Goal: Task Accomplishment & Management: Manage account settings

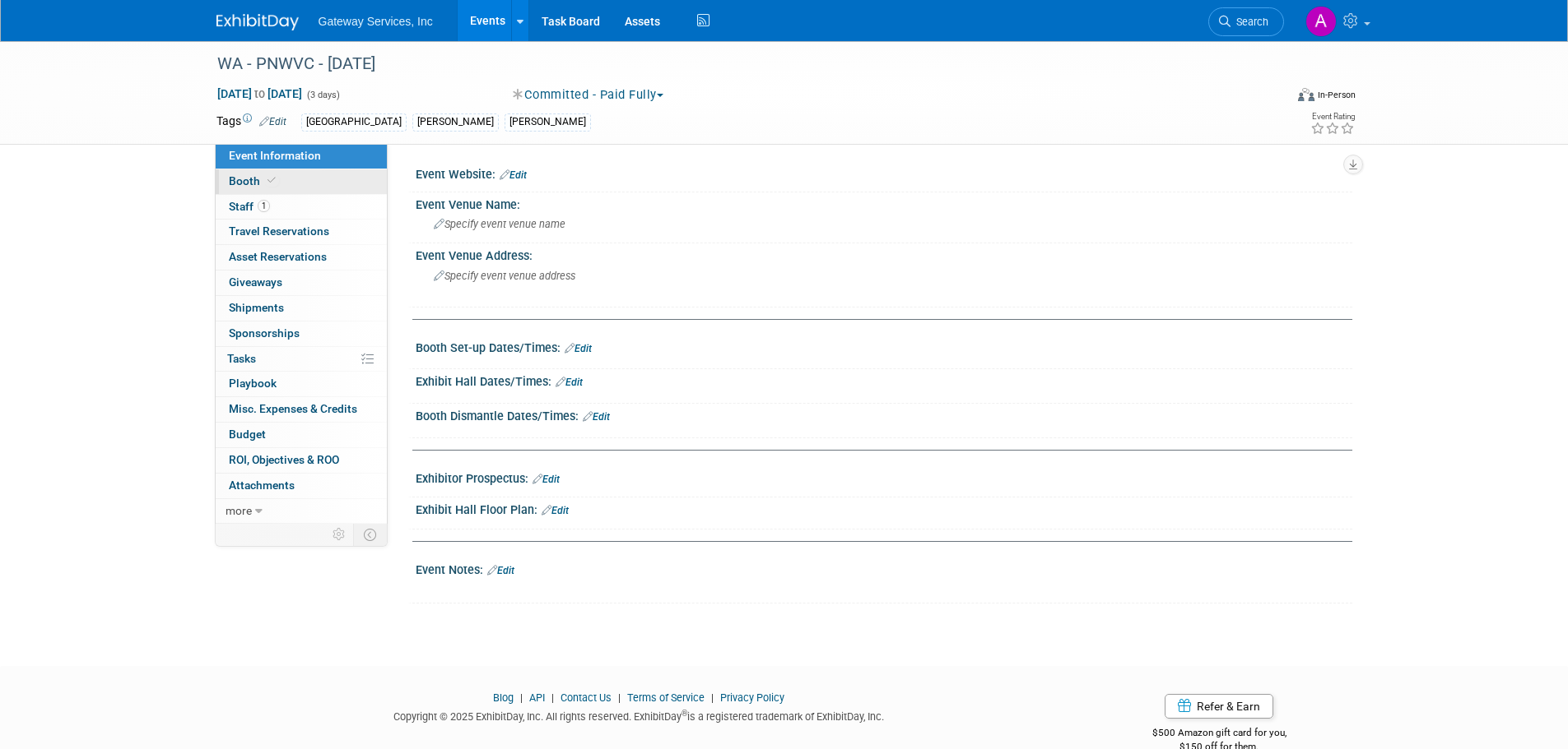
click at [299, 181] on link "Booth" at bounding box center [301, 181] width 172 height 24
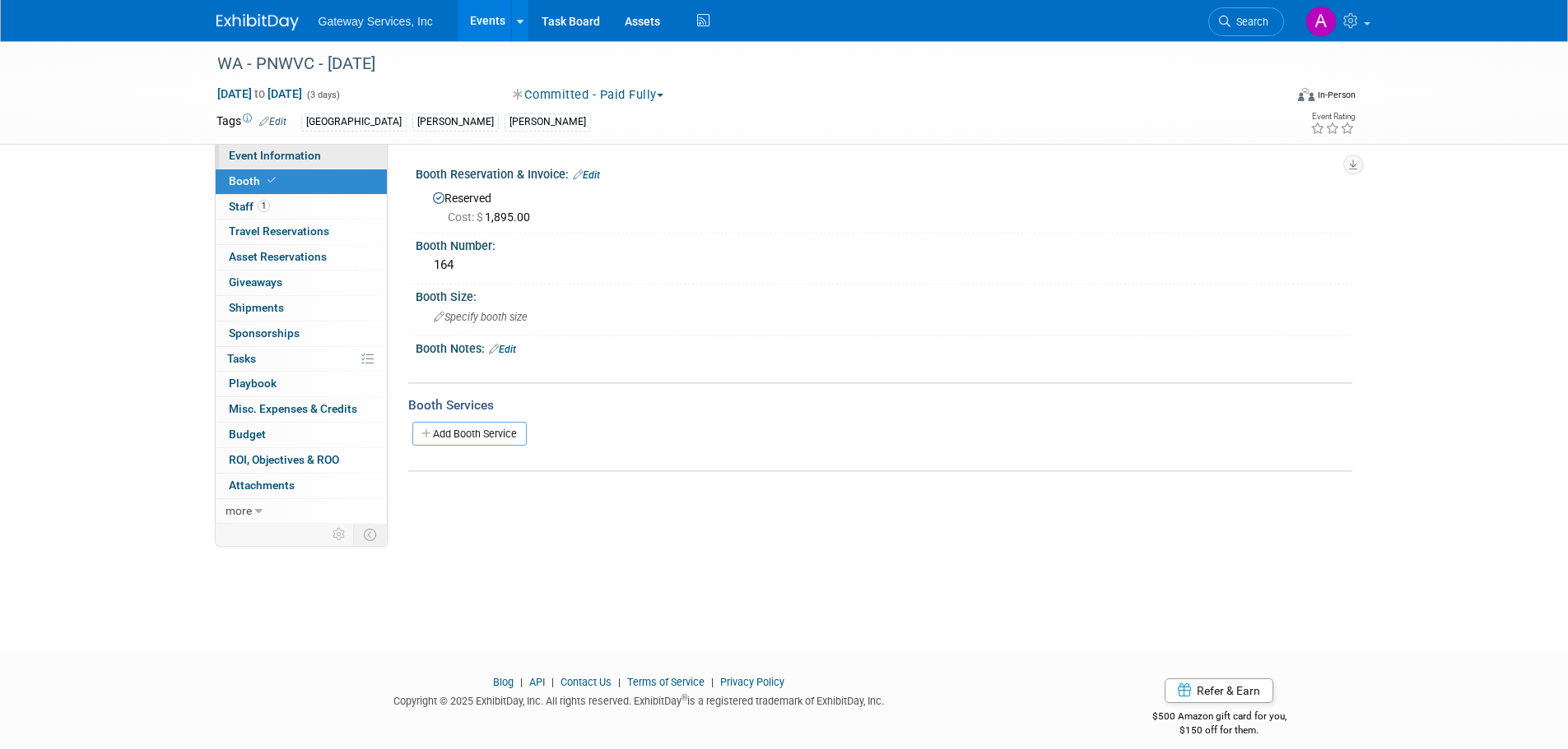
click at [326, 156] on link "Event Information" at bounding box center [301, 156] width 172 height 24
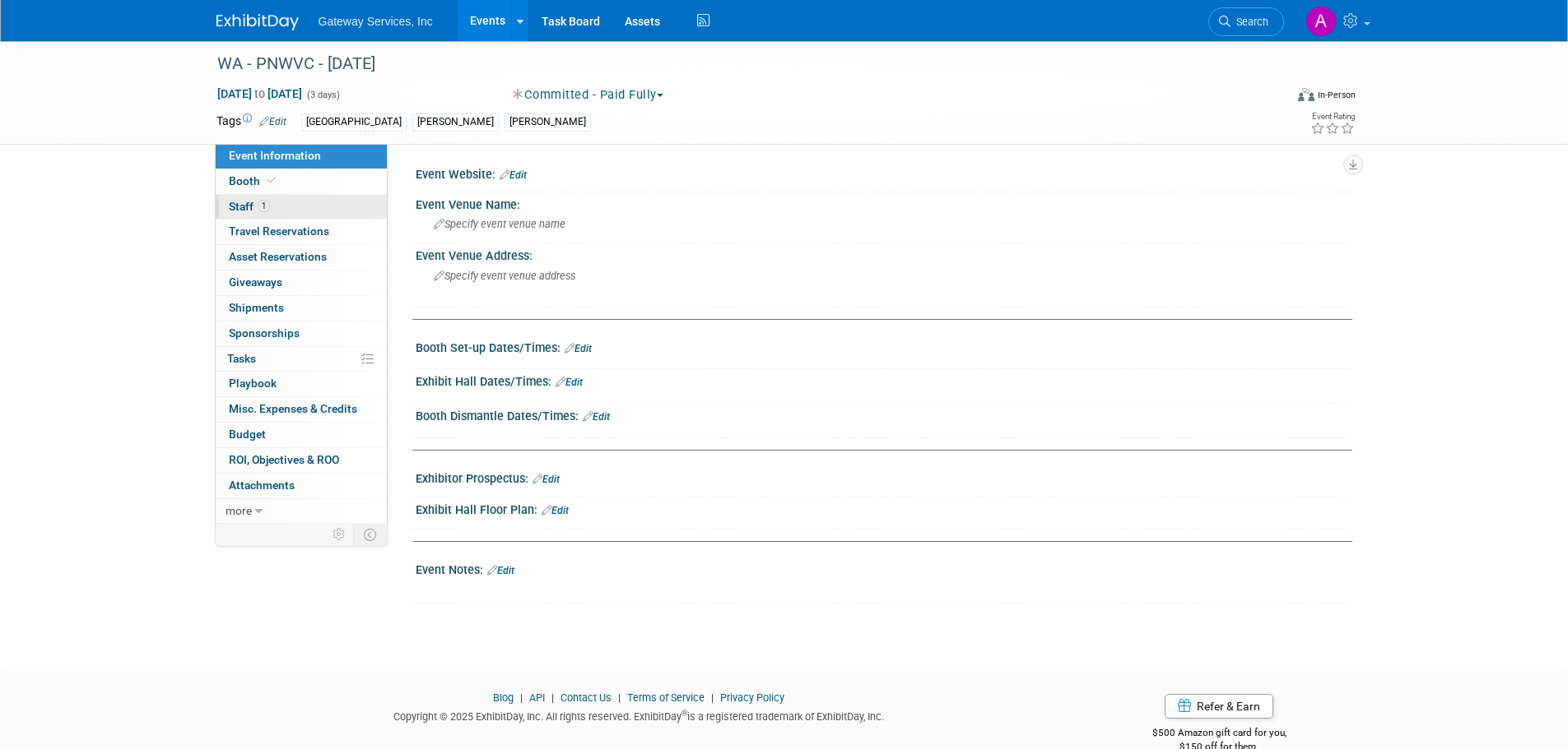
click at [279, 206] on link "1 Staff 1" at bounding box center [301, 206] width 172 height 24
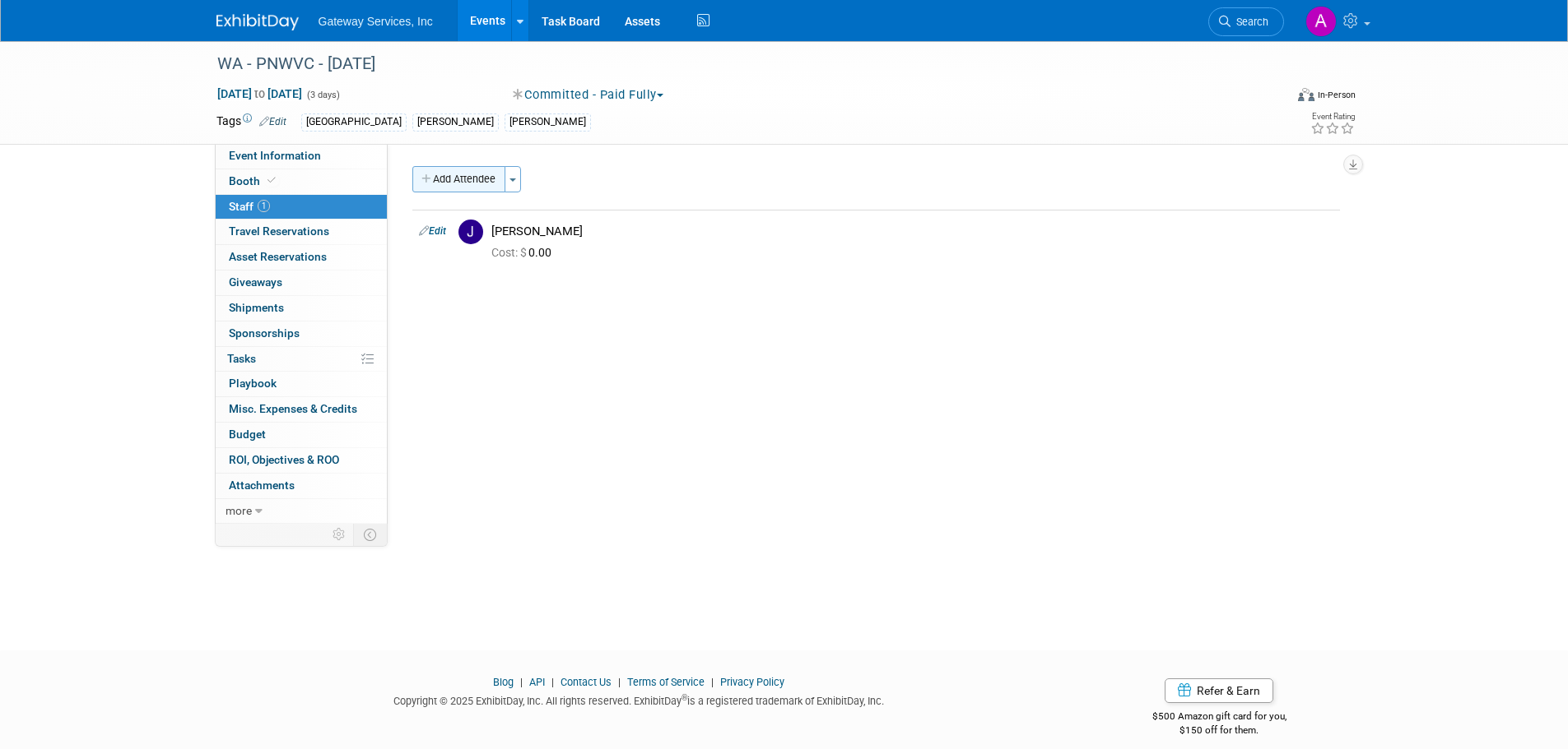
click at [459, 187] on button "Add Attendee" at bounding box center [458, 179] width 93 height 26
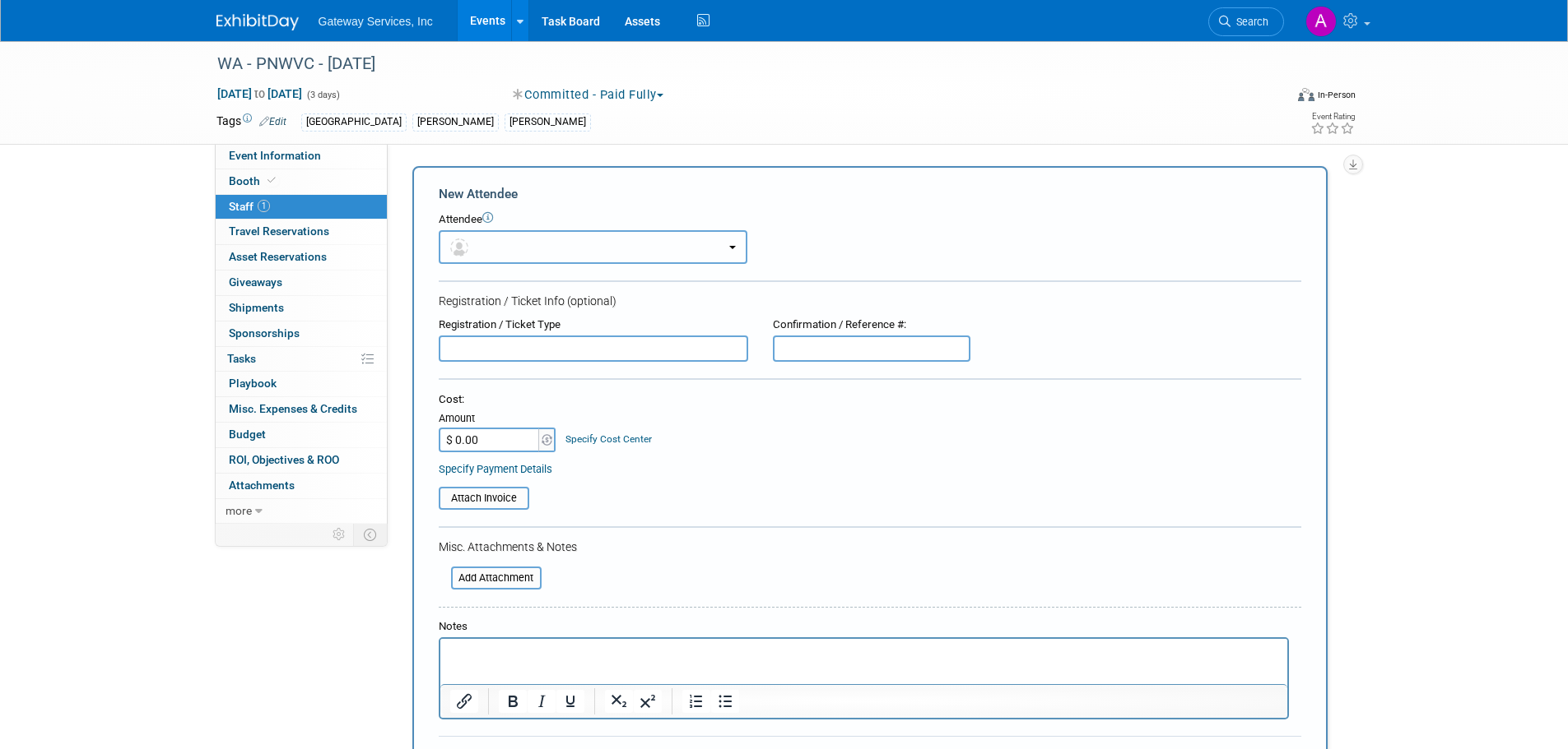
click at [481, 241] on button "button" at bounding box center [593, 246] width 309 height 34
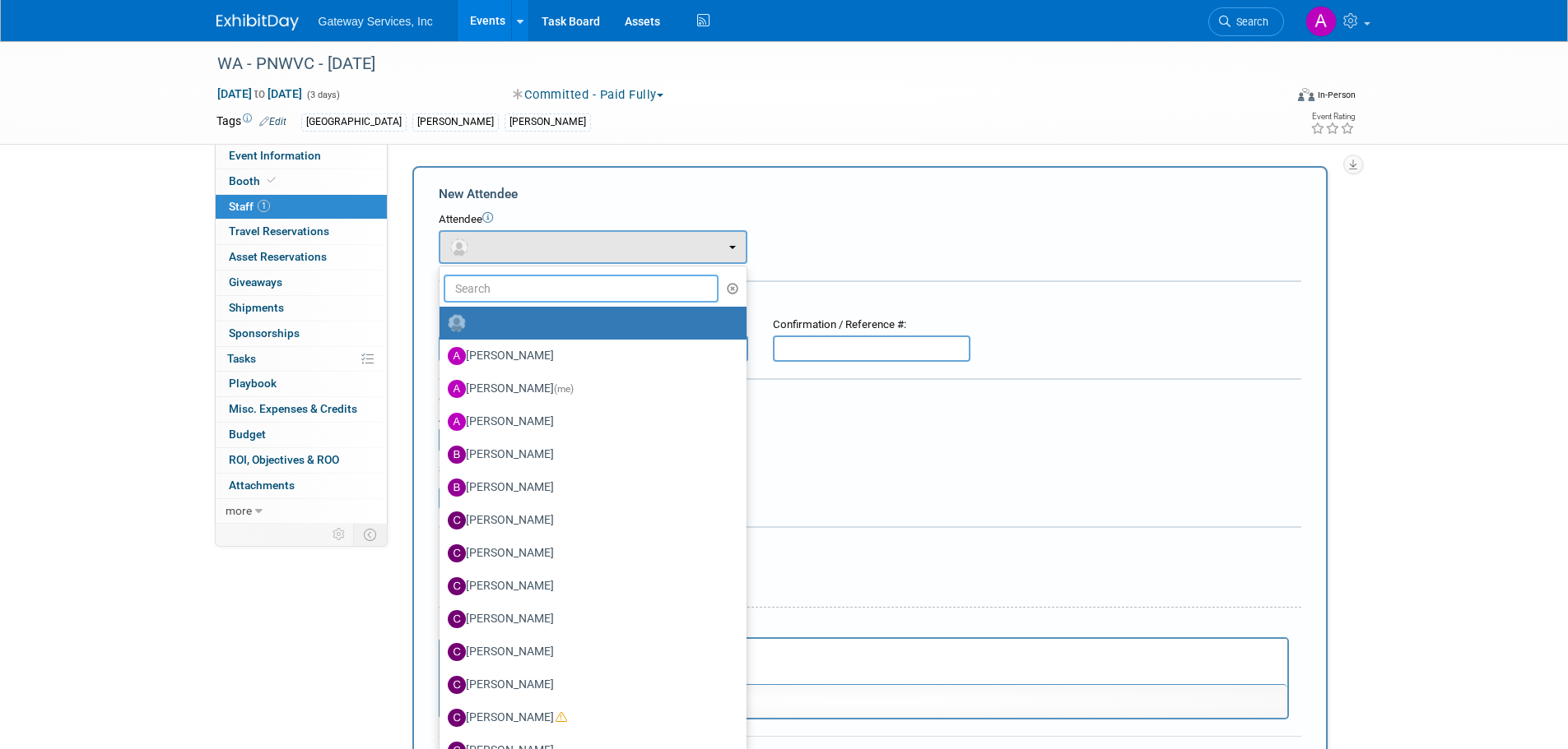
click at [476, 288] on input "text" at bounding box center [581, 288] width 276 height 28
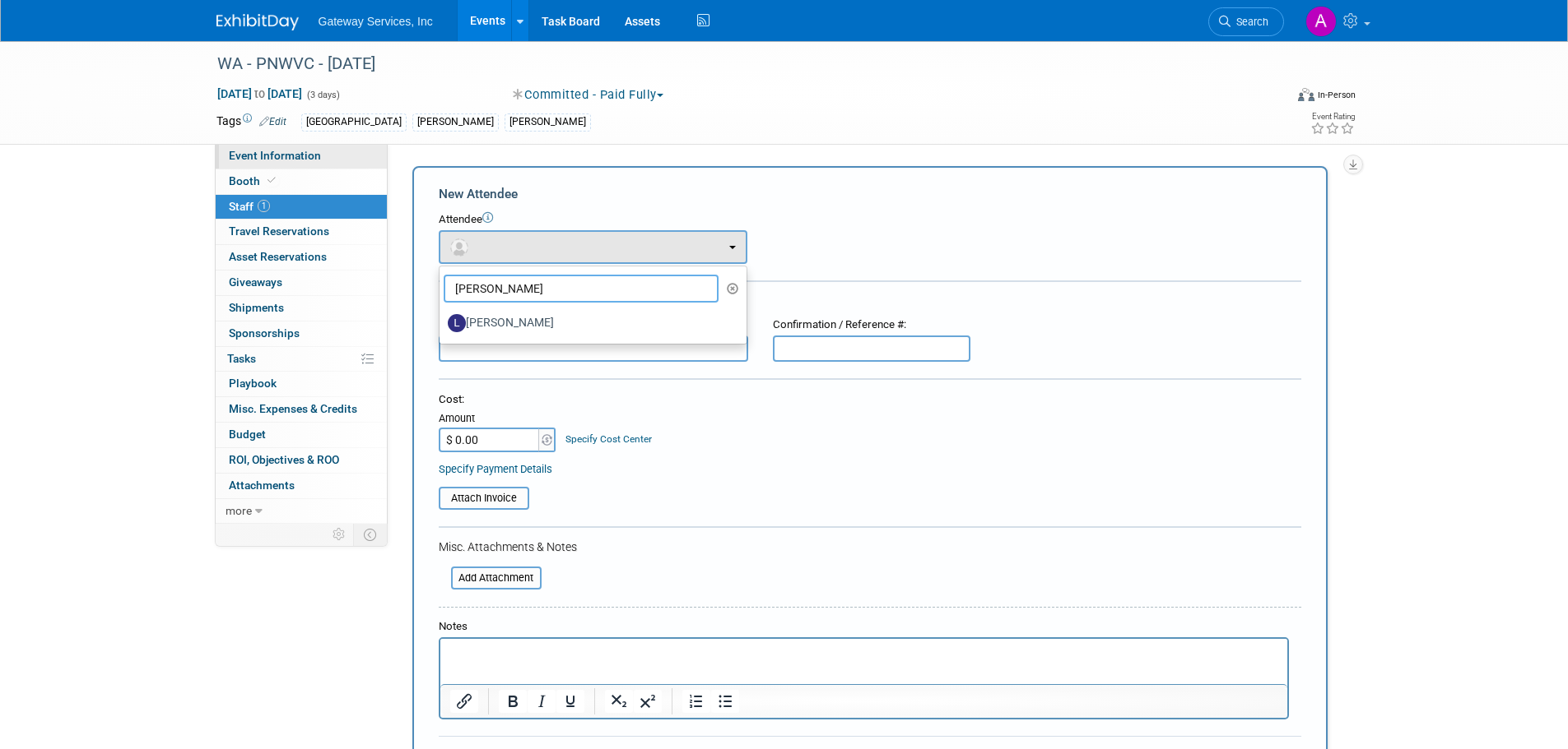
type input "[PERSON_NAME]"
click at [265, 160] on span "Event Information" at bounding box center [275, 156] width 93 height 14
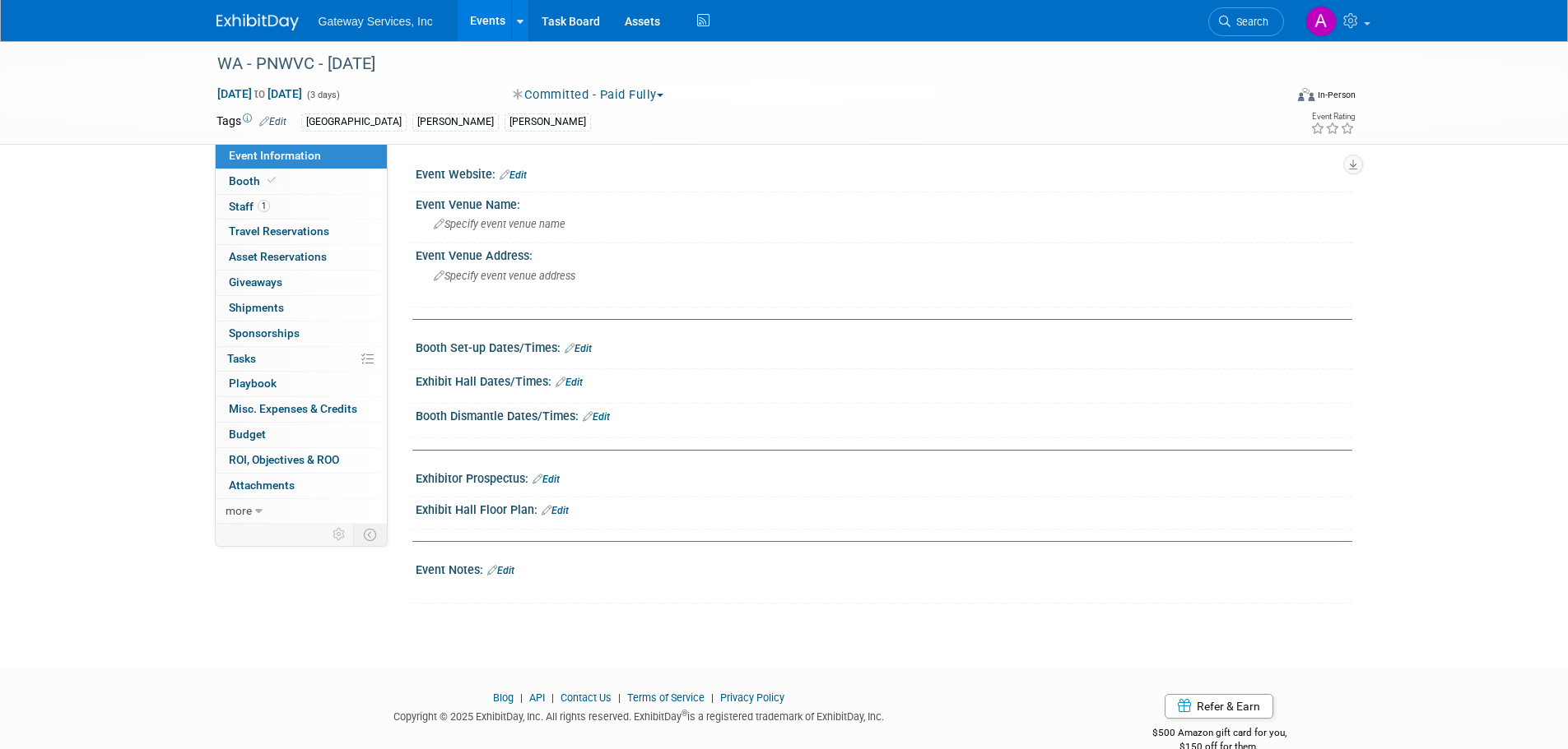
click at [587, 347] on link "Edit" at bounding box center [578, 349] width 27 height 12
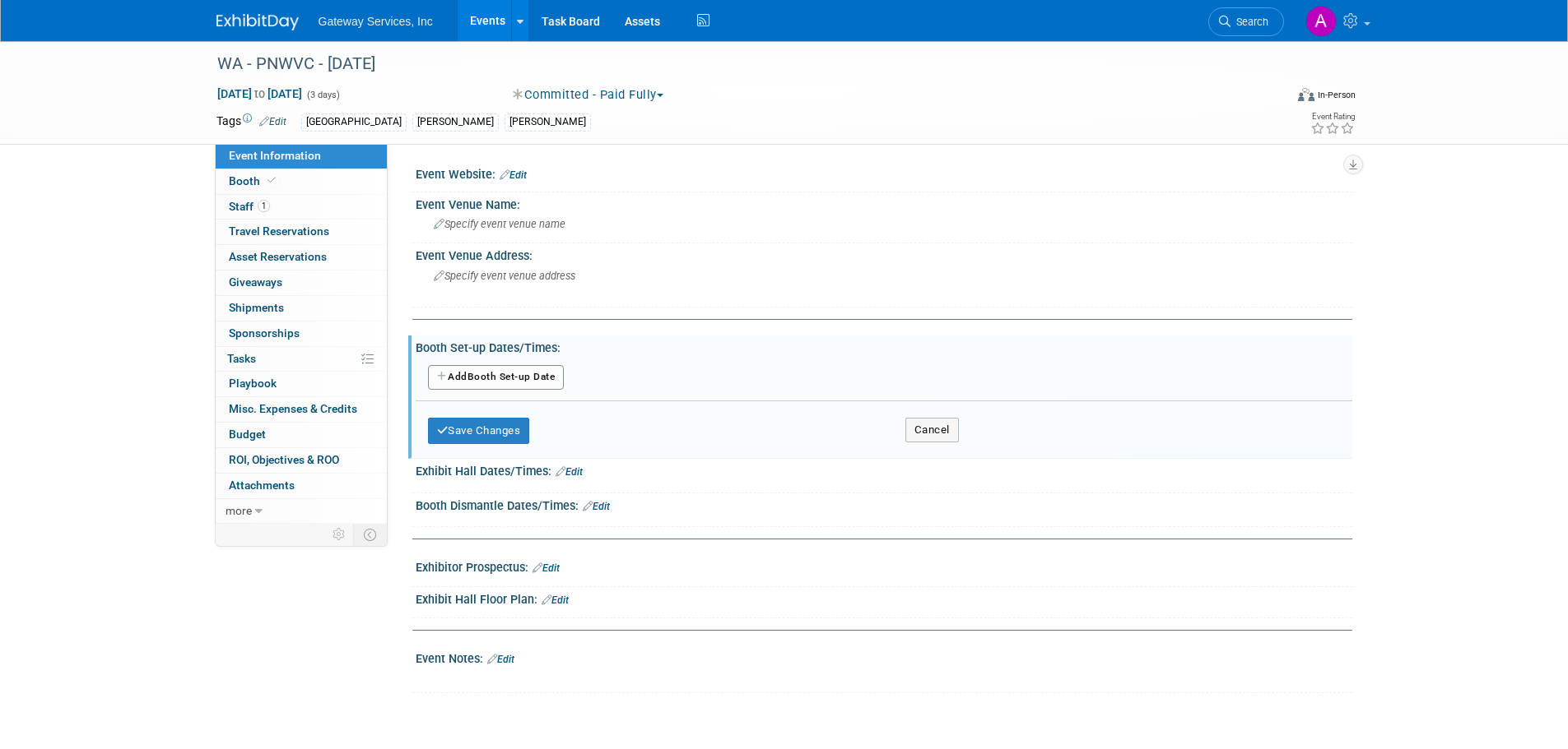
click at [520, 373] on button "Add Another Booth Set-up Date" at bounding box center [496, 377] width 136 height 24
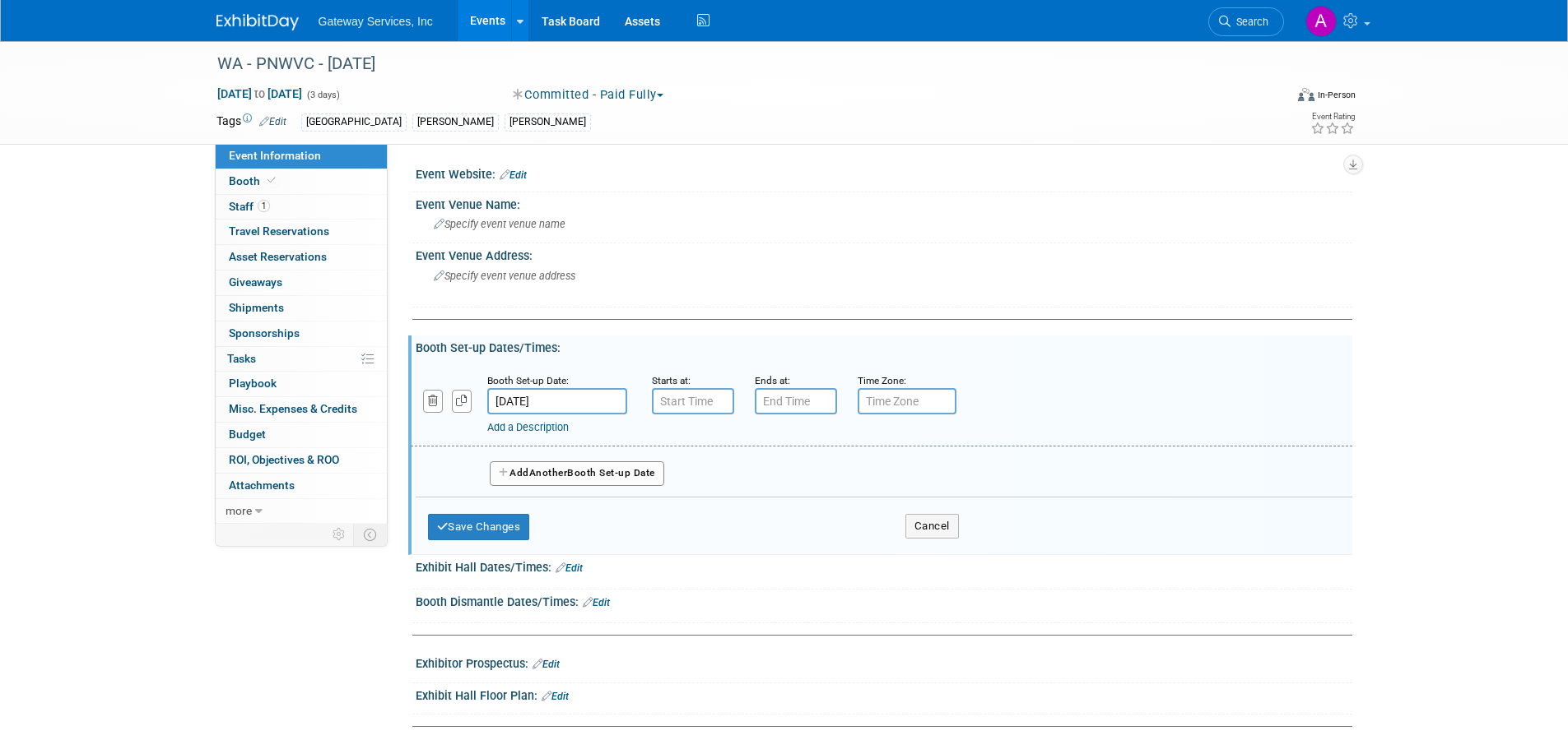
type input "7:00 AM"
click at [669, 397] on input "7:00 AM" at bounding box center [693, 401] width 82 height 26
click at [825, 542] on span at bounding box center [812, 551] width 111 height 29
click at [768, 394] on input "7:00 PM" at bounding box center [795, 401] width 82 height 26
click at [785, 441] on span at bounding box center [793, 442] width 29 height 29
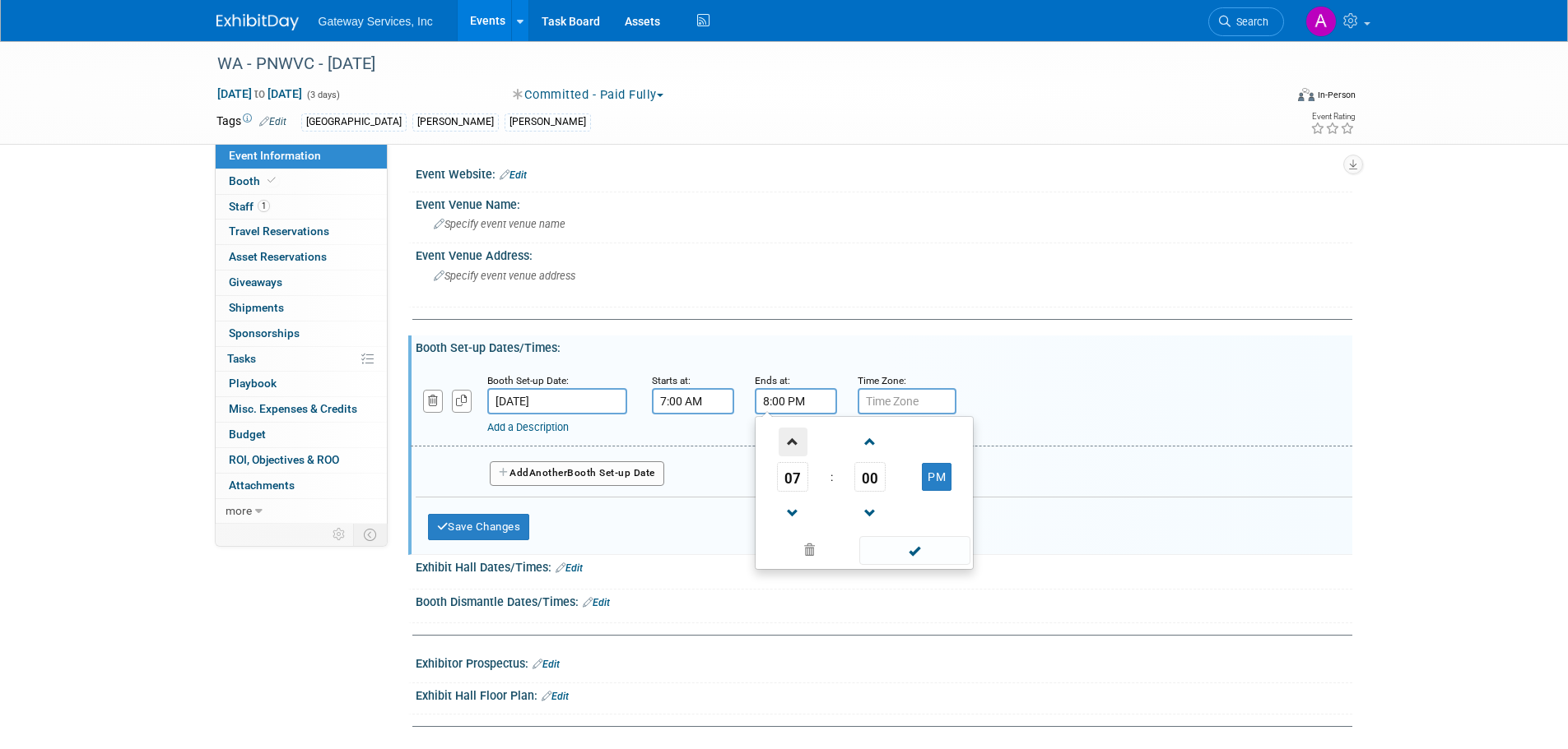
click at [785, 441] on span at bounding box center [793, 442] width 29 height 29
click at [870, 477] on span "00" at bounding box center [870, 477] width 31 height 29
click at [887, 529] on td "50" at bounding box center [891, 532] width 53 height 45
type input "9:50 PM"
click at [899, 545] on span at bounding box center [915, 551] width 111 height 29
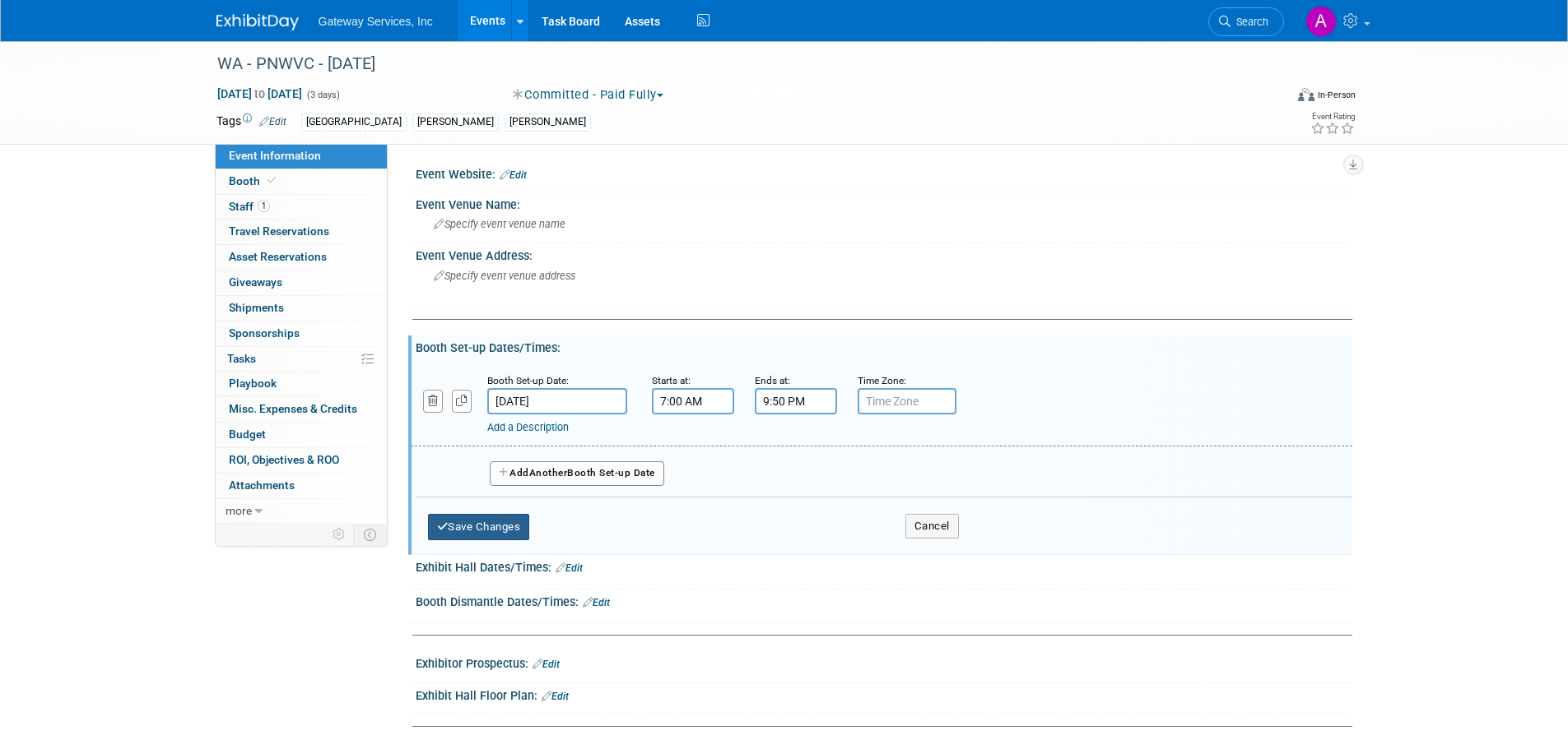
click at [506, 527] on button "Save Changes" at bounding box center [478, 527] width 102 height 26
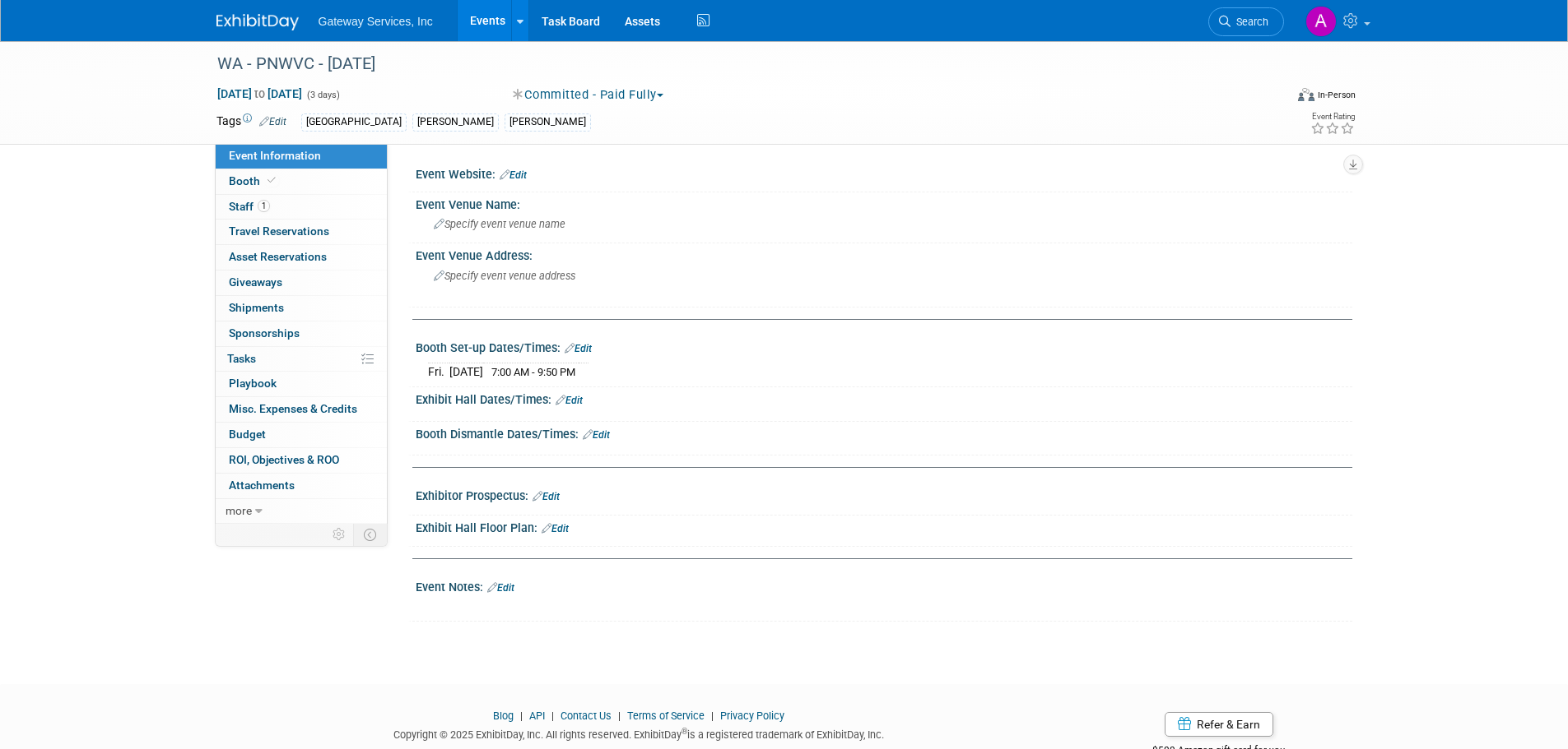
click at [578, 401] on link "Edit" at bounding box center [569, 400] width 27 height 12
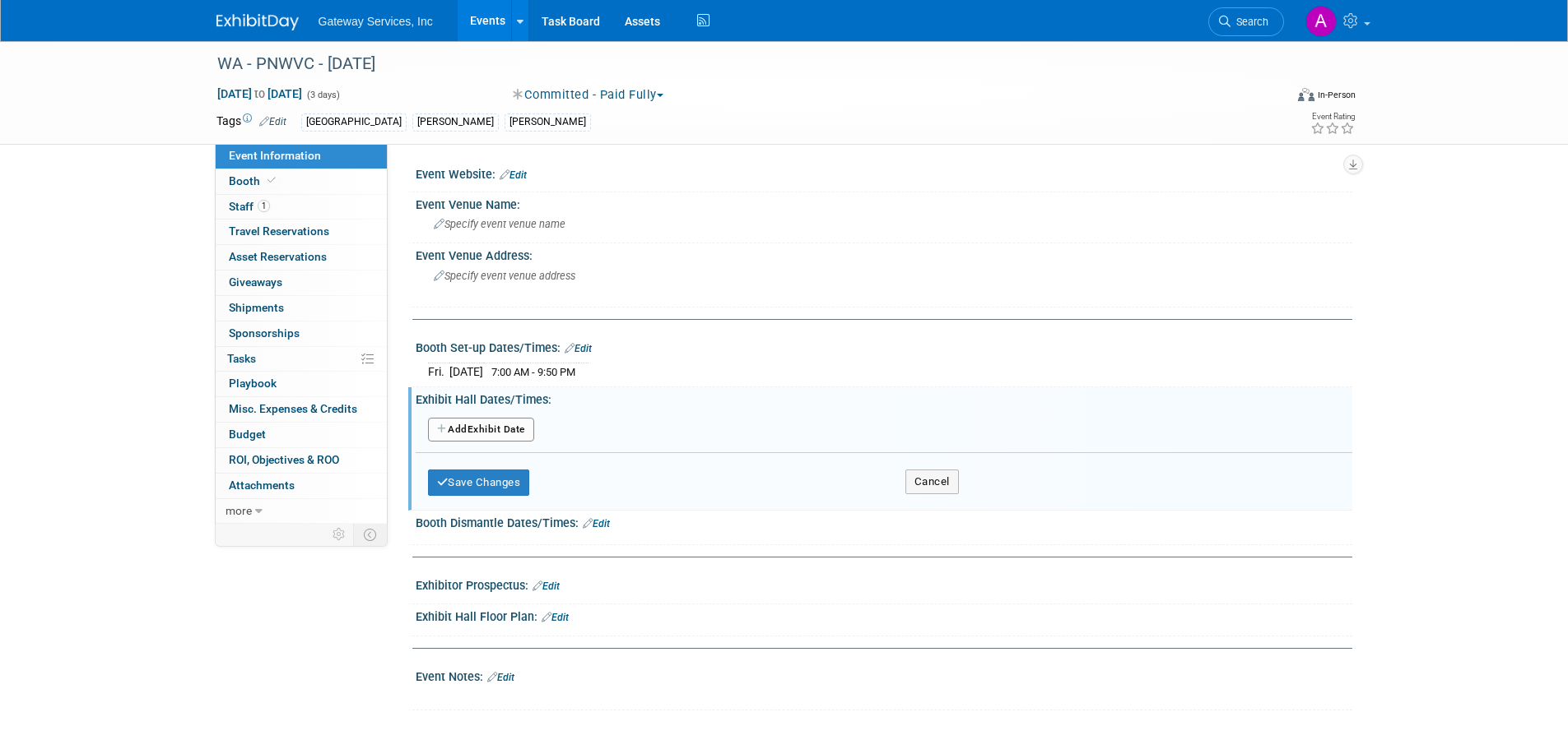
click at [524, 431] on button "Add Another Exhibit Date" at bounding box center [480, 430] width 106 height 24
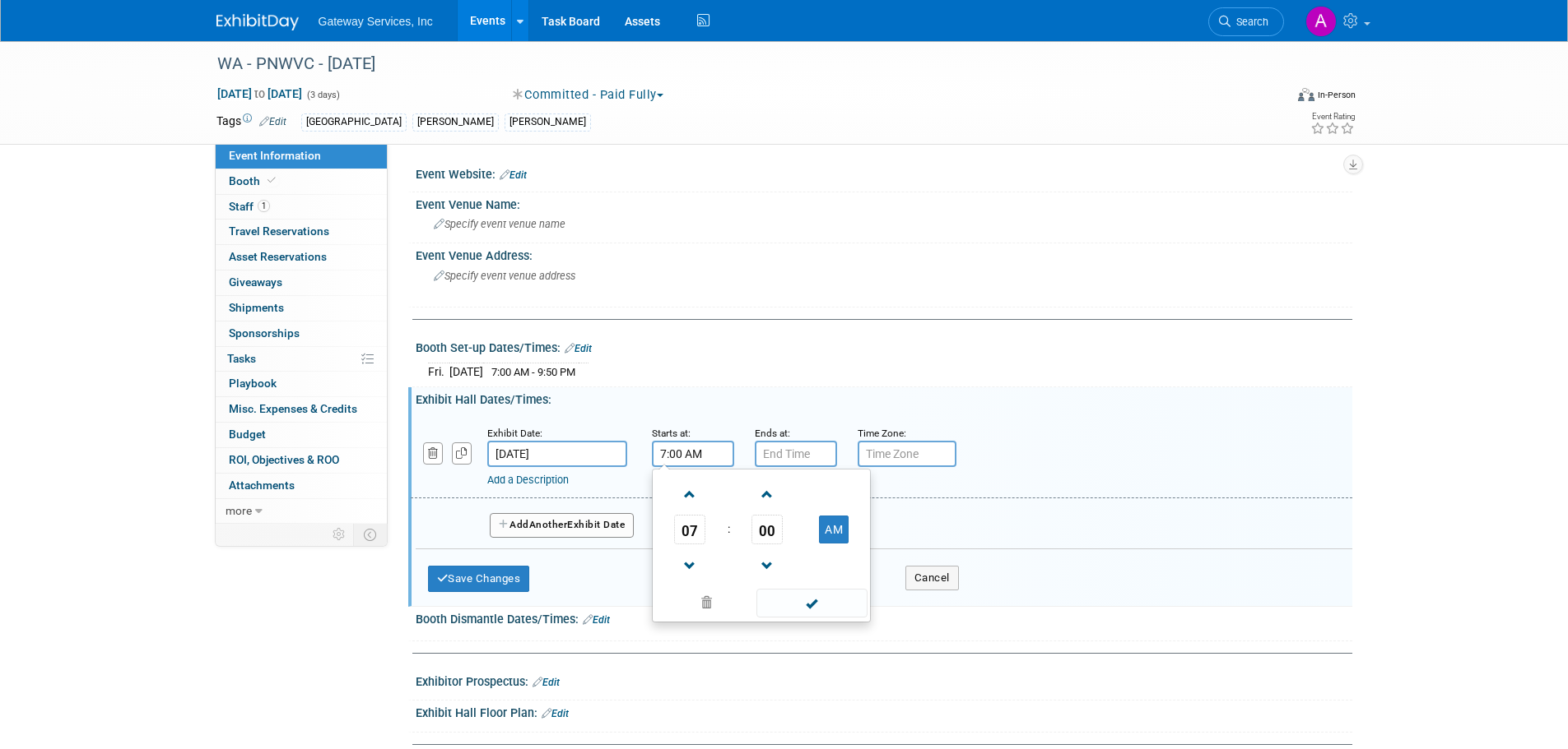
click at [676, 452] on input "7:00 AM" at bounding box center [693, 454] width 82 height 26
click at [686, 489] on span at bounding box center [690, 495] width 29 height 29
click at [685, 557] on span at bounding box center [690, 567] width 29 height 29
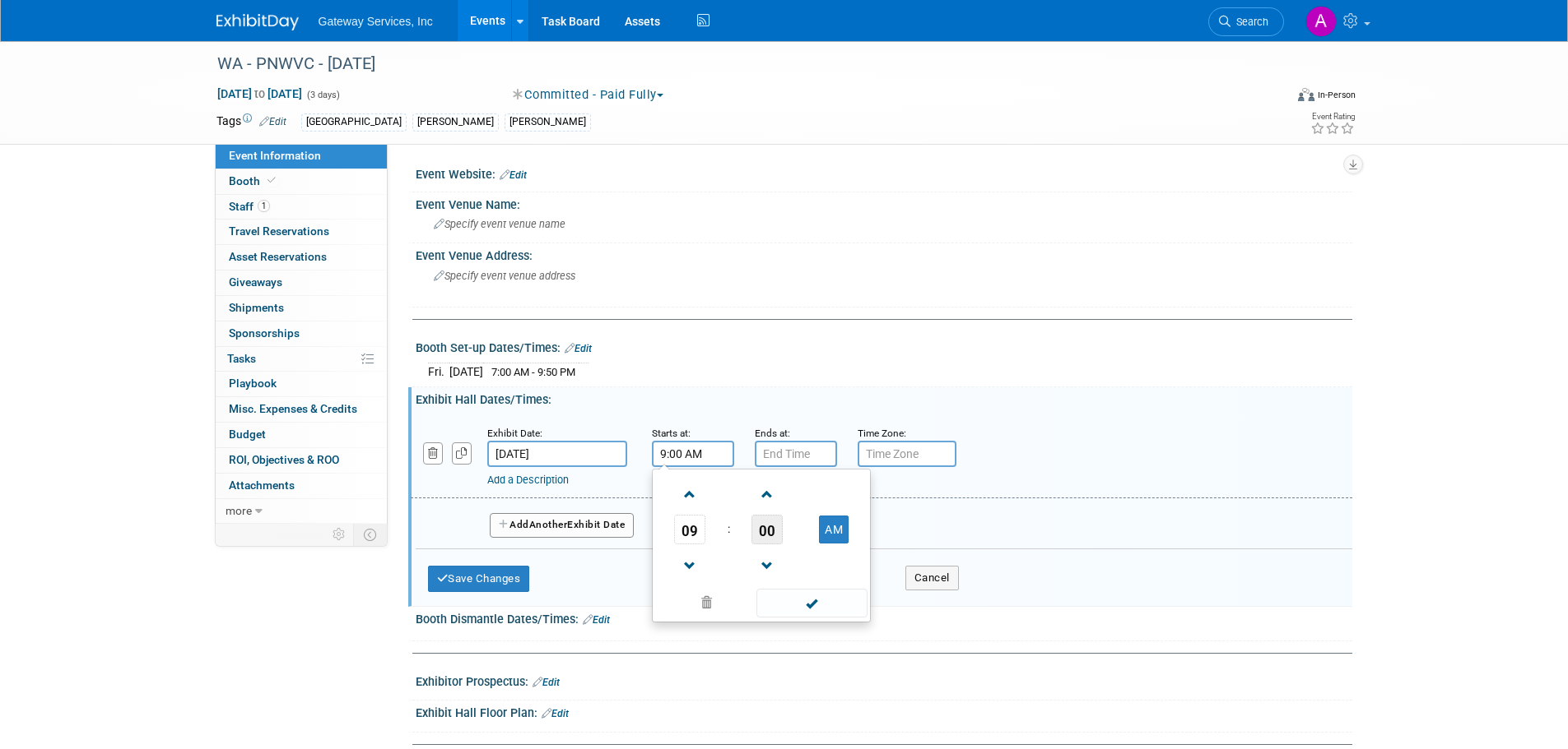
click at [776, 534] on span "00" at bounding box center [767, 530] width 31 height 29
click at [800, 574] on td "50" at bounding box center [787, 584] width 53 height 45
type input "9:50 AM"
click at [812, 603] on span at bounding box center [812, 604] width 111 height 29
click at [797, 456] on input "7:00 PM" at bounding box center [795, 454] width 82 height 26
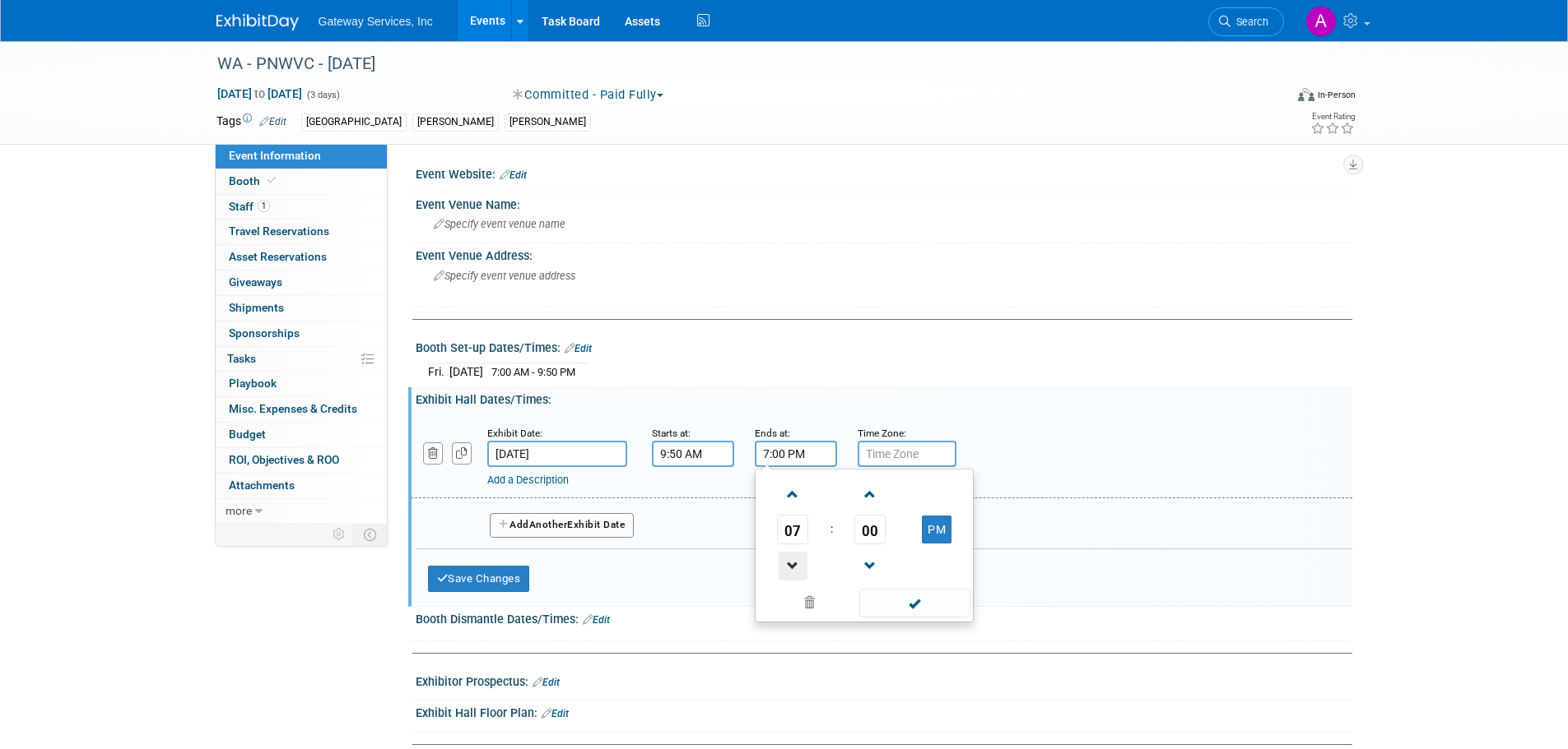
click at [798, 560] on span at bounding box center [793, 567] width 29 height 29
click at [798, 561] on span at bounding box center [793, 567] width 29 height 29
type input "5:00 PM"
click at [926, 600] on span at bounding box center [915, 604] width 111 height 29
click at [619, 527] on button "Add Another Exhibit Date" at bounding box center [561, 525] width 145 height 24
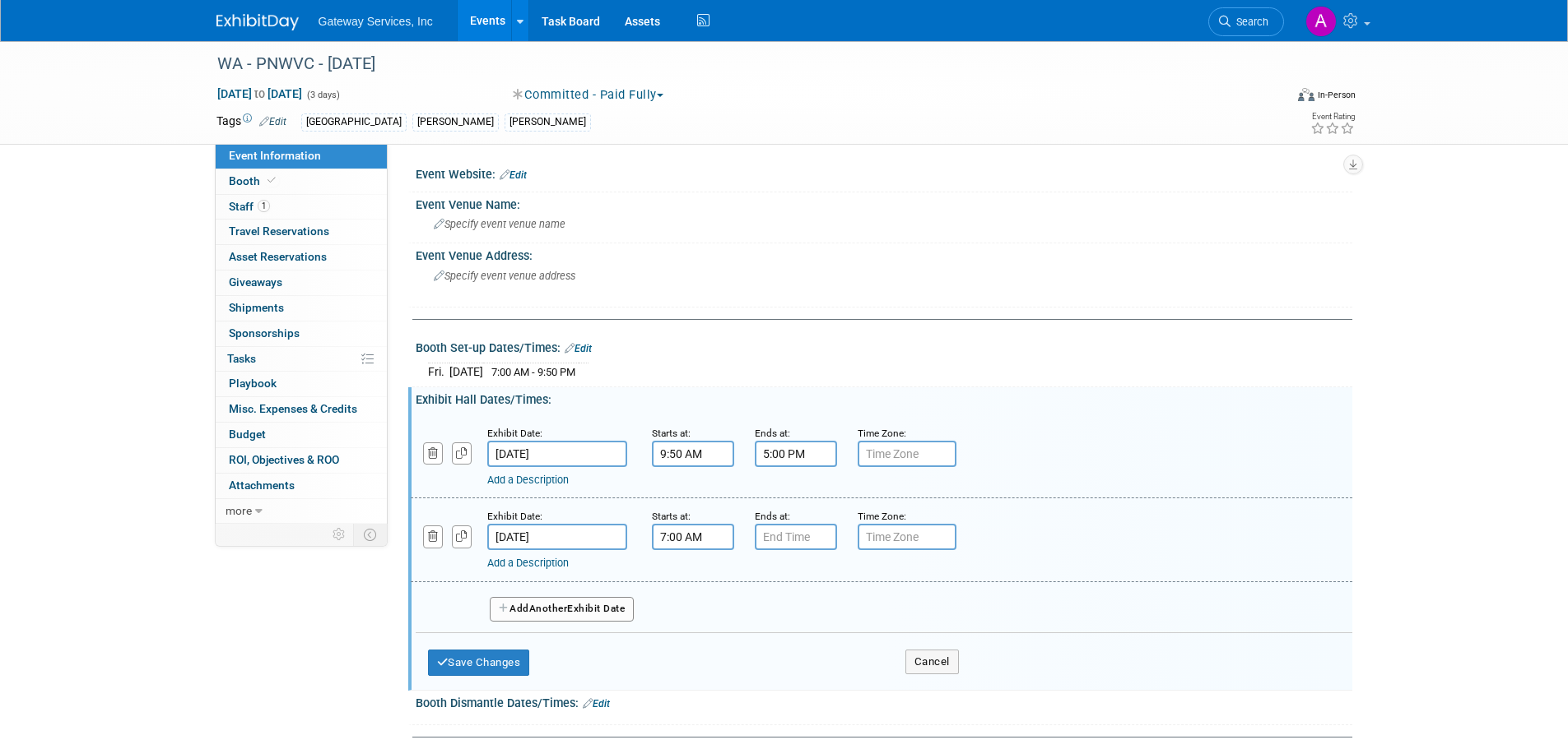
click at [684, 543] on input "7:00 AM" at bounding box center [693, 537] width 82 height 26
click at [693, 570] on span at bounding box center [690, 578] width 29 height 29
click at [762, 617] on span "00" at bounding box center [767, 613] width 31 height 29
click at [669, 621] on td "20" at bounding box center [682, 622] width 53 height 45
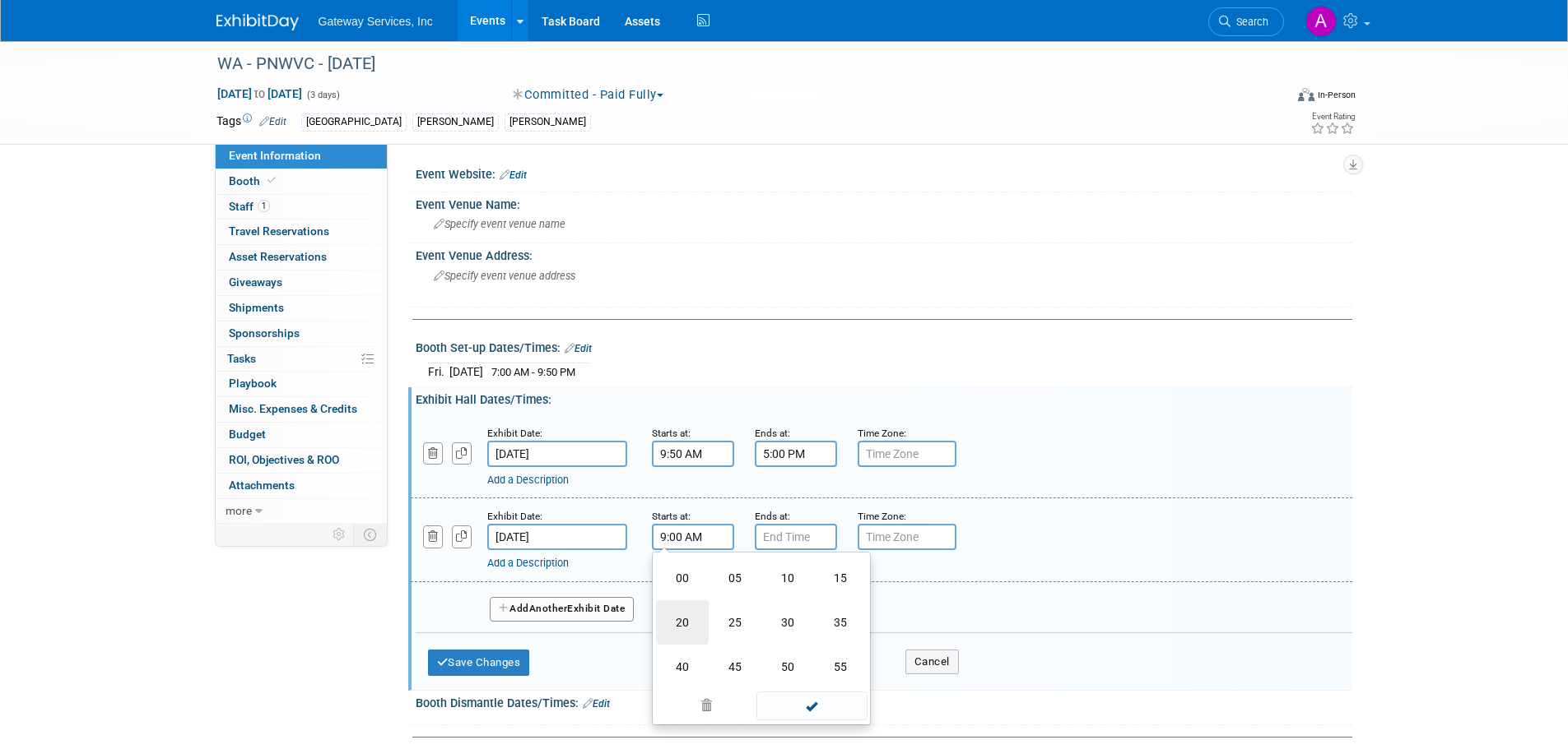
type input "9:20 AM"
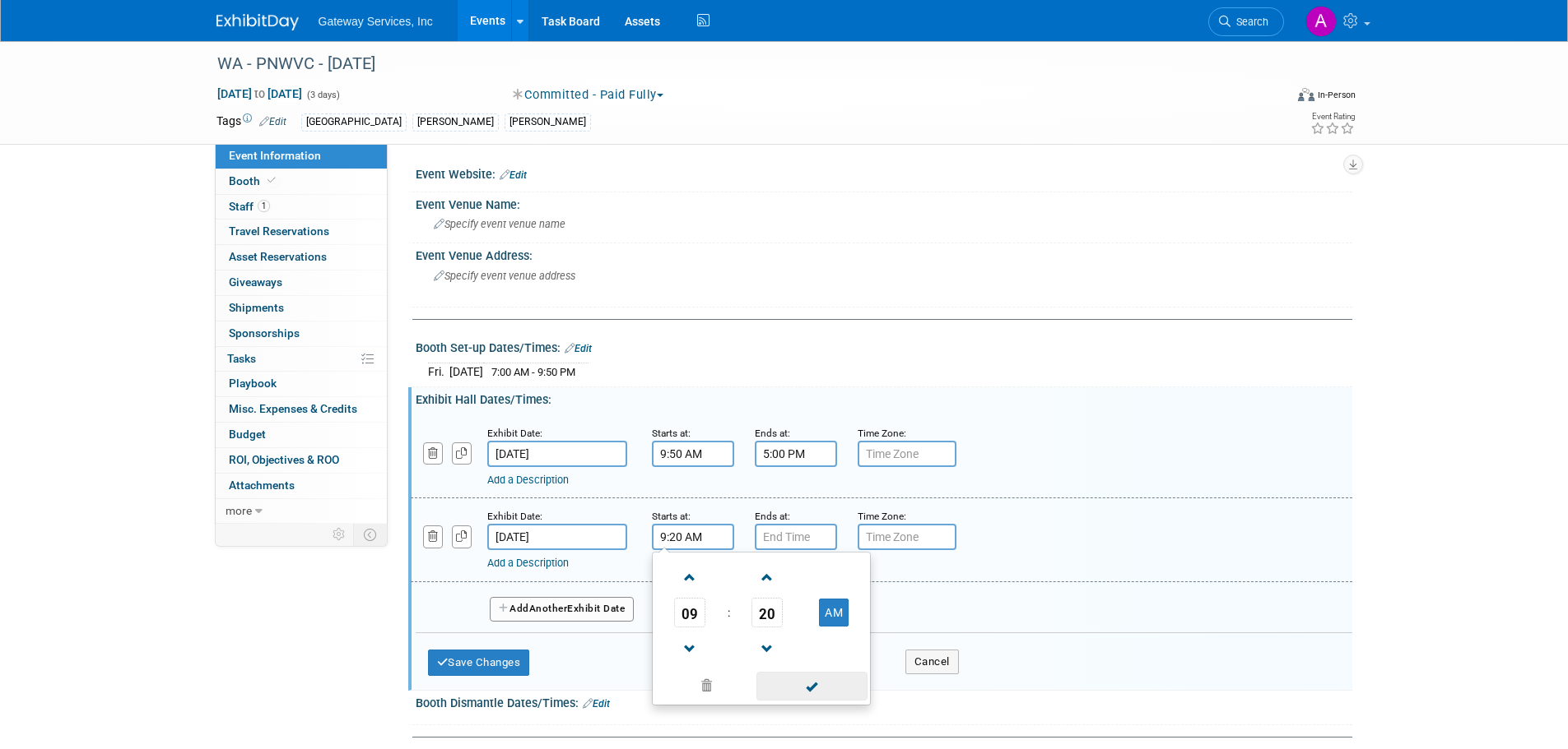
click at [833, 688] on span at bounding box center [812, 687] width 111 height 29
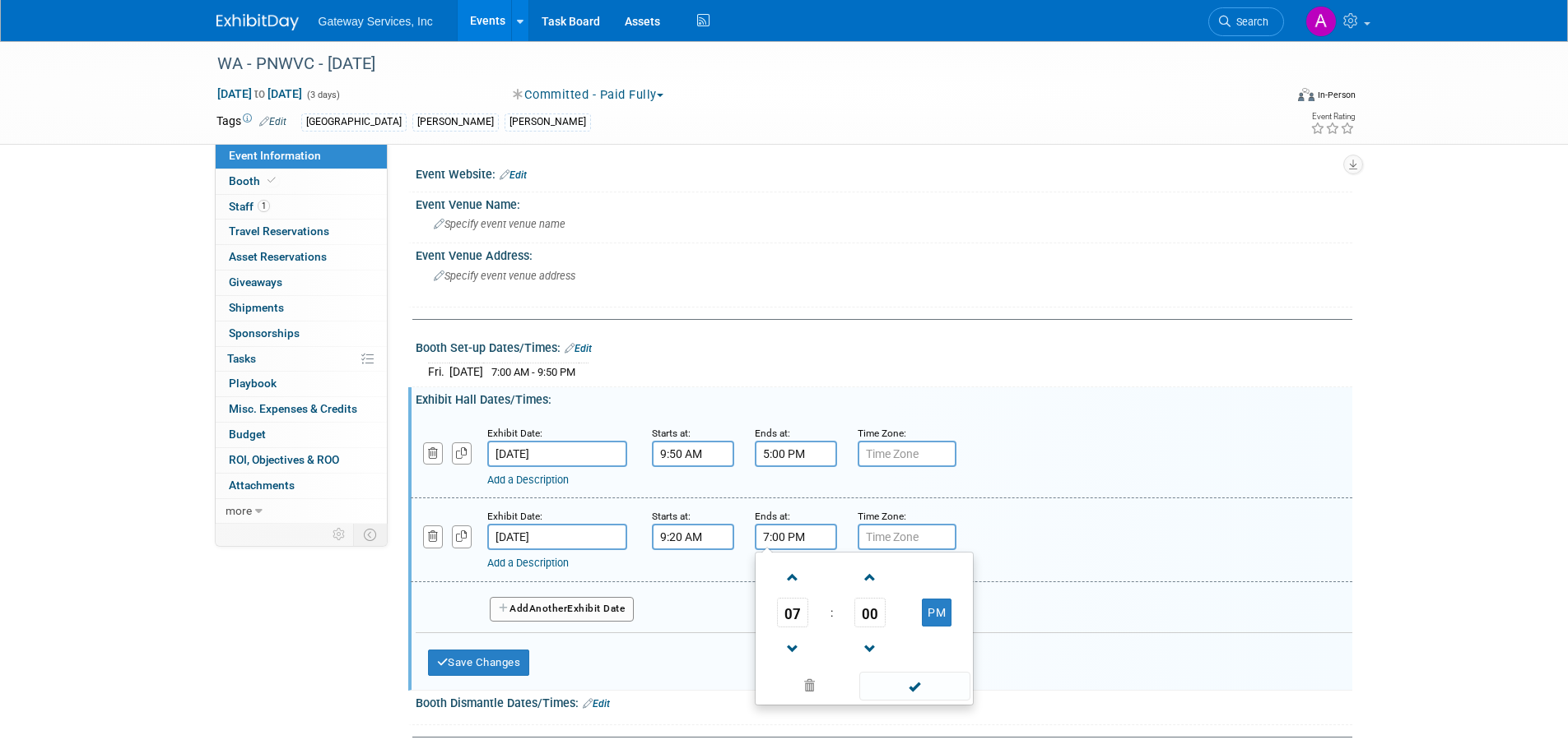
click at [828, 534] on input "7:00 PM" at bounding box center [795, 537] width 82 height 26
click at [788, 654] on span at bounding box center [793, 650] width 29 height 29
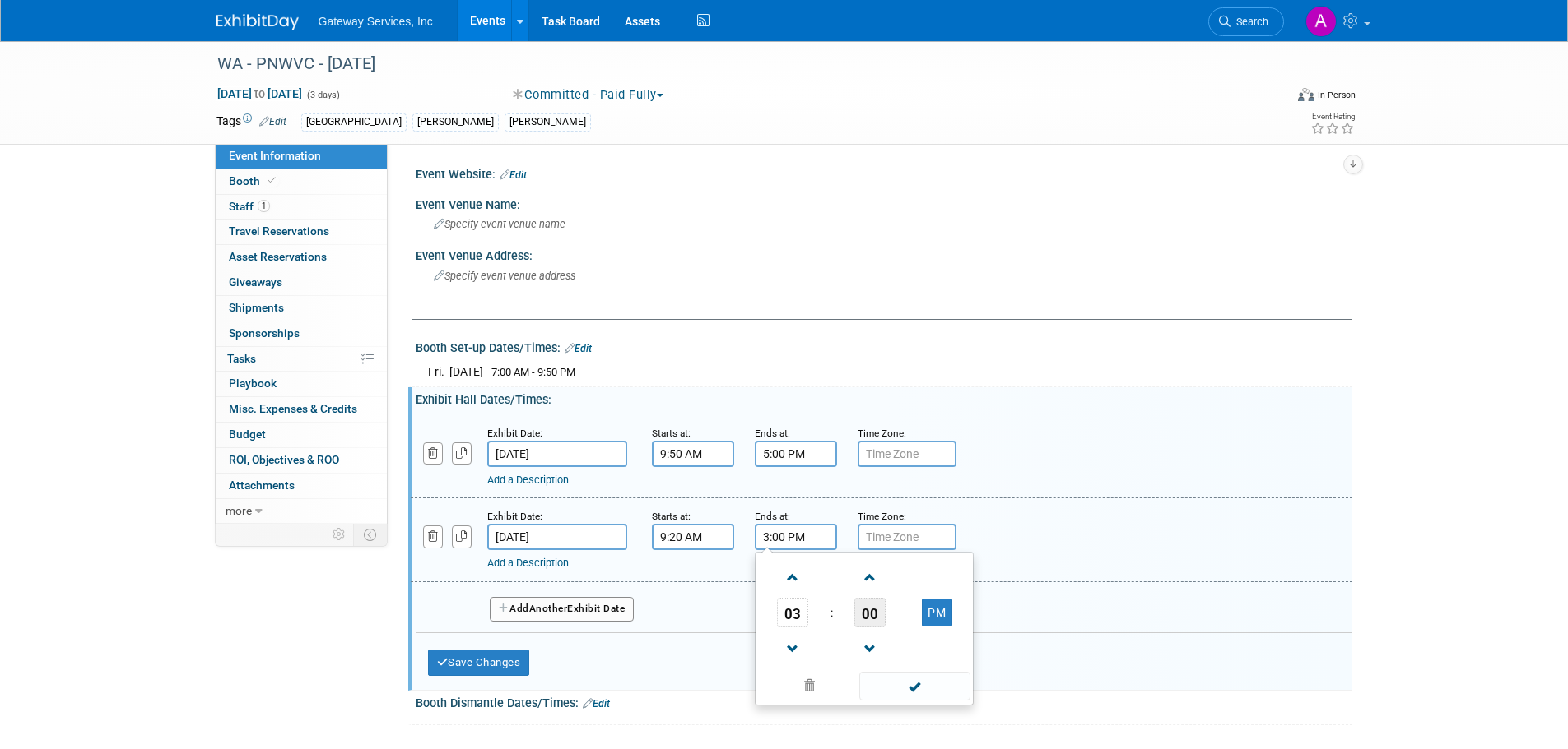
click at [866, 616] on span "00" at bounding box center [870, 613] width 31 height 29
click at [776, 657] on td "40" at bounding box center [785, 667] width 53 height 45
type input "3:40 PM"
click at [922, 685] on span at bounding box center [915, 687] width 111 height 29
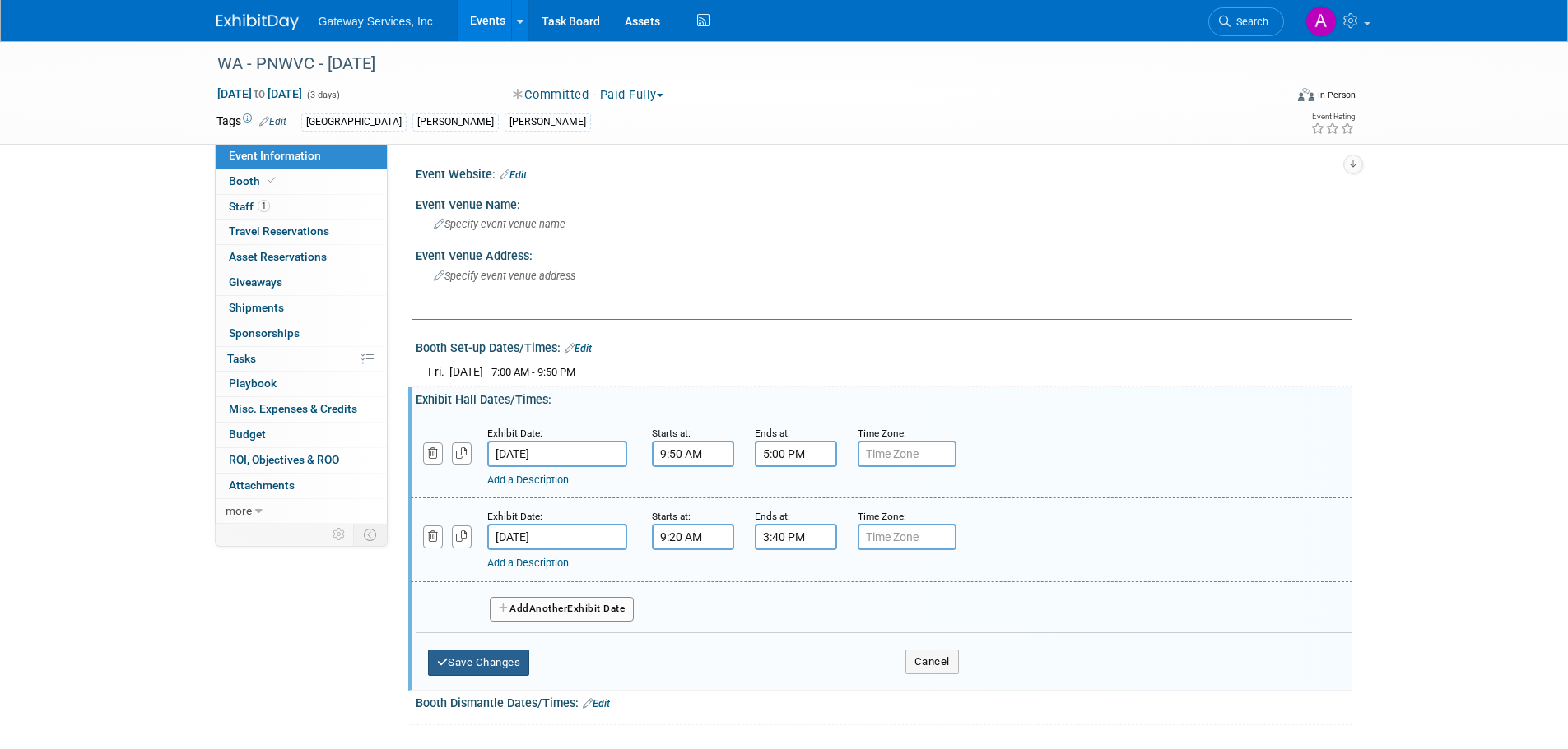
click at [490, 661] on button "Save Changes" at bounding box center [478, 662] width 102 height 26
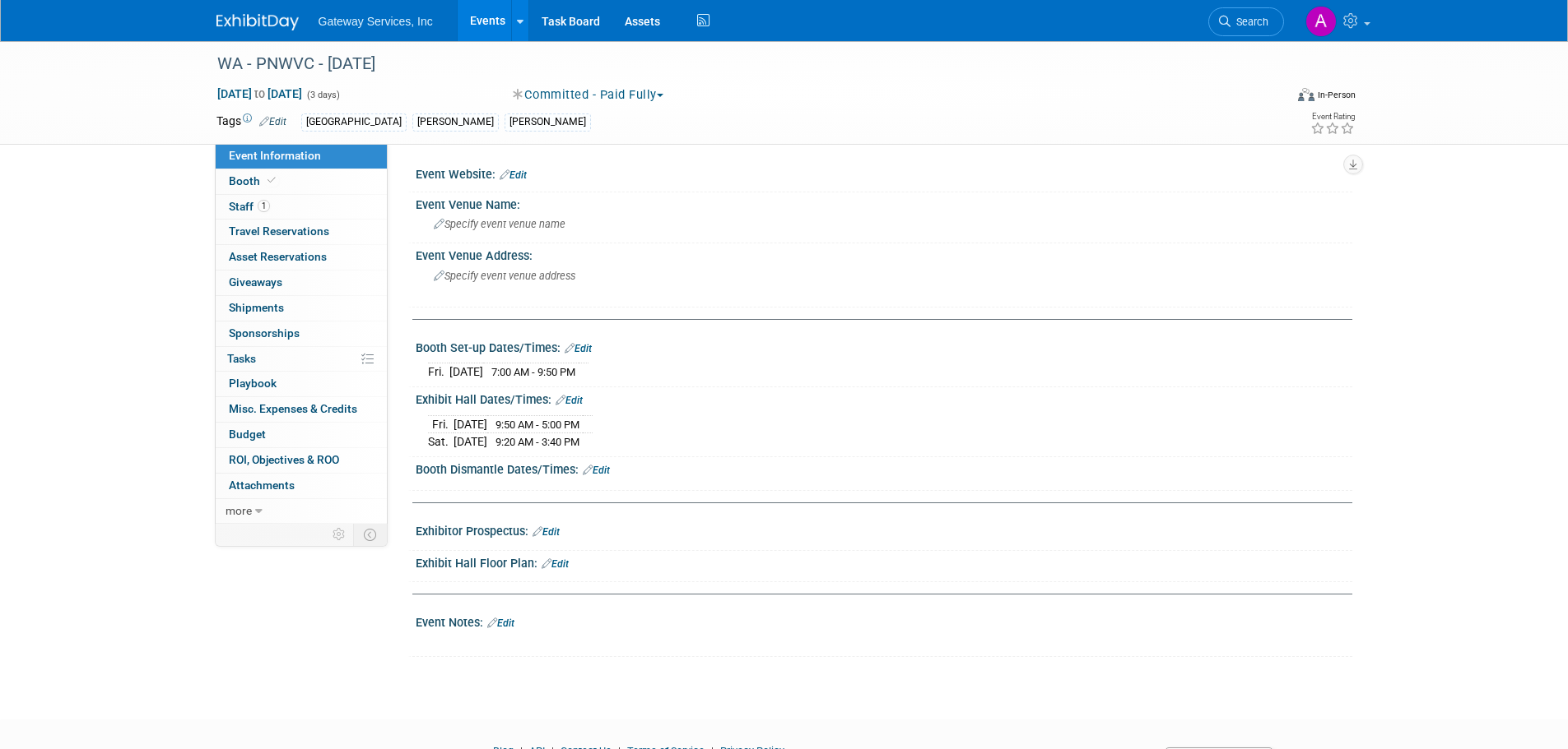
click at [610, 470] on link "Edit" at bounding box center [596, 470] width 27 height 12
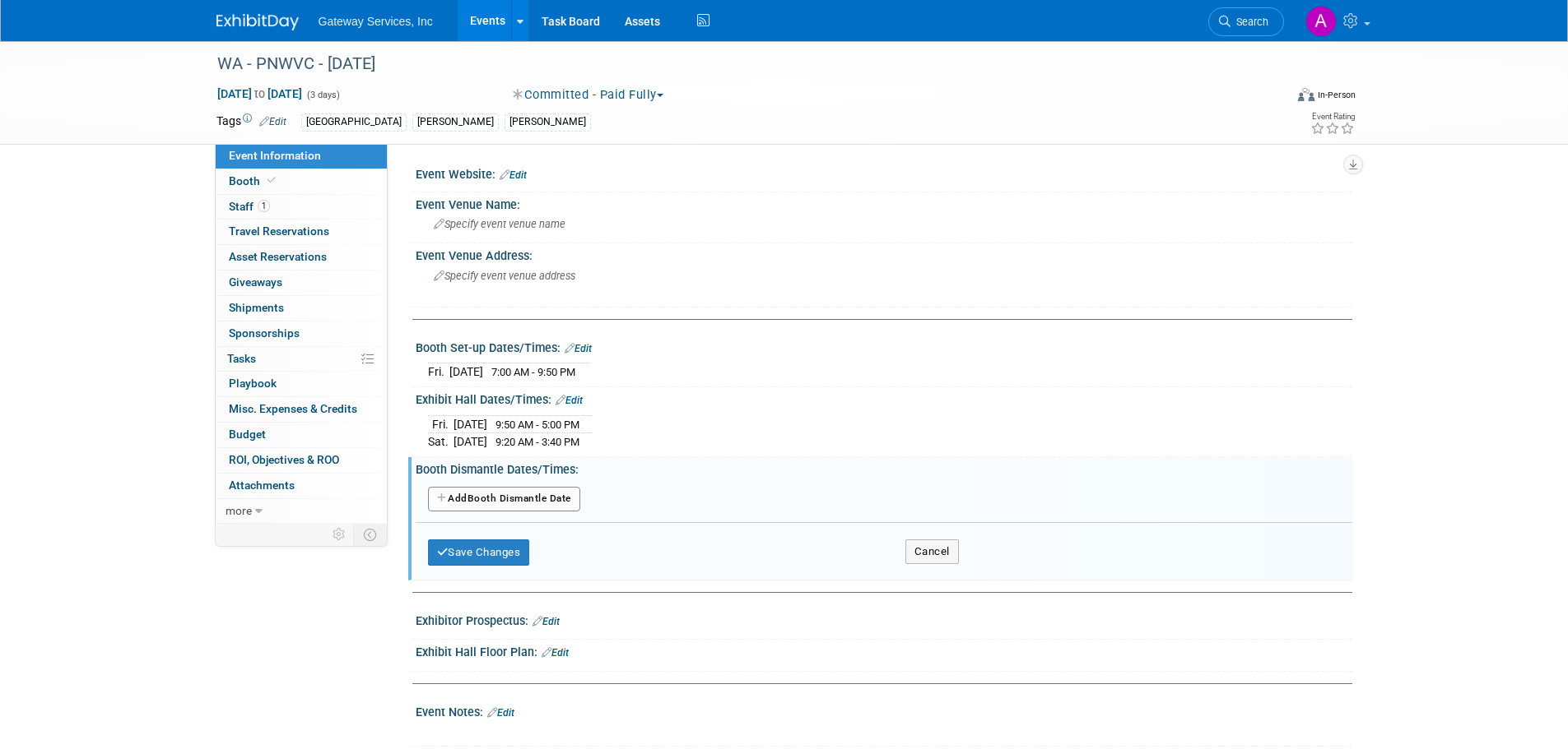
click at [535, 500] on button "Add Another Booth Dismantle Date" at bounding box center [504, 499] width 152 height 24
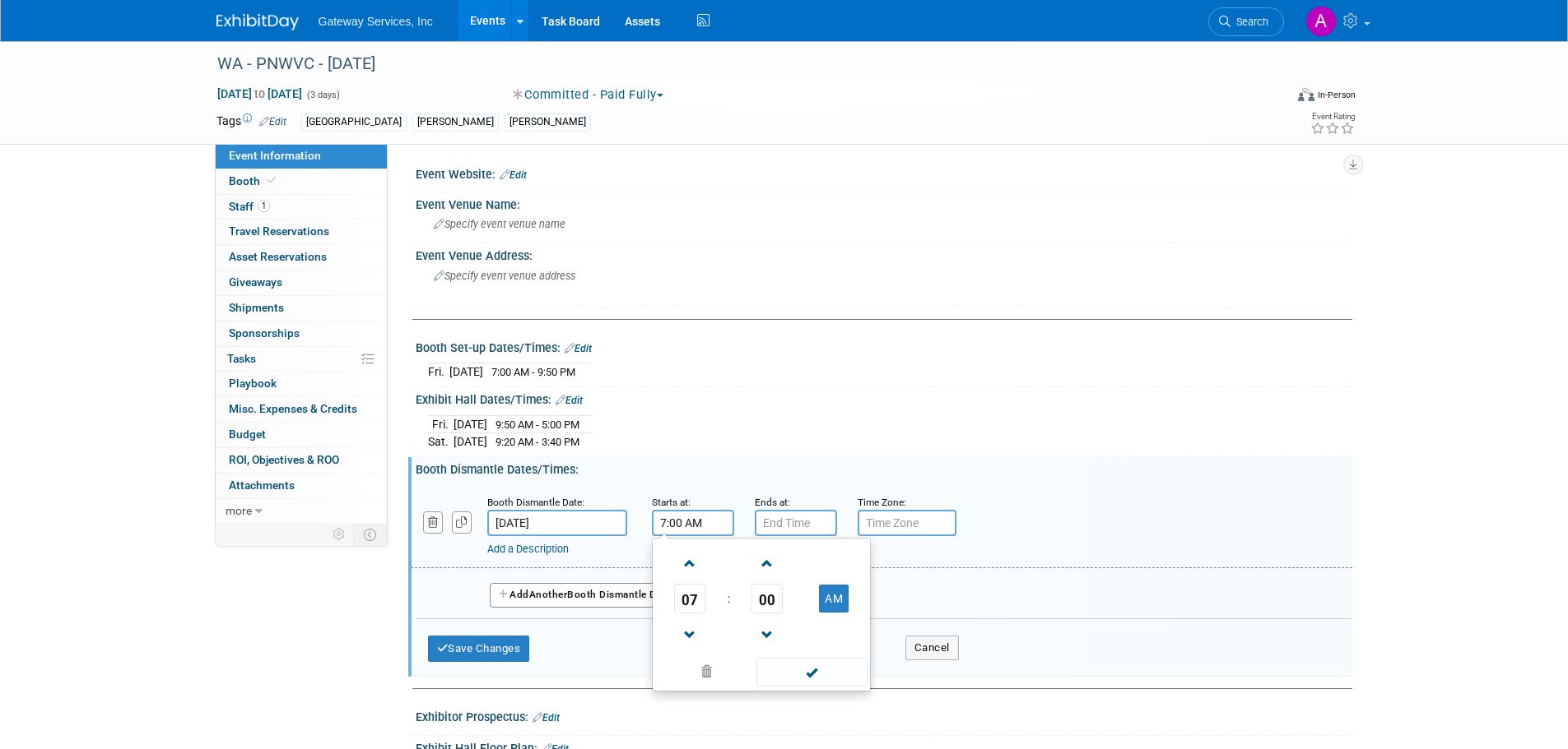
click at [702, 522] on input "7:00 AM" at bounding box center [693, 523] width 82 height 26
click at [689, 566] on span at bounding box center [690, 564] width 29 height 29
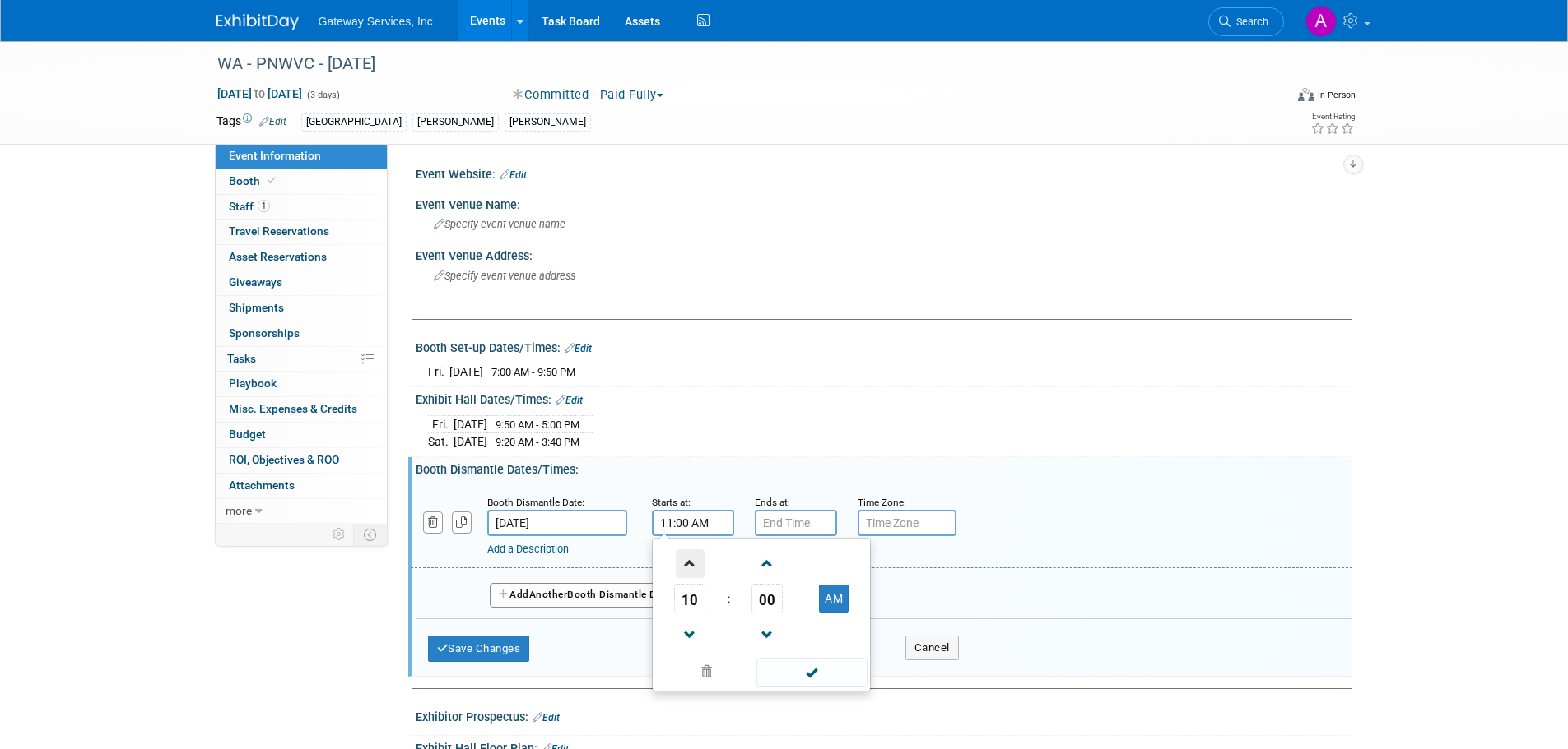
click at [689, 566] on span at bounding box center [690, 564] width 29 height 29
click at [776, 609] on span "00" at bounding box center [767, 599] width 31 height 29
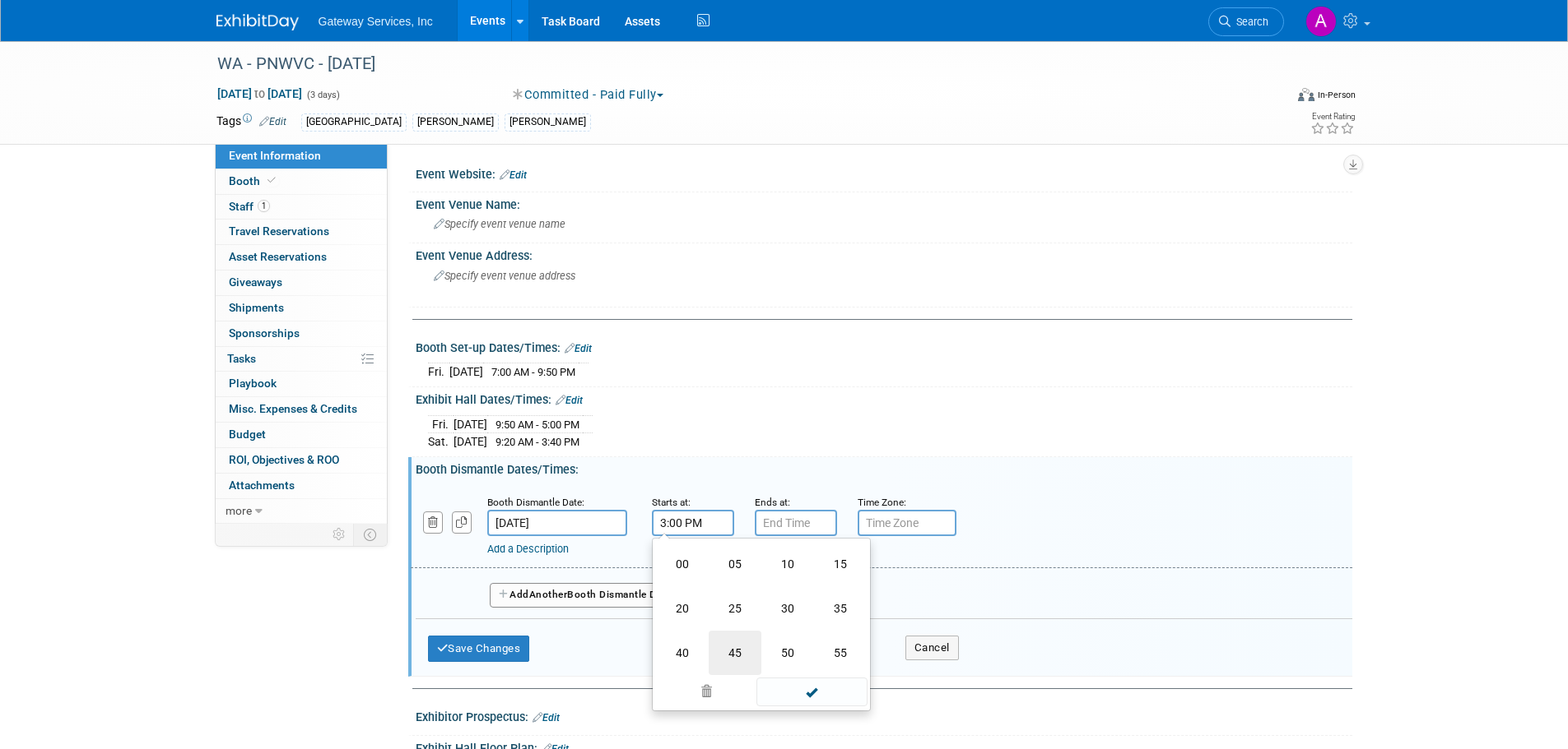
click at [732, 658] on td "45" at bounding box center [735, 654] width 53 height 45
type input "3:45 PM"
click at [838, 673] on span at bounding box center [812, 673] width 111 height 29
click at [813, 518] on input "7:00 PM" at bounding box center [795, 523] width 82 height 26
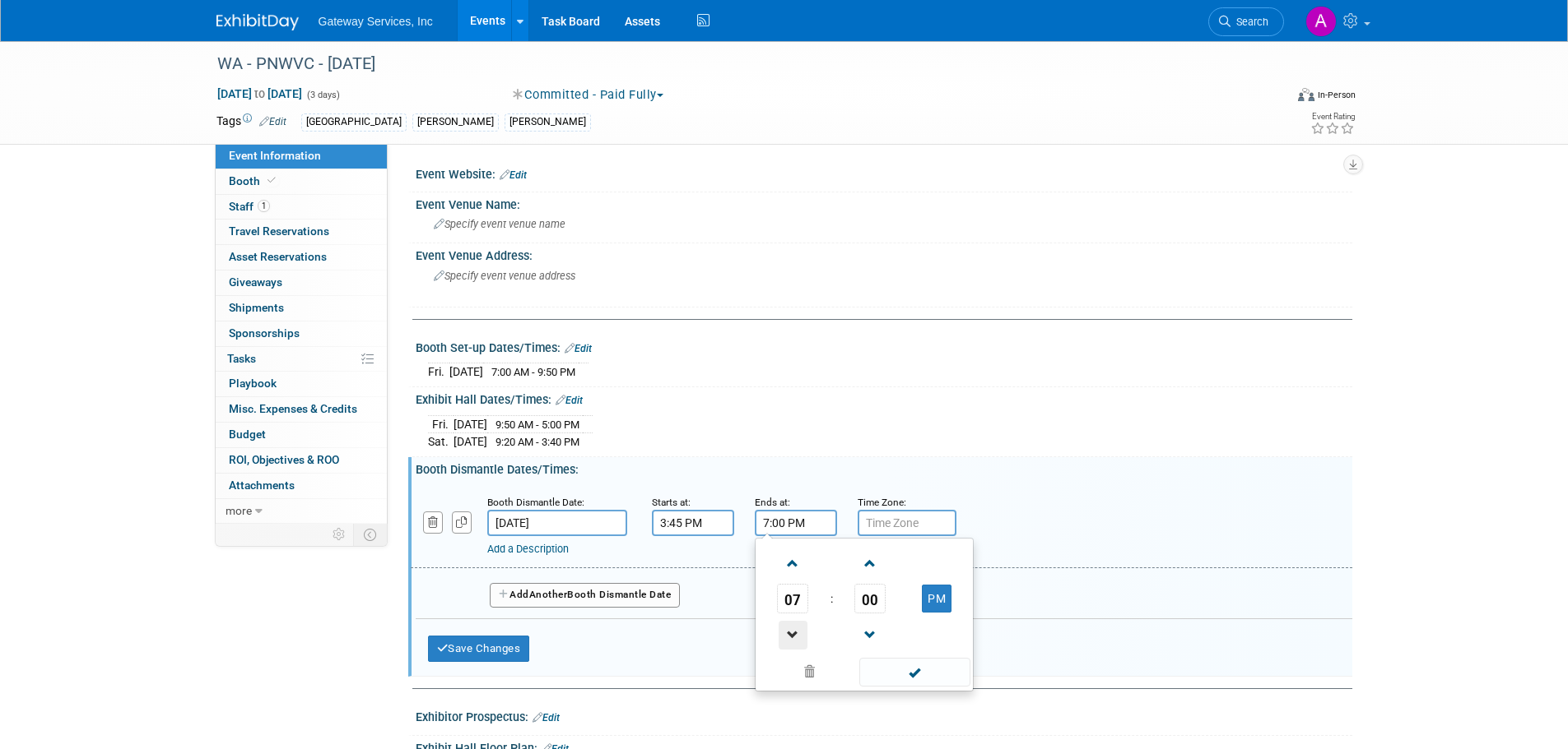
click at [786, 638] on span at bounding box center [793, 636] width 29 height 29
type input "6:00 PM"
click at [905, 676] on span at bounding box center [915, 673] width 111 height 29
click at [503, 651] on button "Save Changes" at bounding box center [478, 649] width 102 height 26
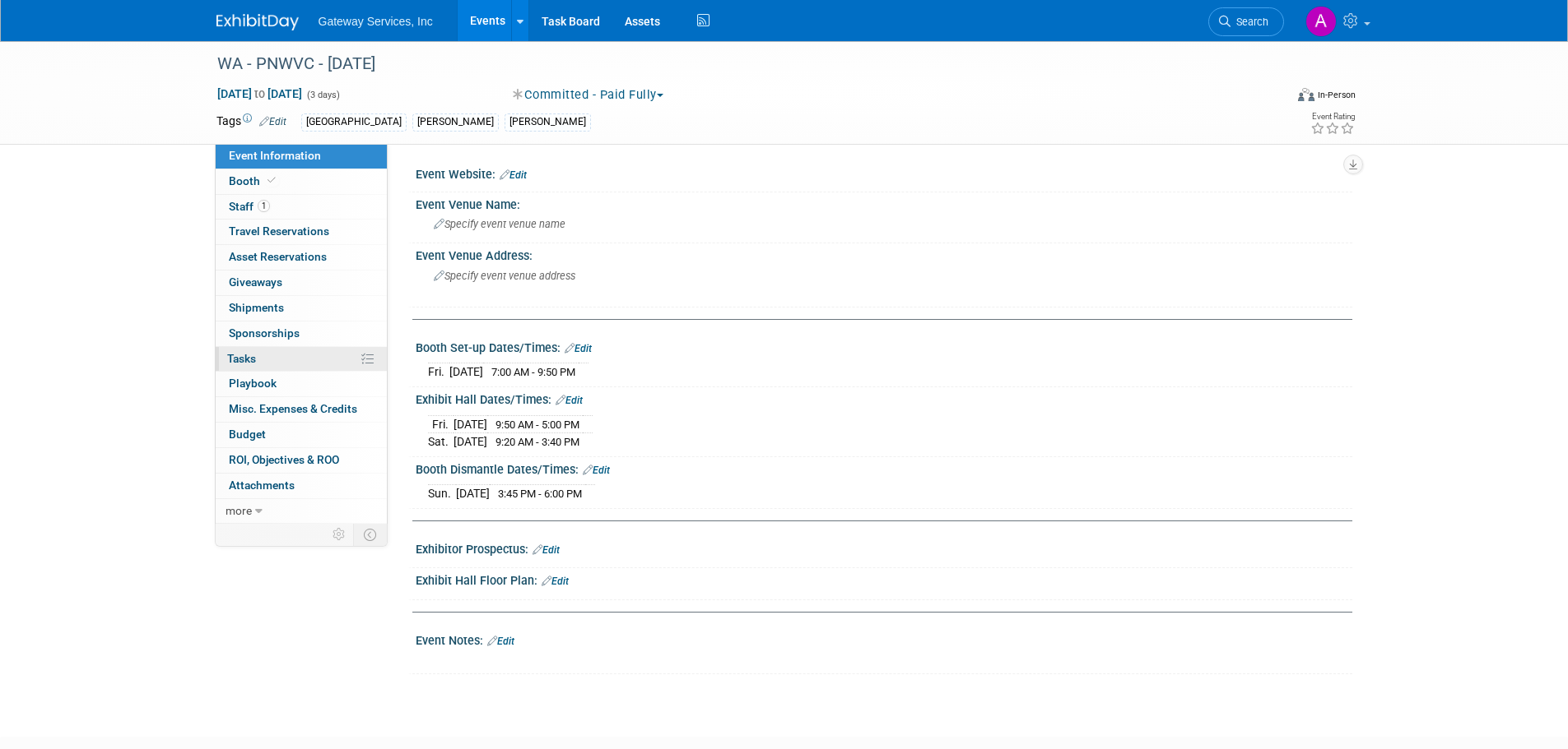
click at [318, 362] on link "0% Tasks 0%" at bounding box center [301, 358] width 172 height 24
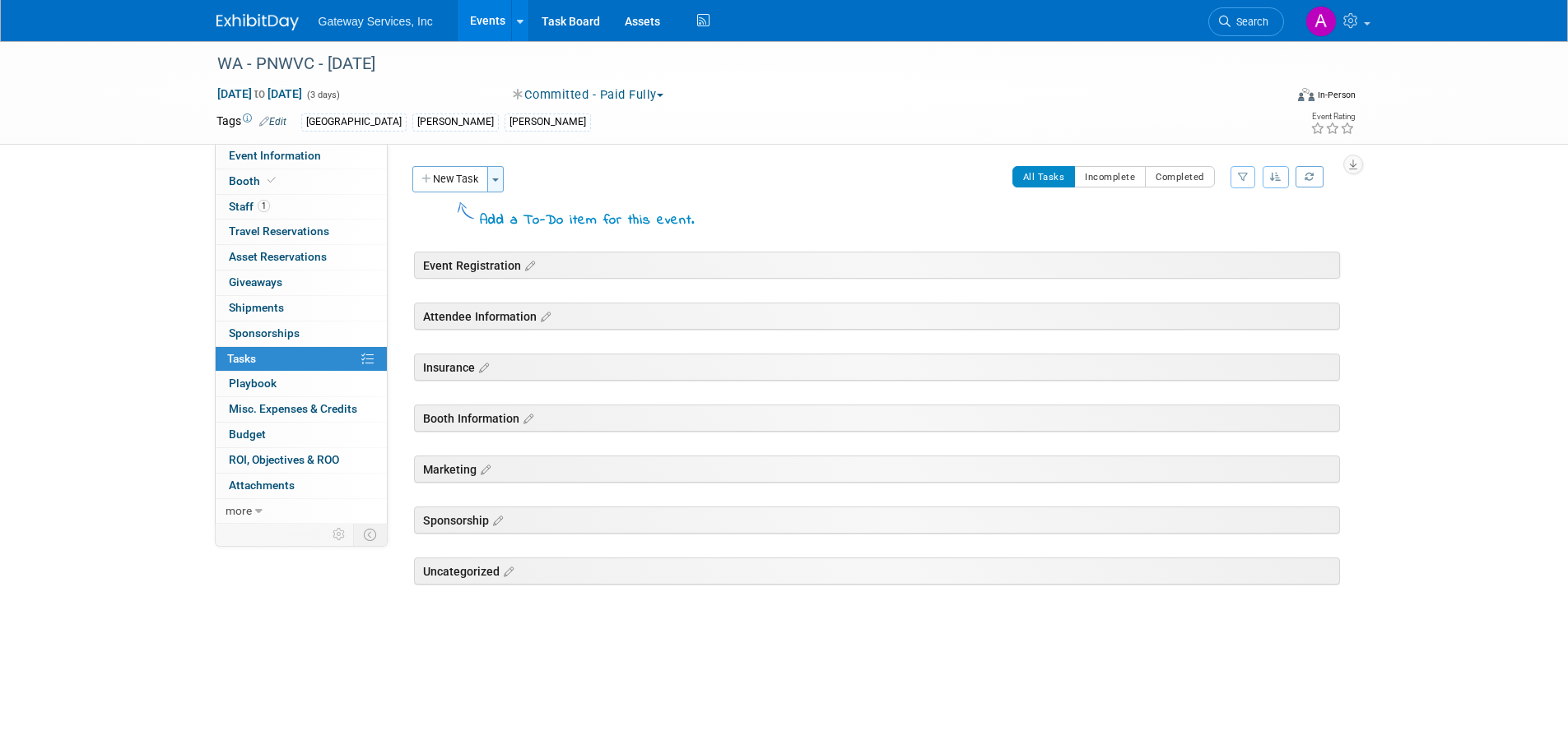
click at [494, 177] on button "Toggle Dropdown" at bounding box center [495, 179] width 17 height 26
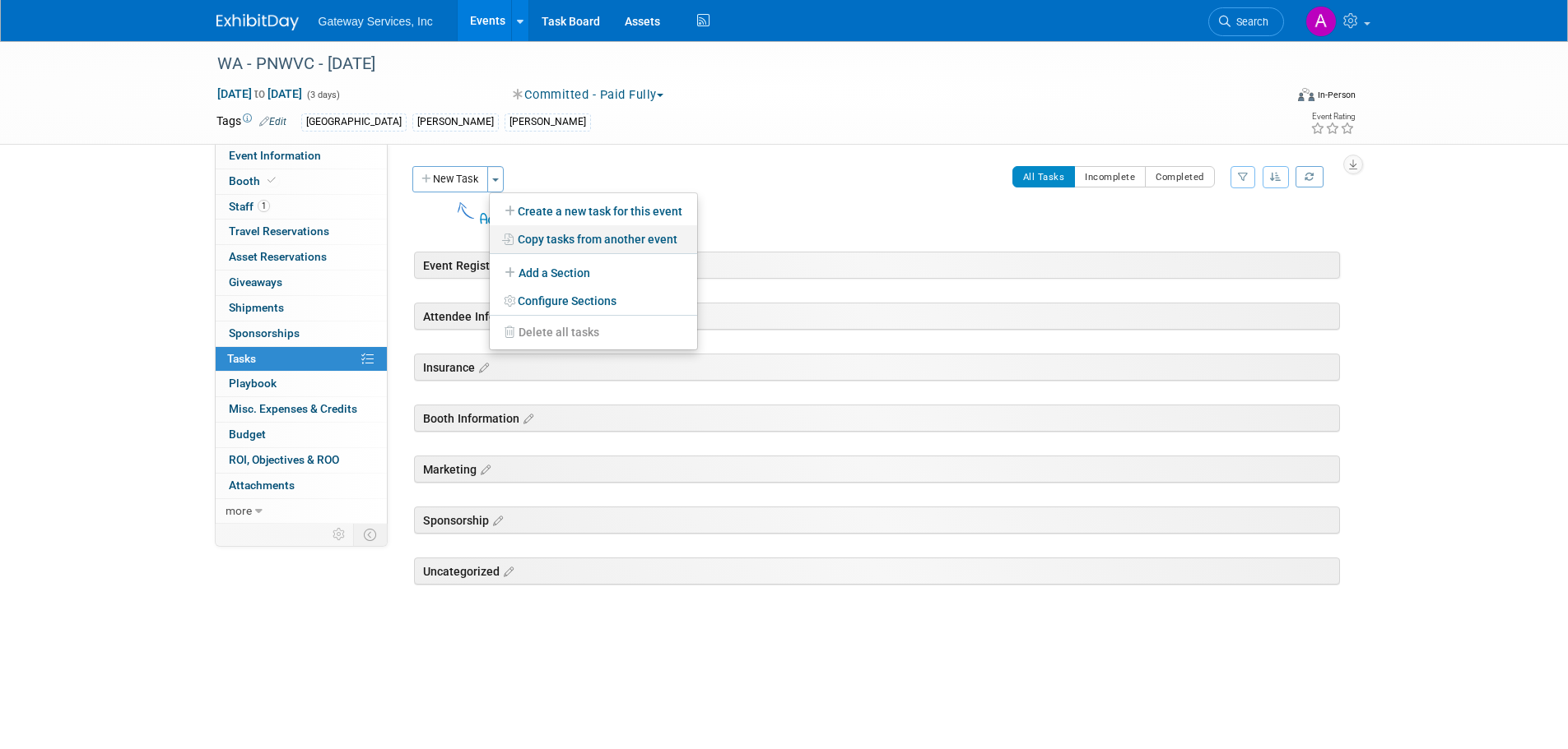
click at [606, 247] on link "Copy tasks from another event" at bounding box center [593, 239] width 208 height 28
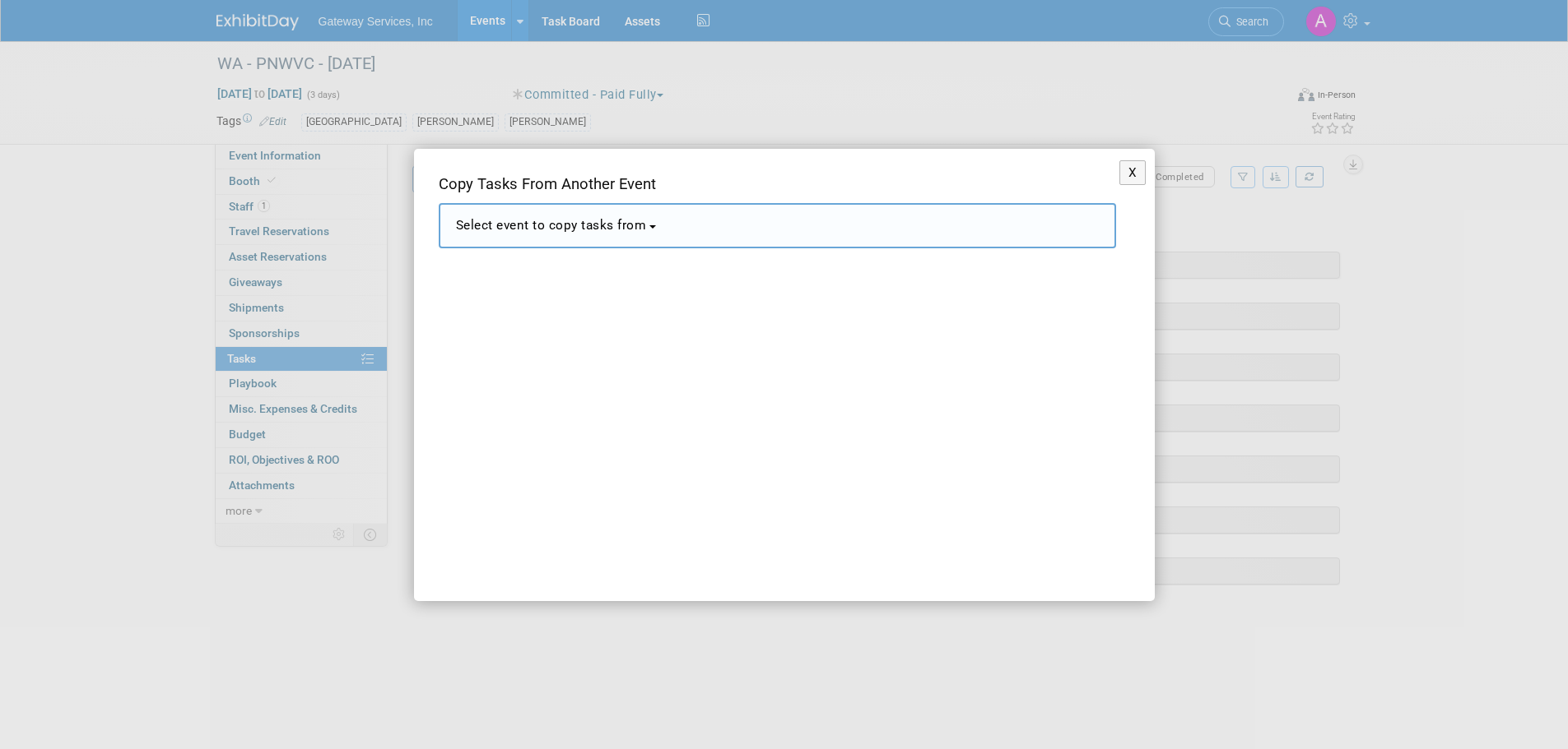
click at [647, 223] on span "Select event to copy tasks from" at bounding box center [552, 225] width 191 height 15
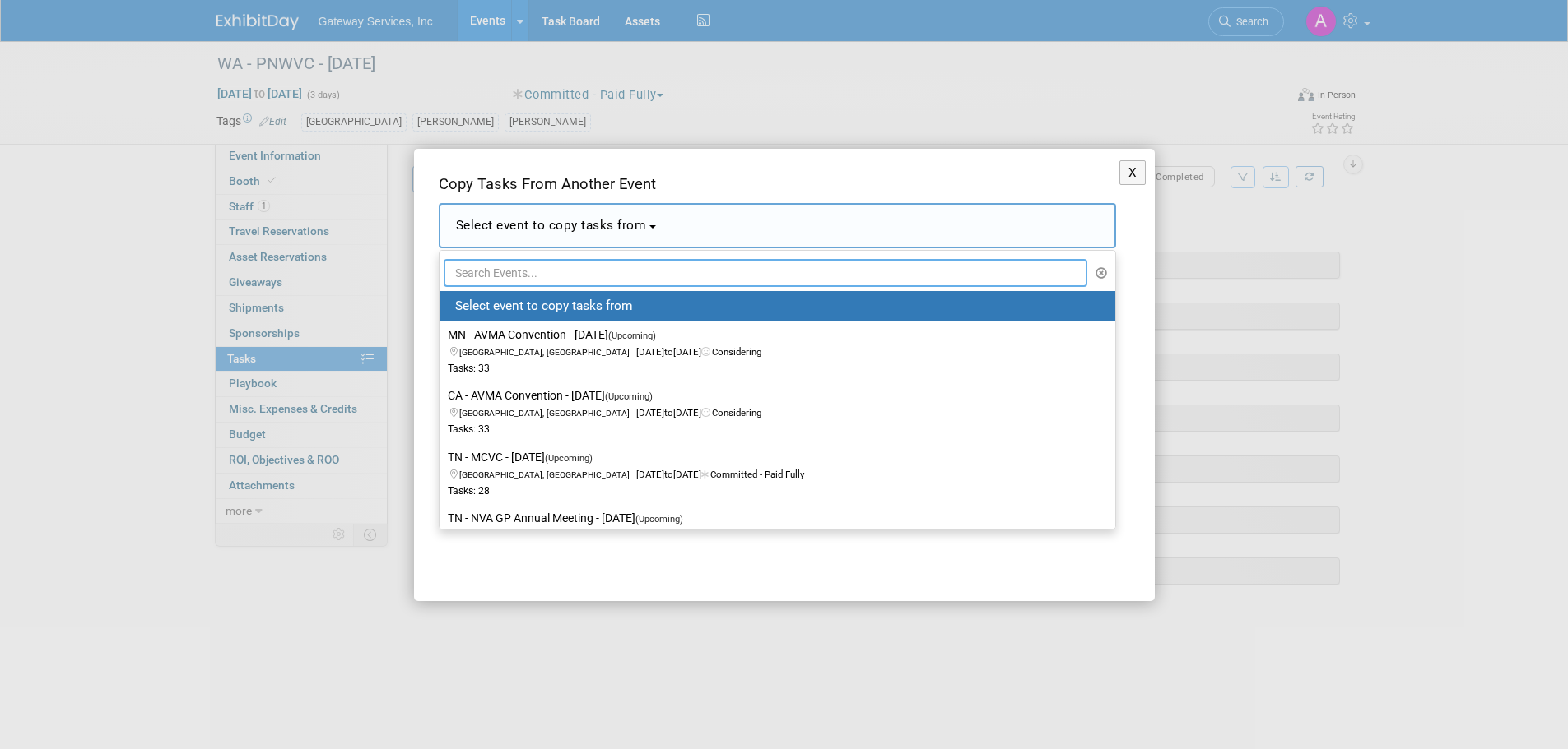
click at [630, 270] on input "text" at bounding box center [765, 273] width 644 height 28
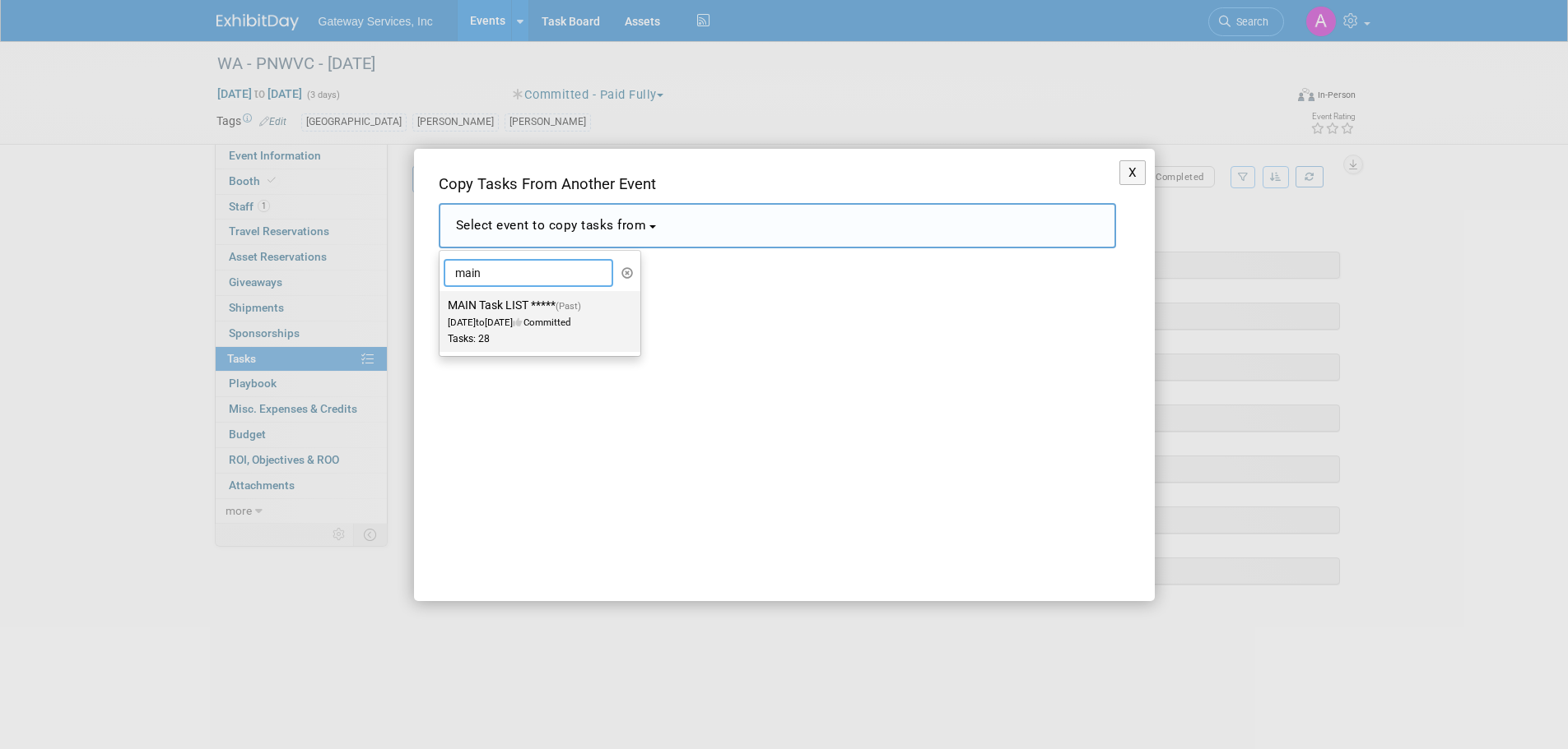
type input "main"
click at [563, 333] on div "Tasks: 28" at bounding box center [527, 339] width 161 height 14
click at [441, 311] on input "MAIN Task LIST ***** (Past) [DATE] to [DATE] Committed Tasks: 28" at bounding box center [437, 305] width 11 height 11
select select "11111013"
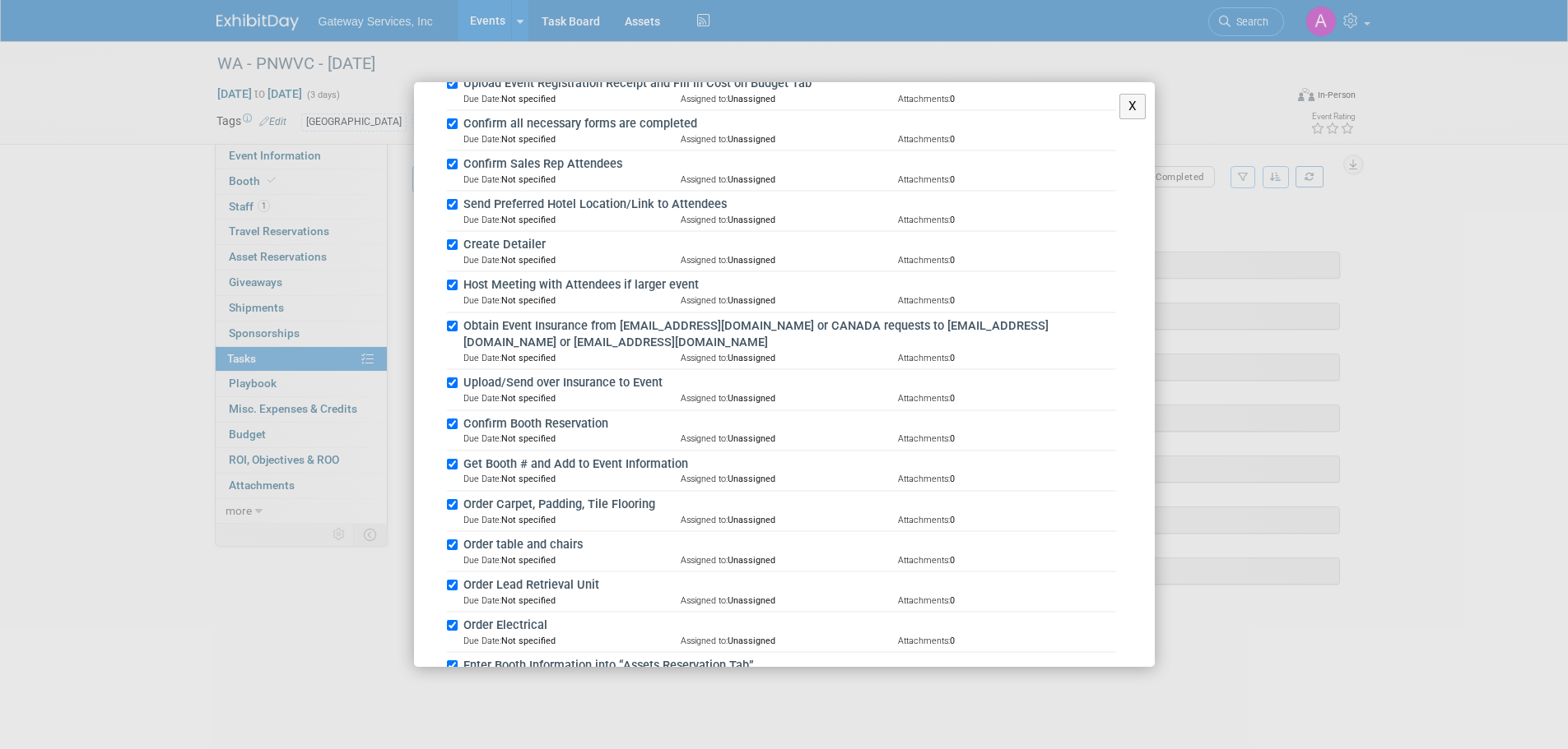
scroll to position [985, 0]
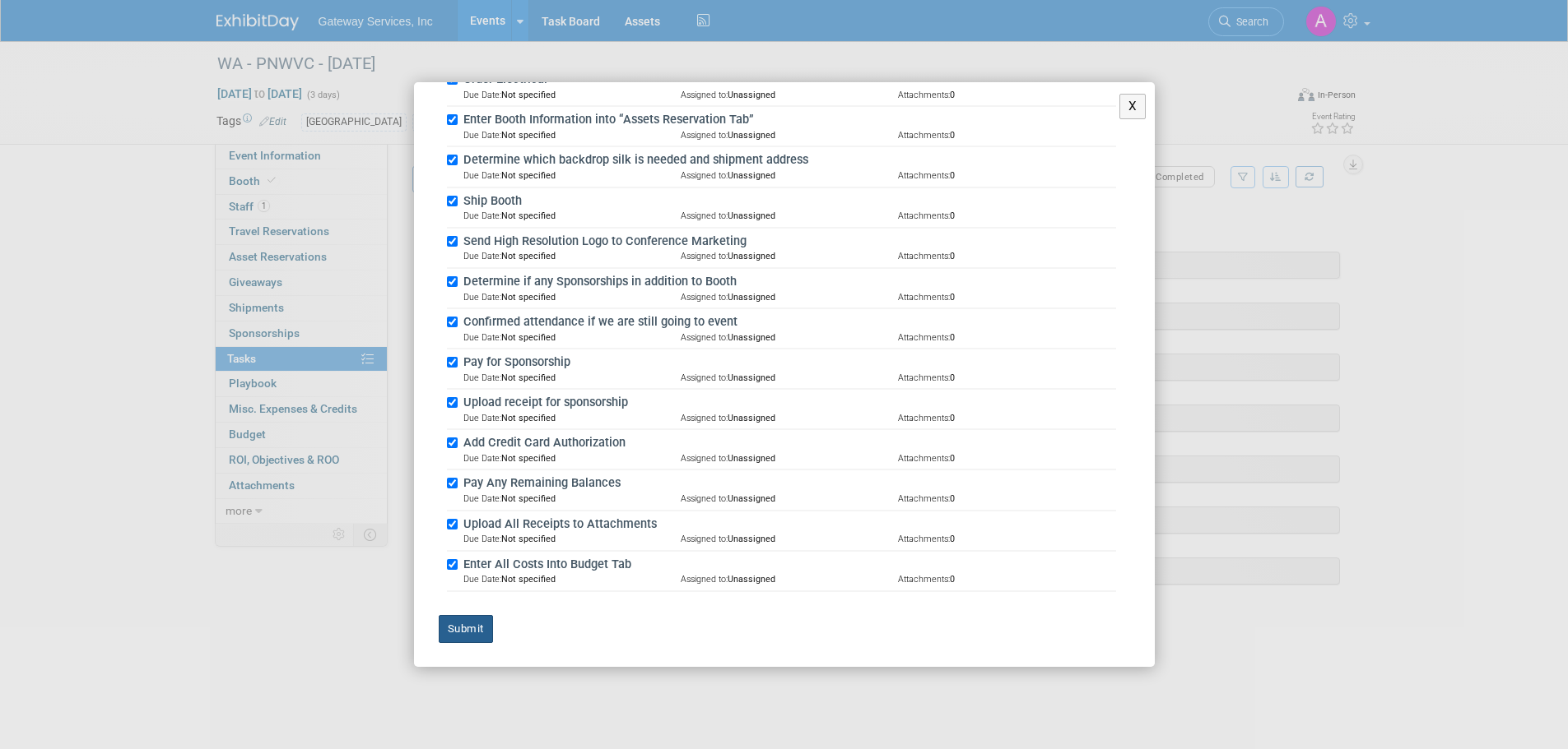
click at [458, 629] on button "Submit" at bounding box center [466, 629] width 55 height 28
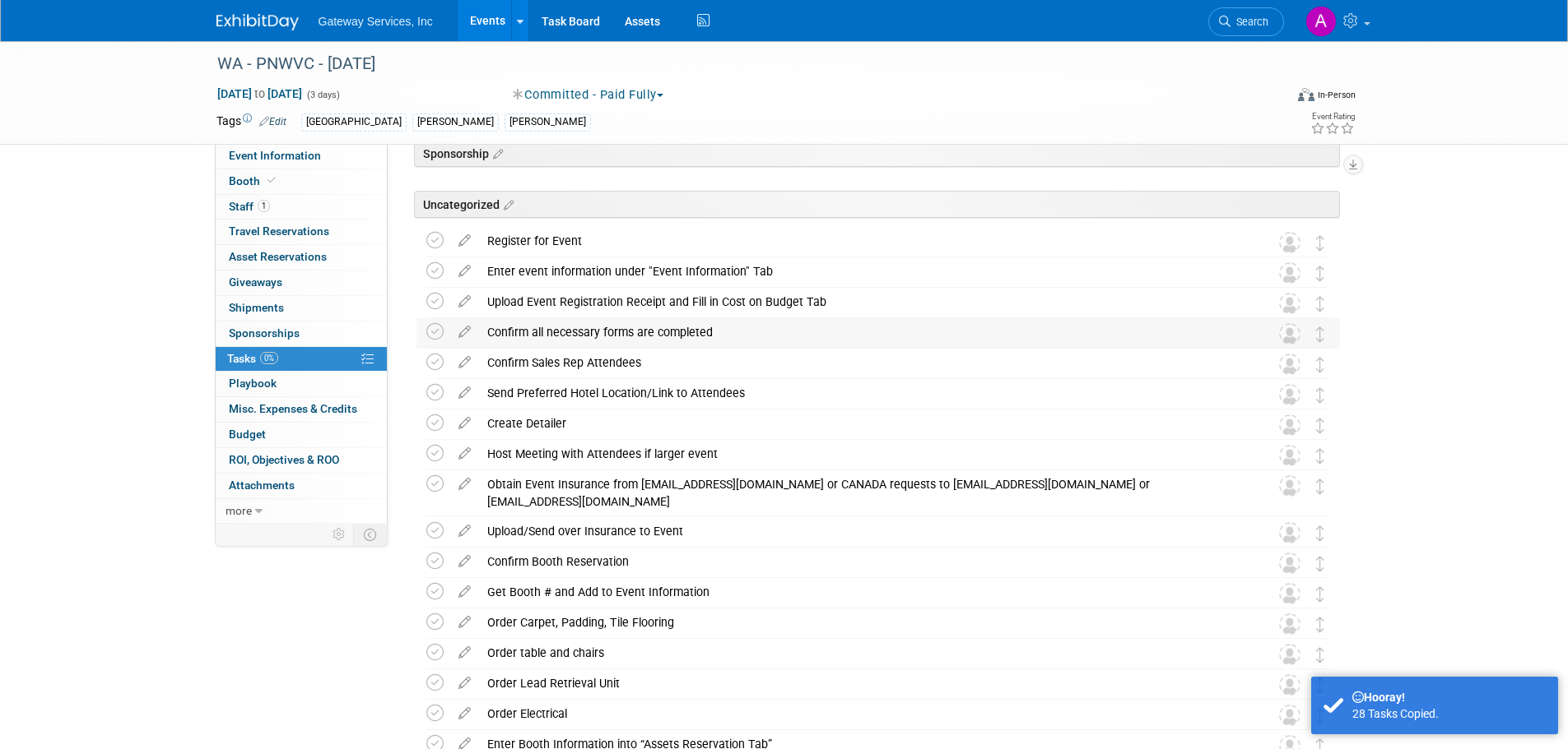
scroll to position [329, 0]
click at [441, 238] on icon at bounding box center [435, 240] width 18 height 18
click at [438, 256] on td at bounding box center [438, 271] width 23 height 29
click at [438, 276] on icon at bounding box center [435, 271] width 18 height 18
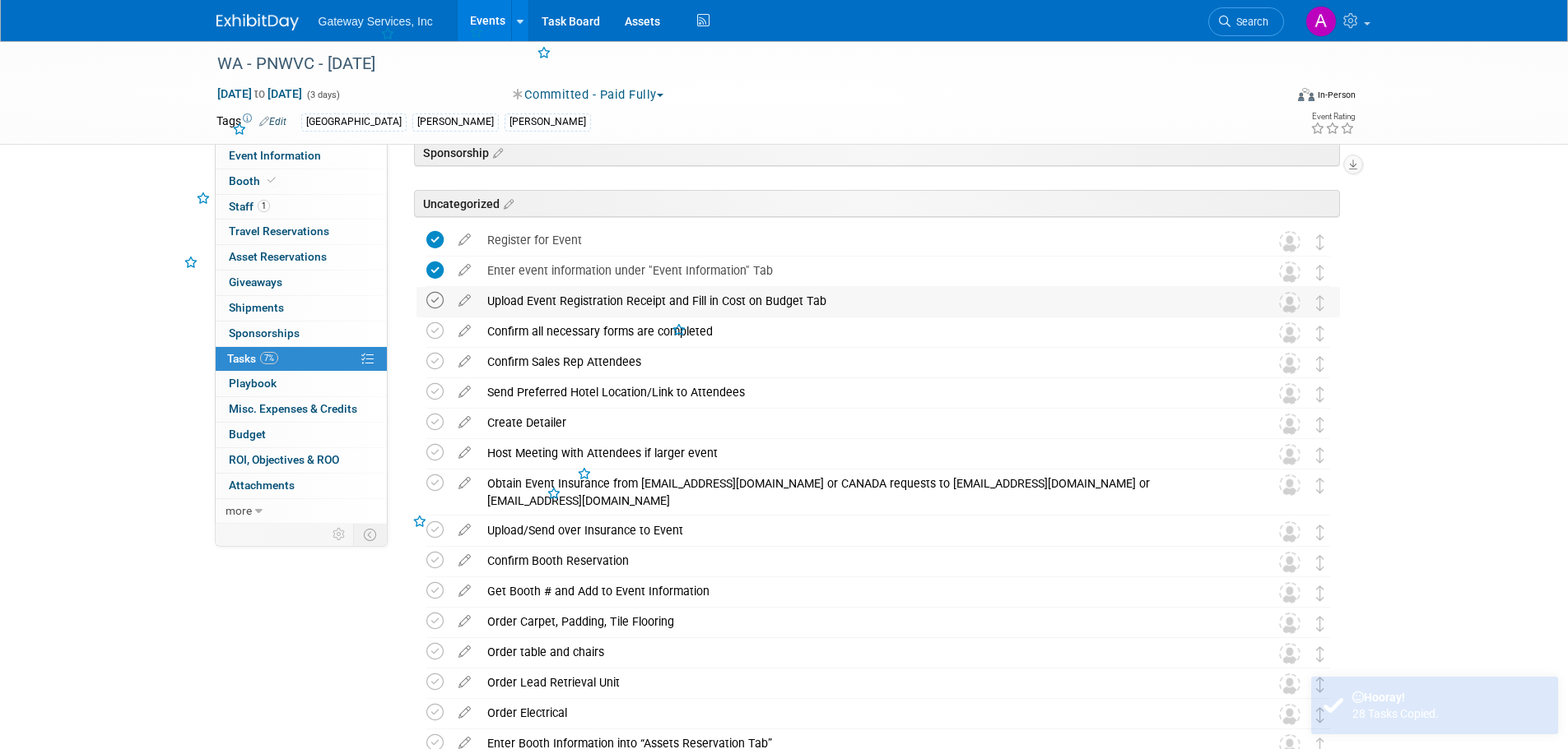
click at [438, 304] on icon at bounding box center [435, 301] width 18 height 18
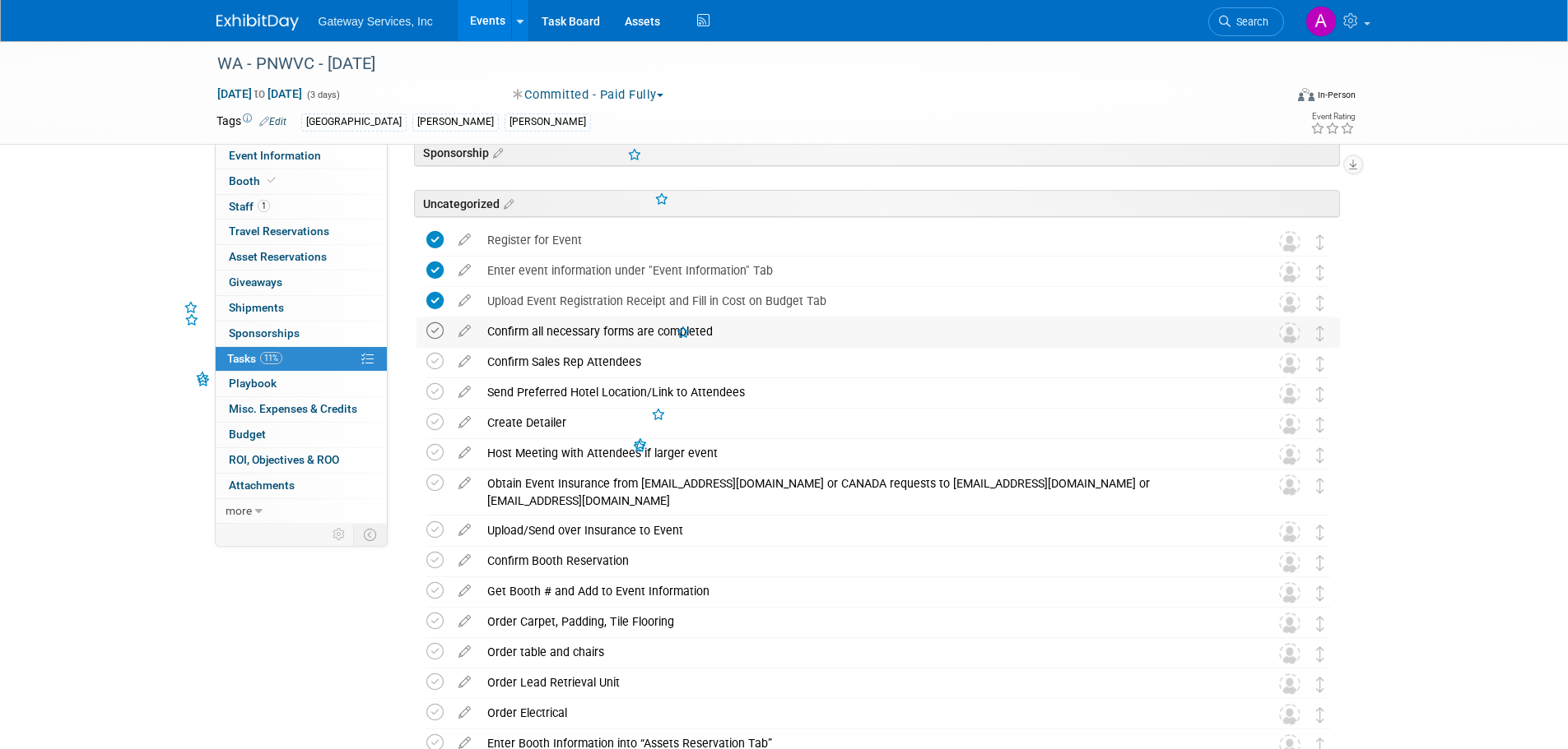
click at [441, 333] on icon at bounding box center [435, 331] width 18 height 18
click at [437, 362] on icon at bounding box center [435, 361] width 18 height 18
click at [434, 399] on icon at bounding box center [435, 393] width 18 height 18
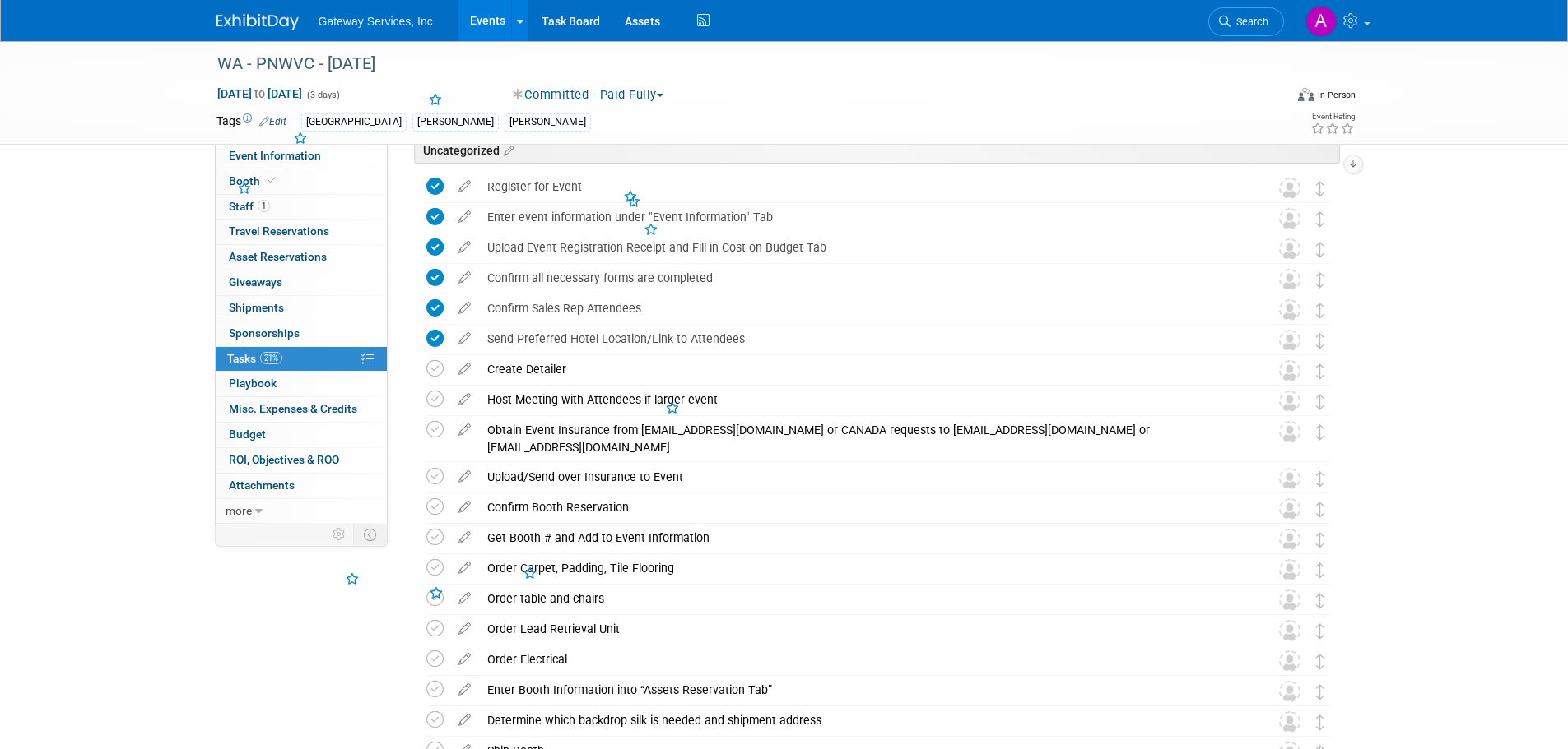
scroll to position [494, 0]
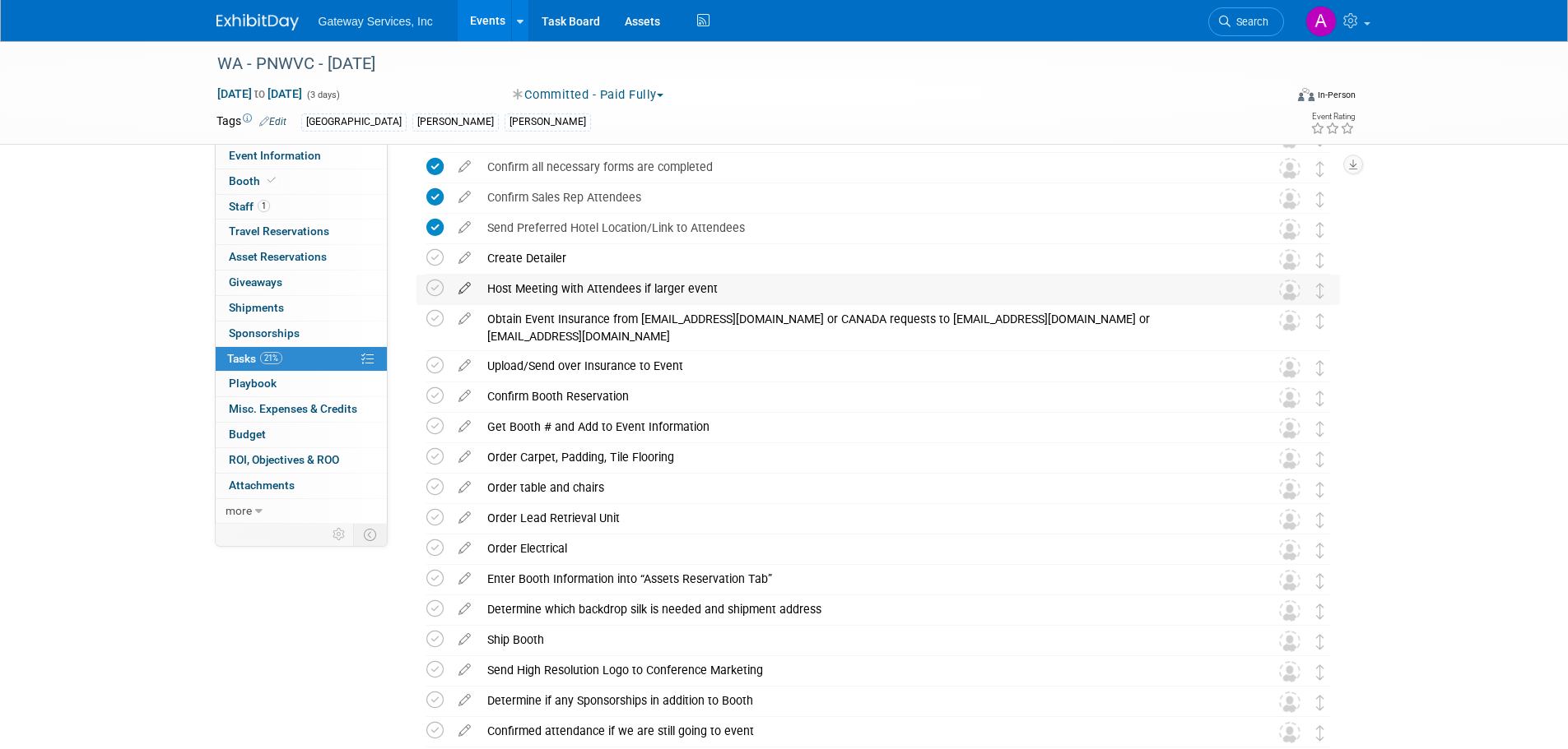
click at [467, 282] on icon at bounding box center [465, 284] width 29 height 20
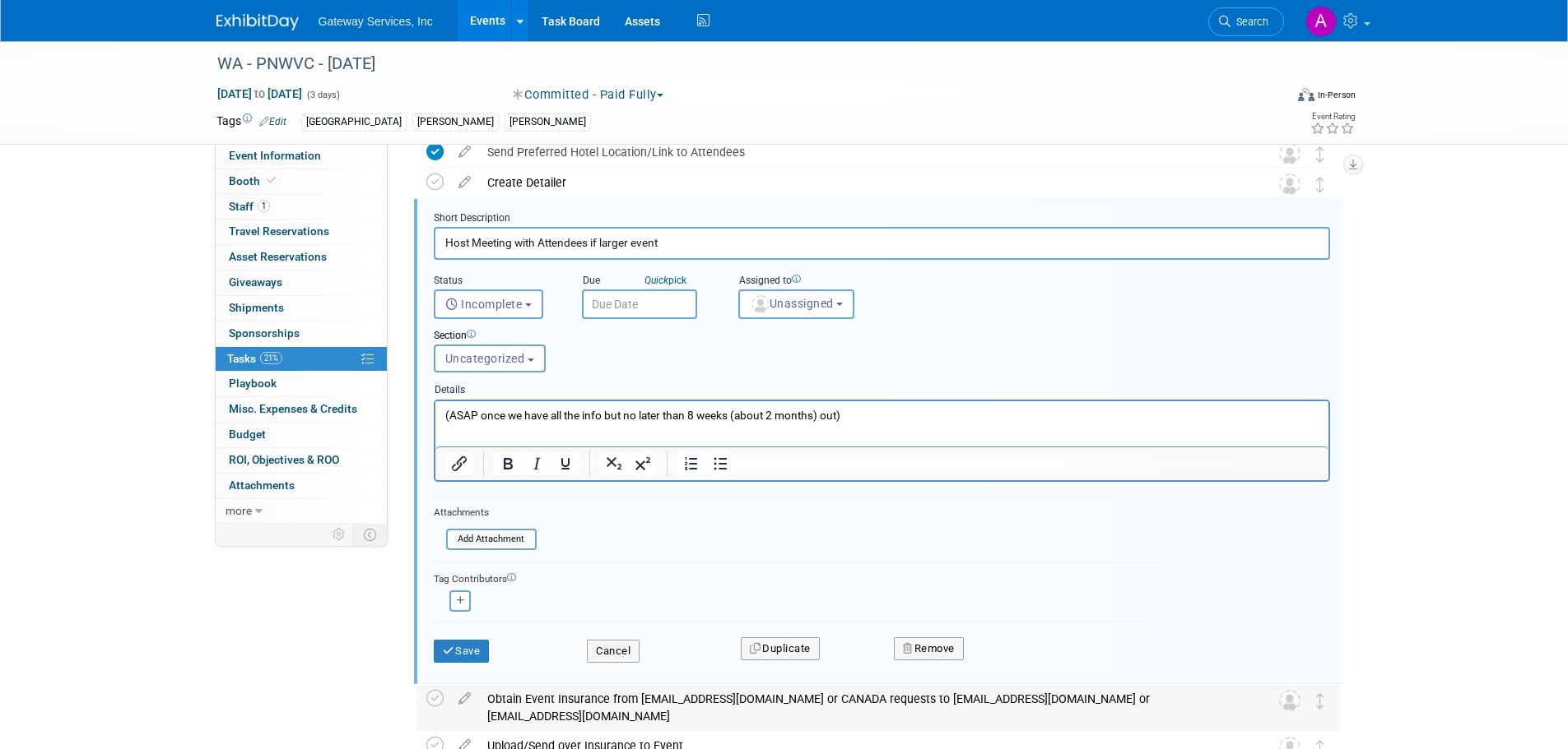
scroll to position [610, 0]
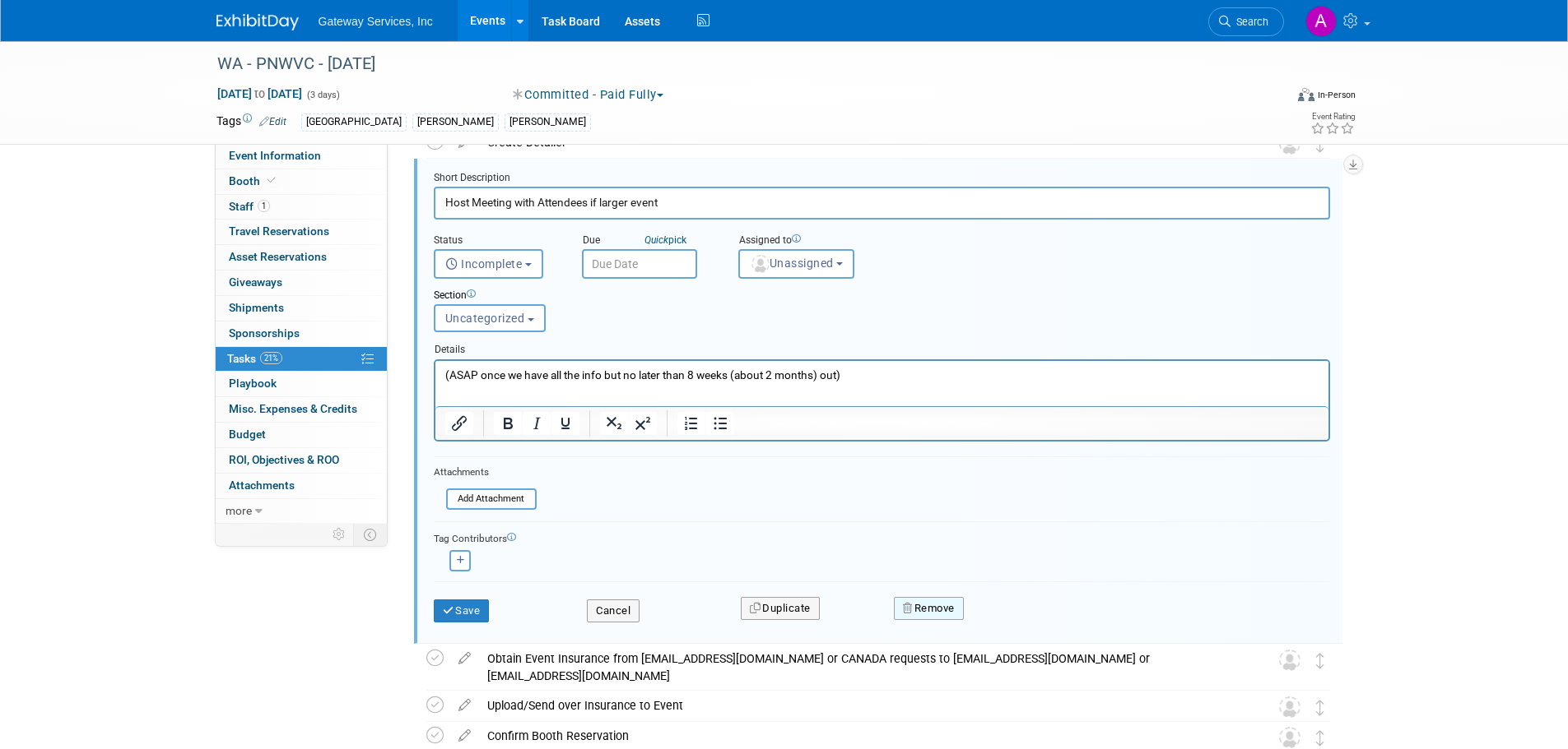
click at [938, 606] on button "Remove" at bounding box center [929, 609] width 70 height 23
click at [1006, 619] on icon at bounding box center [1010, 621] width 10 height 9
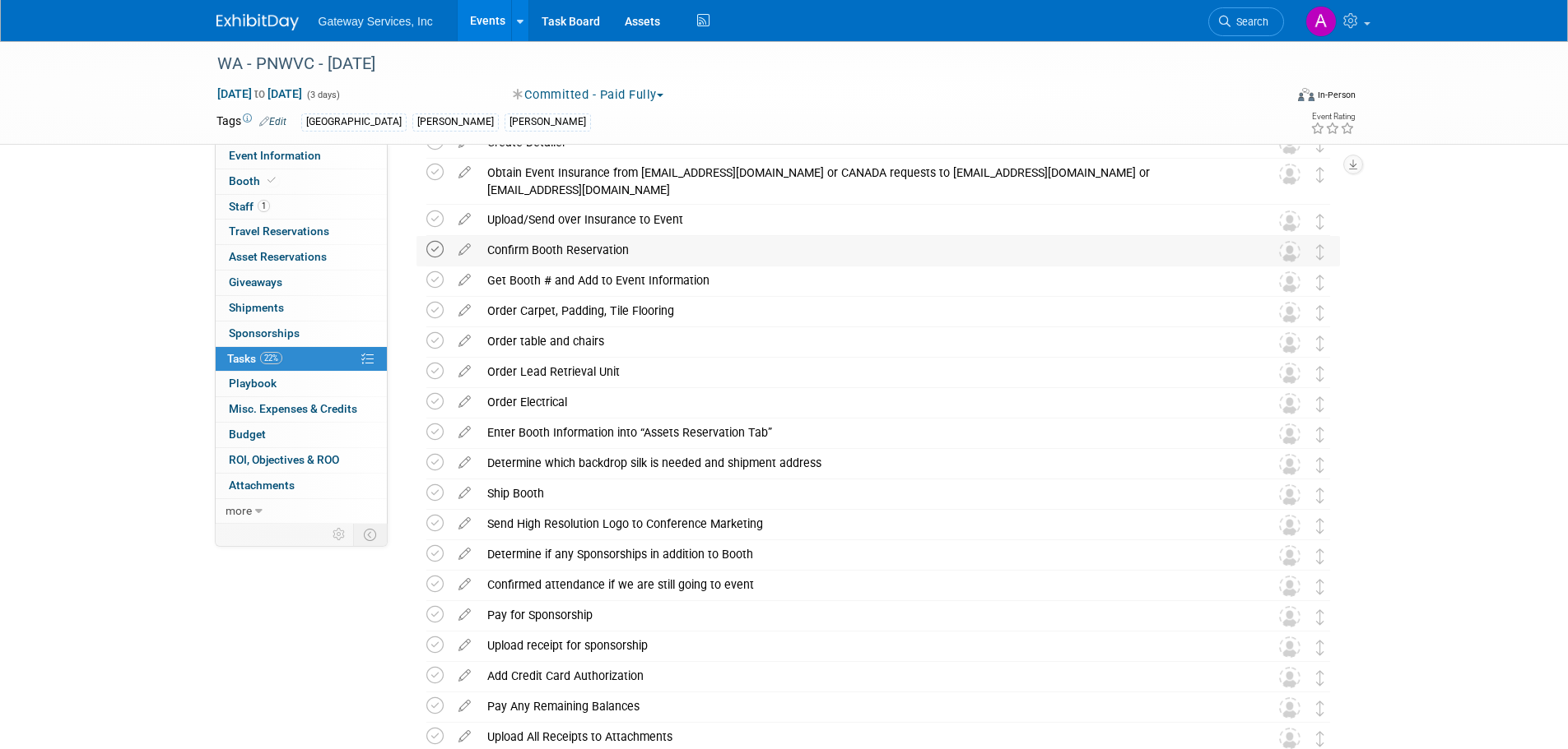
click at [437, 250] on icon at bounding box center [435, 249] width 18 height 18
click at [432, 281] on icon at bounding box center [435, 281] width 18 height 18
click at [436, 313] on icon at bounding box center [435, 311] width 18 height 18
click at [543, 309] on div "Order Carpet, Padding, Tile Flooring" at bounding box center [861, 311] width 767 height 28
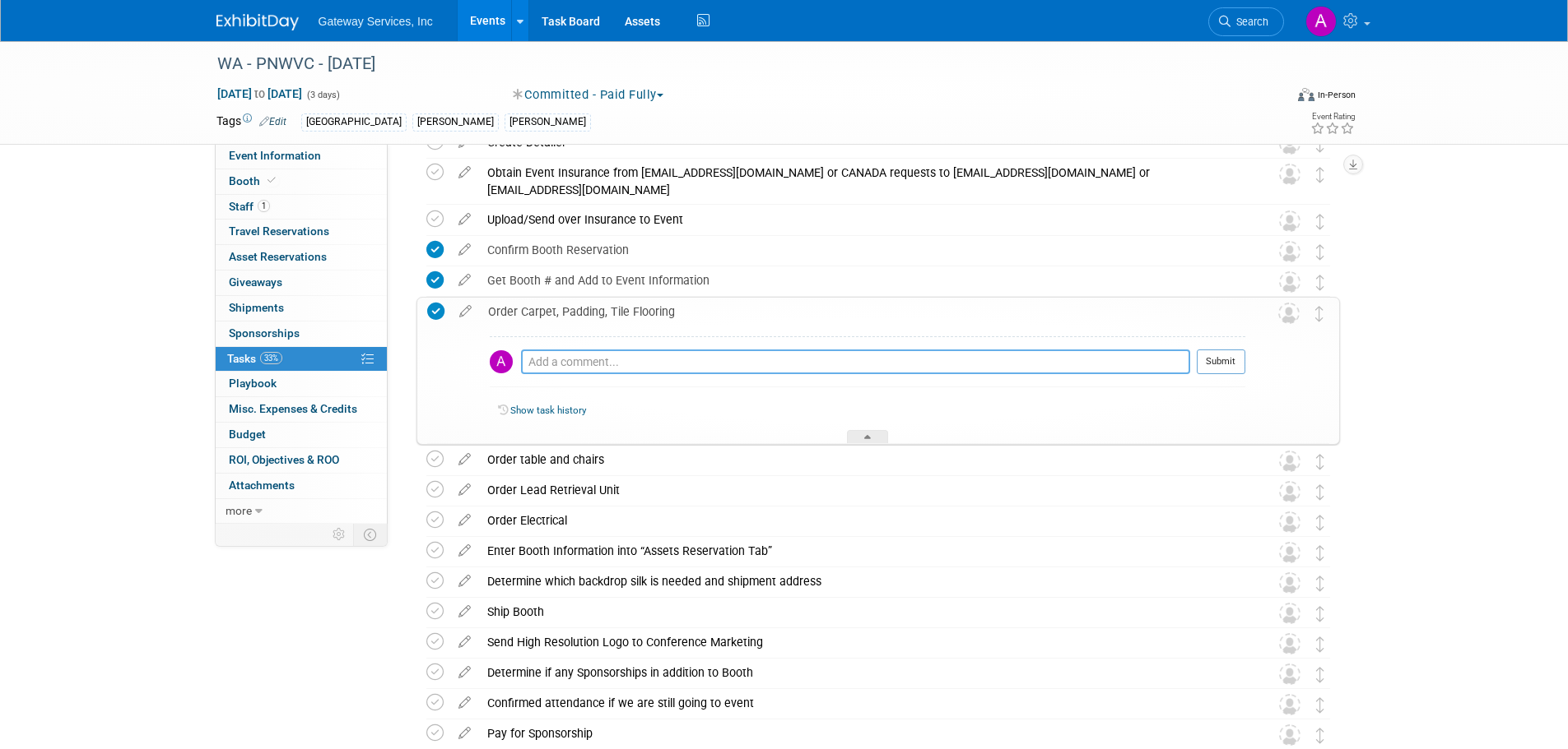
click at [551, 356] on textarea at bounding box center [856, 361] width 669 height 24
type textarea "vinyl ordered"
click at [1205, 366] on button "Submit" at bounding box center [1221, 361] width 49 height 24
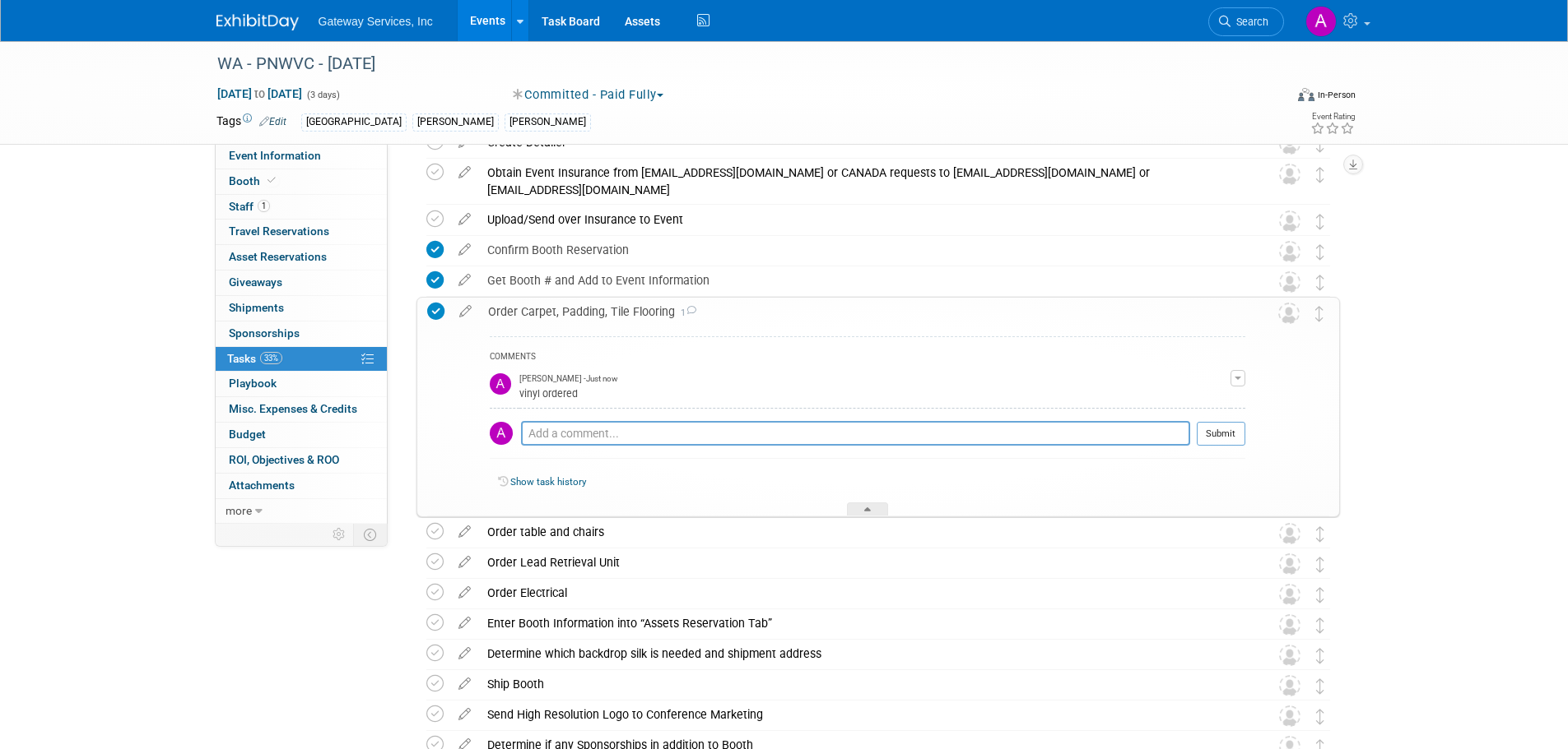
click at [523, 318] on div "Order Carpet, Padding, Tile Flooring 1" at bounding box center [861, 312] width 765 height 28
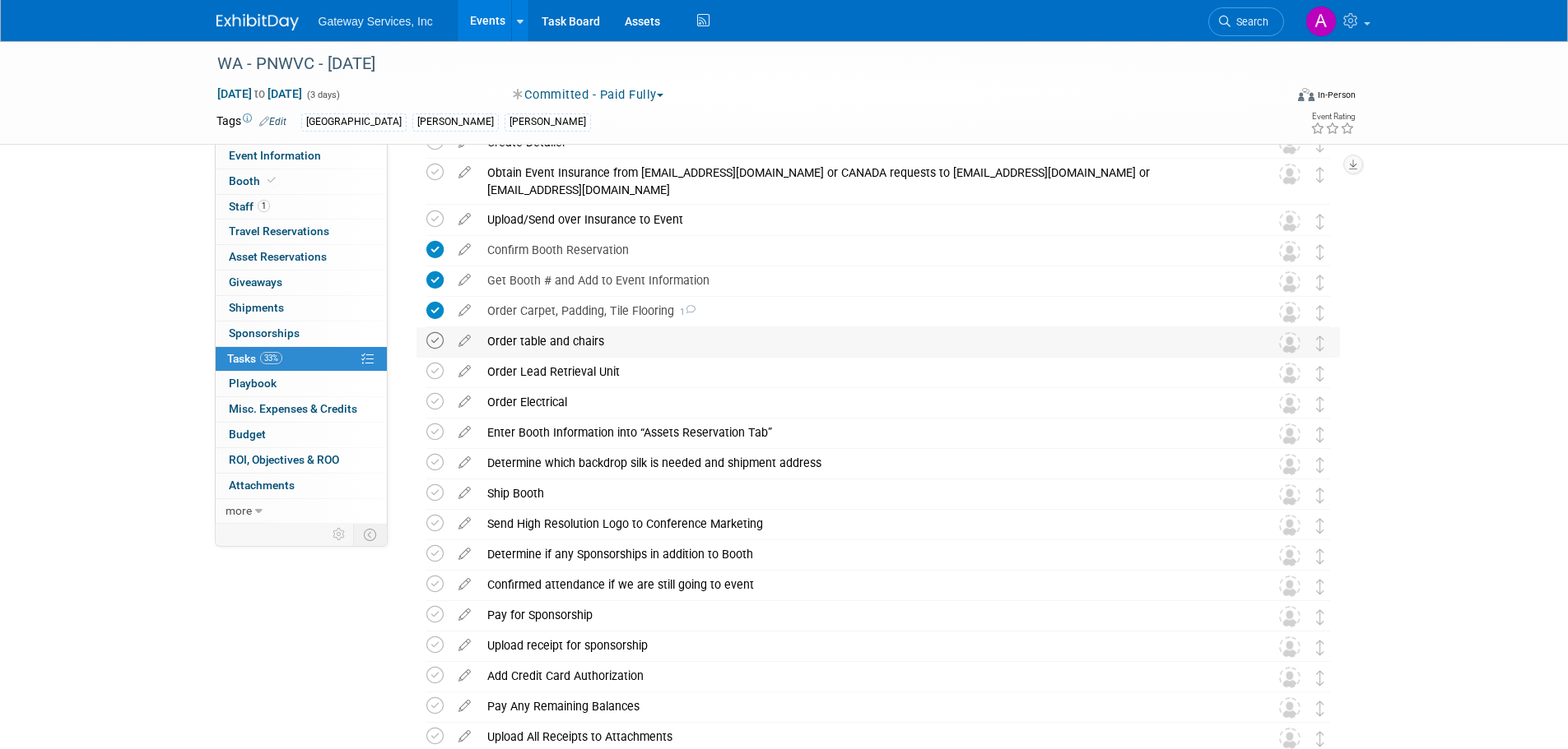
click at [430, 336] on icon at bounding box center [435, 341] width 18 height 18
click at [515, 339] on div "Order table and chairs" at bounding box center [861, 341] width 767 height 28
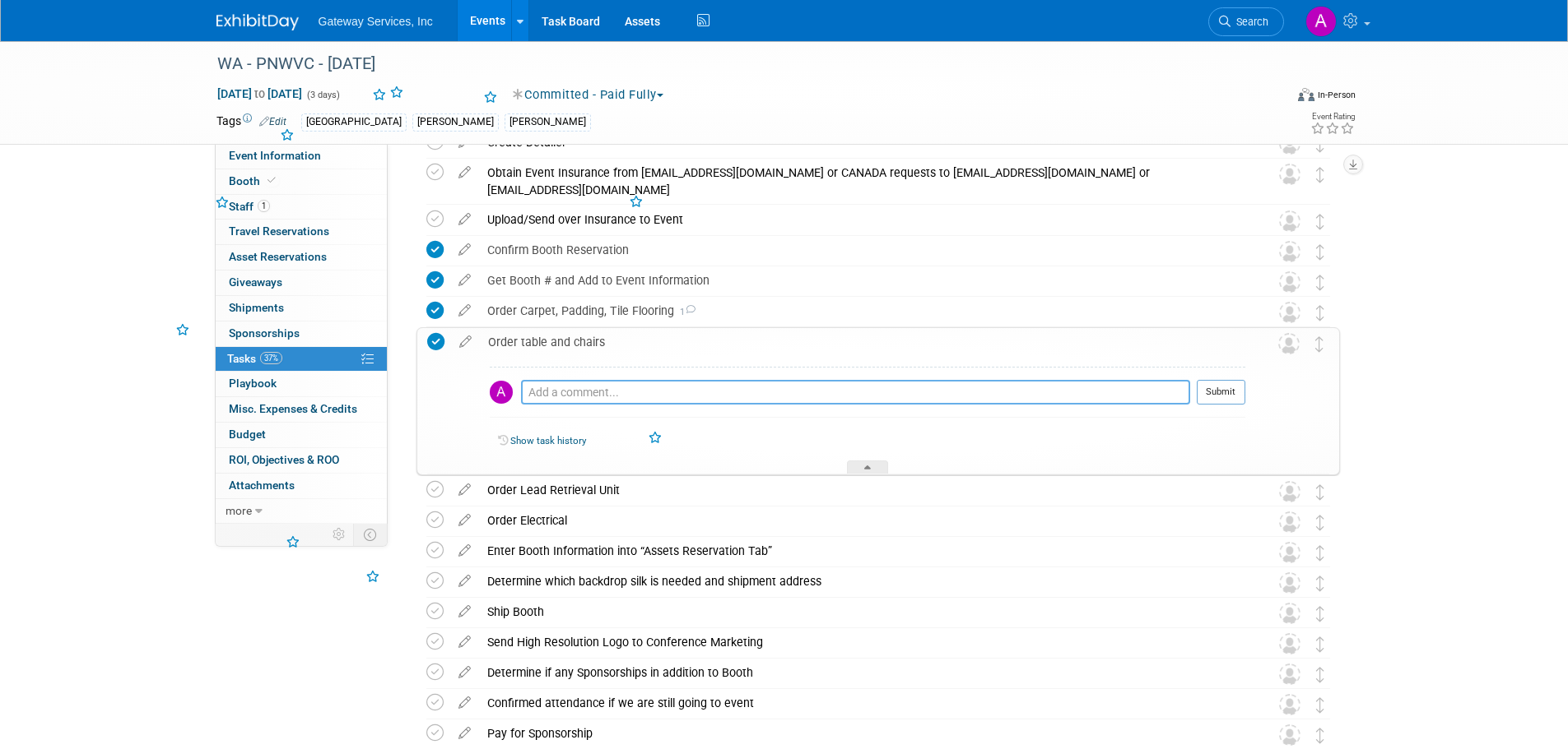
click at [545, 390] on textarea at bounding box center [856, 392] width 669 height 24
type textarea "Included"
click at [1206, 391] on button "Submit" at bounding box center [1221, 392] width 49 height 24
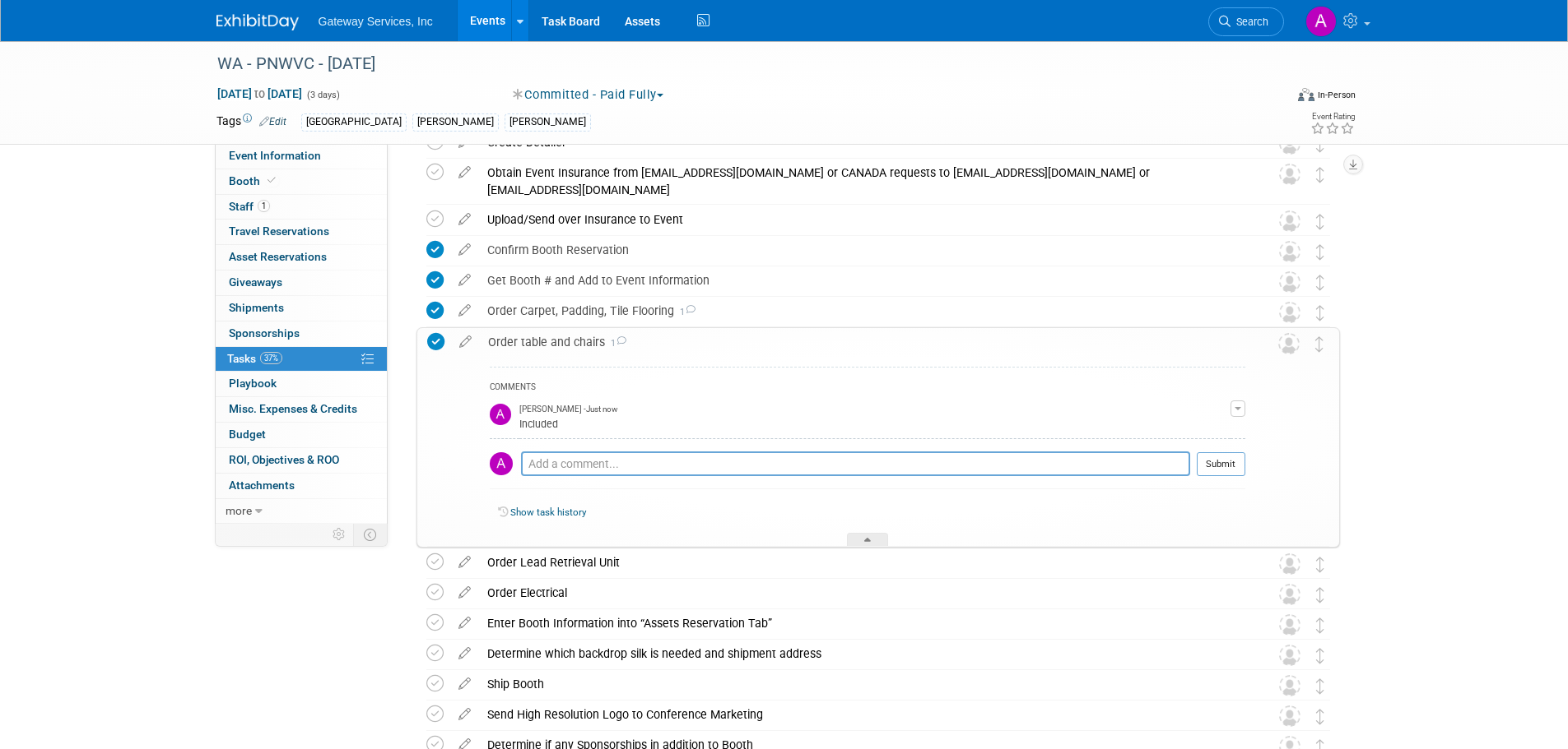
click at [520, 346] on div "Order table and chairs 1" at bounding box center [861, 342] width 765 height 28
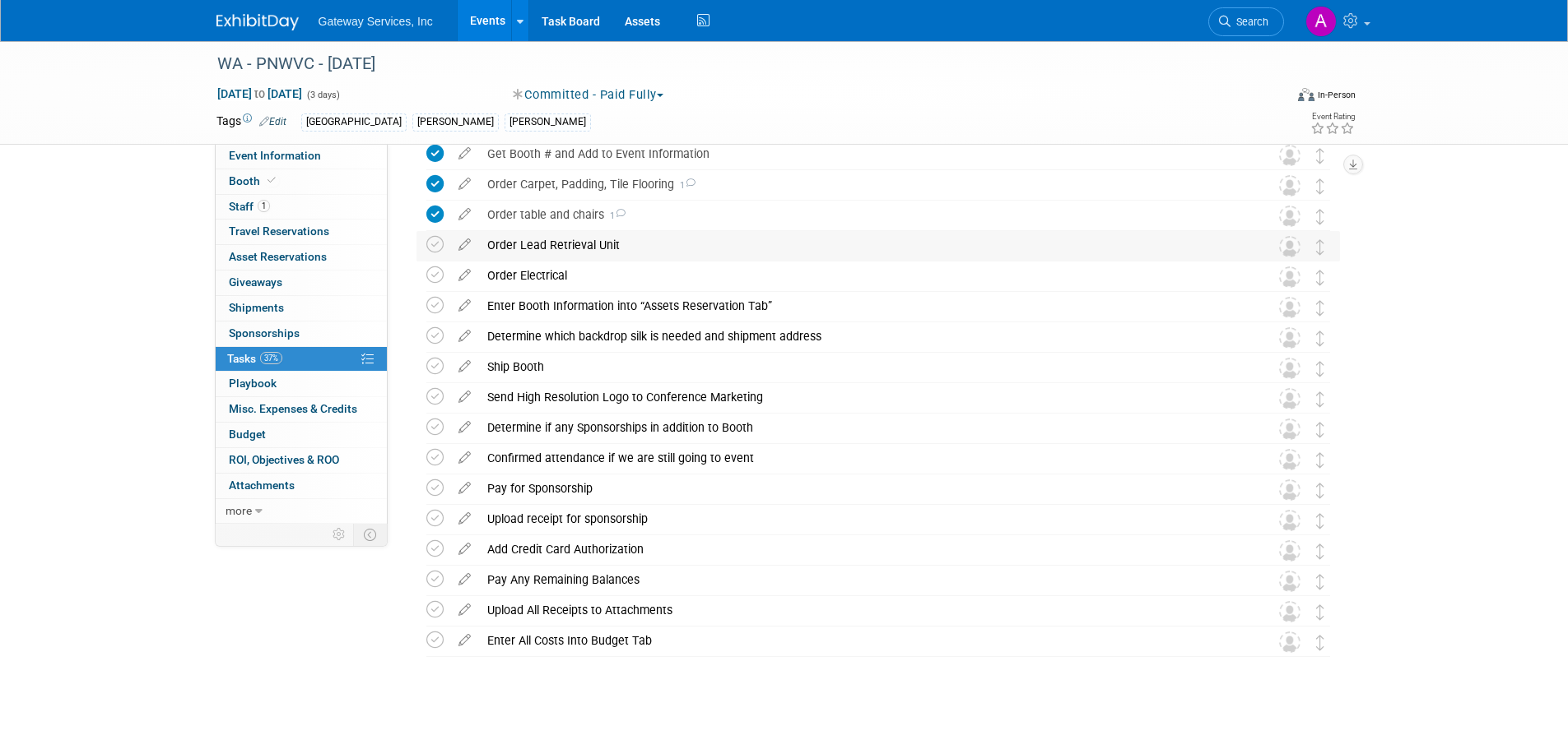
scroll to position [744, 0]
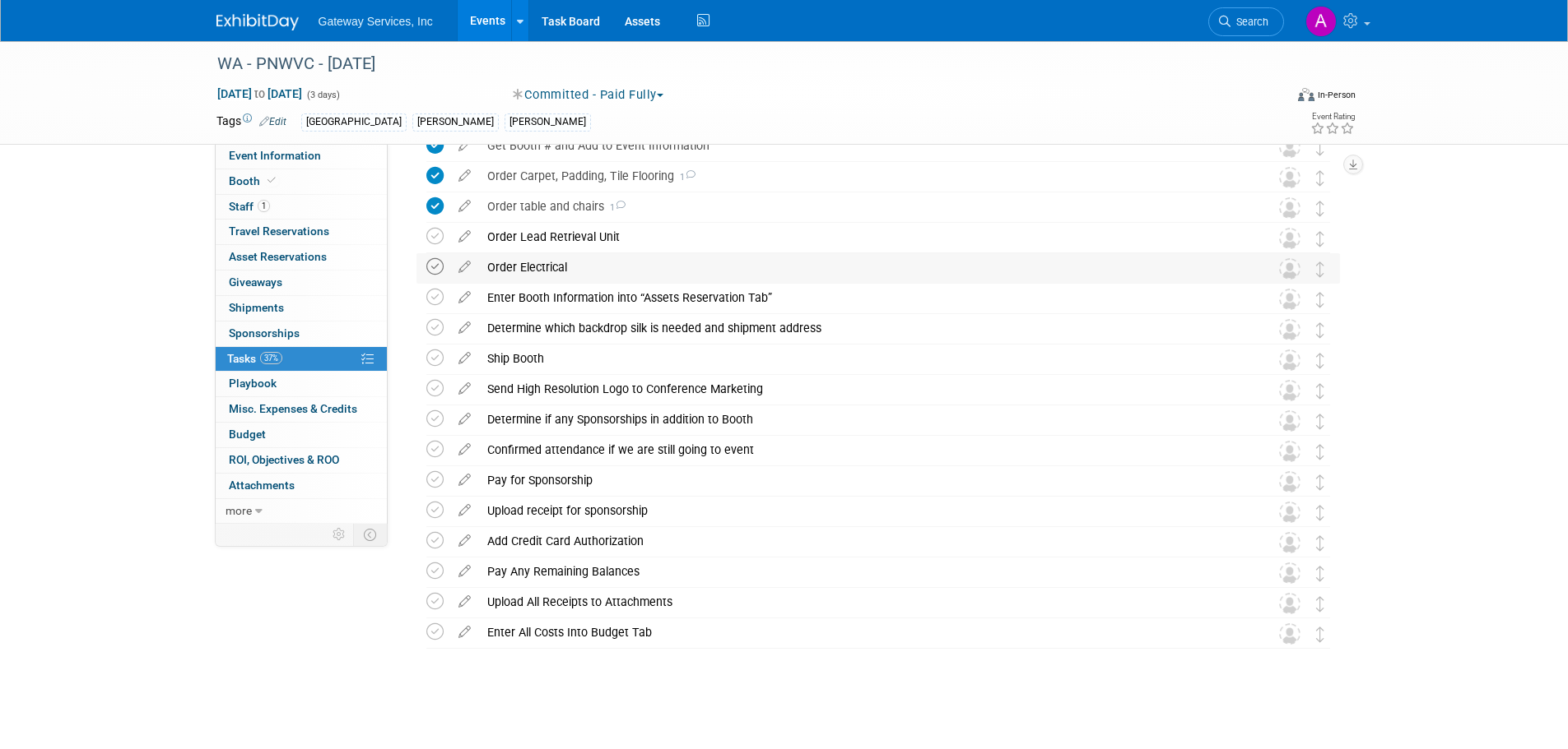
click at [442, 267] on icon at bounding box center [435, 267] width 18 height 18
click at [517, 273] on div "Order Electrical" at bounding box center [861, 267] width 767 height 28
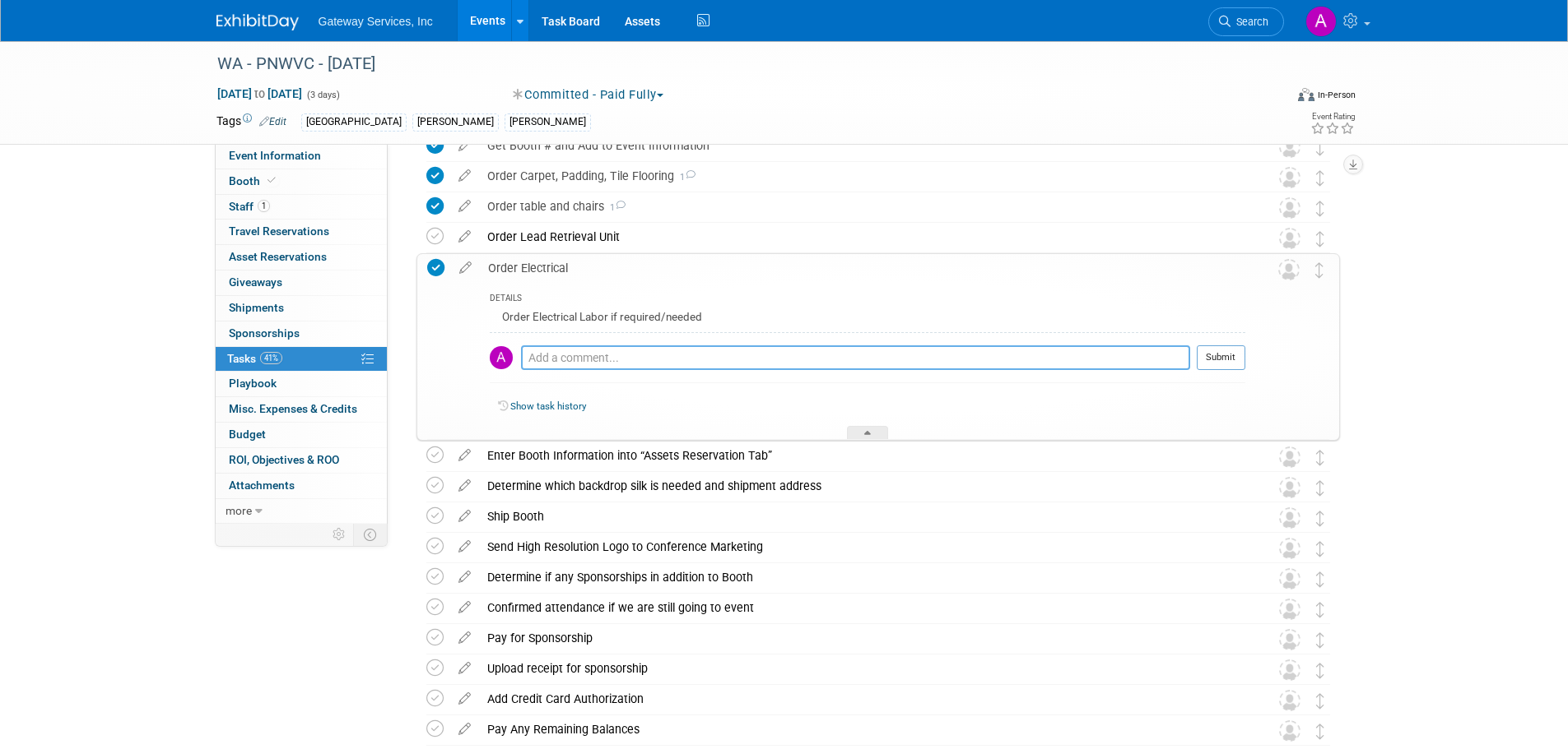
click at [628, 353] on textarea at bounding box center [856, 357] width 669 height 24
type textarea "ordered"
click at [1214, 354] on button "Submit" at bounding box center [1221, 357] width 49 height 24
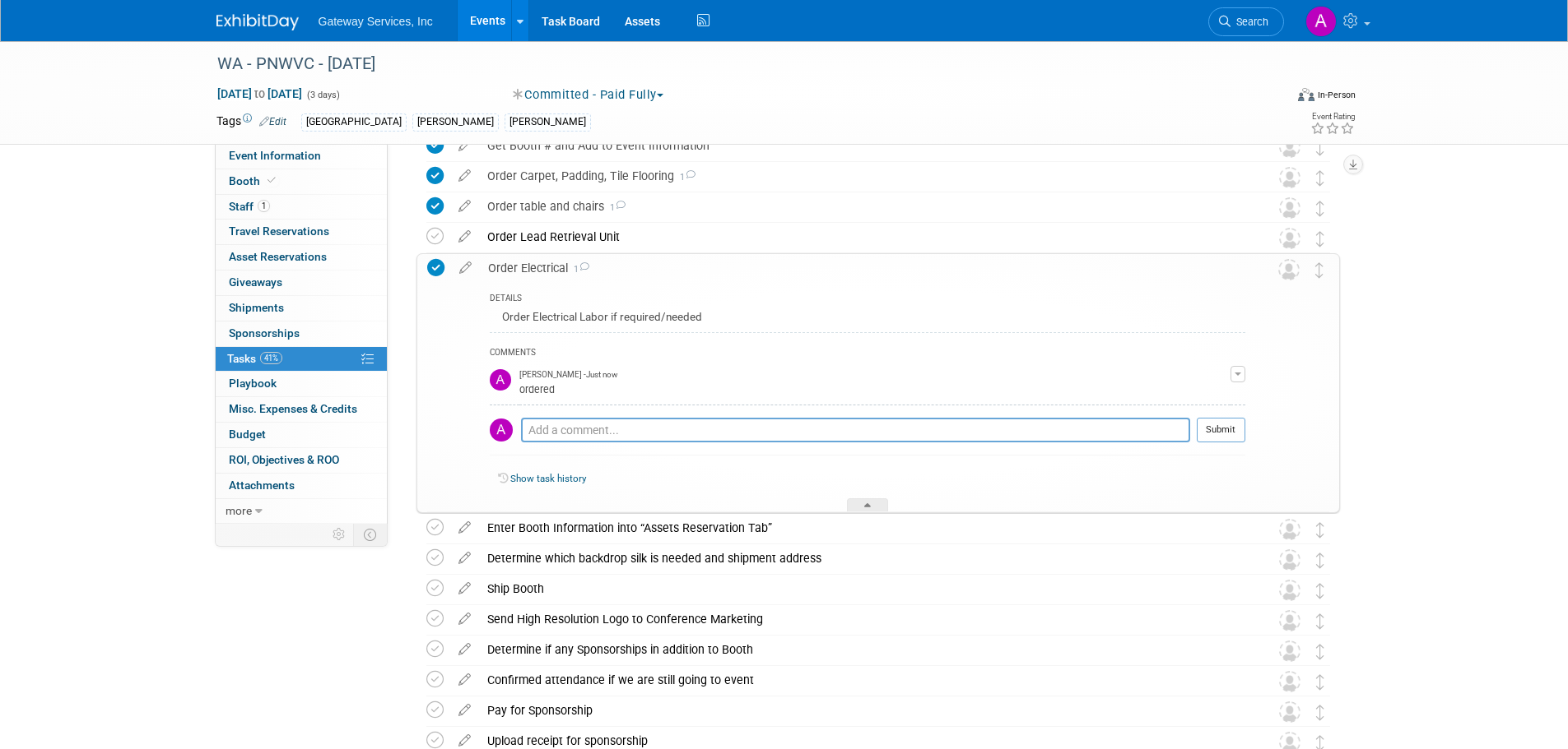
click at [527, 272] on div "Order Electrical 1" at bounding box center [861, 268] width 765 height 28
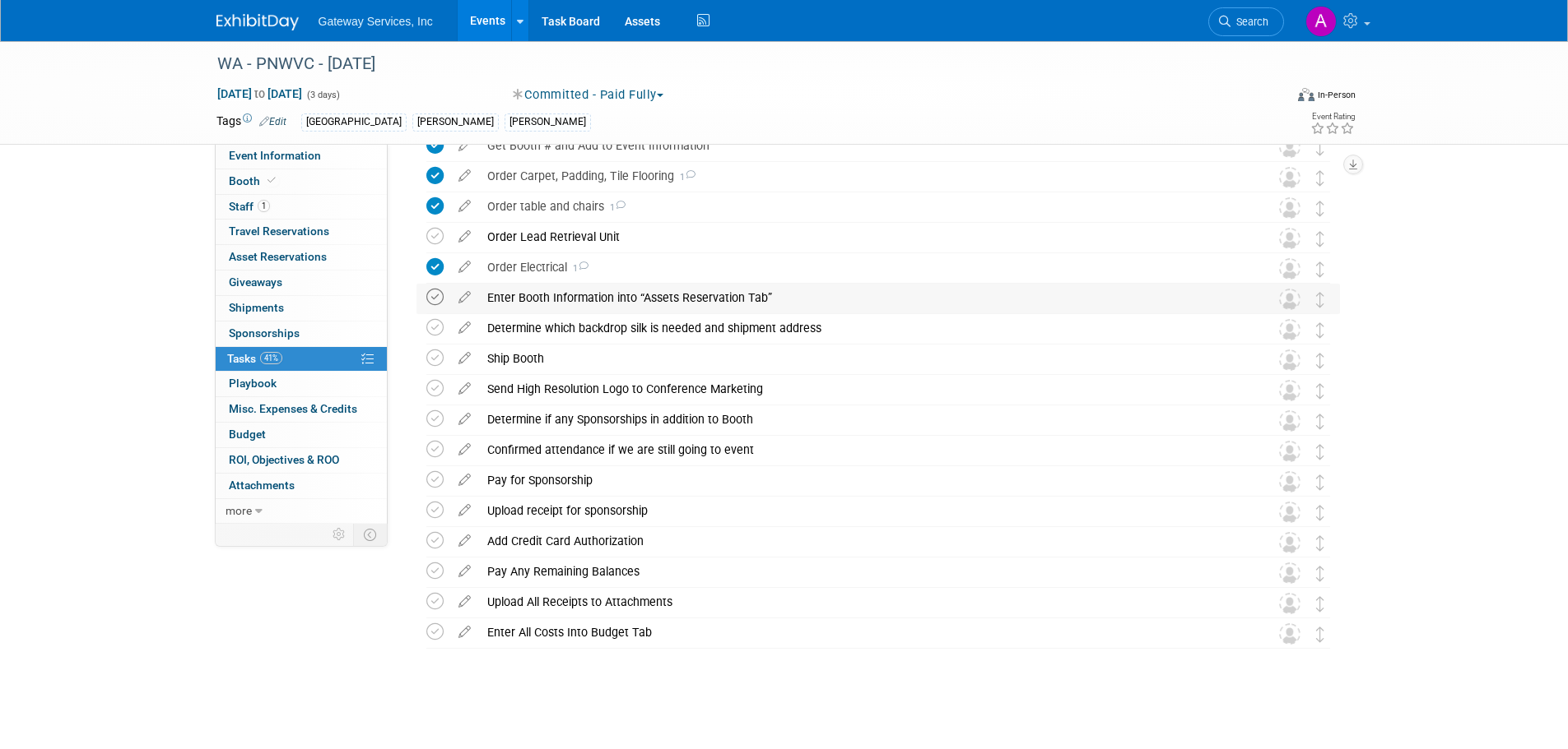
click at [439, 297] on icon at bounding box center [435, 297] width 18 height 18
click at [521, 330] on div "Determine which backdrop silk is needed and shipment address" at bounding box center [861, 328] width 767 height 28
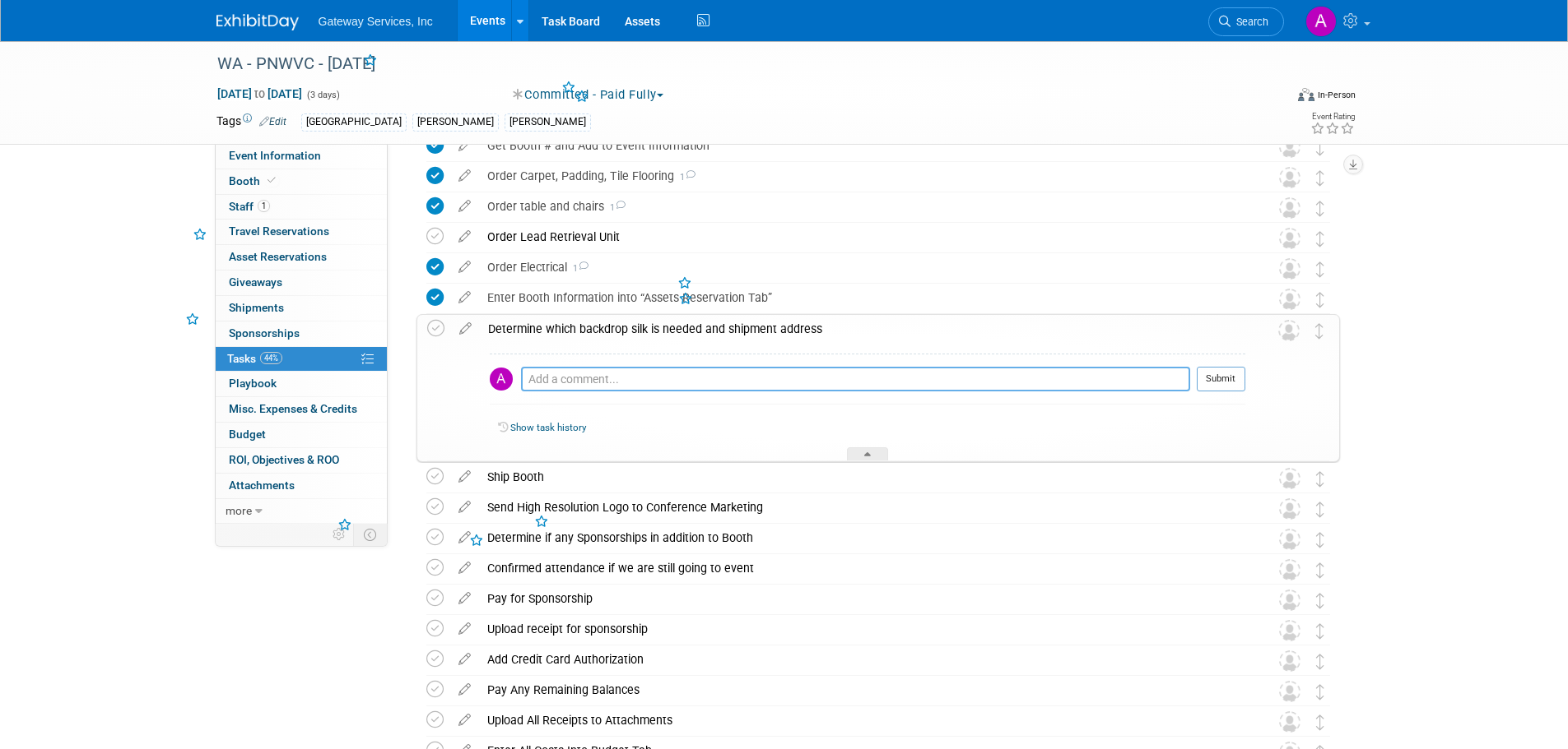
click at [543, 384] on textarea at bounding box center [856, 379] width 669 height 24
type textarea "[PERSON_NAME] to ship"
click at [1220, 390] on button "Submit" at bounding box center [1221, 379] width 49 height 24
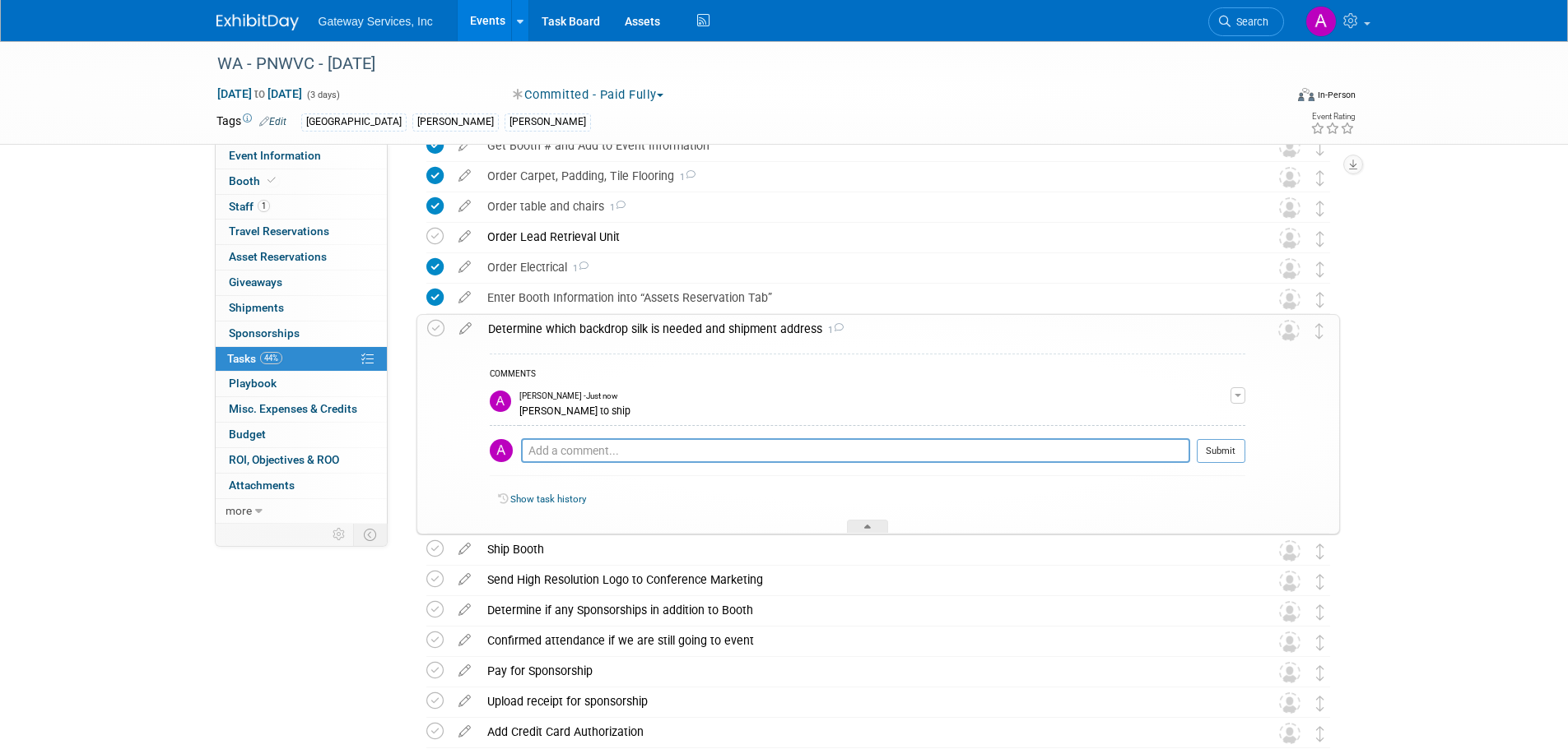
click at [549, 326] on div "Determine which backdrop silk is needed and shipment address 1" at bounding box center [861, 328] width 765 height 28
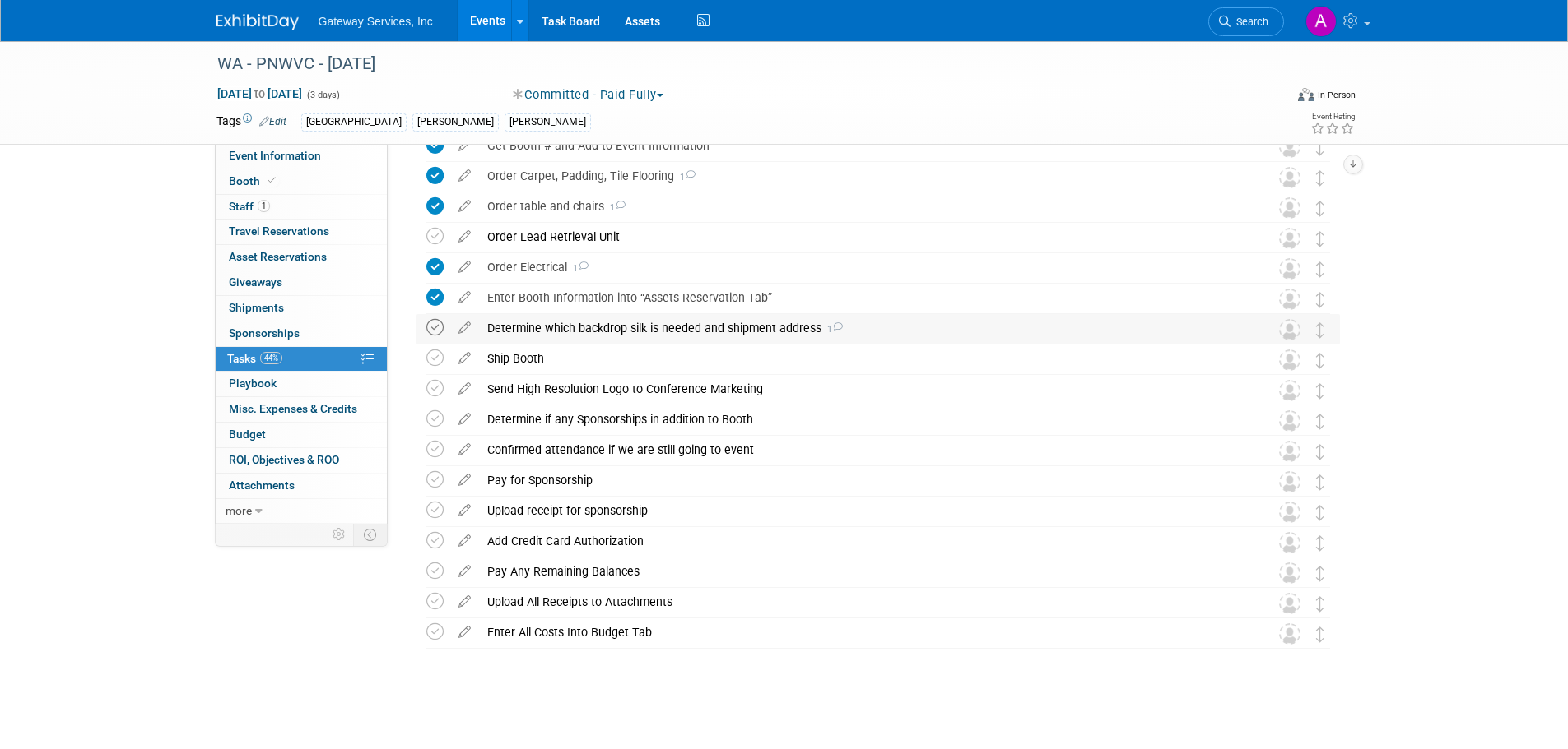
click at [440, 327] on icon at bounding box center [435, 328] width 18 height 18
click at [458, 352] on icon at bounding box center [465, 355] width 29 height 20
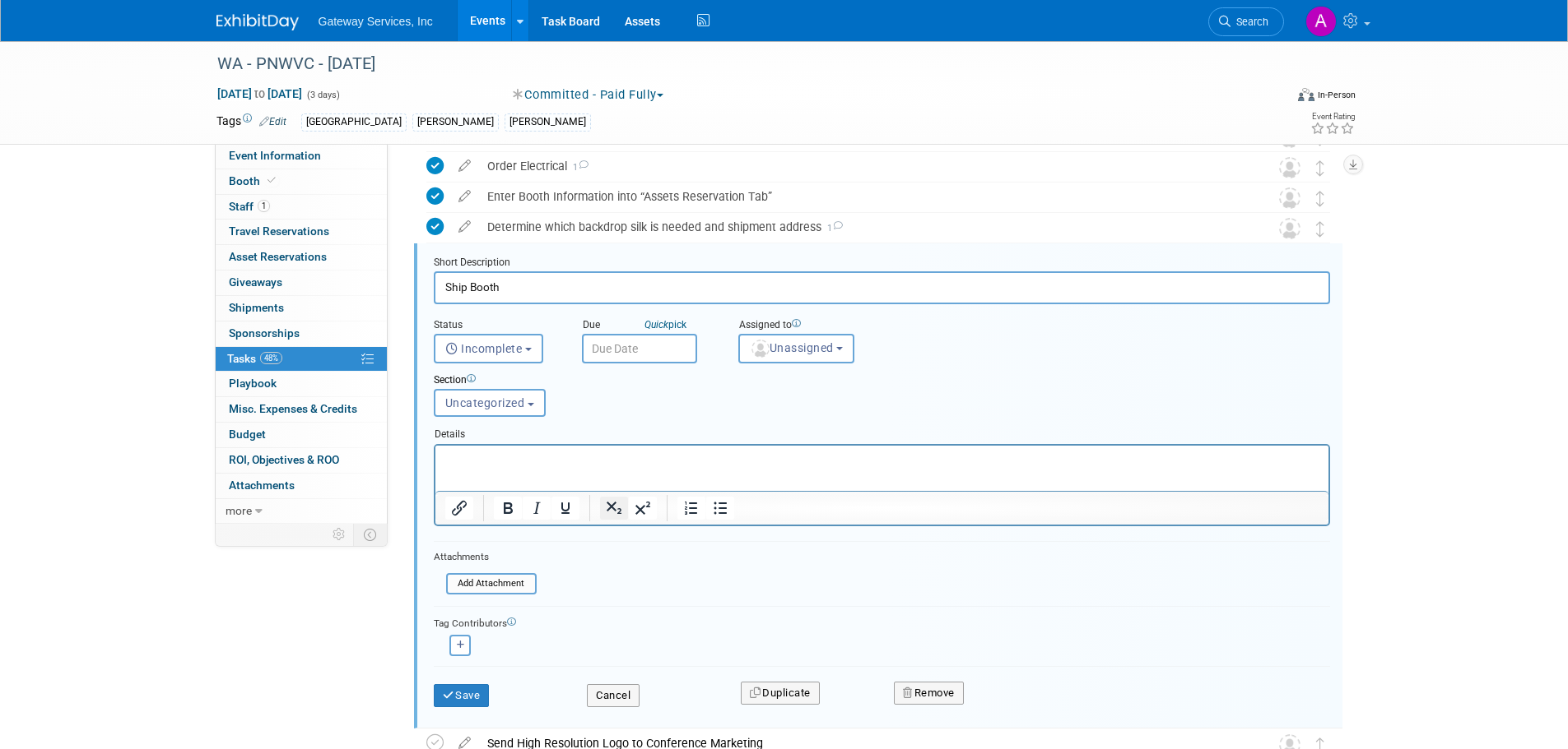
scroll to position [848, 0]
click at [903, 685] on icon "button" at bounding box center [908, 690] width 12 height 11
click at [1028, 697] on link "Yes" at bounding box center [1021, 703] width 48 height 26
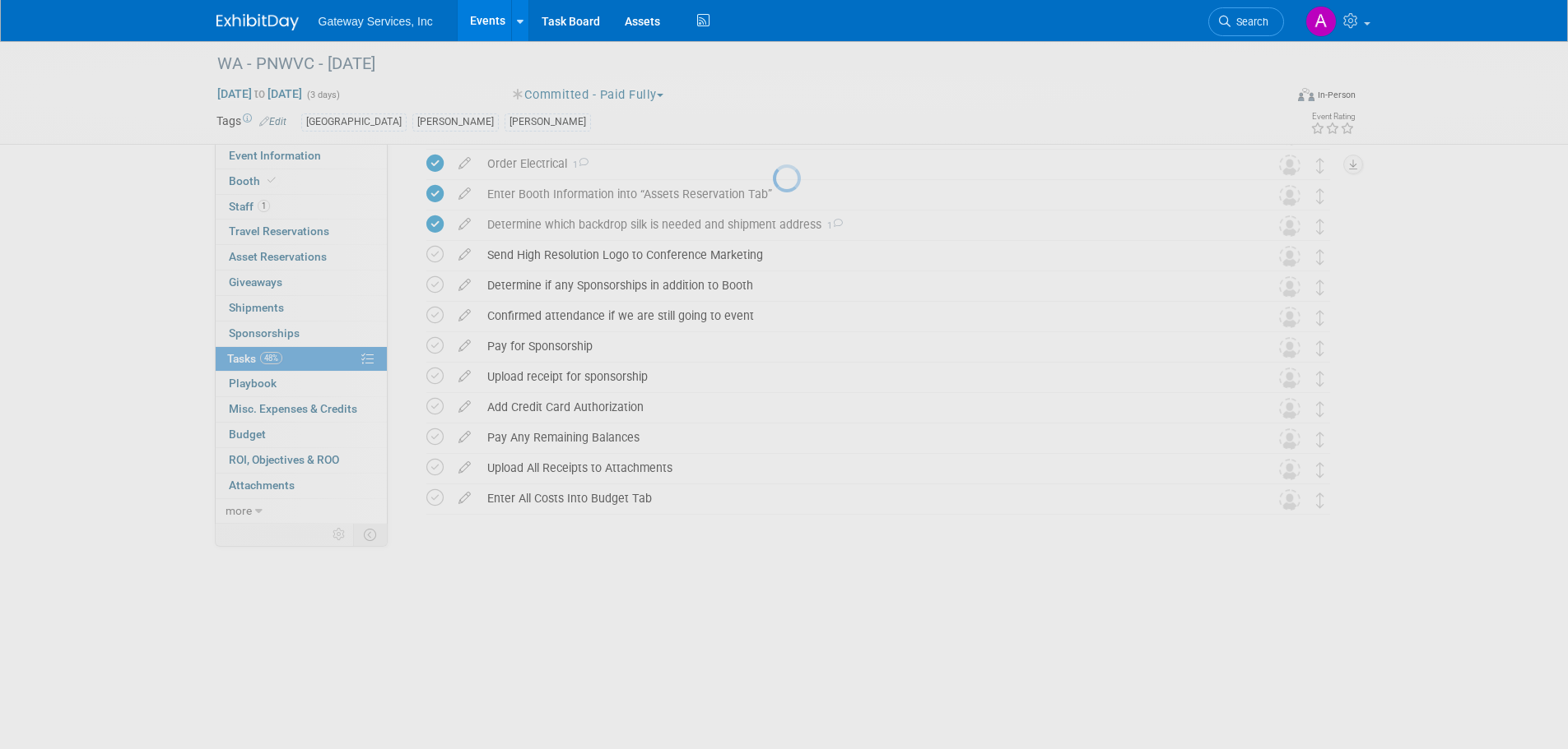
scroll to position [714, 0]
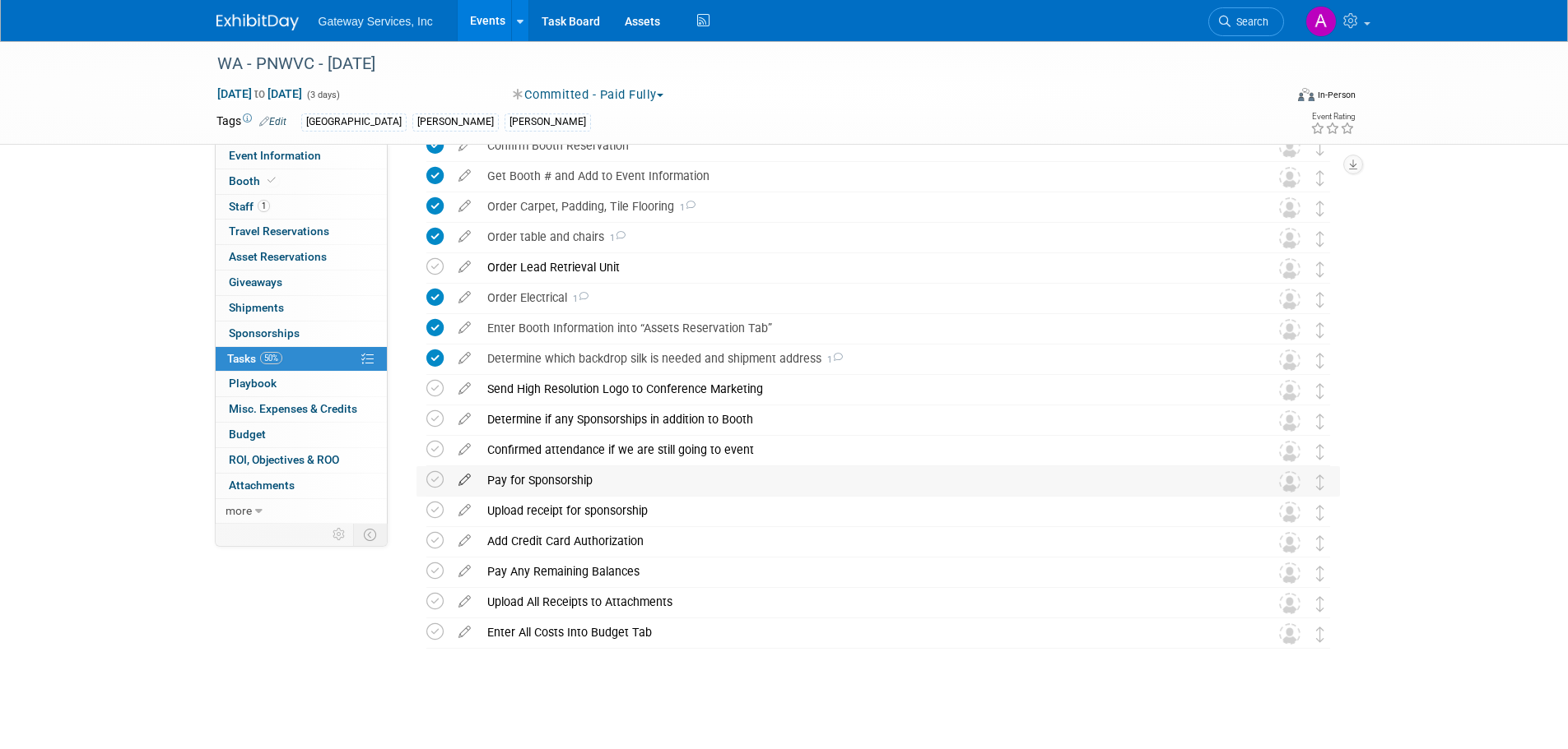
click at [453, 481] on icon at bounding box center [465, 476] width 29 height 20
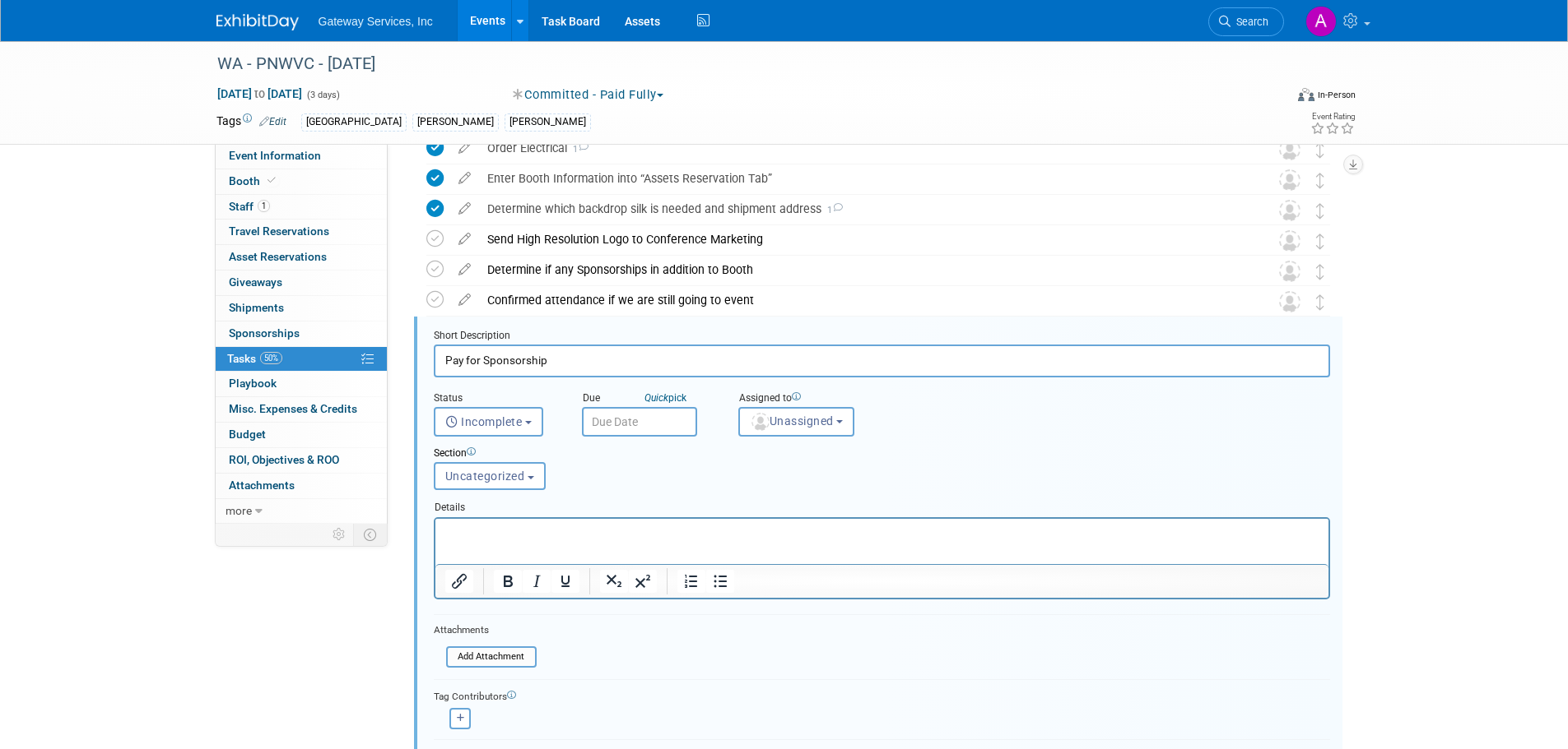
scroll to position [939, 0]
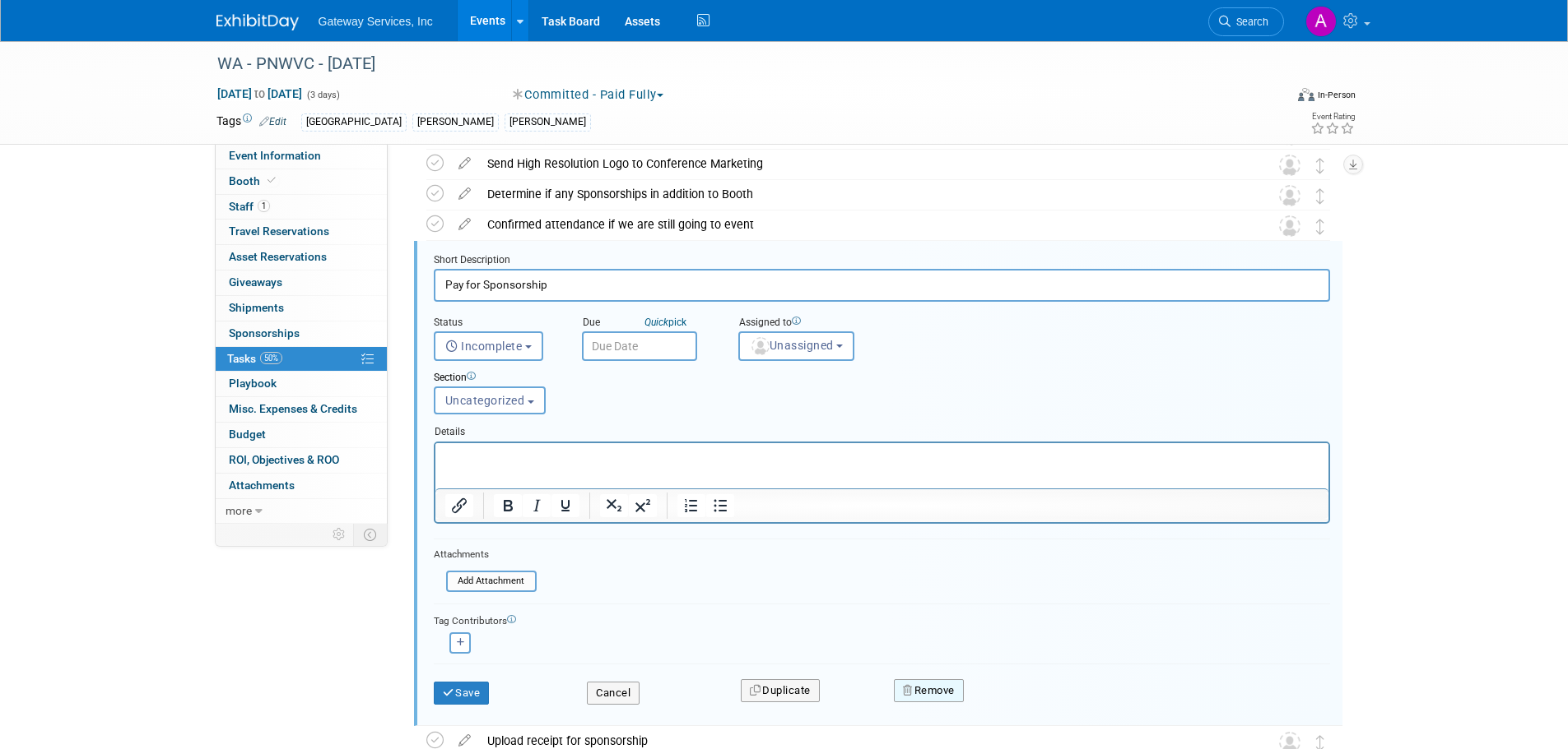
drag, startPoint x: 931, startPoint y: 686, endPoint x: 939, endPoint y: 691, distance: 9.4
click at [932, 686] on button "Remove" at bounding box center [929, 692] width 70 height 23
click at [1006, 704] on icon at bounding box center [1010, 704] width 10 height 9
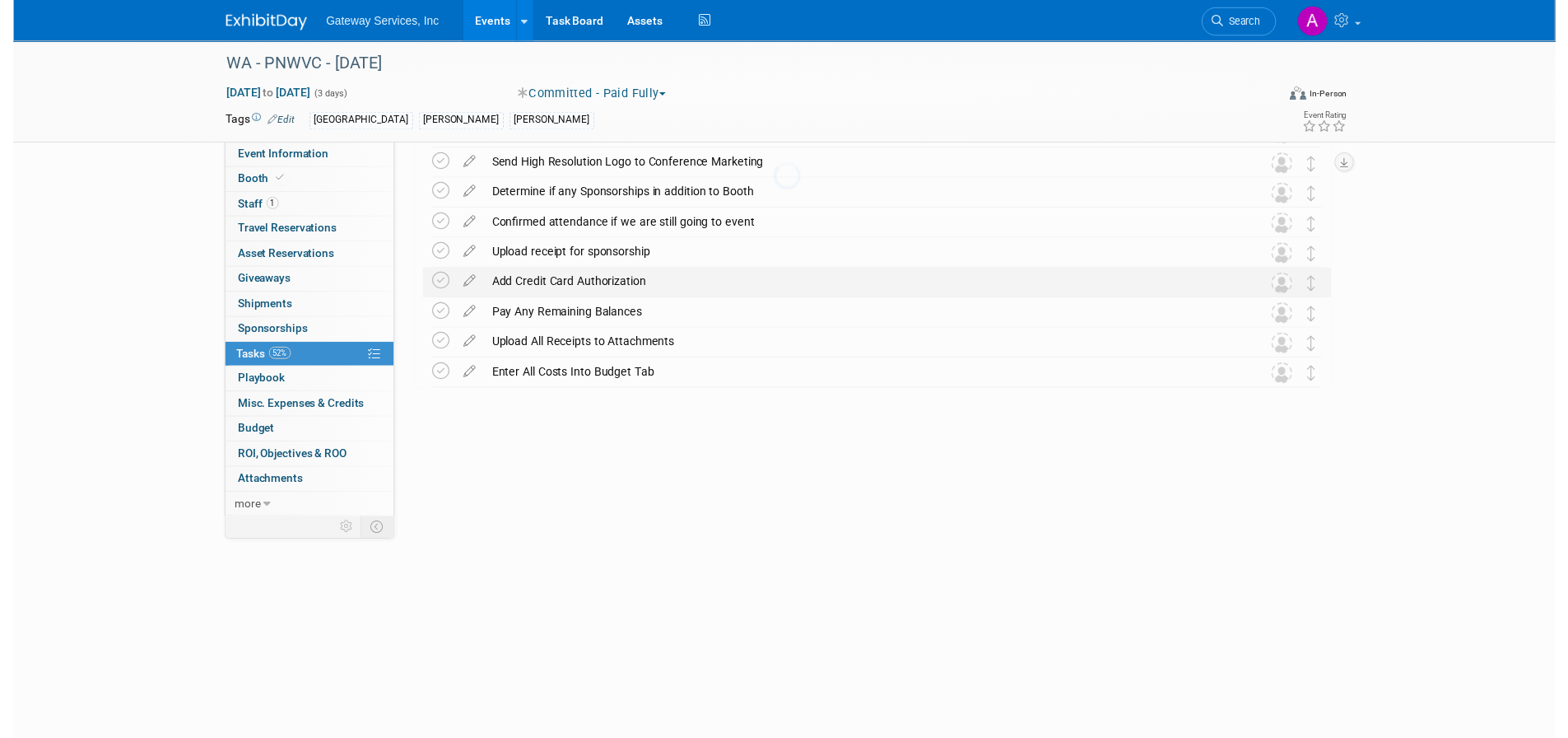
scroll to position [684, 0]
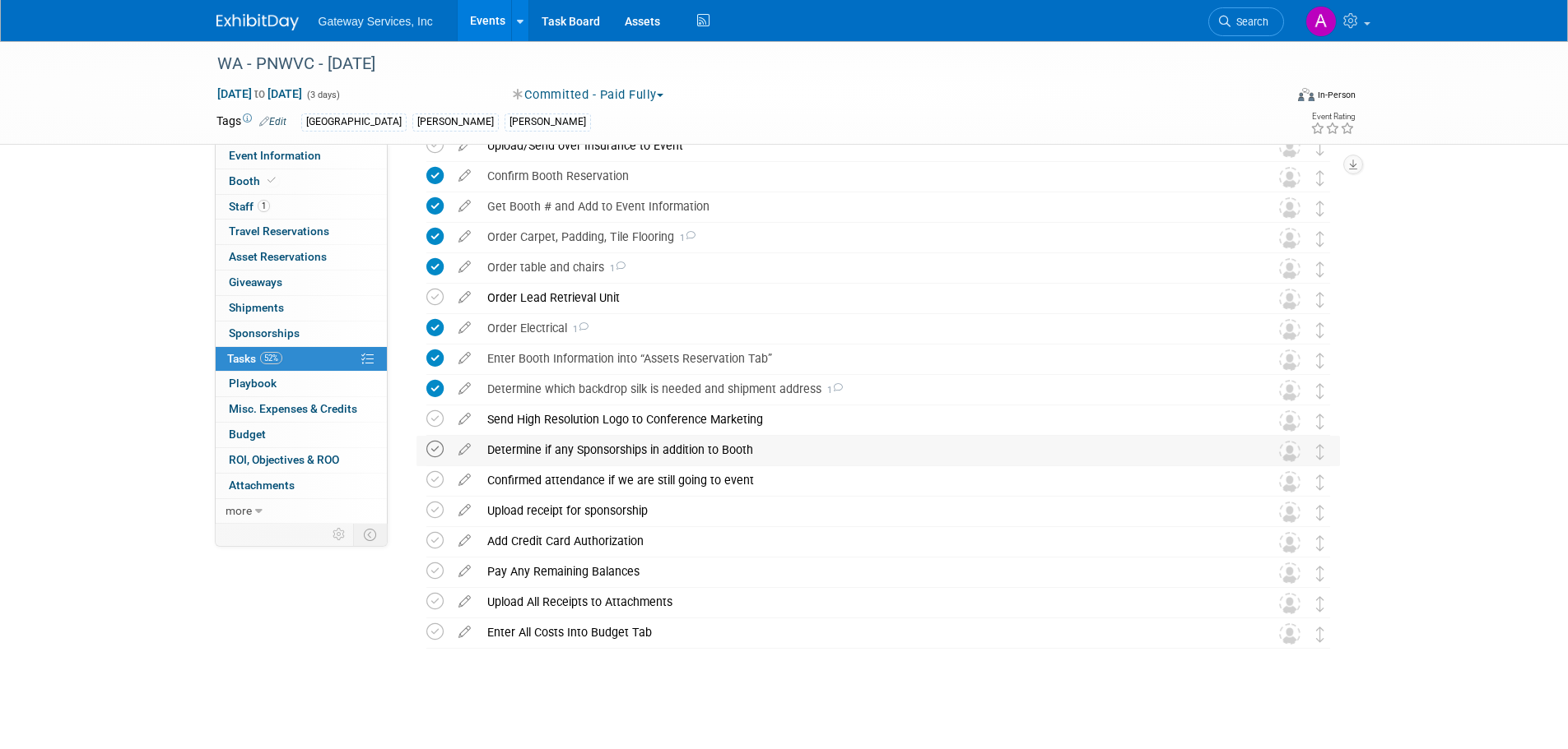
click at [434, 450] on icon at bounding box center [435, 450] width 18 height 18
click at [523, 452] on div "Determine if any Sponsorships in addition to Booth" at bounding box center [861, 450] width 767 height 28
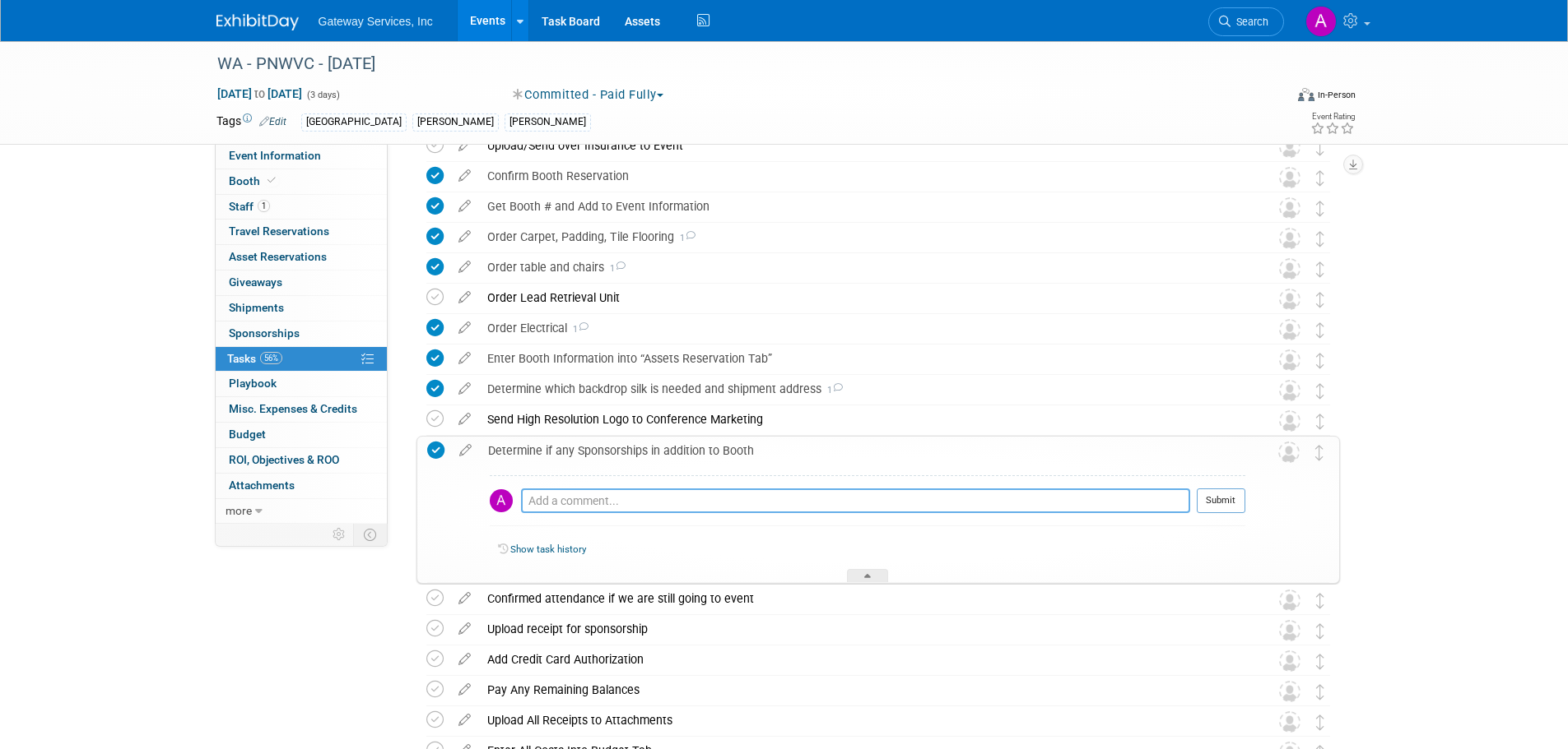
click at [548, 493] on textarea at bounding box center [856, 501] width 669 height 24
type textarea "no"
click at [1222, 501] on button "Submit" at bounding box center [1221, 501] width 49 height 24
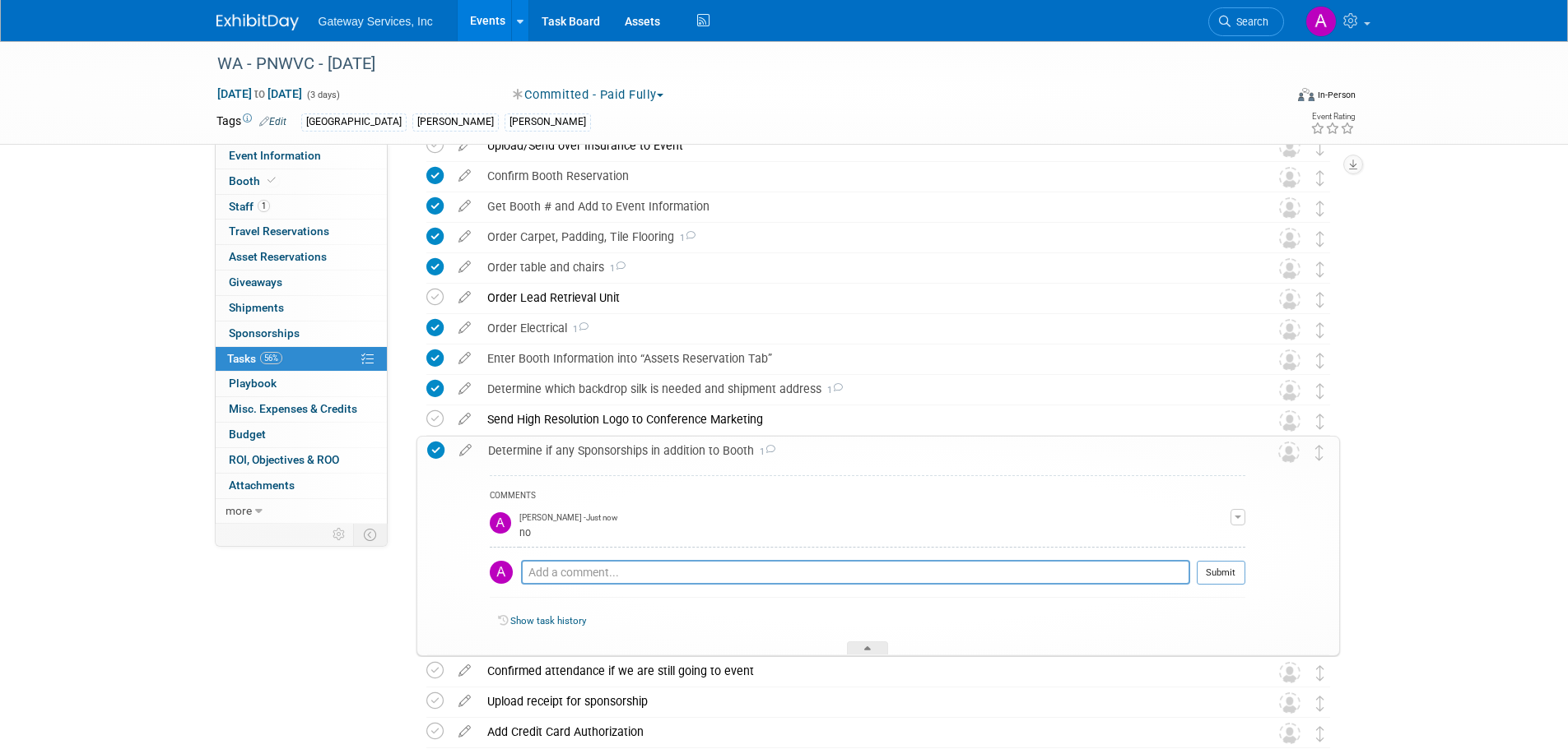
click at [617, 455] on div "Determine if any Sponsorships in addition to Booth 1" at bounding box center [861, 450] width 765 height 28
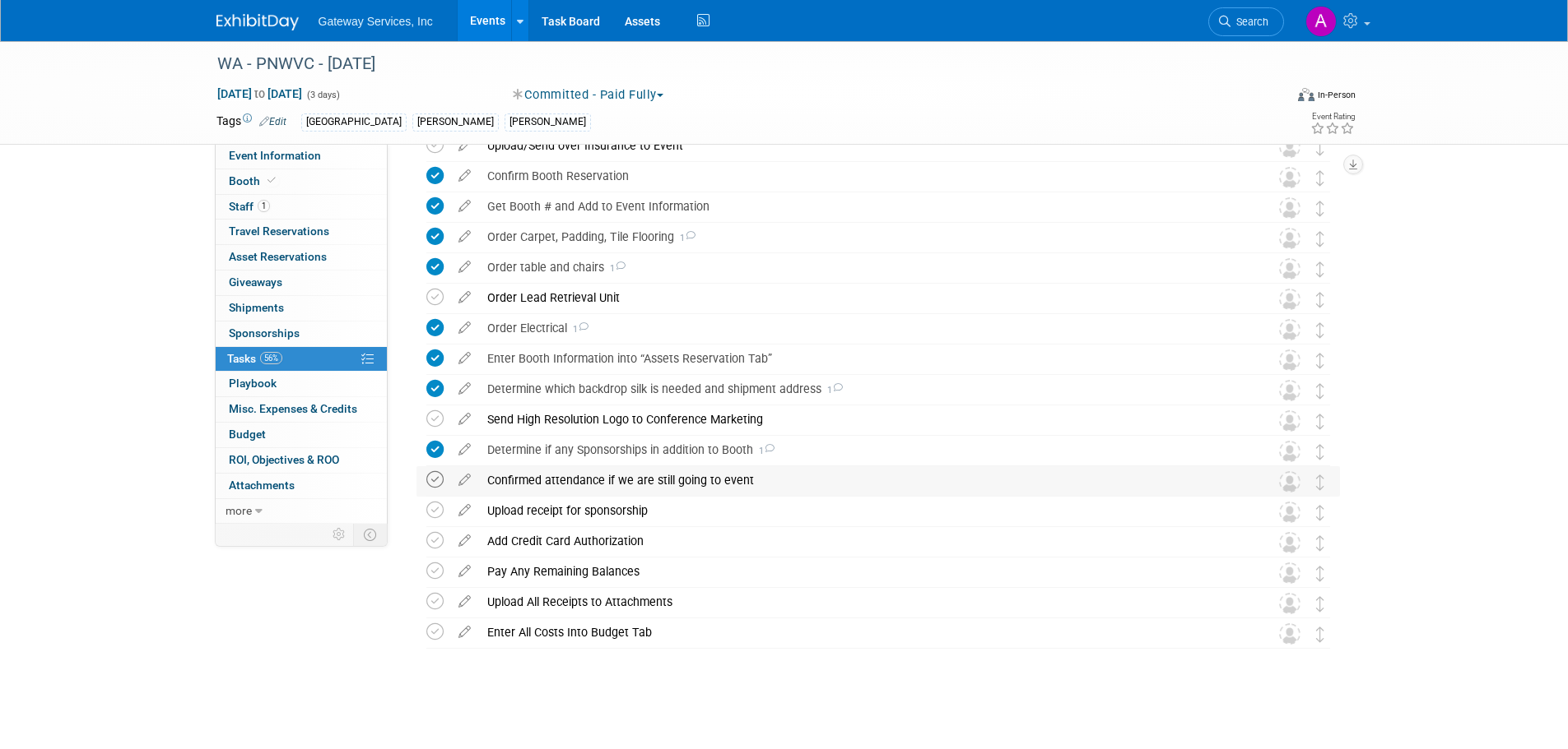
click at [430, 488] on icon at bounding box center [435, 480] width 18 height 18
click at [462, 508] on icon at bounding box center [465, 506] width 29 height 20
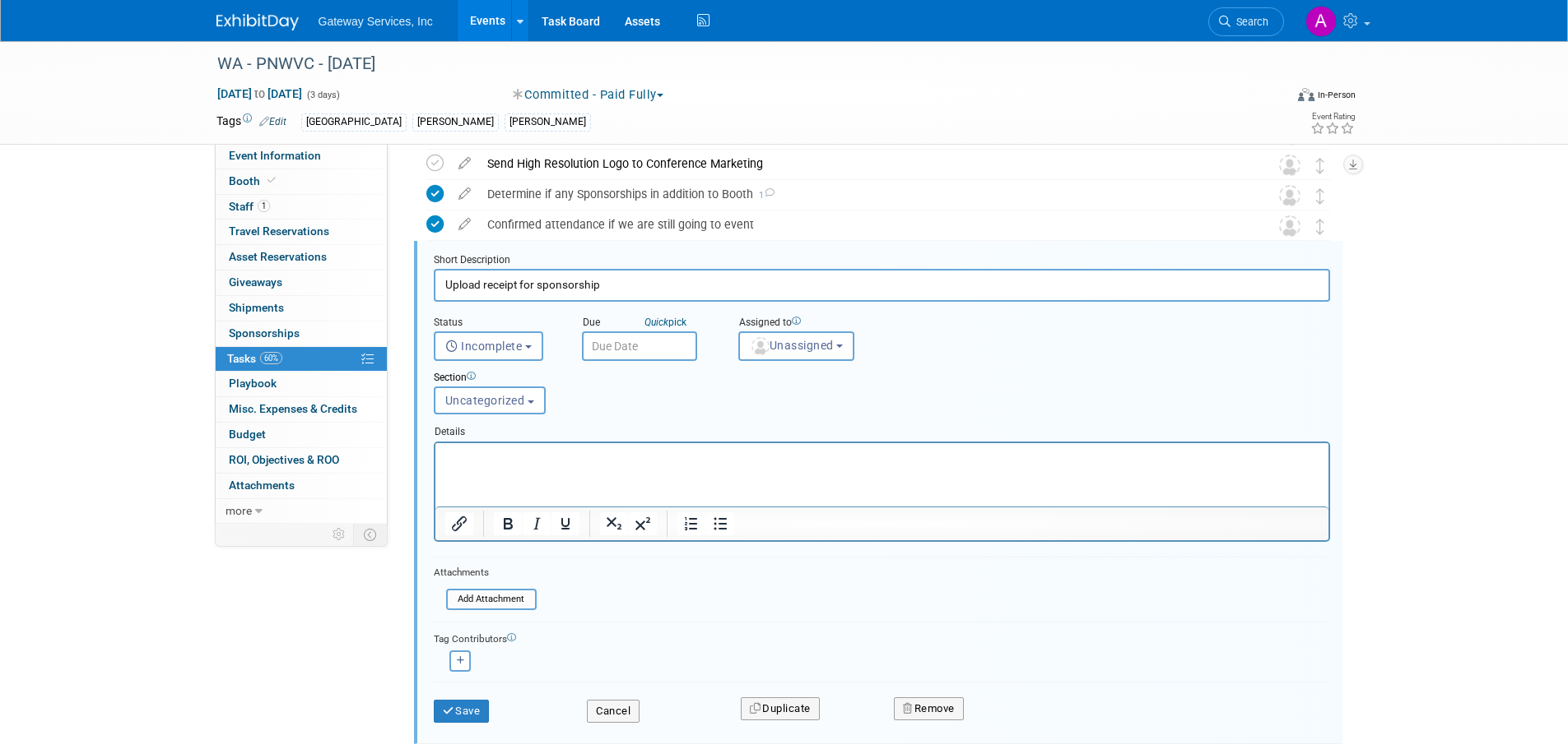
scroll to position [0, 0]
click at [952, 702] on button "Remove" at bounding box center [929, 709] width 70 height 23
click at [1019, 714] on link "Yes" at bounding box center [1021, 722] width 48 height 26
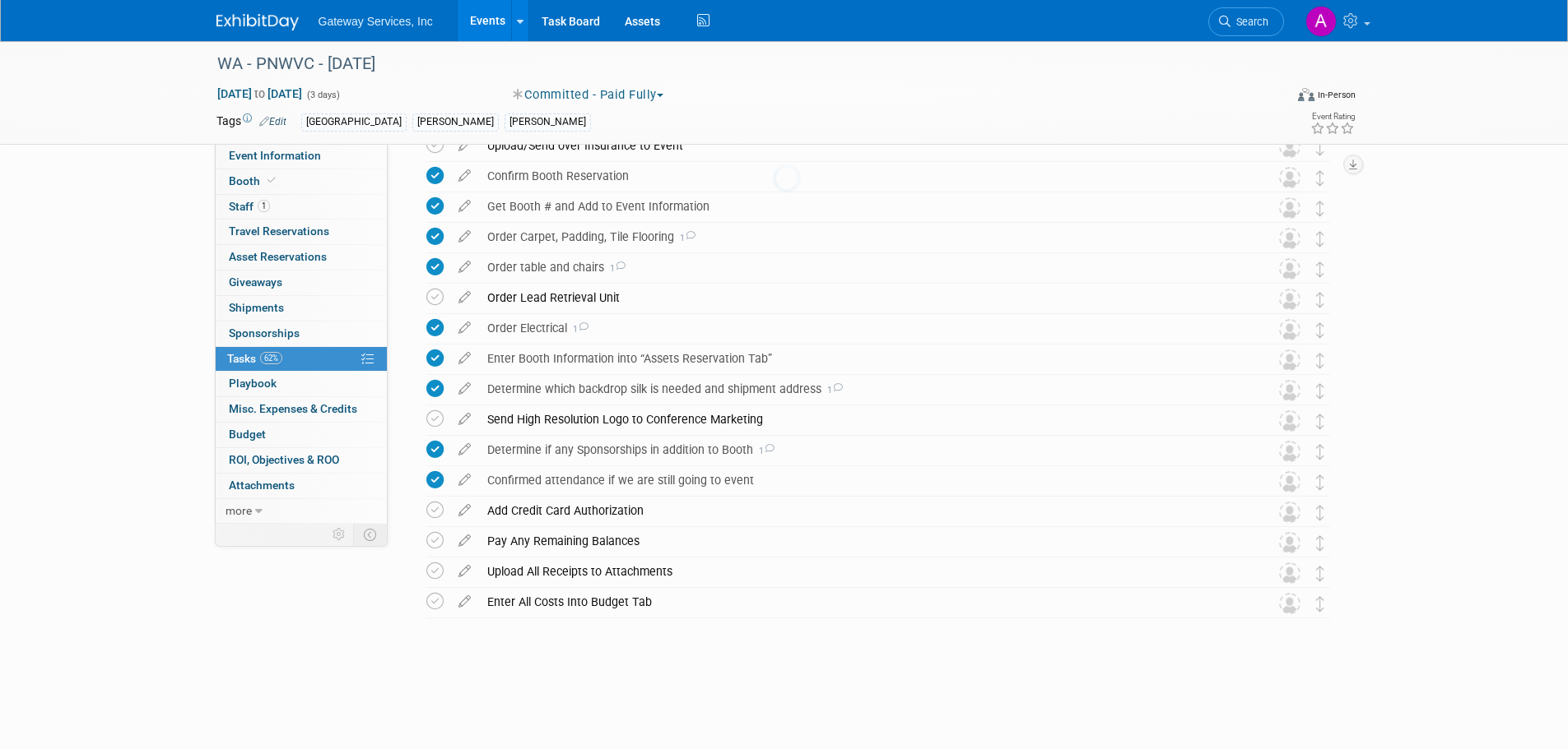
scroll to position [654, 0]
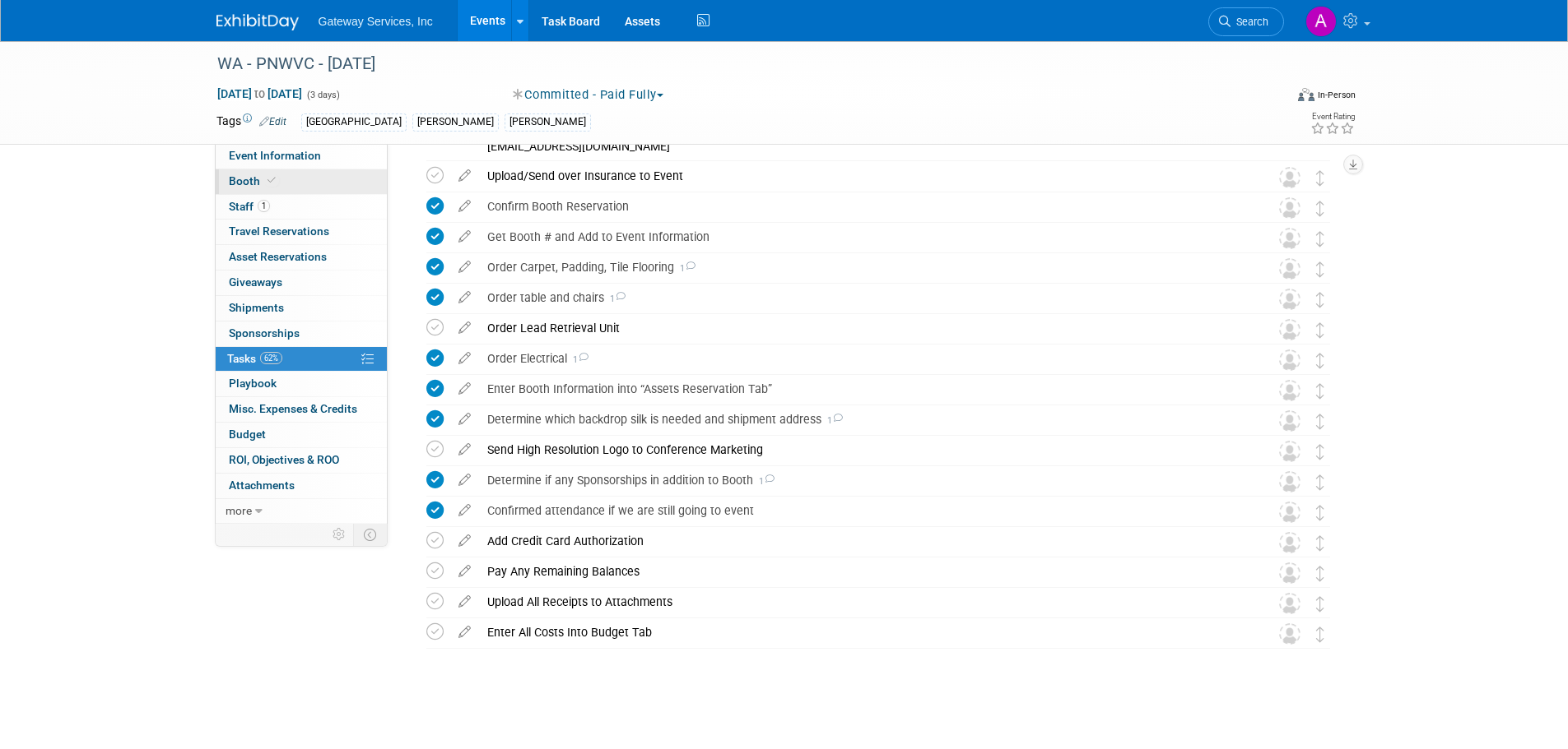
click at [316, 177] on link "Booth" at bounding box center [301, 181] width 172 height 24
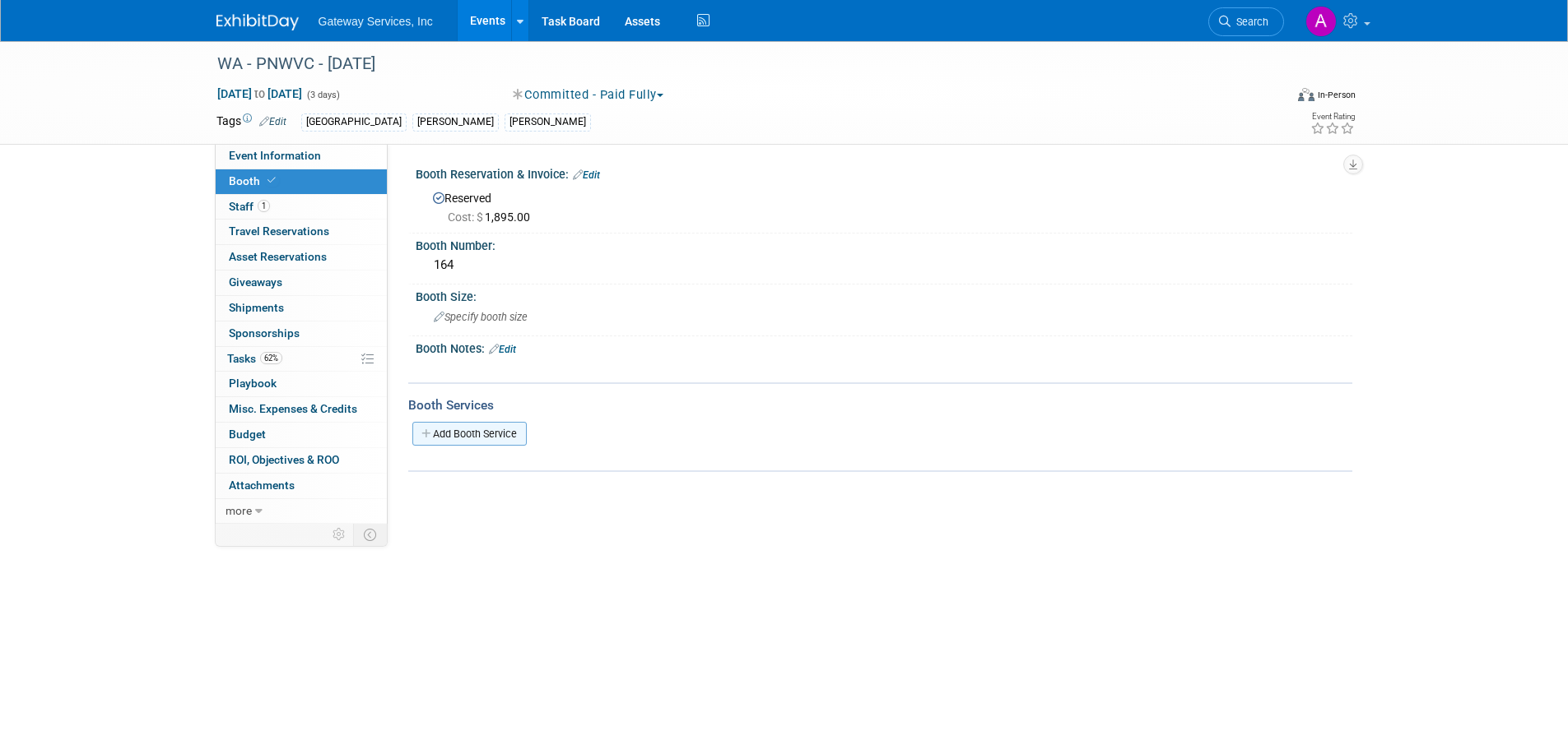
click at [467, 434] on link "Add Booth Service" at bounding box center [469, 433] width 114 height 23
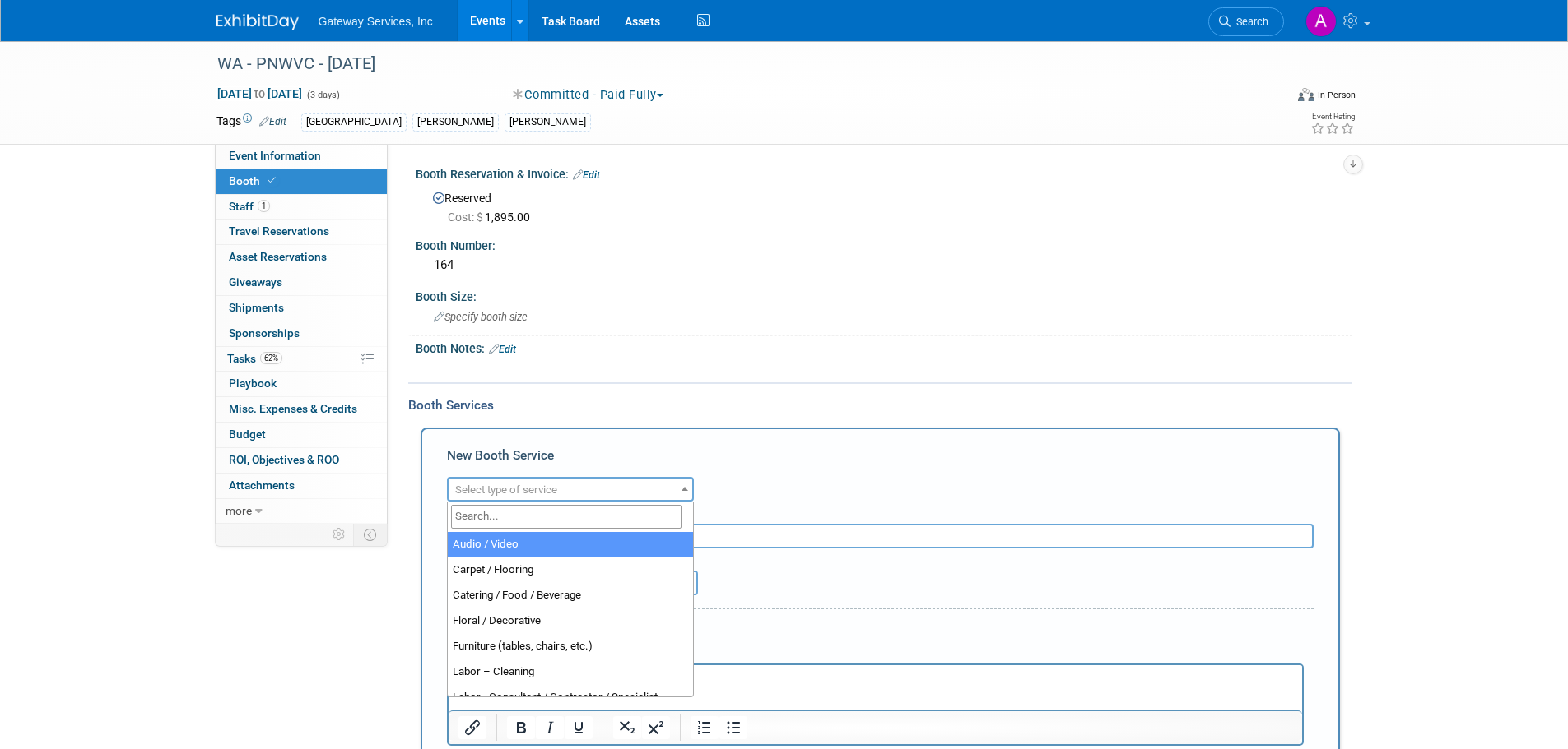
click at [552, 484] on span "Select type of service" at bounding box center [506, 490] width 102 height 13
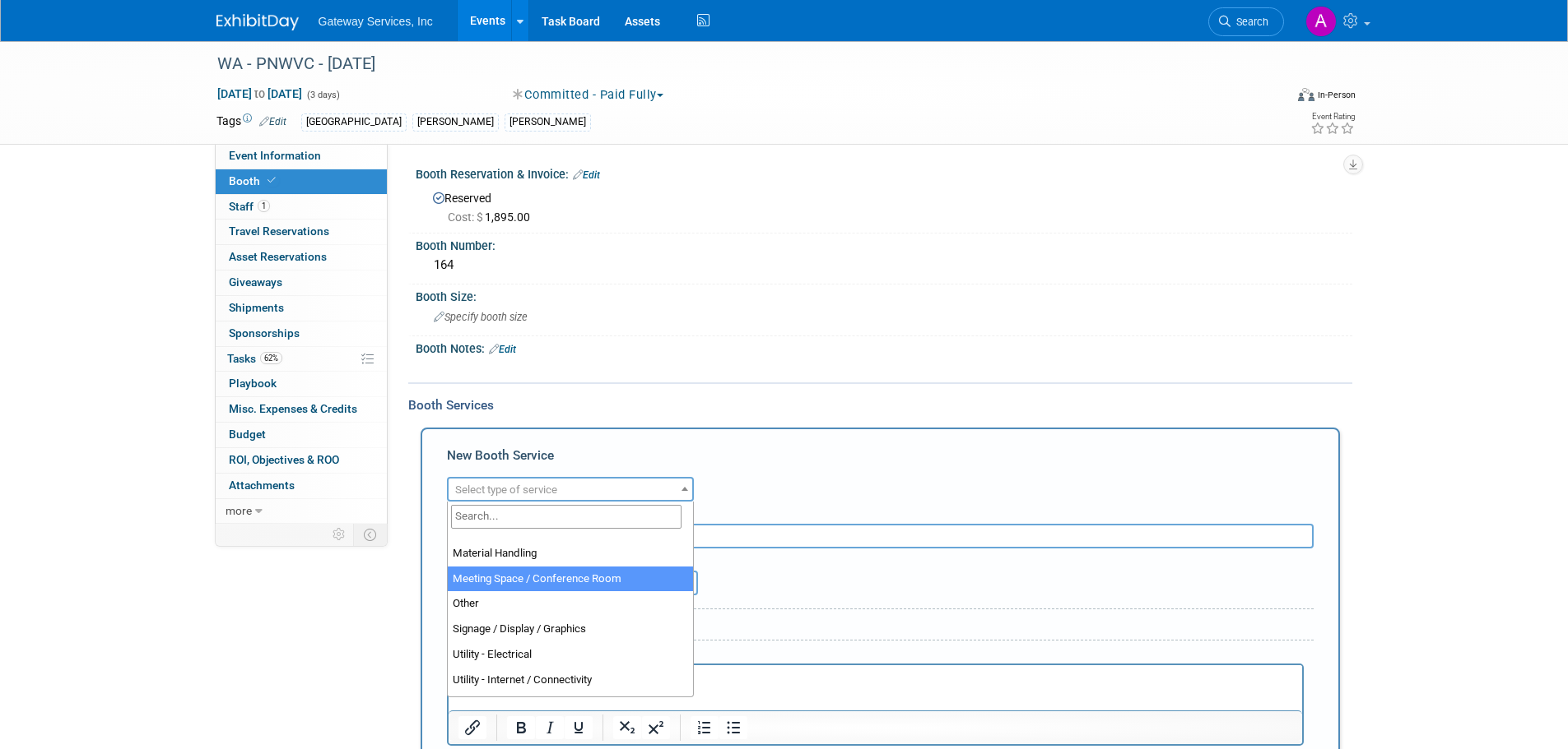
scroll to position [411, 0]
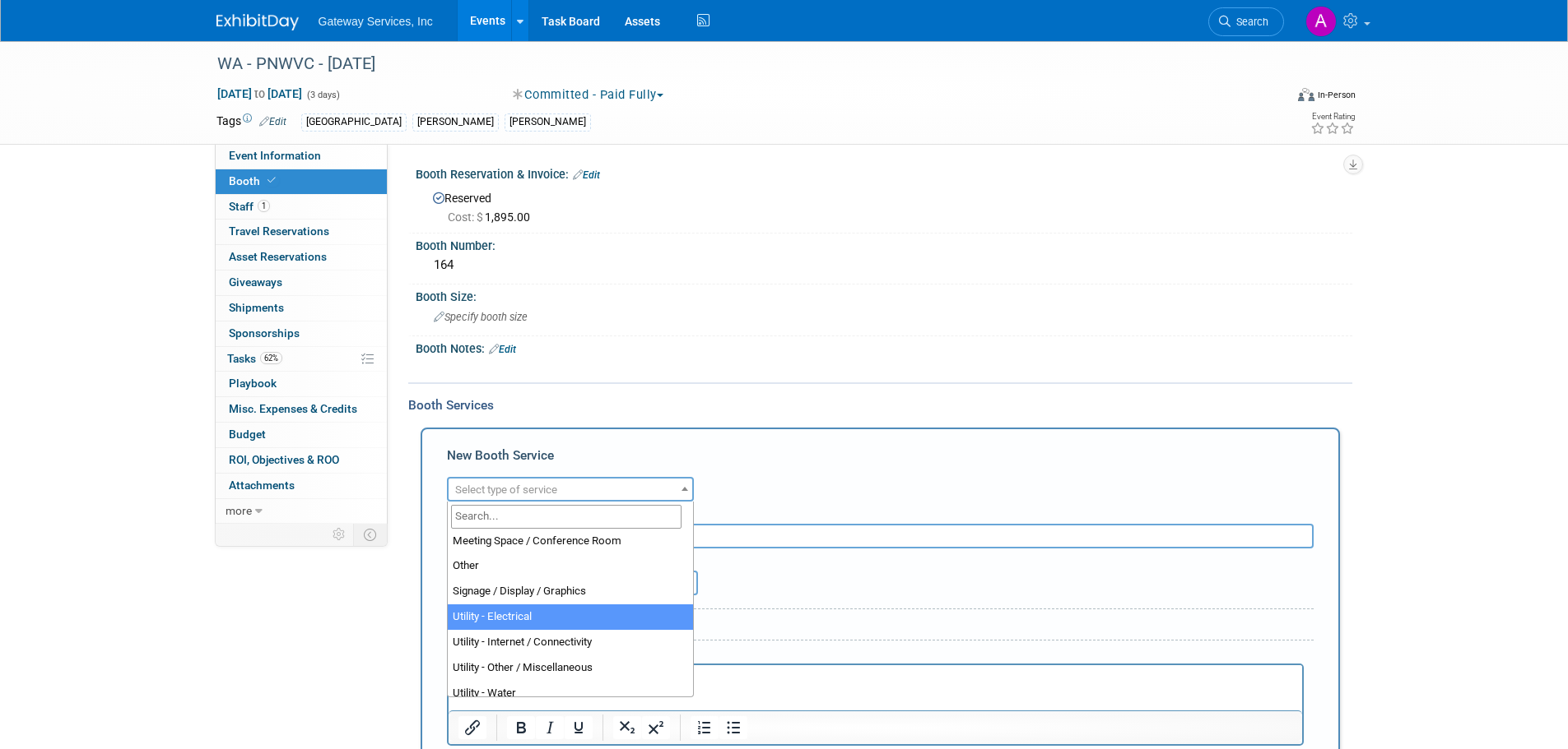
select select "8"
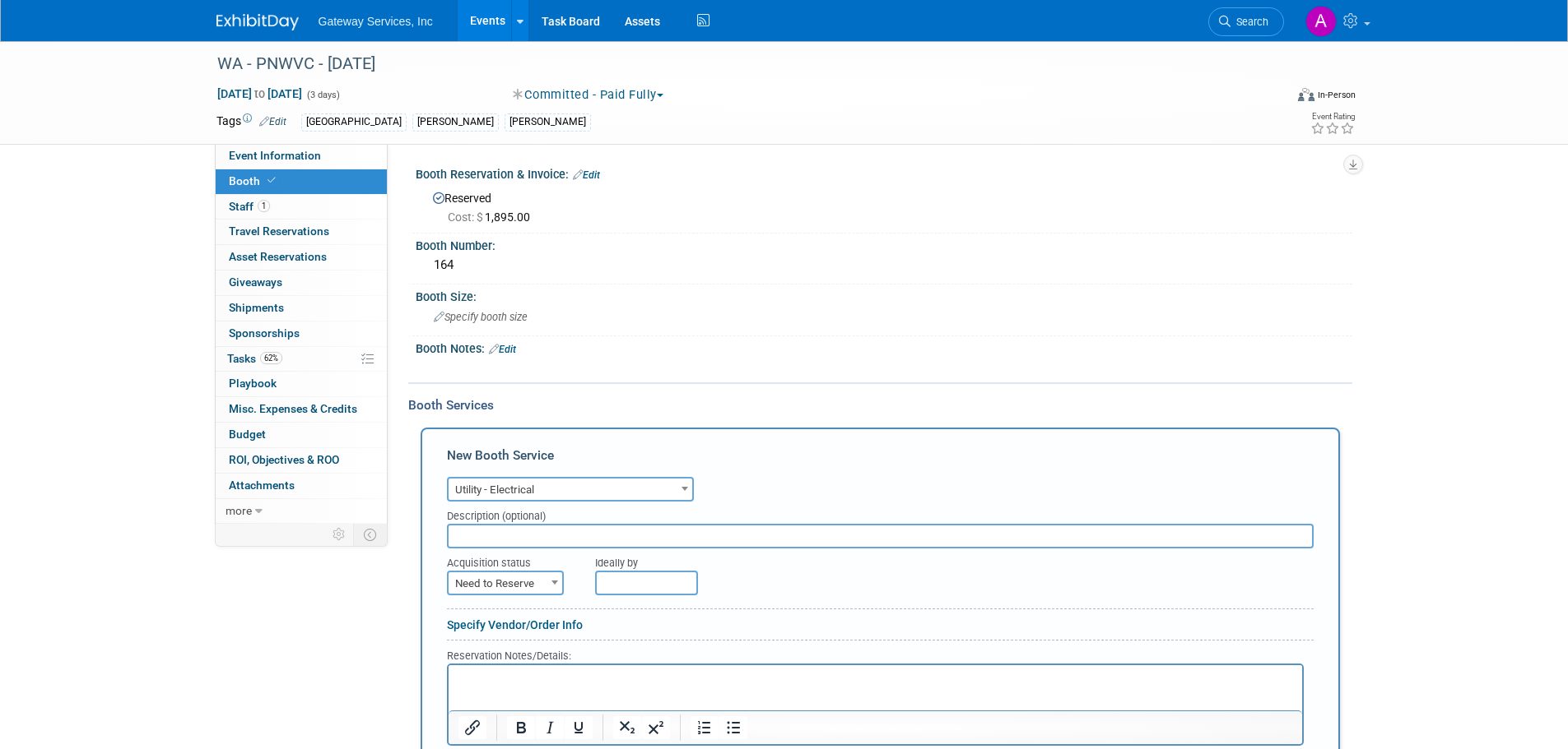
click at [544, 584] on span "Need to Reserve" at bounding box center [505, 584] width 114 height 23
select select "2"
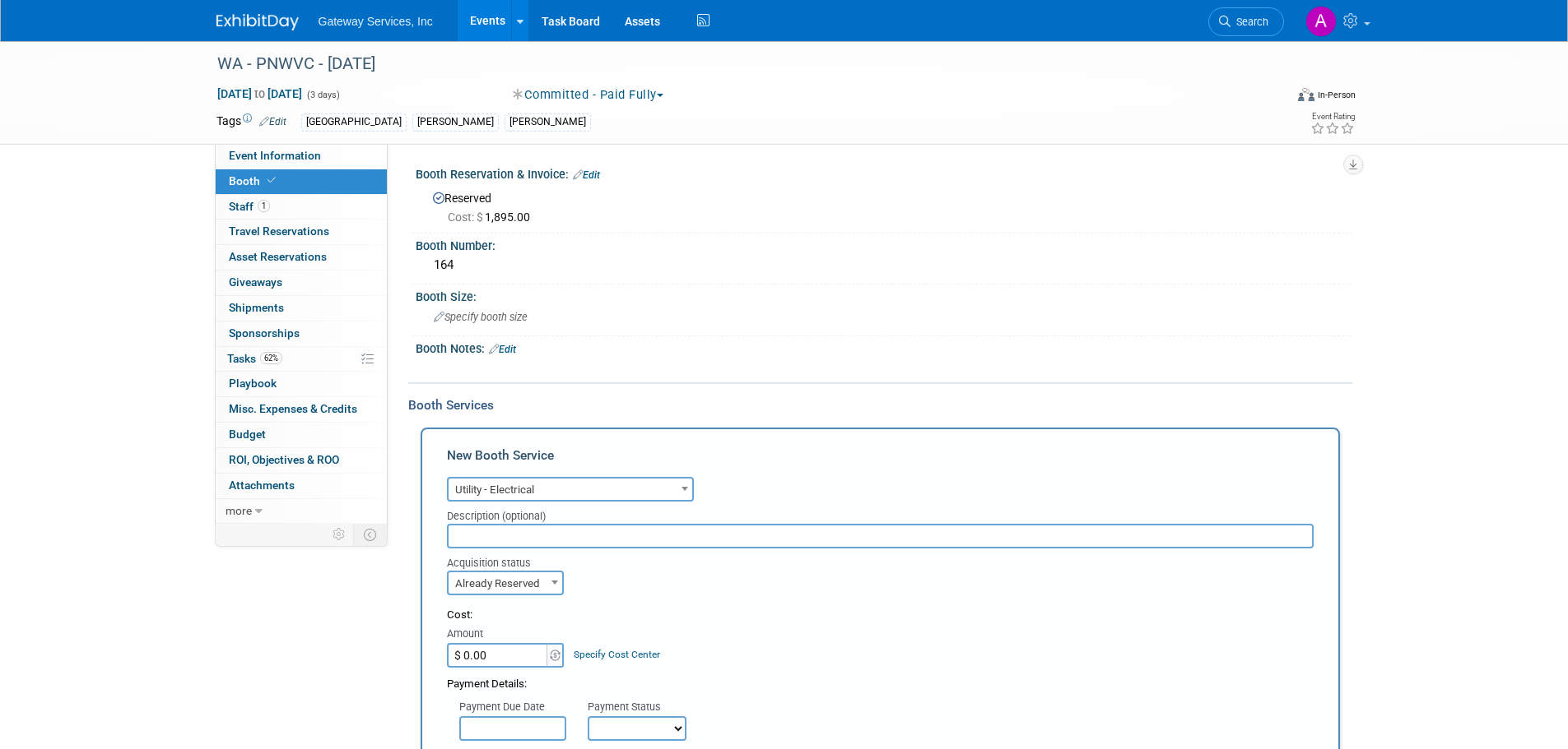
click at [516, 650] on input "$ 0.00" at bounding box center [499, 655] width 103 height 24
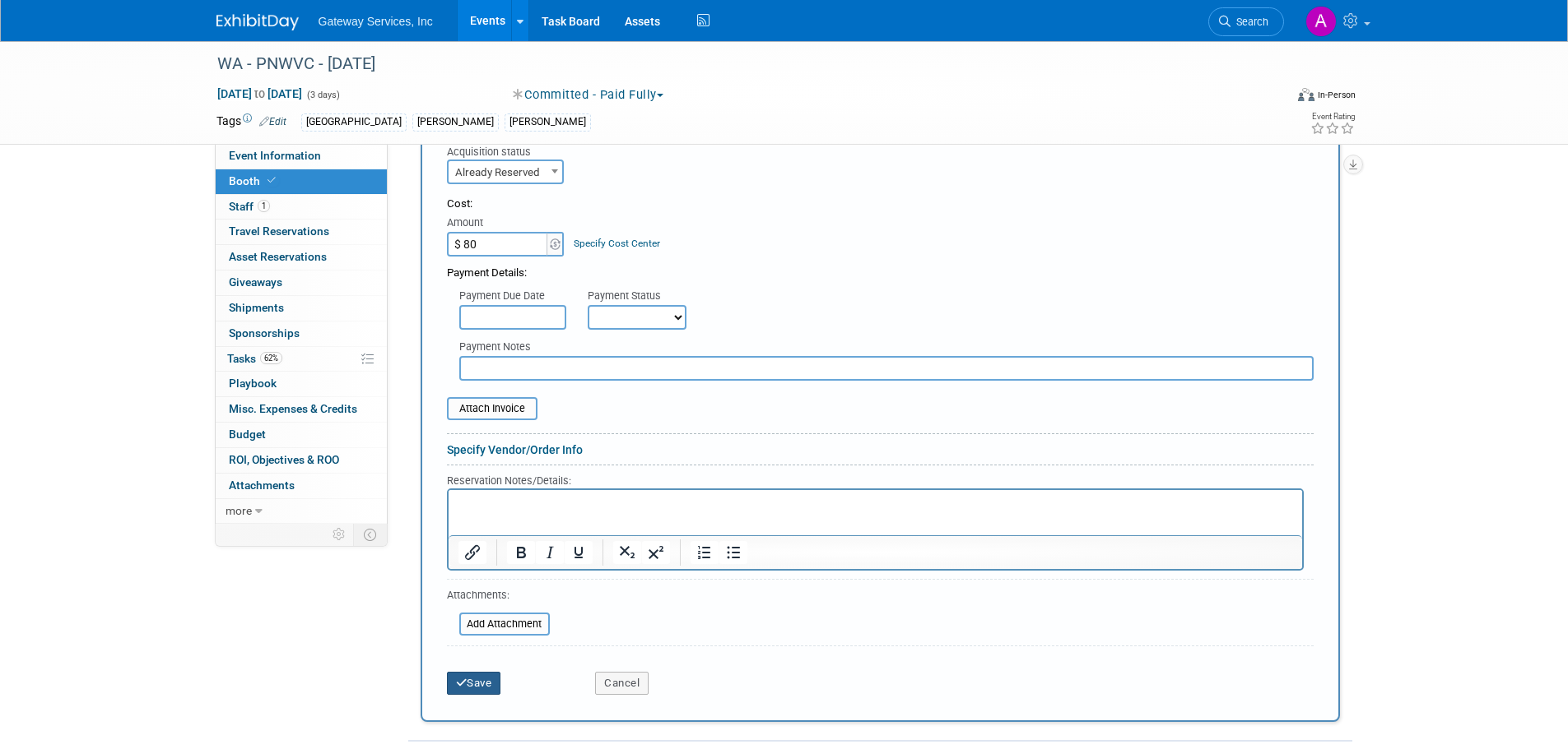
type input "$ 80.00"
click at [489, 693] on button "Save" at bounding box center [475, 684] width 55 height 23
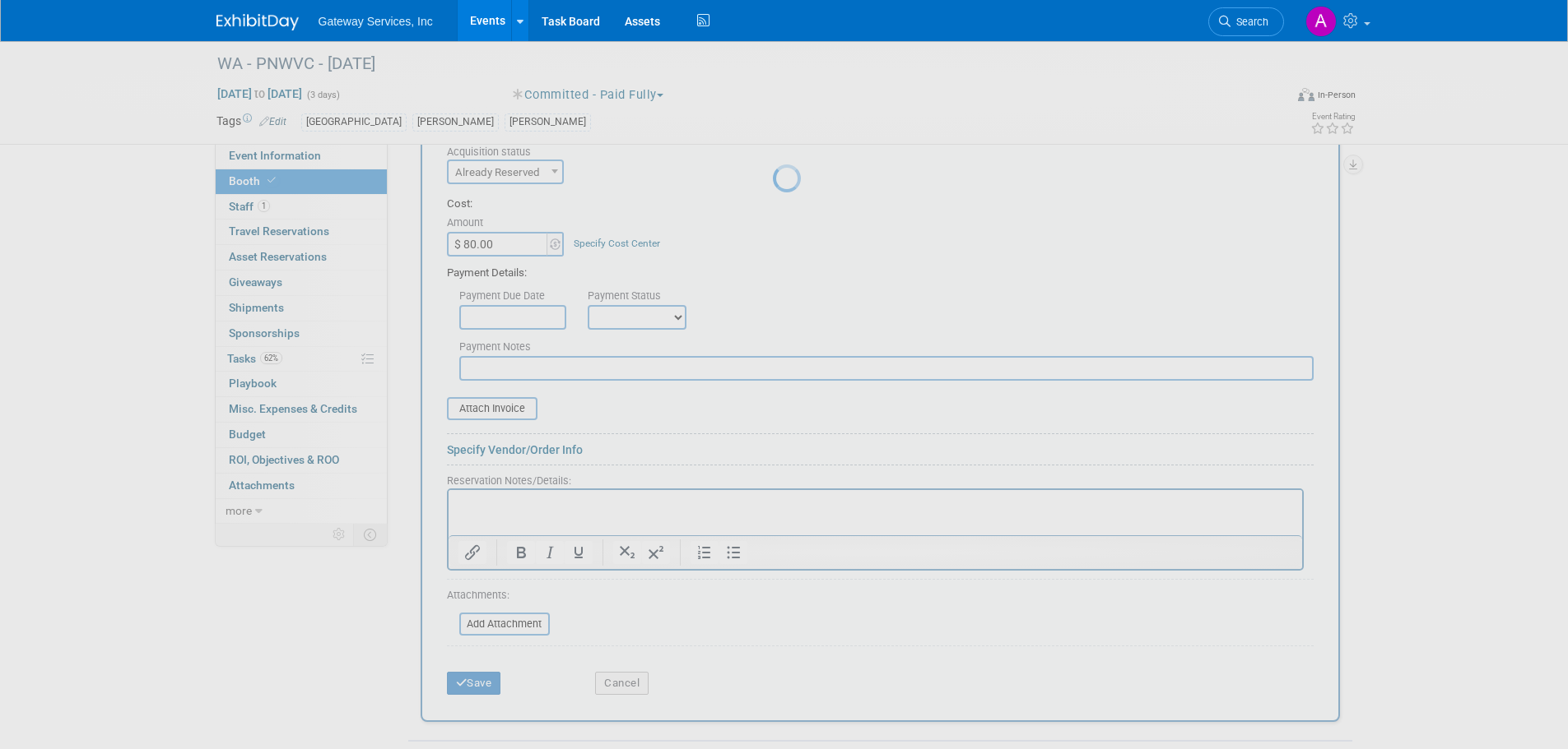
scroll to position [0, 0]
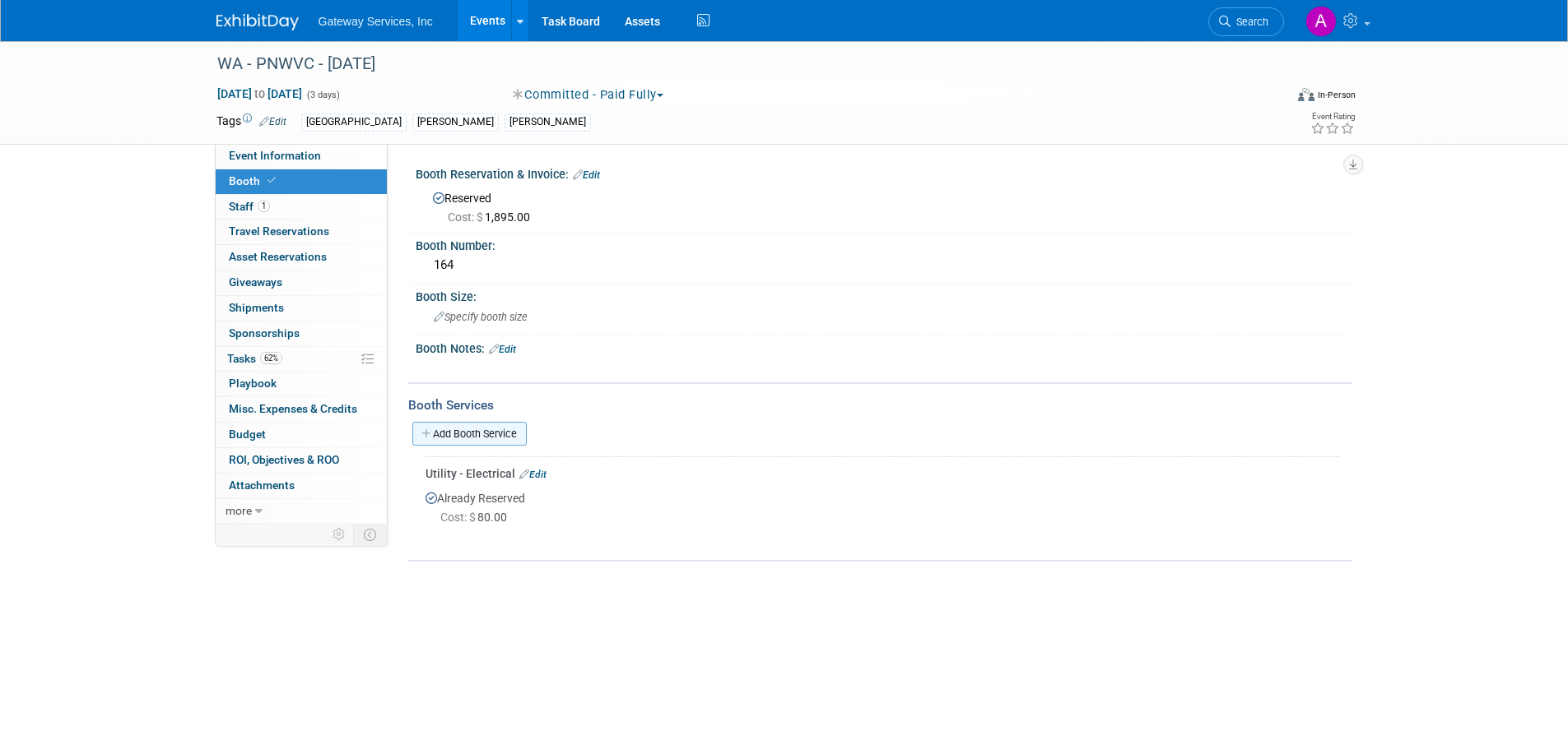
click at [497, 443] on link "Add Booth Service" at bounding box center [469, 433] width 114 height 23
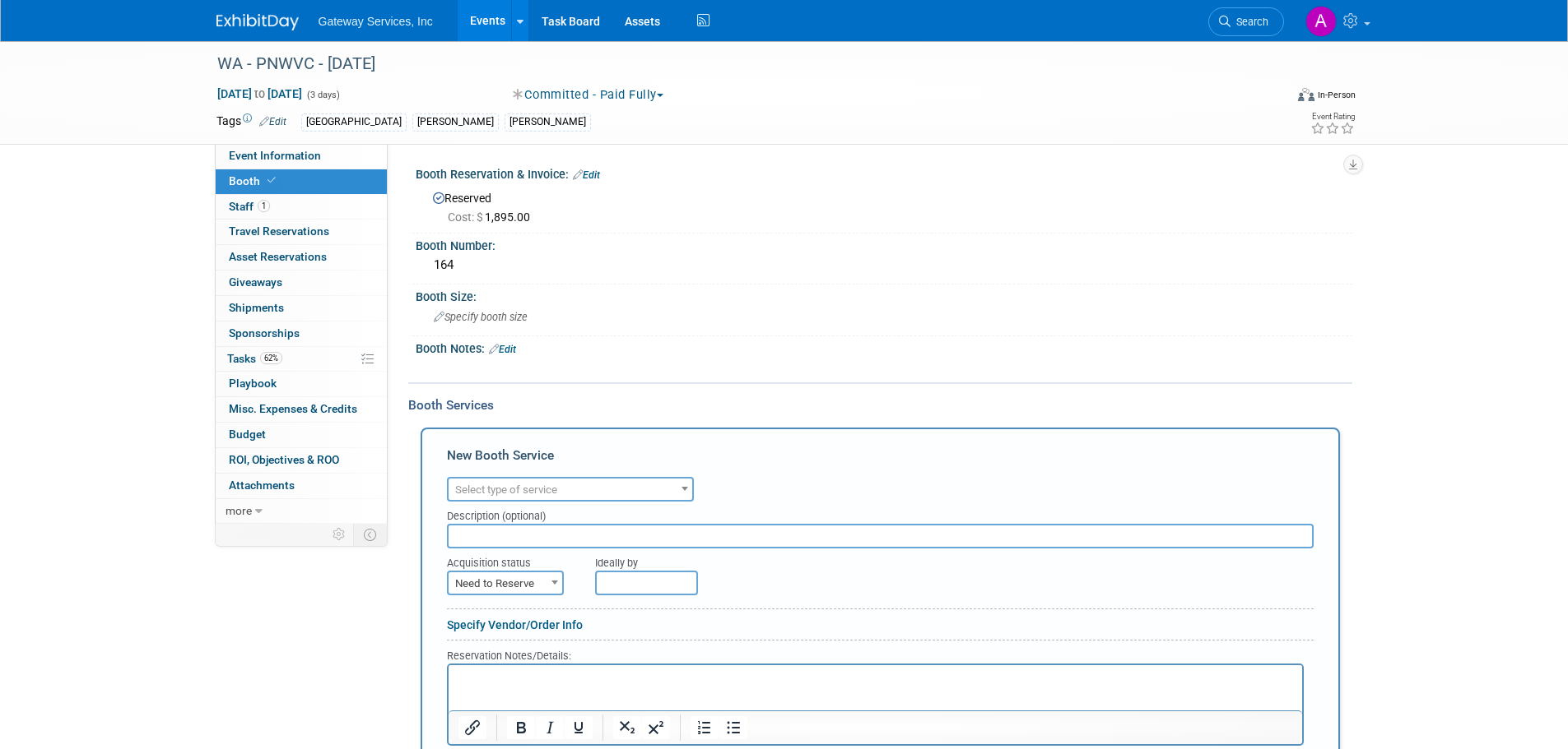
click at [567, 503] on div "Description (optional)" at bounding box center [880, 512] width 866 height 22
click at [583, 491] on span "Select type of service" at bounding box center [570, 490] width 244 height 23
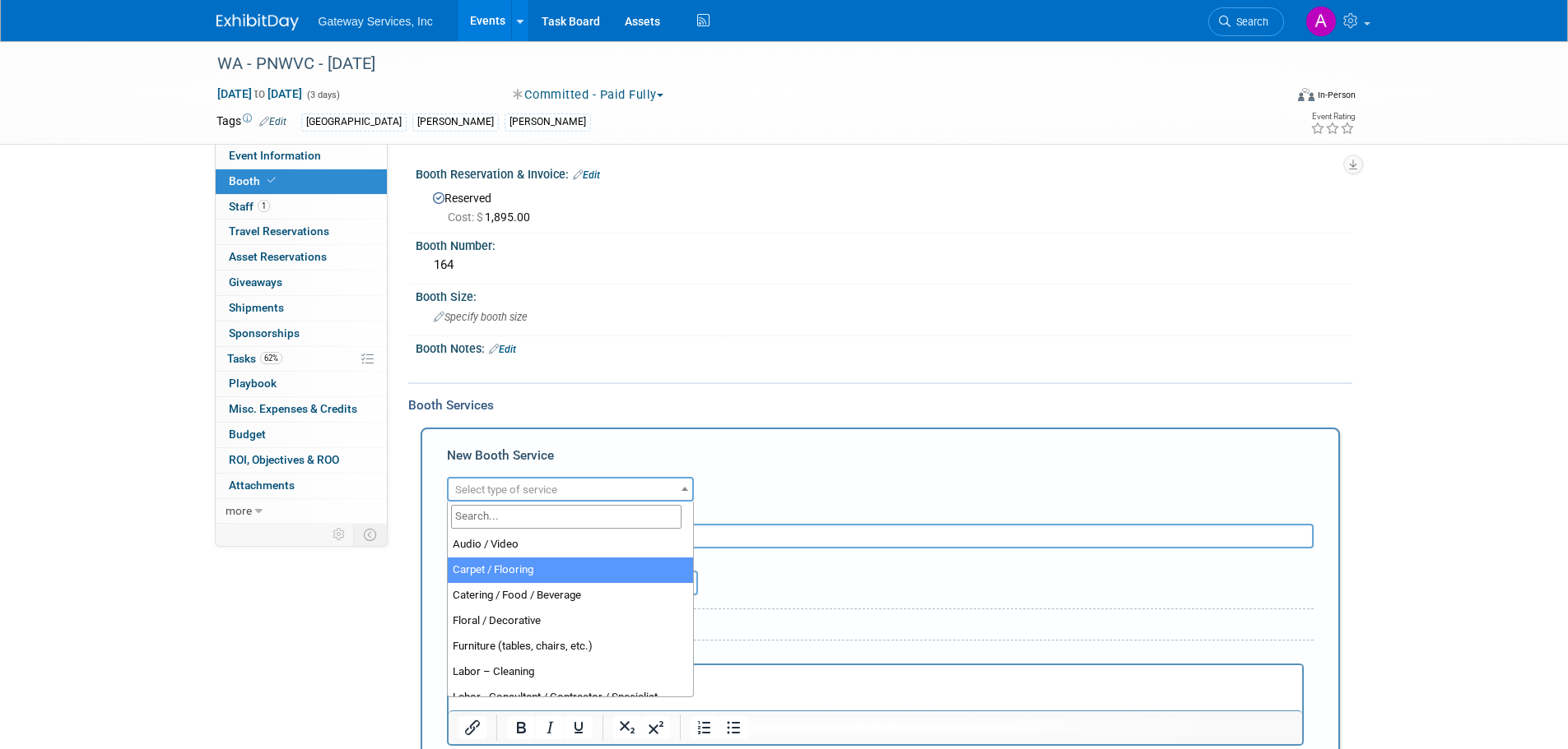
select select "4"
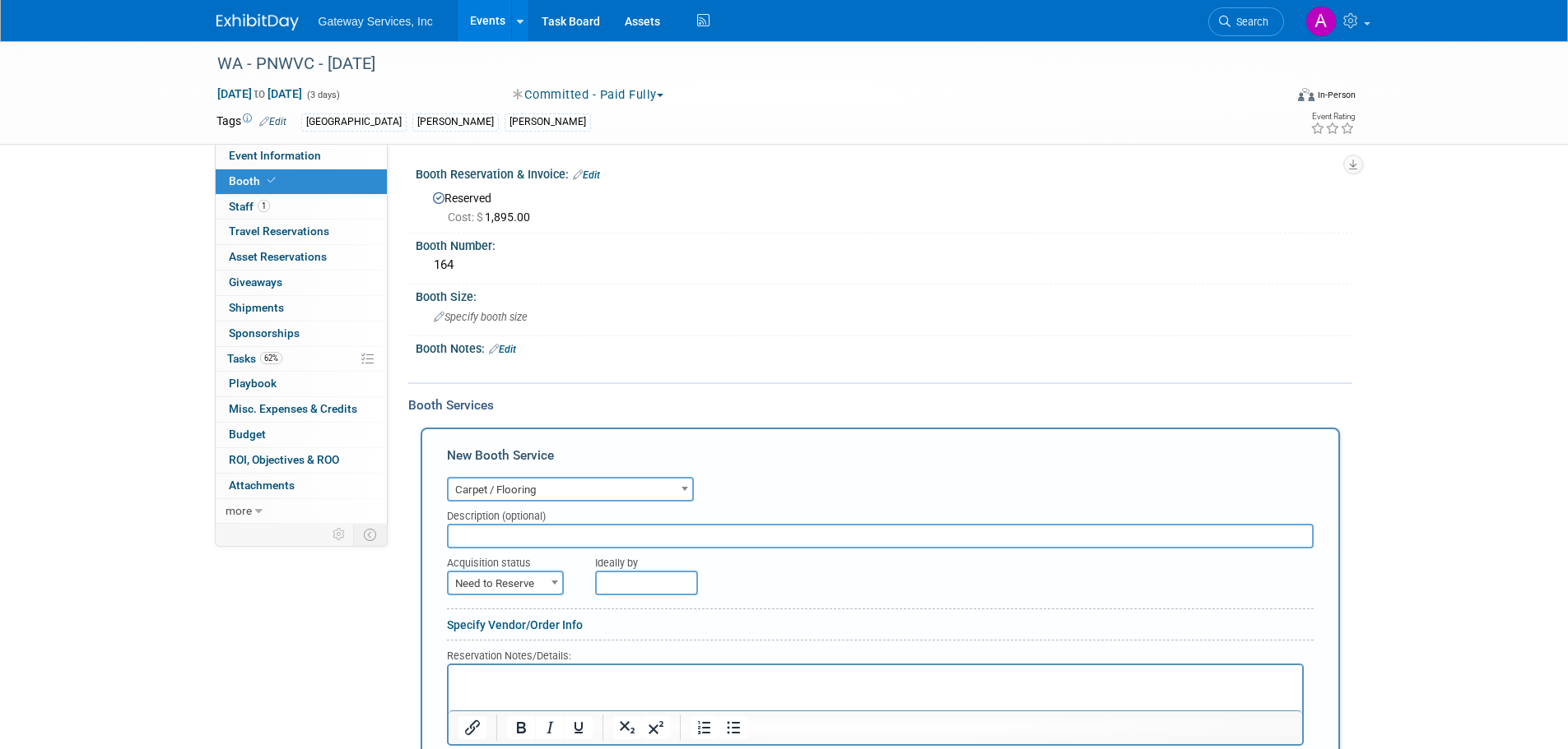
click at [537, 582] on span "Need to Reserve" at bounding box center [505, 584] width 114 height 23
select select "2"
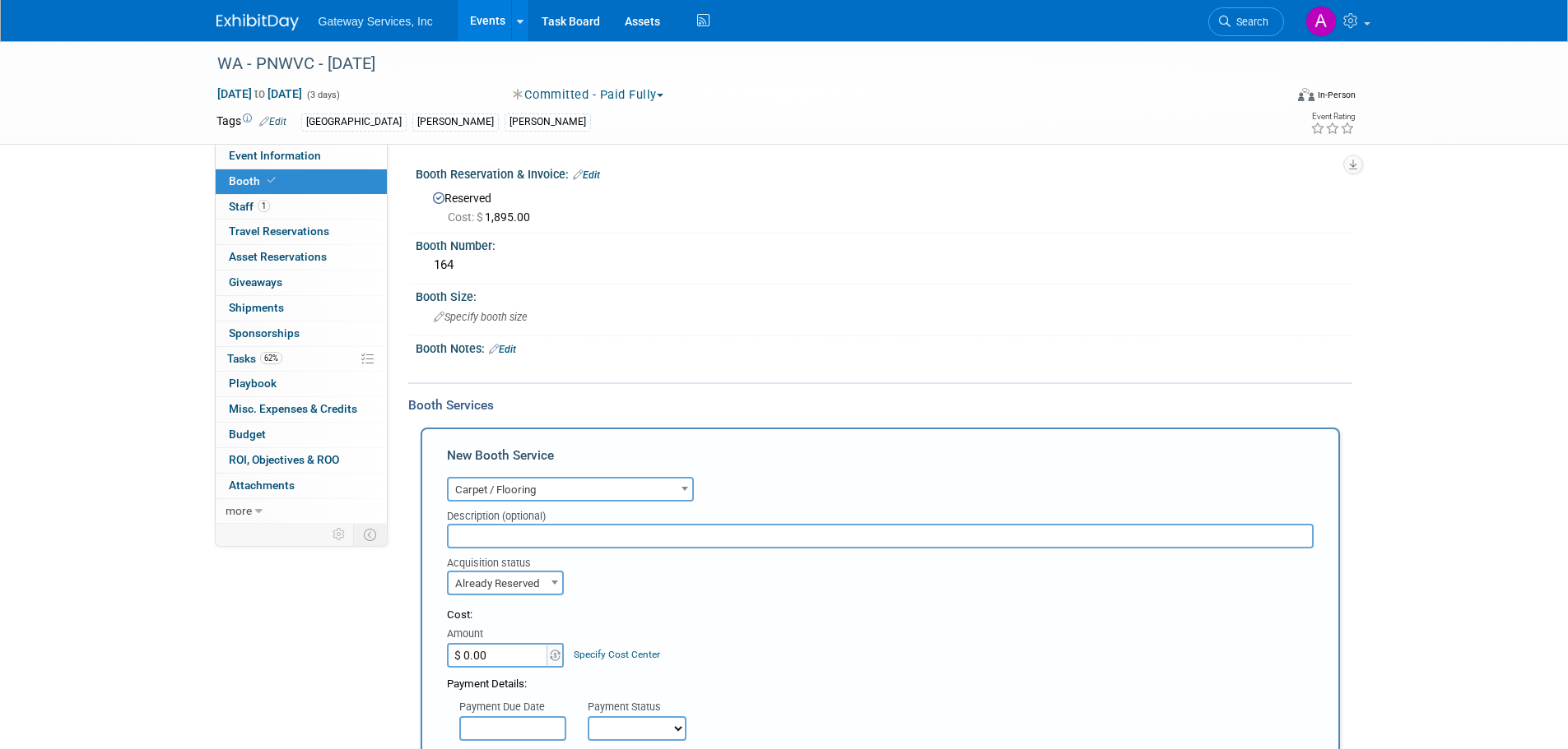
click at [517, 655] on input "$ 0.00" at bounding box center [499, 655] width 103 height 24
type input "$ 821.74"
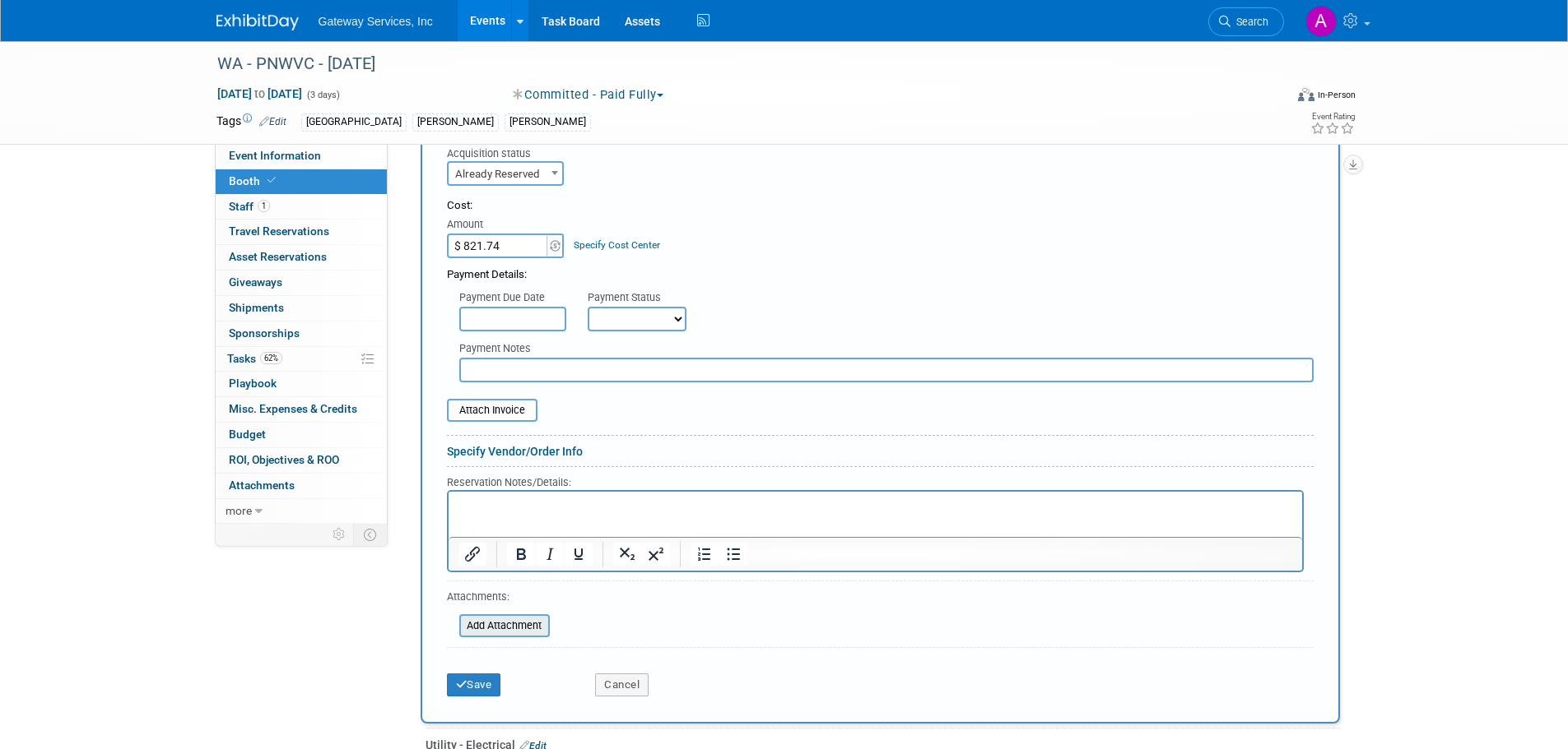
scroll to position [411, 0]
click at [476, 688] on button "Save" at bounding box center [475, 684] width 55 height 23
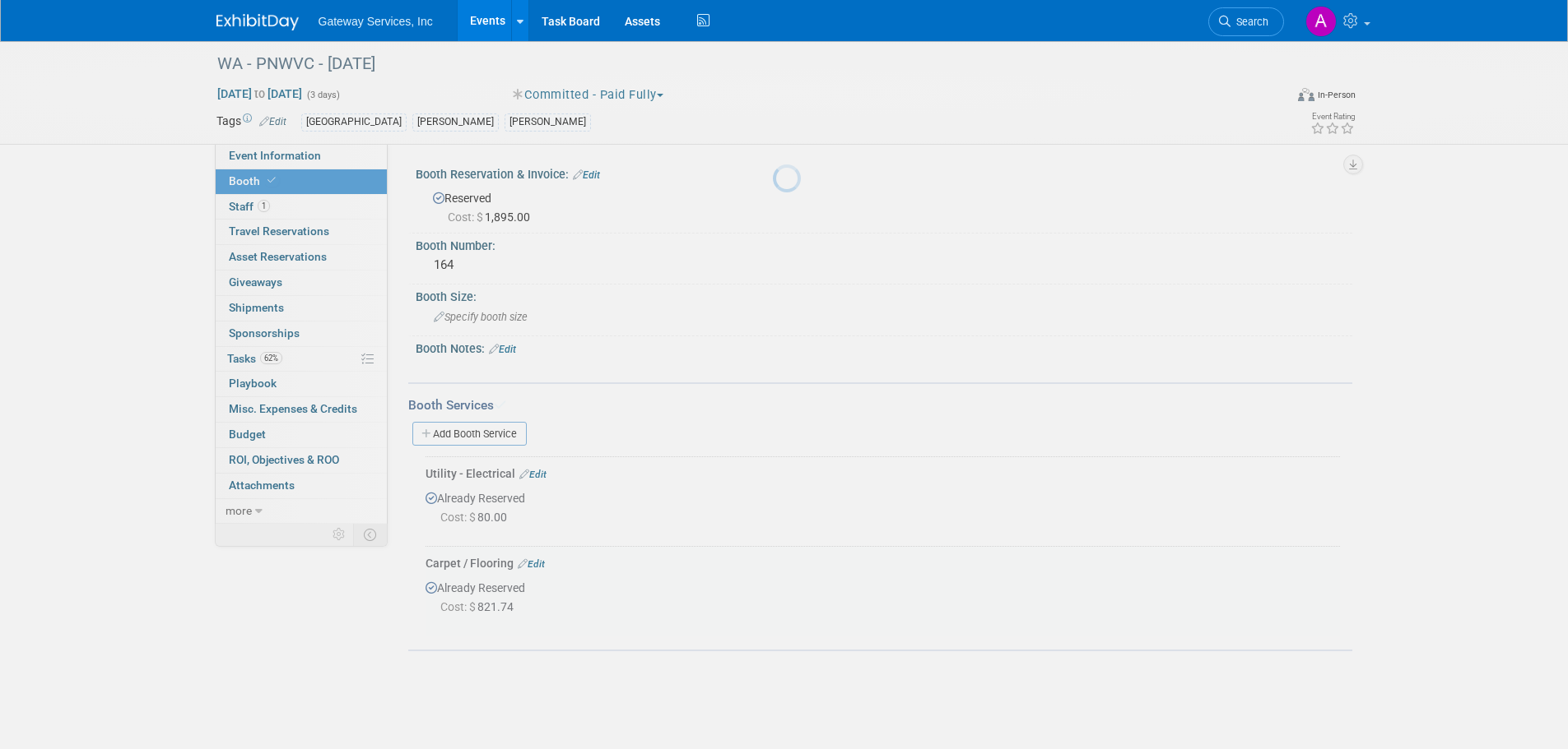
scroll to position [0, 0]
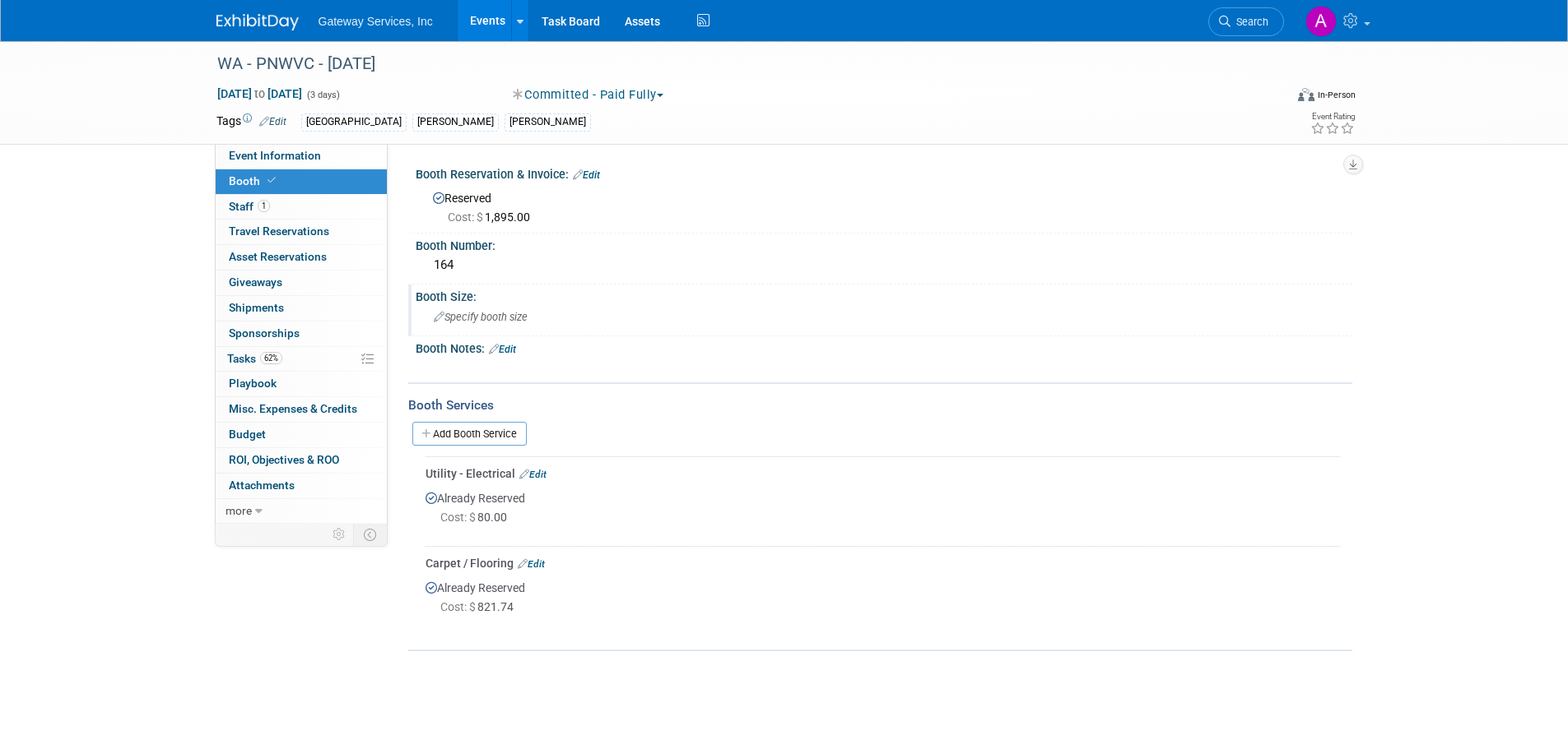
click at [500, 318] on span "Specify booth size" at bounding box center [480, 317] width 94 height 13
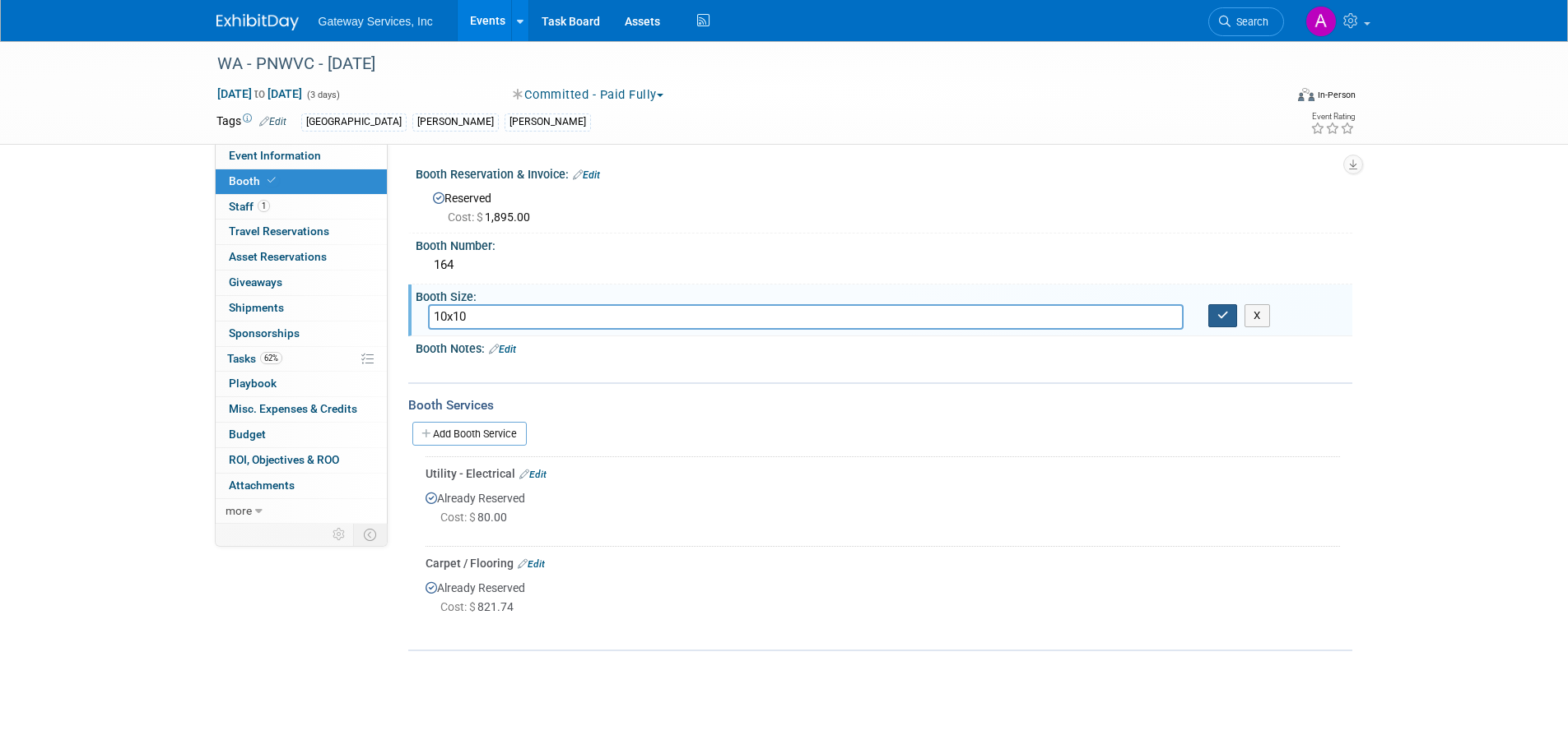
type input "10x10"
click at [1222, 310] on icon "button" at bounding box center [1223, 315] width 12 height 11
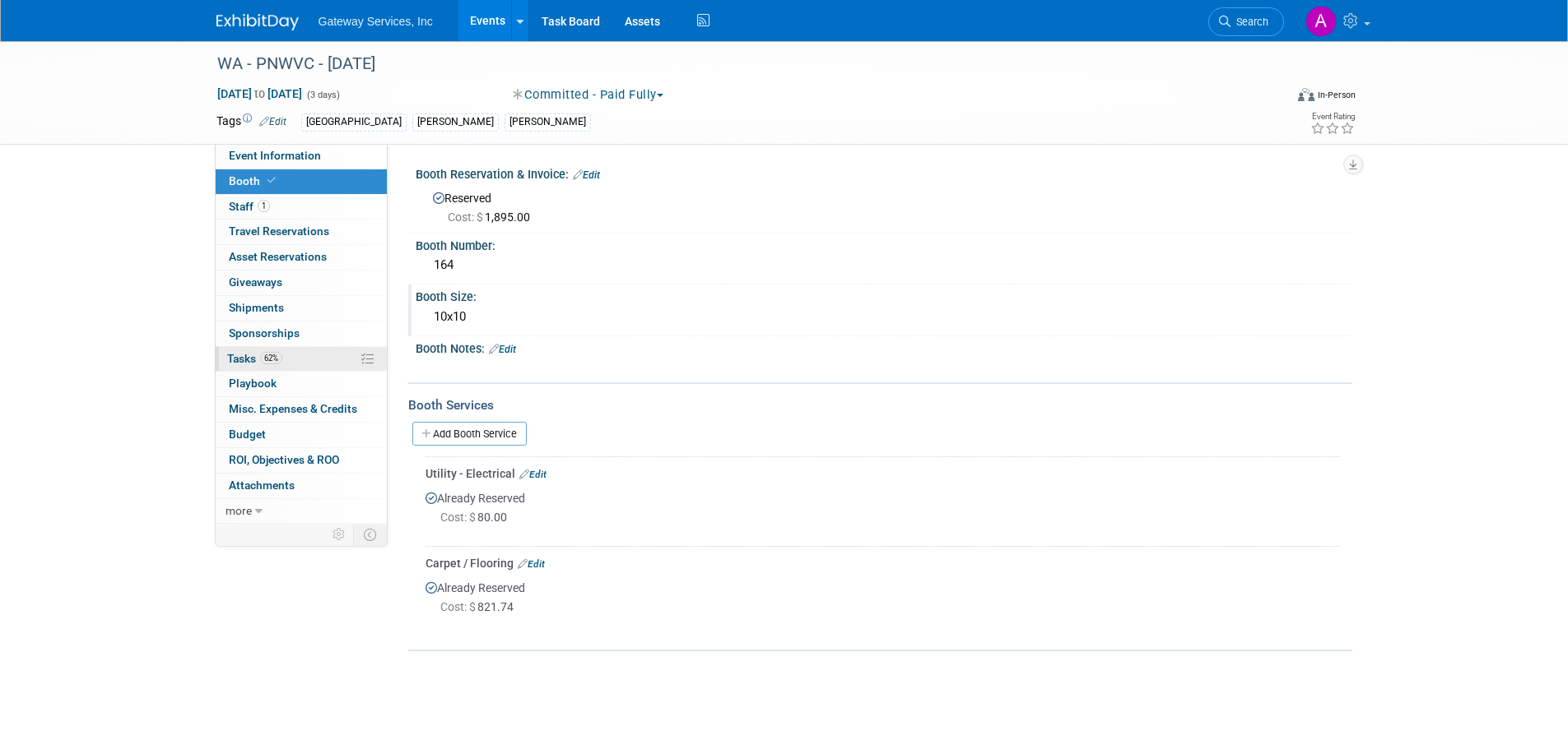
click at [319, 362] on link "62% Tasks 62%" at bounding box center [301, 358] width 172 height 24
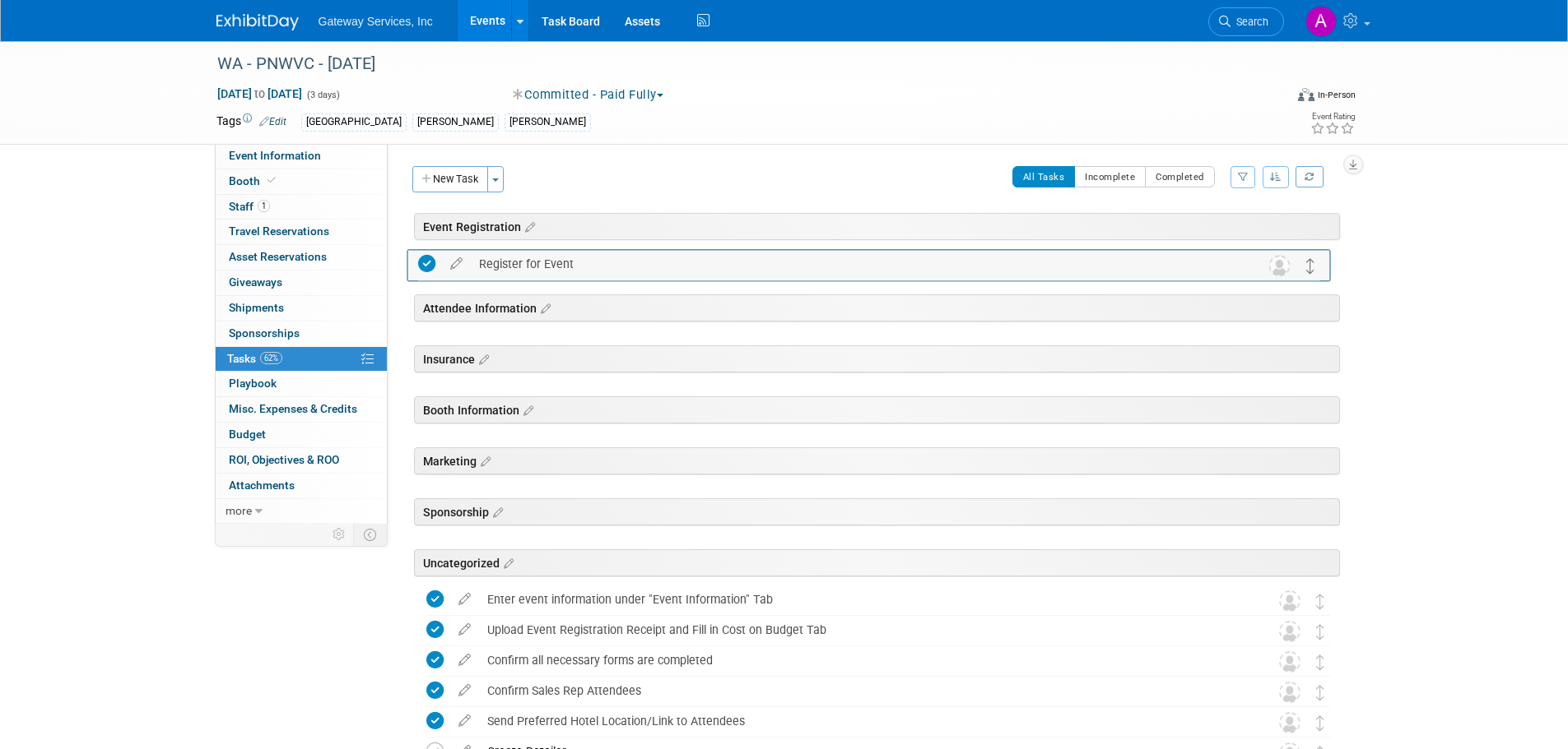
drag, startPoint x: 1320, startPoint y: 574, endPoint x: 1312, endPoint y: 268, distance: 306.1
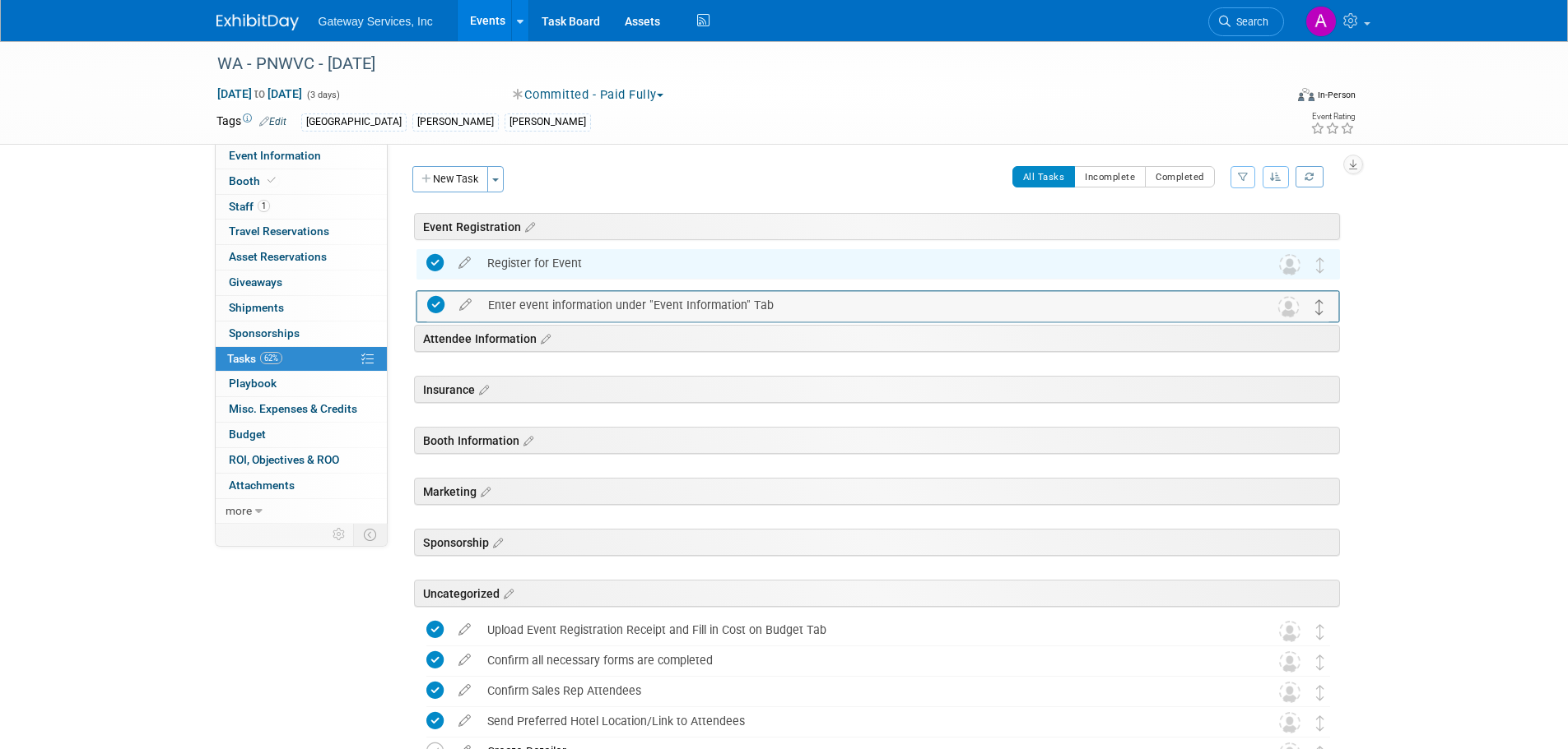
drag, startPoint x: 1316, startPoint y: 596, endPoint x: 1316, endPoint y: 301, distance: 295.0
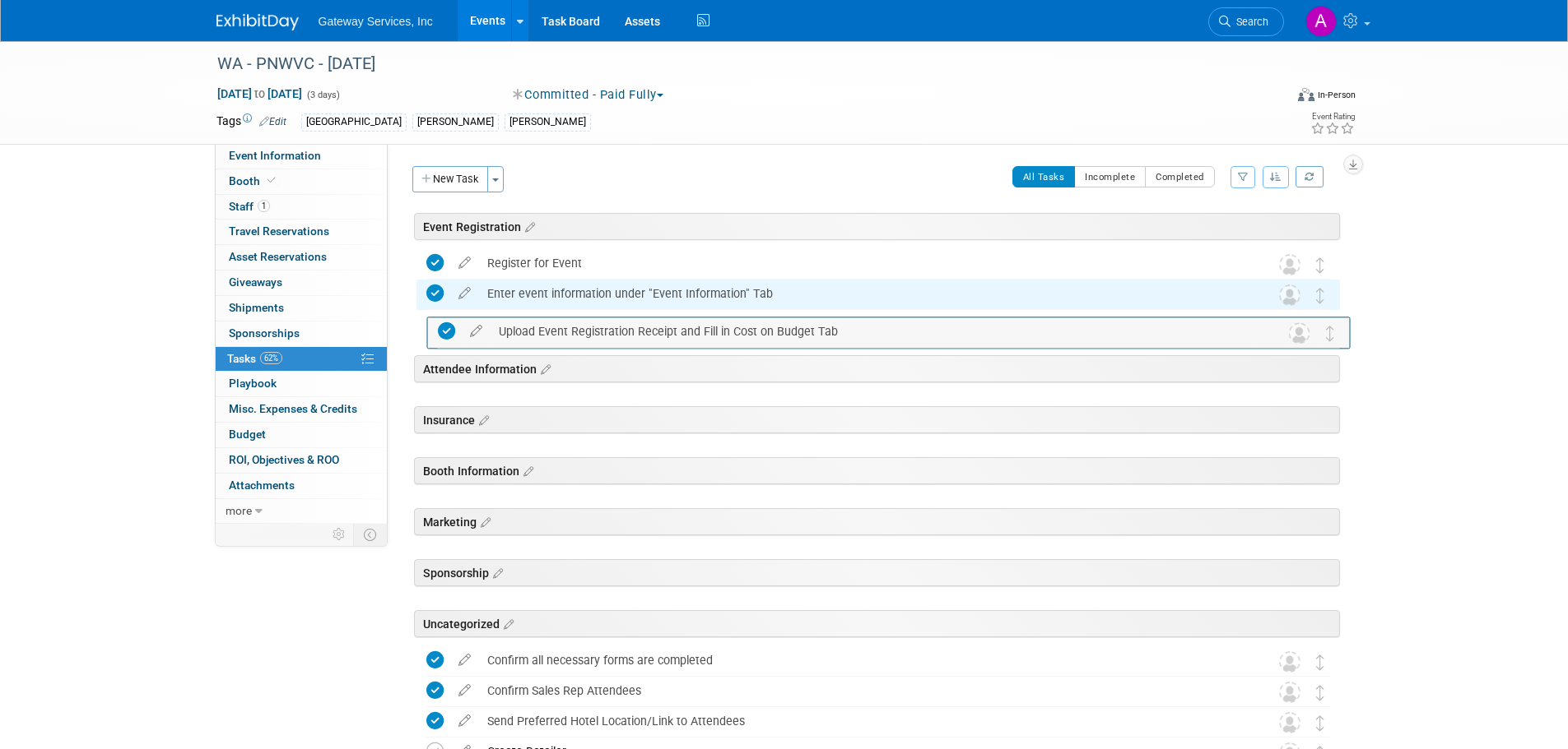
drag, startPoint x: 1323, startPoint y: 634, endPoint x: 1334, endPoint y: 334, distance: 300.2
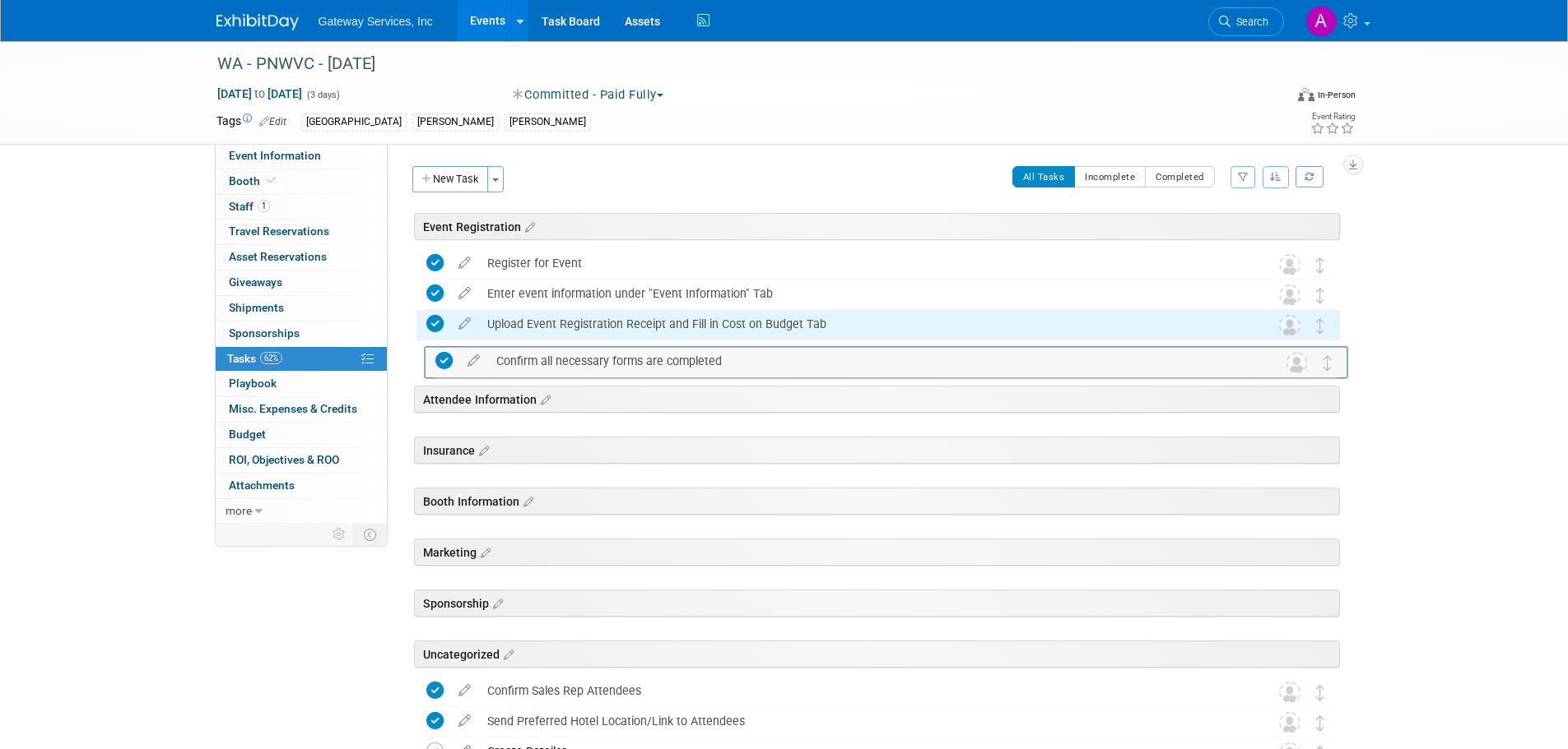
drag, startPoint x: 1325, startPoint y: 657, endPoint x: 1333, endPoint y: 357, distance: 300.1
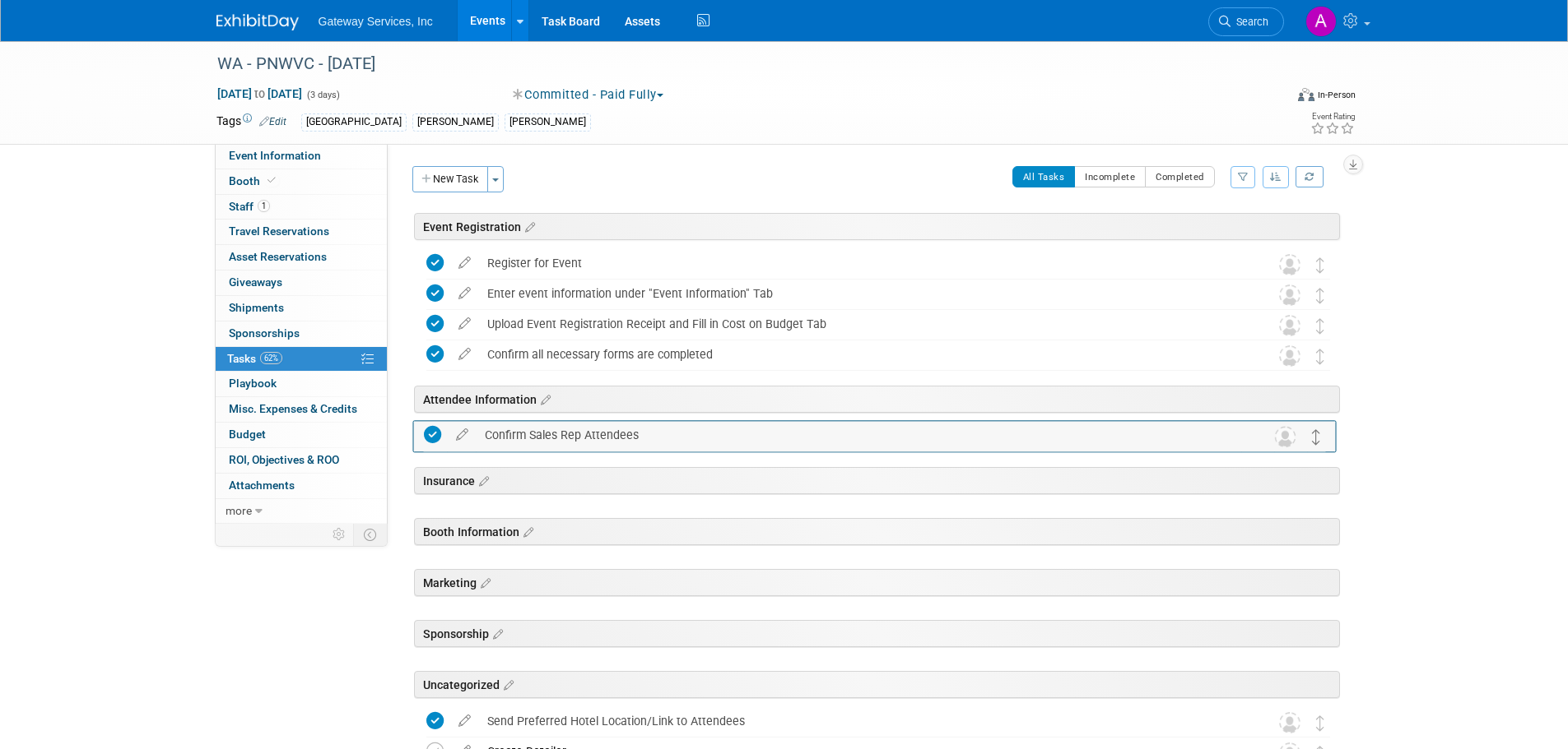
drag, startPoint x: 1319, startPoint y: 691, endPoint x: 1316, endPoint y: 434, distance: 257.0
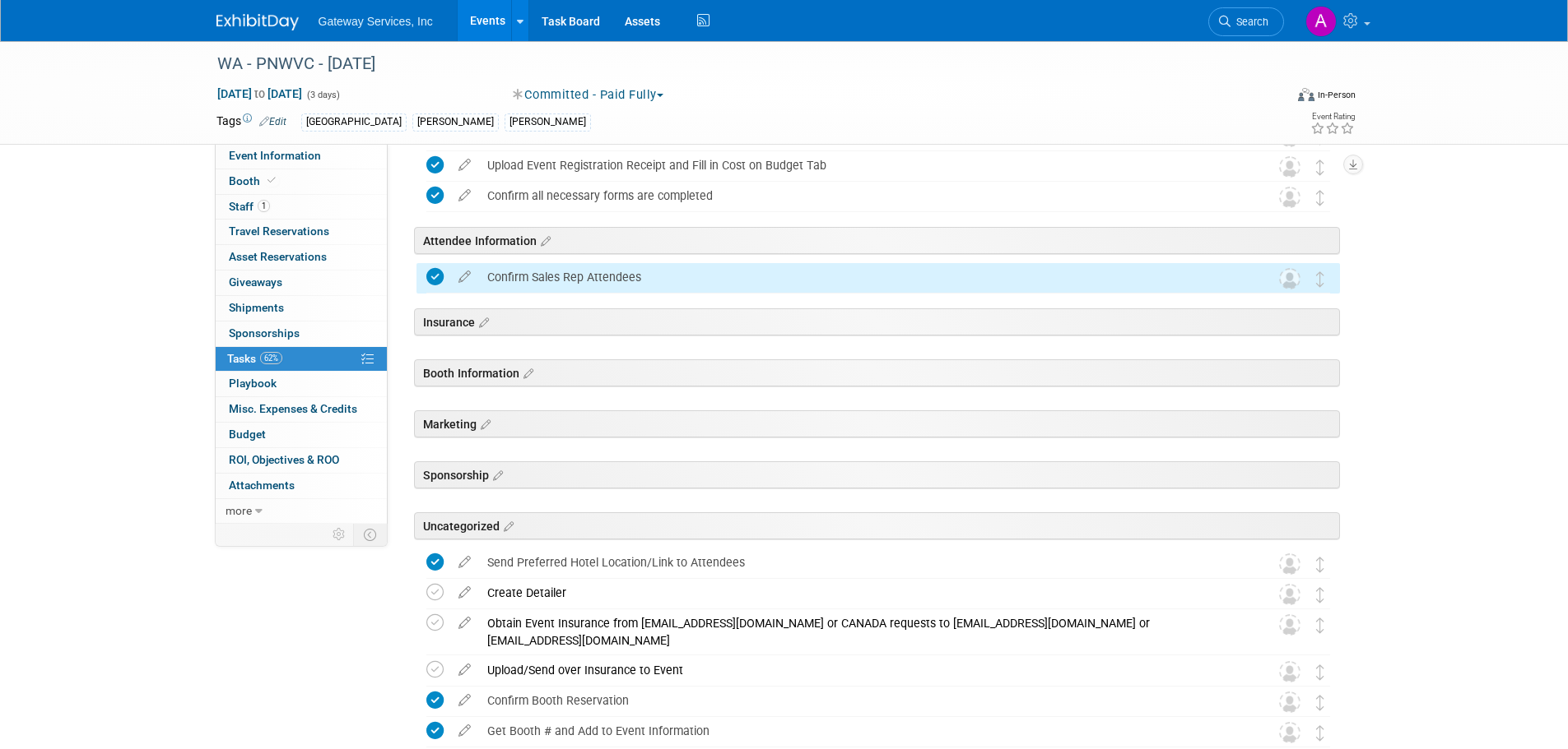
scroll to position [165, 0]
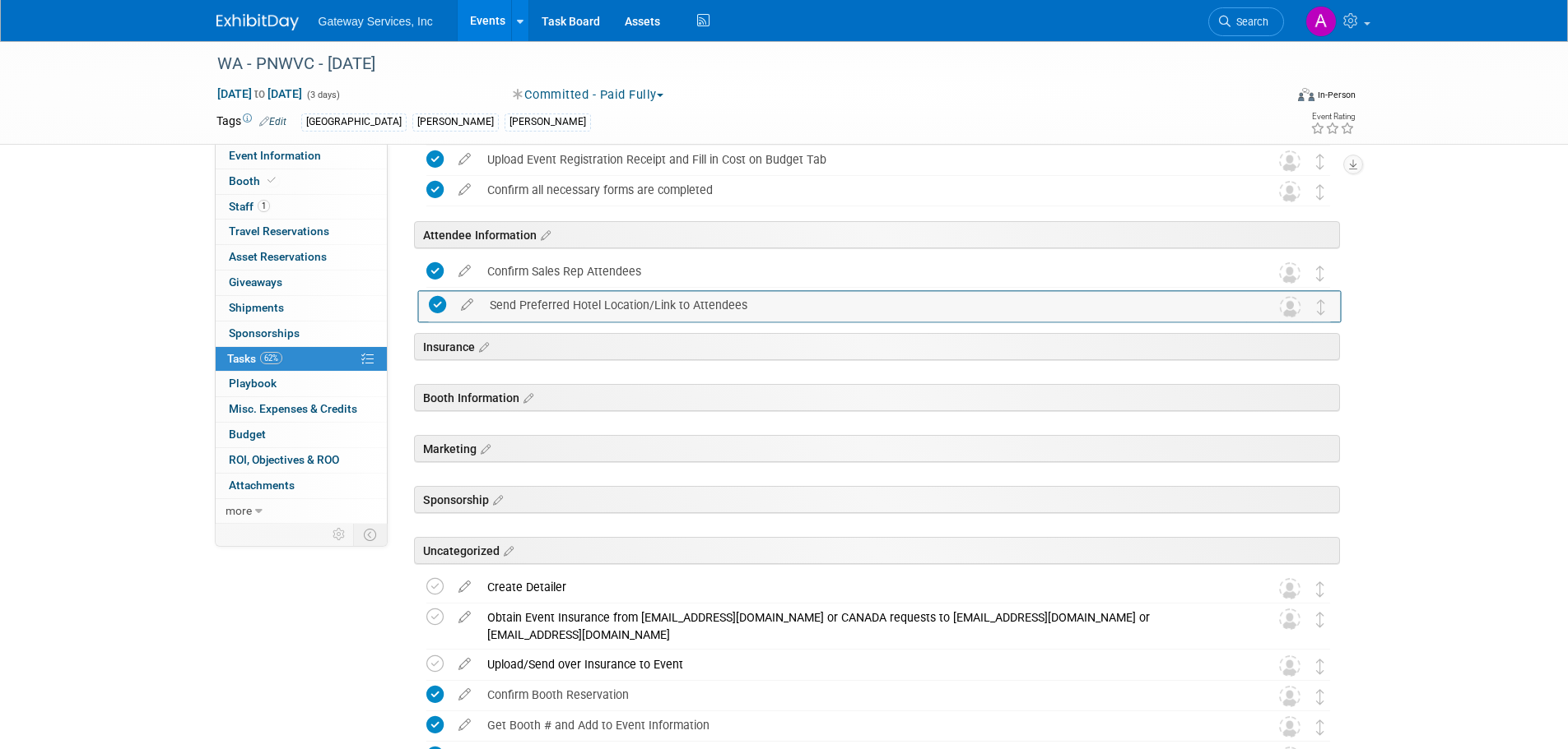
drag, startPoint x: 1321, startPoint y: 546, endPoint x: 1323, endPoint y: 293, distance: 253.0
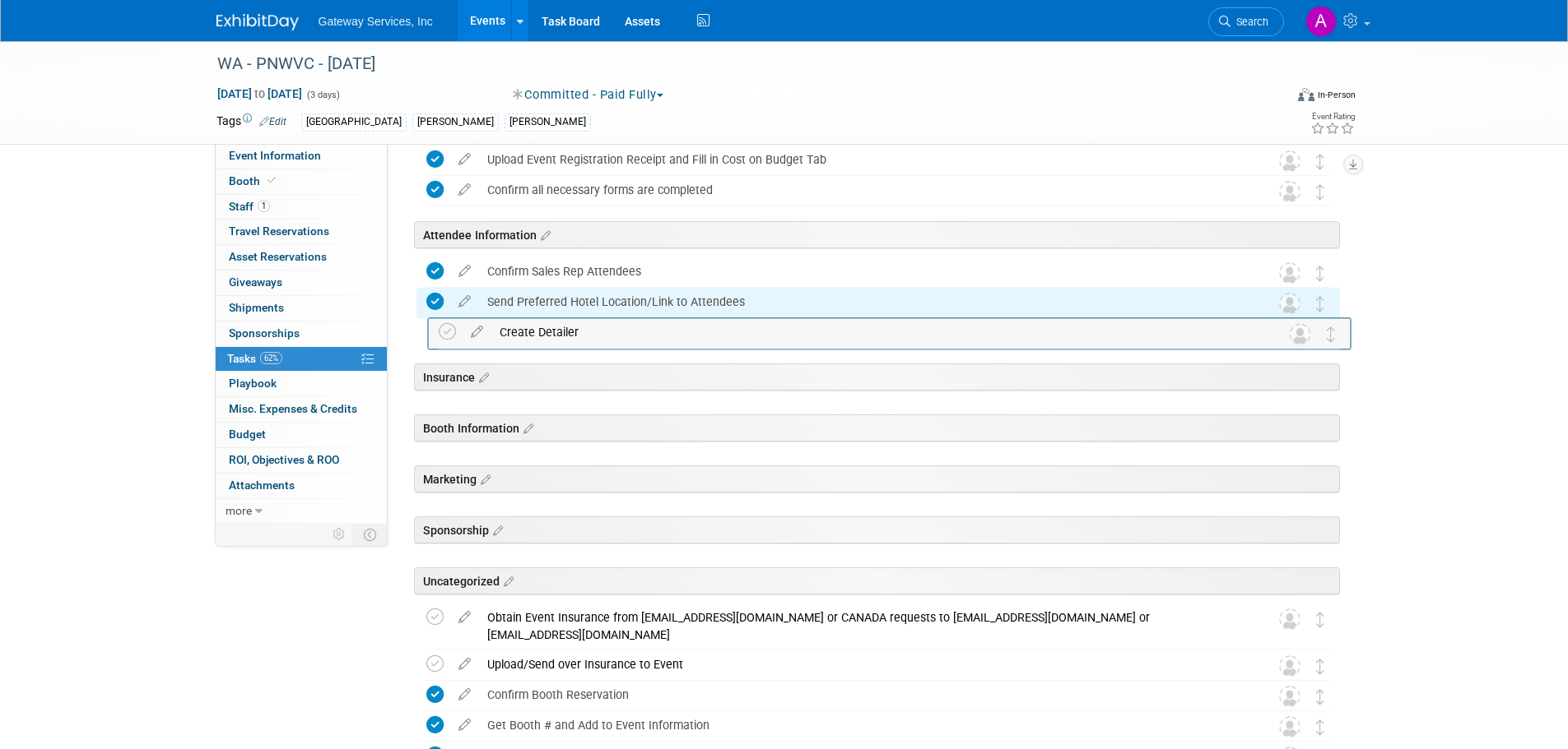
drag, startPoint x: 1324, startPoint y: 587, endPoint x: 1336, endPoint y: 331, distance: 256.3
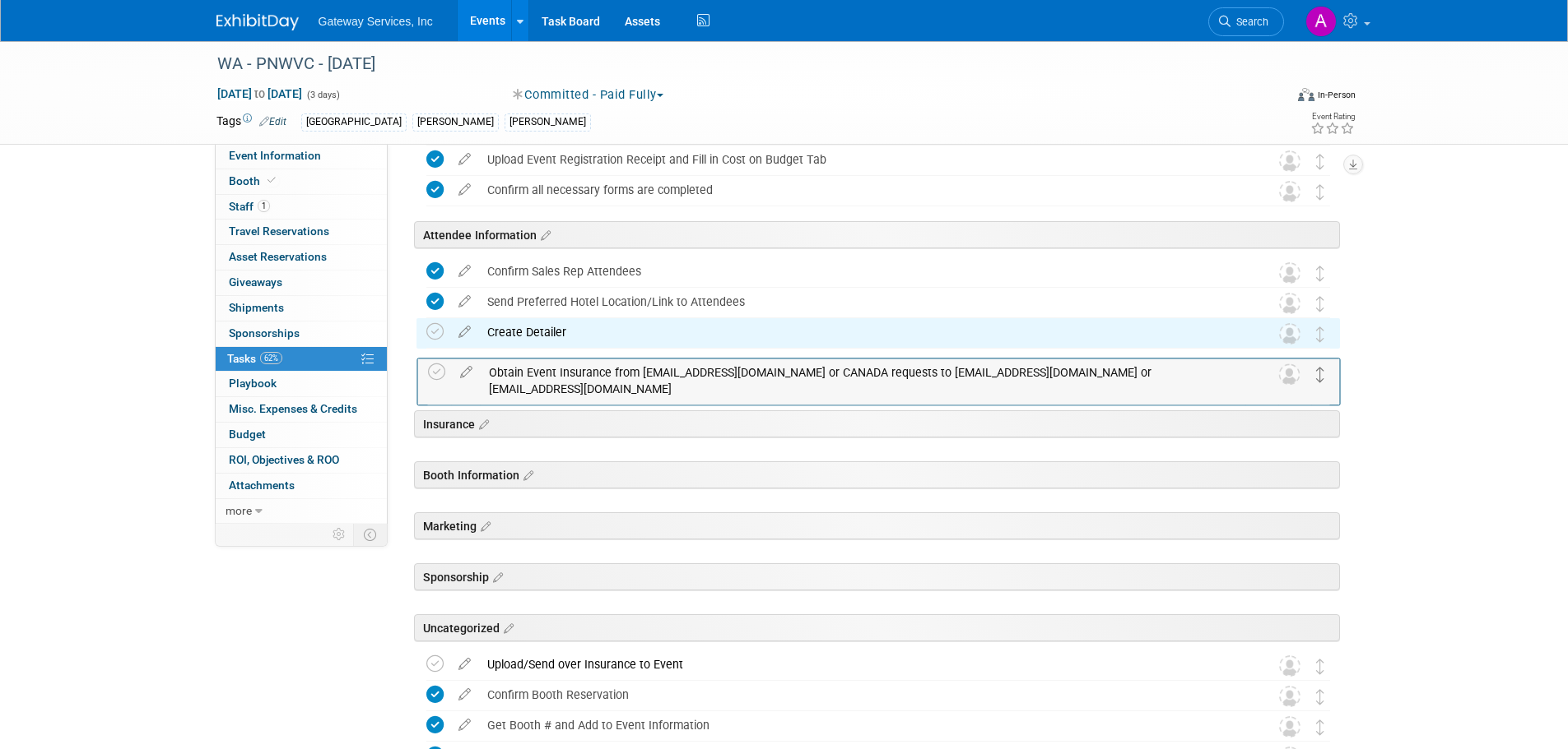
drag, startPoint x: 1320, startPoint y: 618, endPoint x: 1320, endPoint y: 371, distance: 247.0
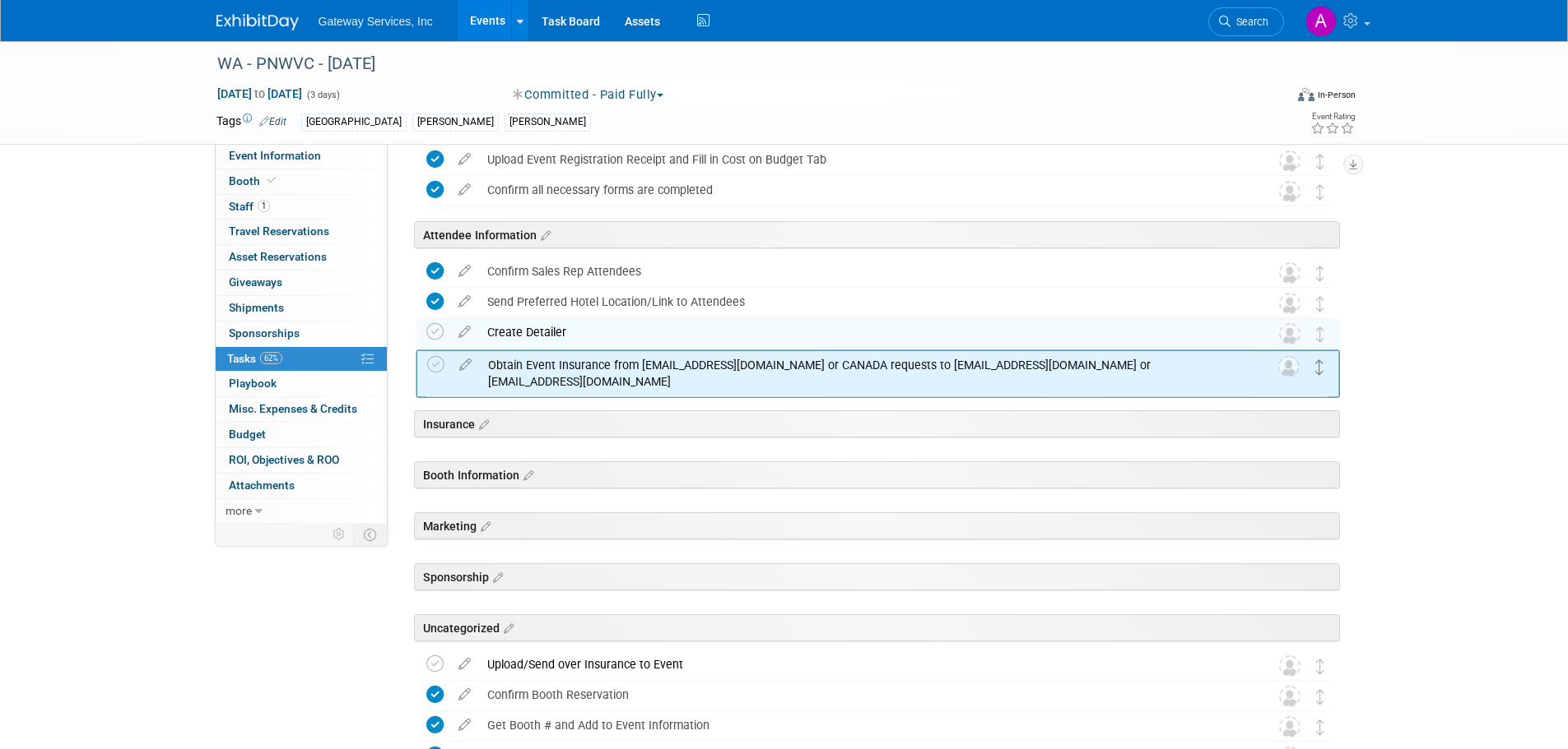
click at [1320, 371] on icon at bounding box center [1319, 367] width 8 height 16
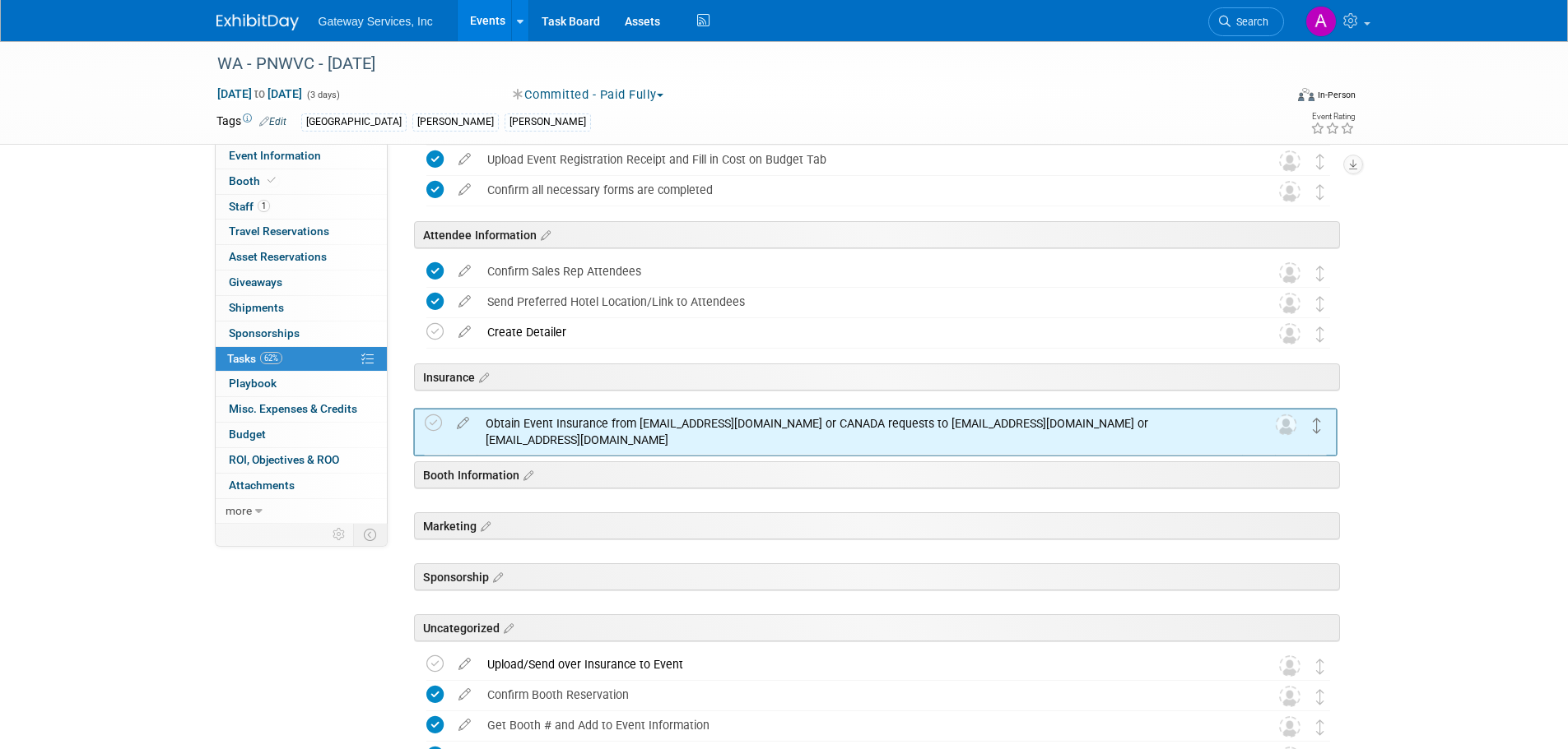
drag, startPoint x: 1320, startPoint y: 371, endPoint x: 1319, endPoint y: 438, distance: 67.0
click at [1319, 433] on icon at bounding box center [1317, 426] width 8 height 16
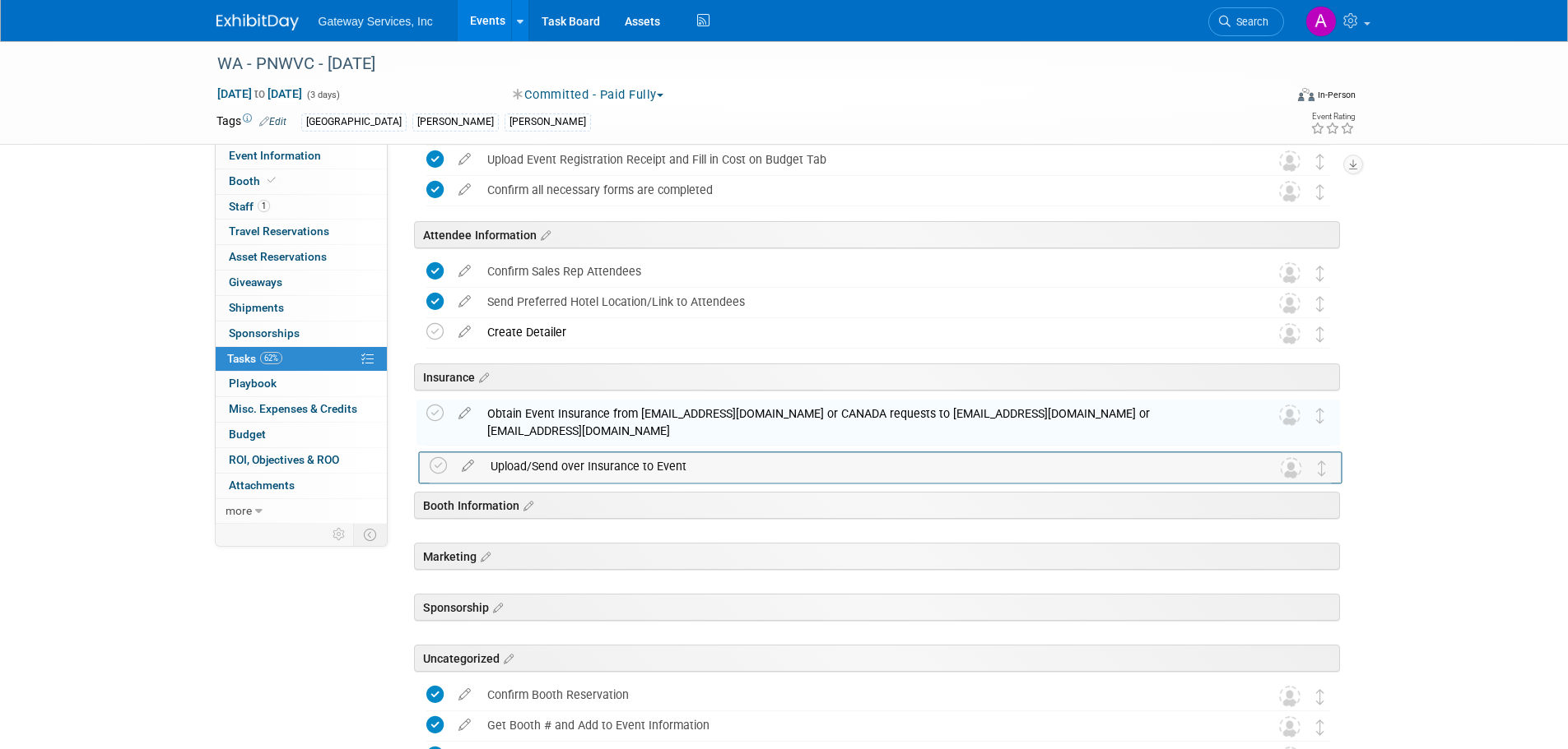
drag, startPoint x: 1321, startPoint y: 658, endPoint x: 1324, endPoint y: 458, distance: 200.0
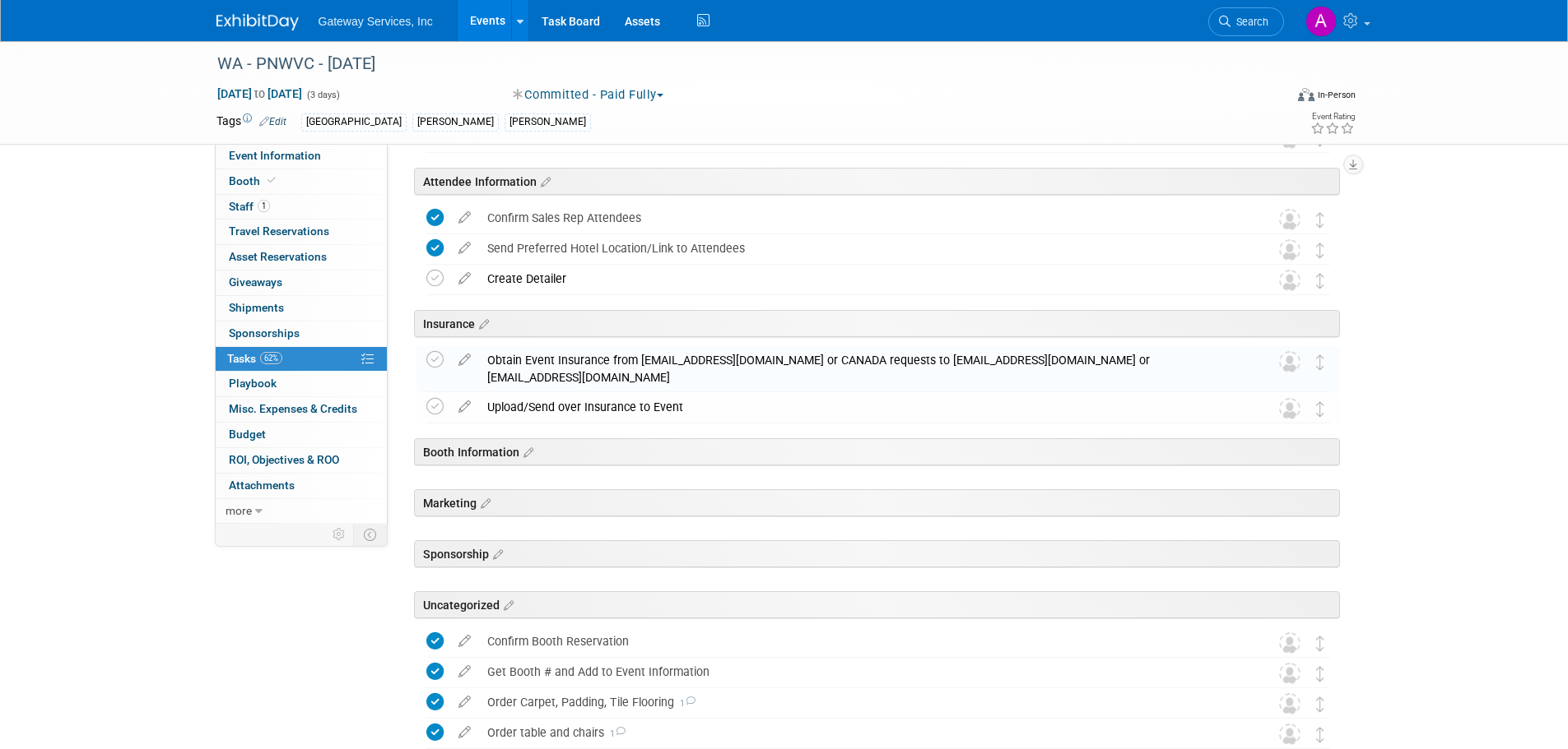
scroll to position [246, 0]
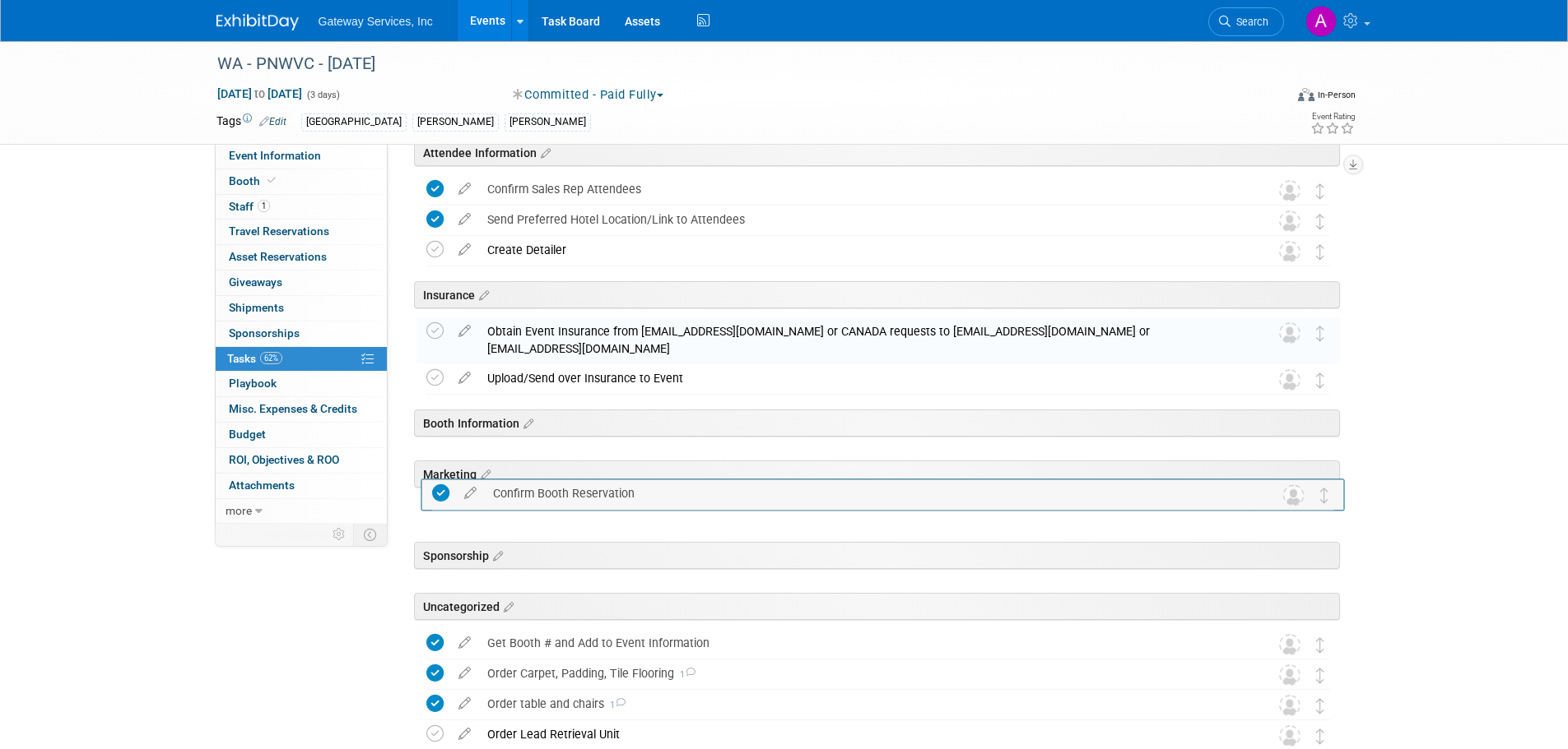
drag, startPoint x: 1323, startPoint y: 610, endPoint x: 1325, endPoint y: 458, distance: 152.0
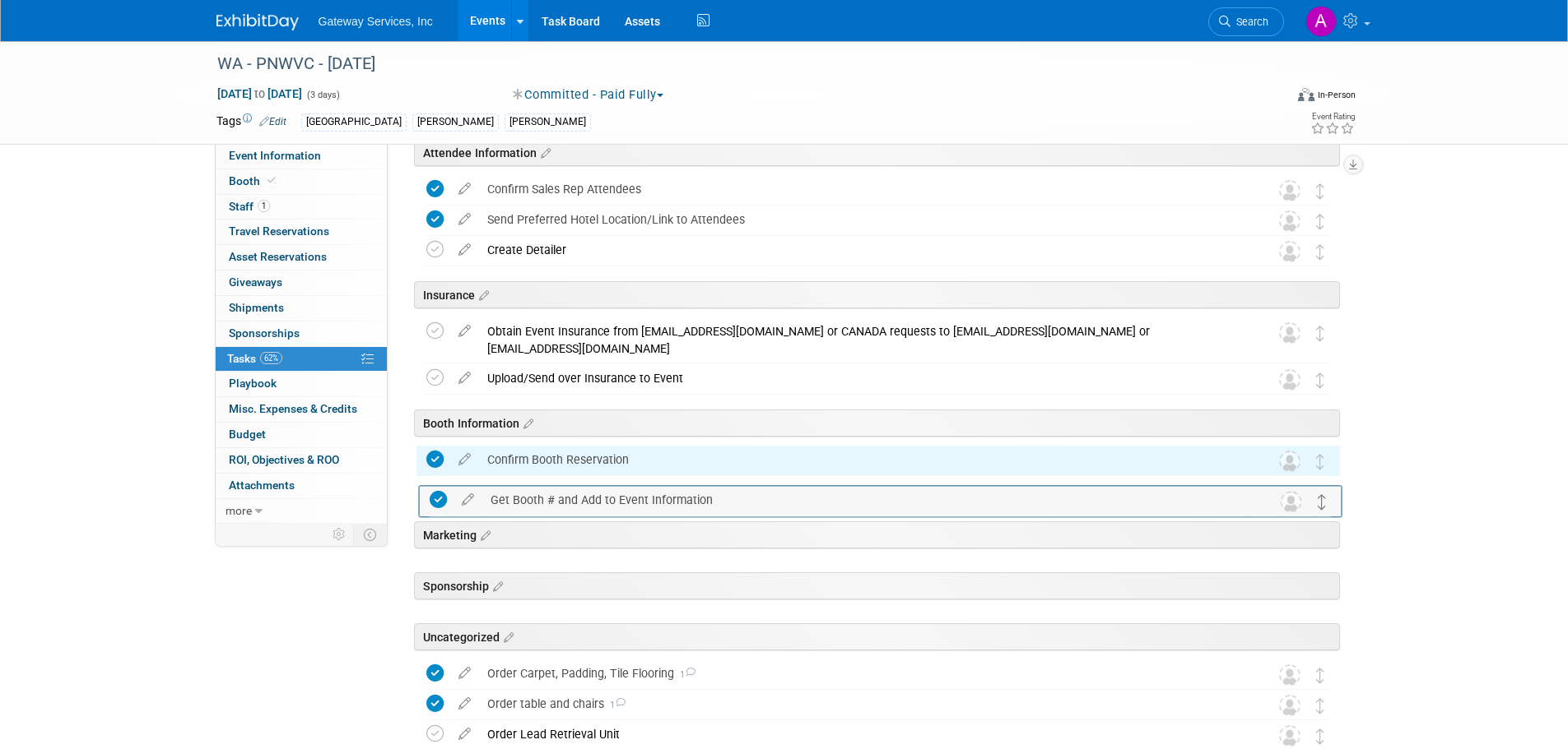
drag, startPoint x: 1319, startPoint y: 640, endPoint x: 1320, endPoint y: 496, distance: 144.0
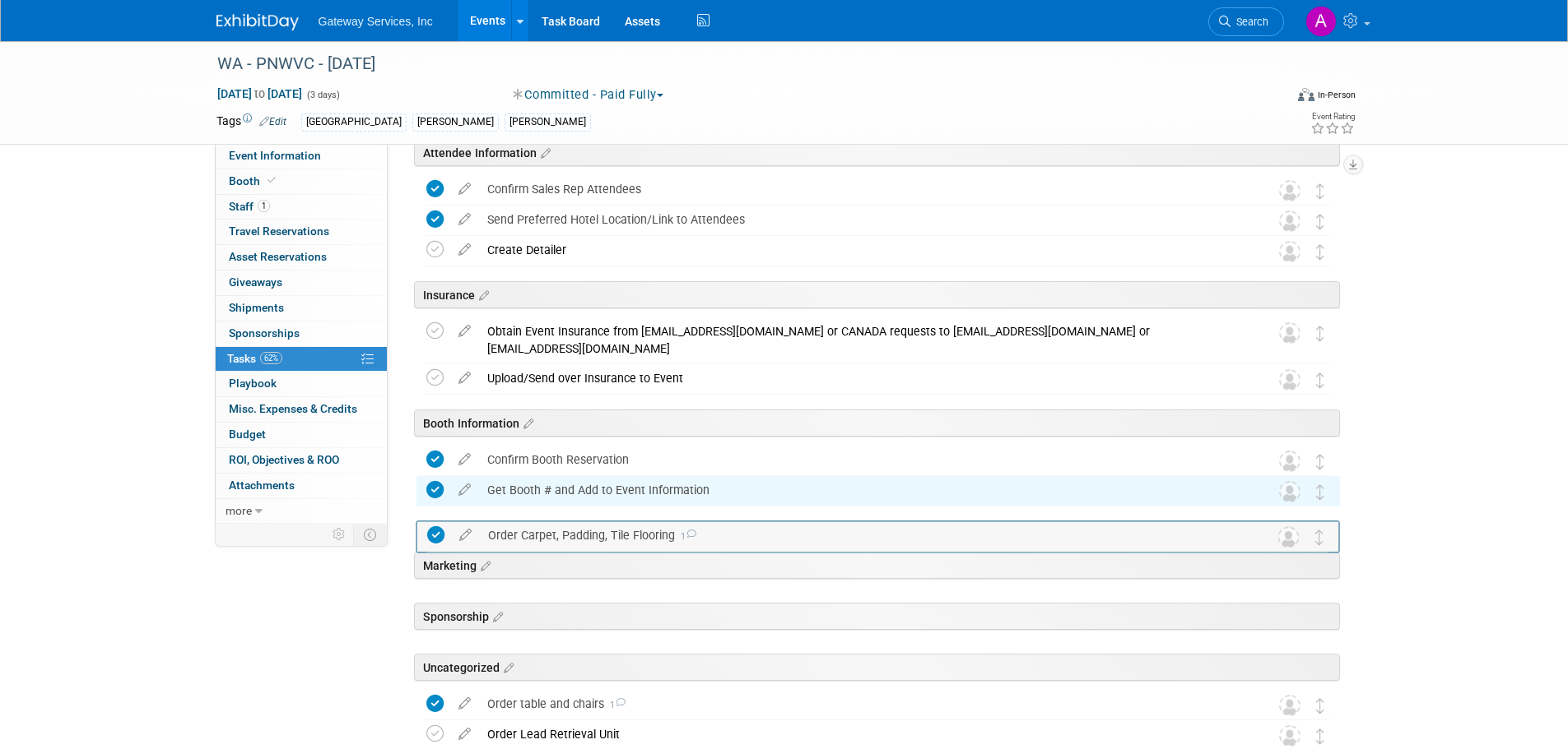
drag, startPoint x: 1322, startPoint y: 664, endPoint x: 1322, endPoint y: 525, distance: 139.0
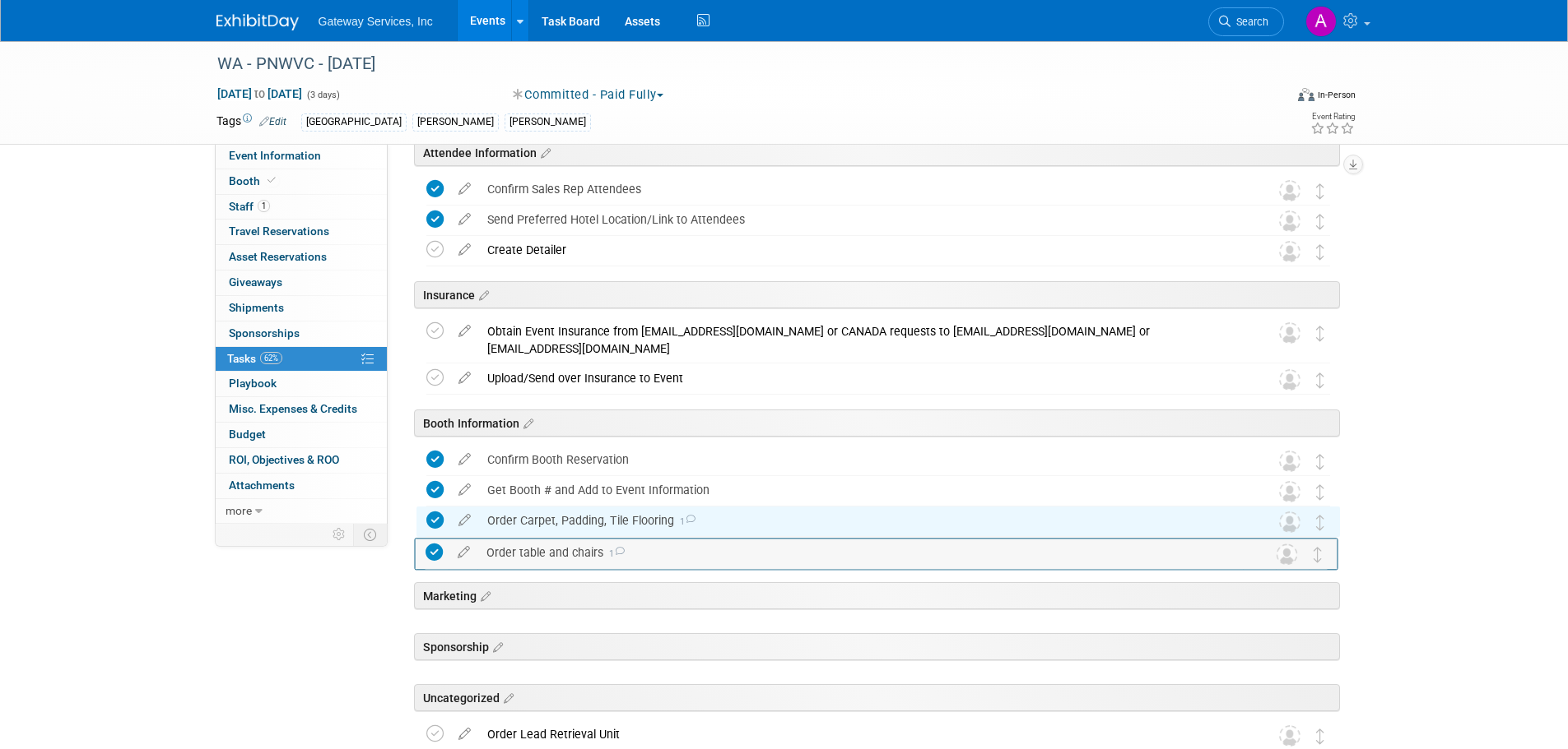
drag, startPoint x: 1319, startPoint y: 694, endPoint x: 1317, endPoint y: 543, distance: 151.0
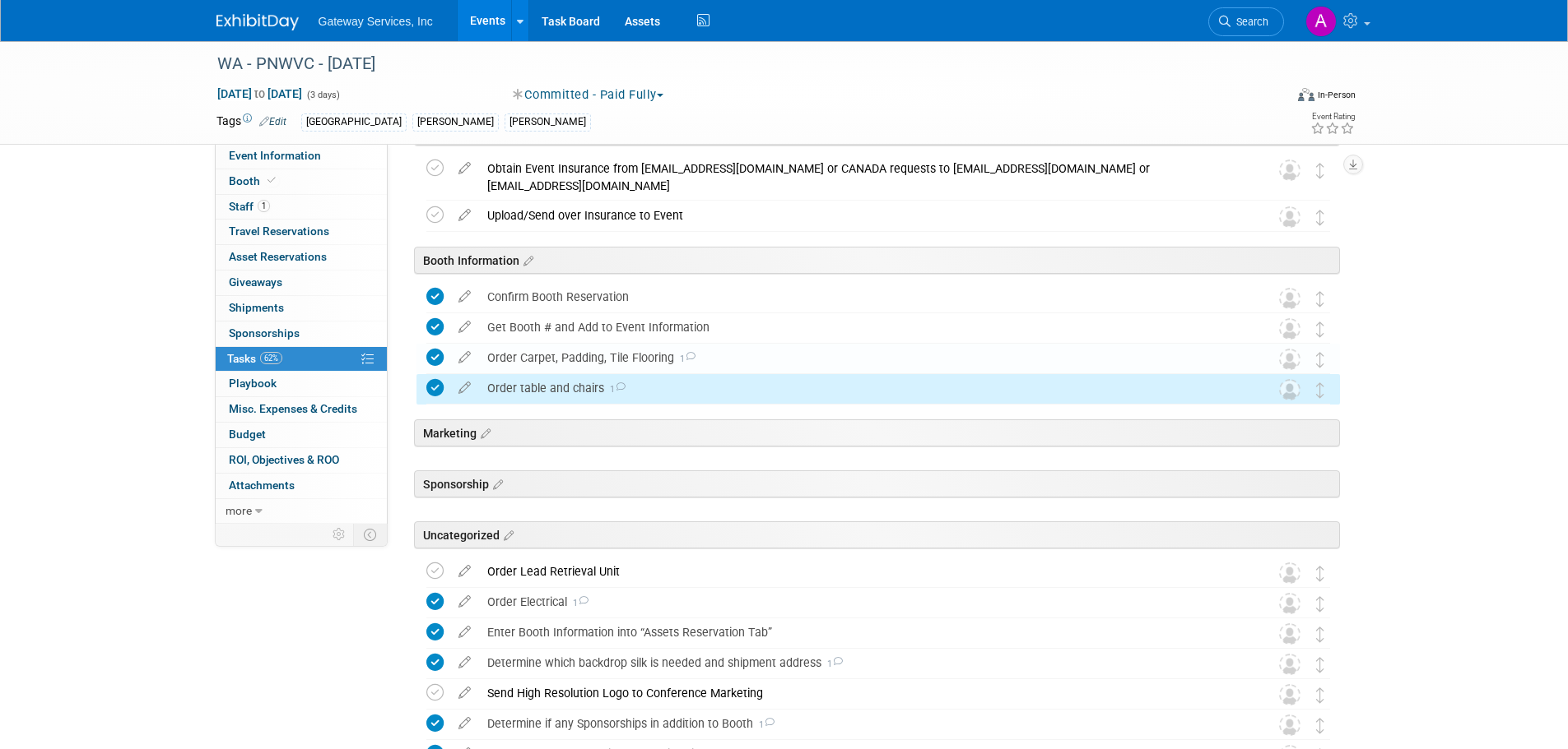
scroll to position [411, 0]
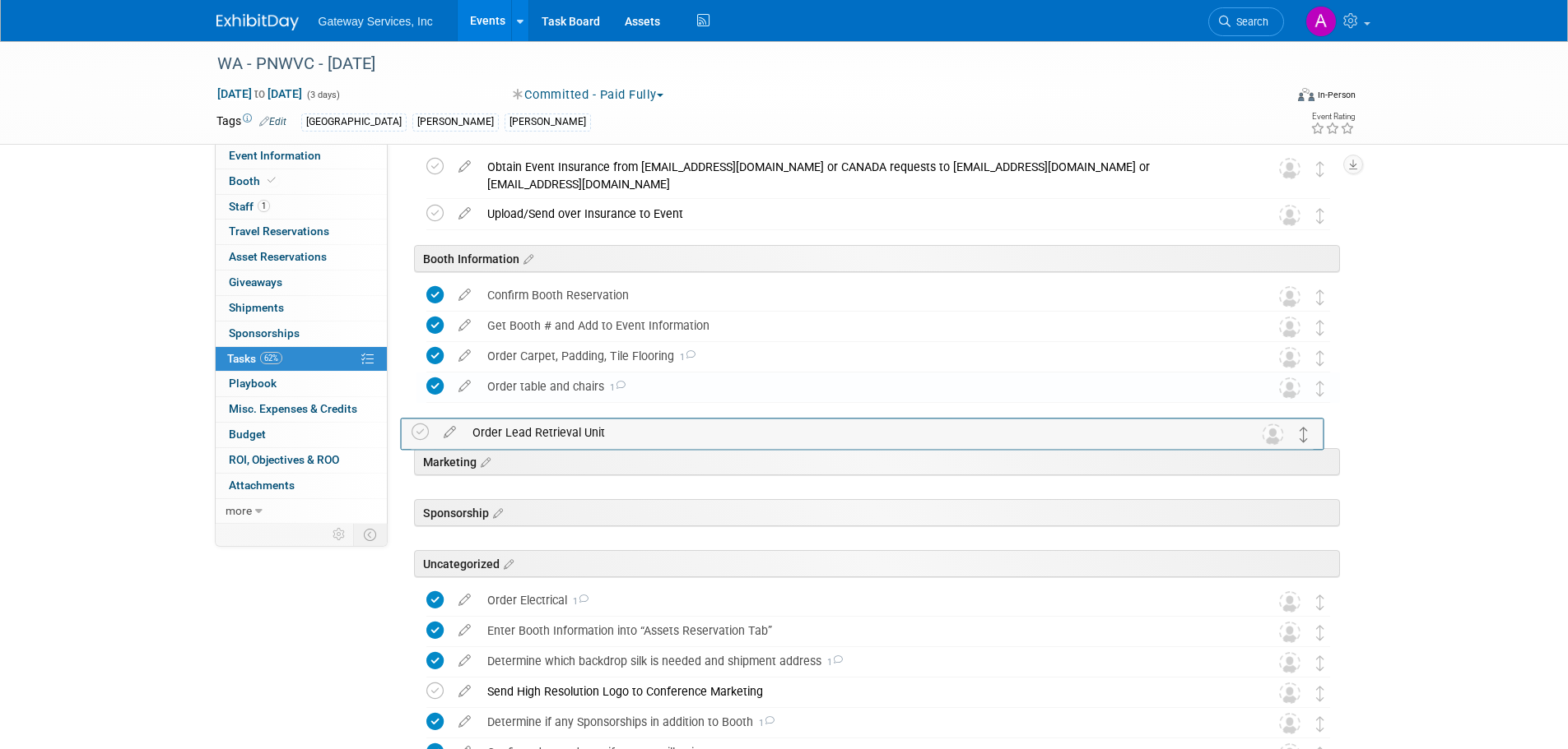
drag, startPoint x: 1321, startPoint y: 567, endPoint x: 1313, endPoint y: 425, distance: 142.2
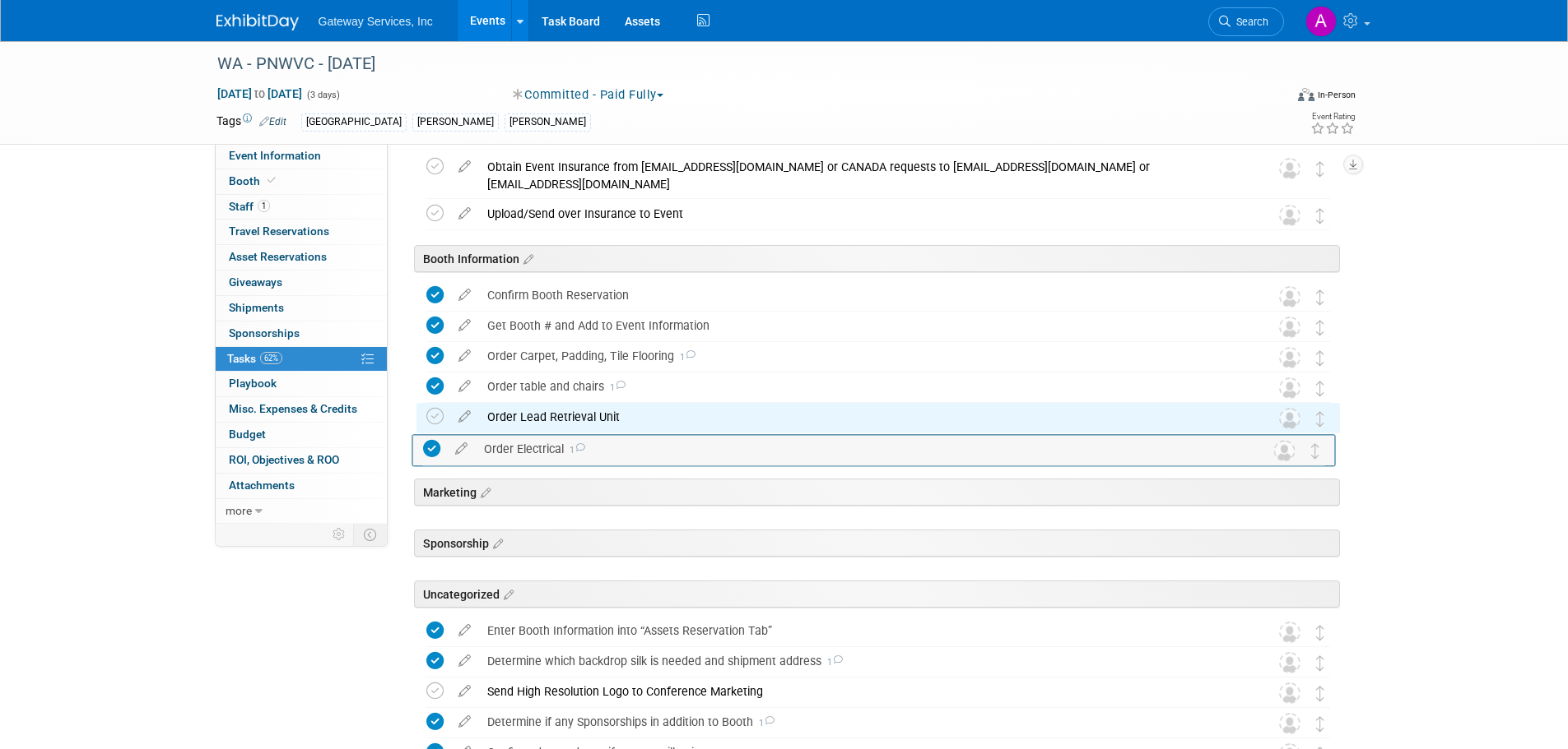
drag, startPoint x: 1325, startPoint y: 598, endPoint x: 1321, endPoint y: 446, distance: 152.1
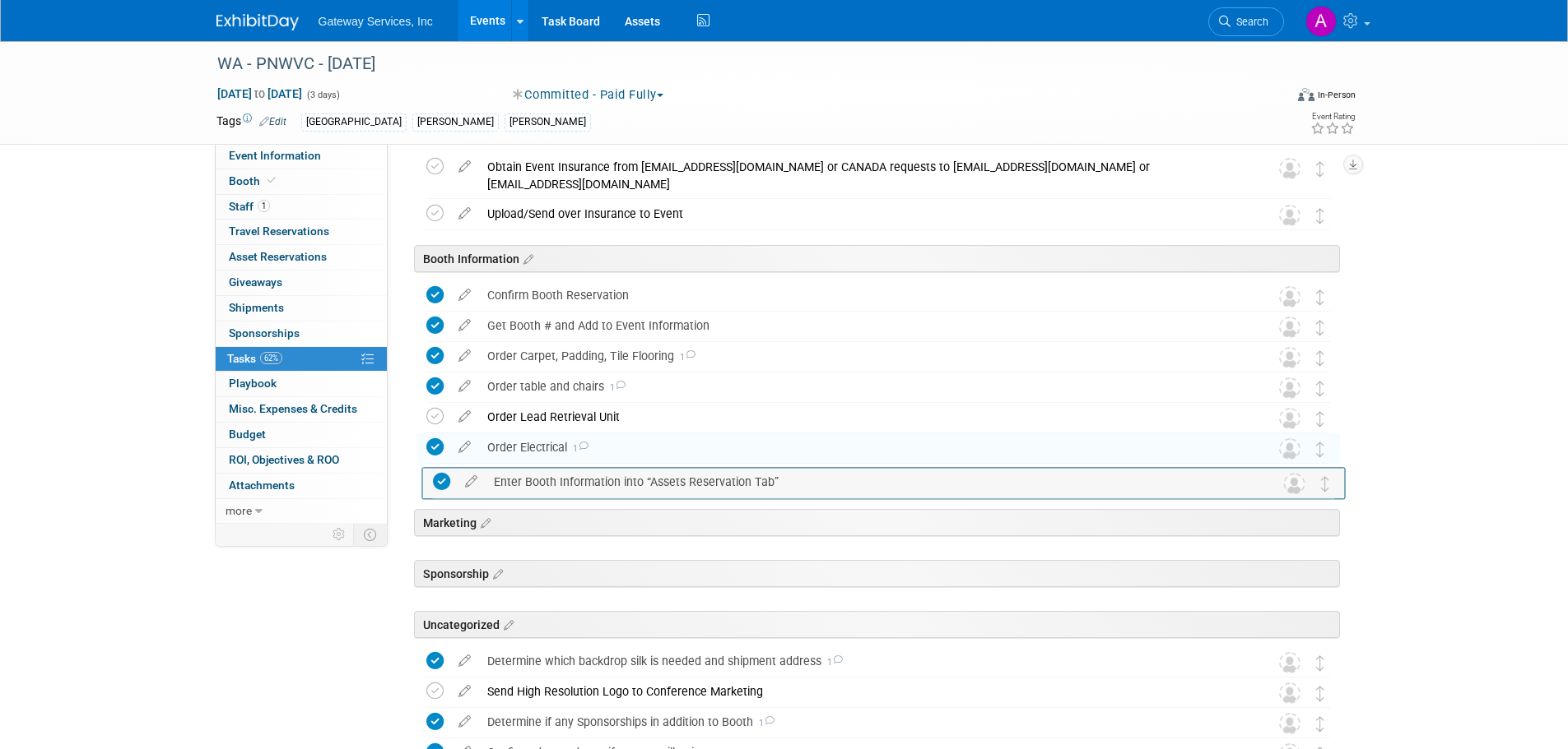
drag, startPoint x: 1315, startPoint y: 622, endPoint x: 1320, endPoint y: 473, distance: 149.1
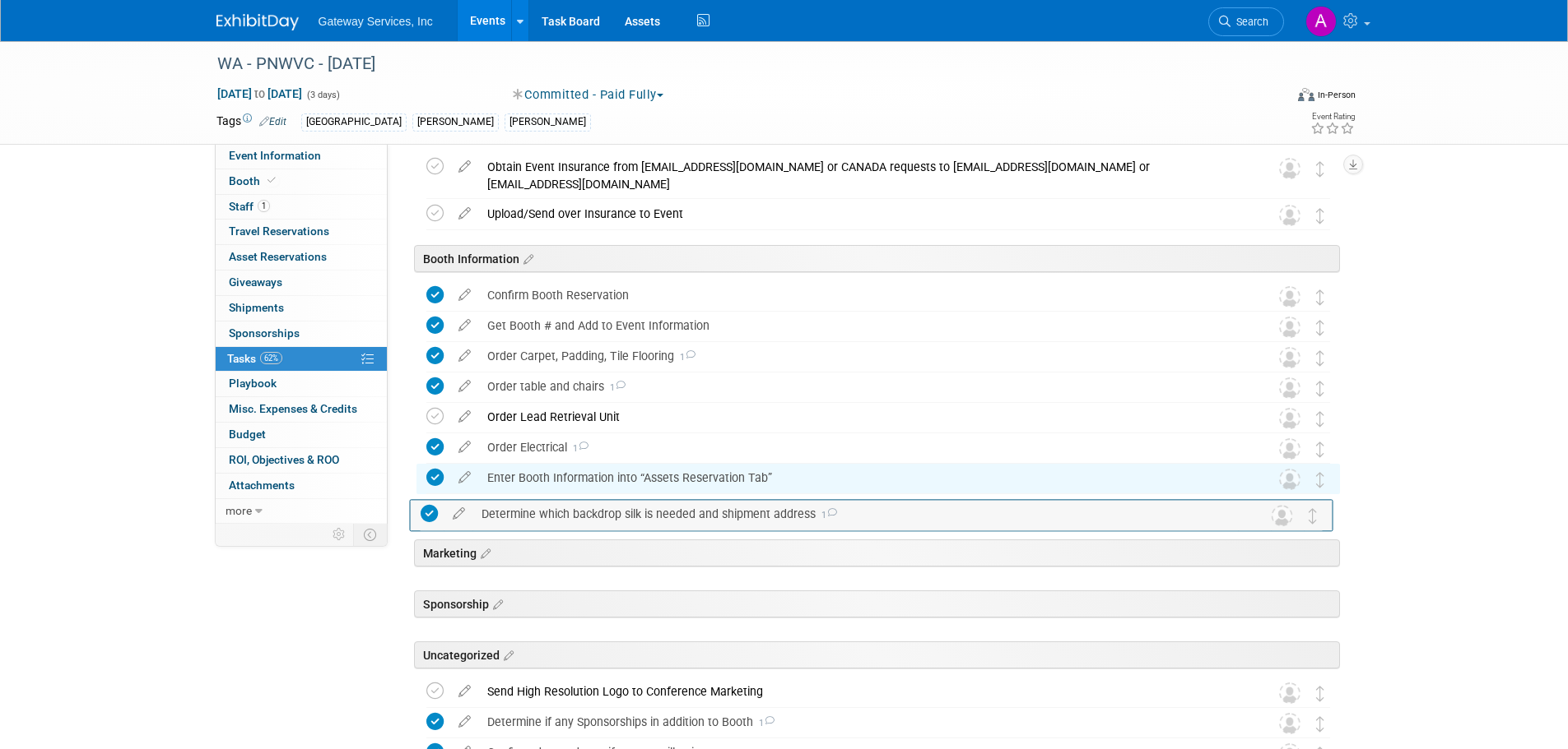
drag, startPoint x: 1325, startPoint y: 655, endPoint x: 1319, endPoint y: 507, distance: 148.1
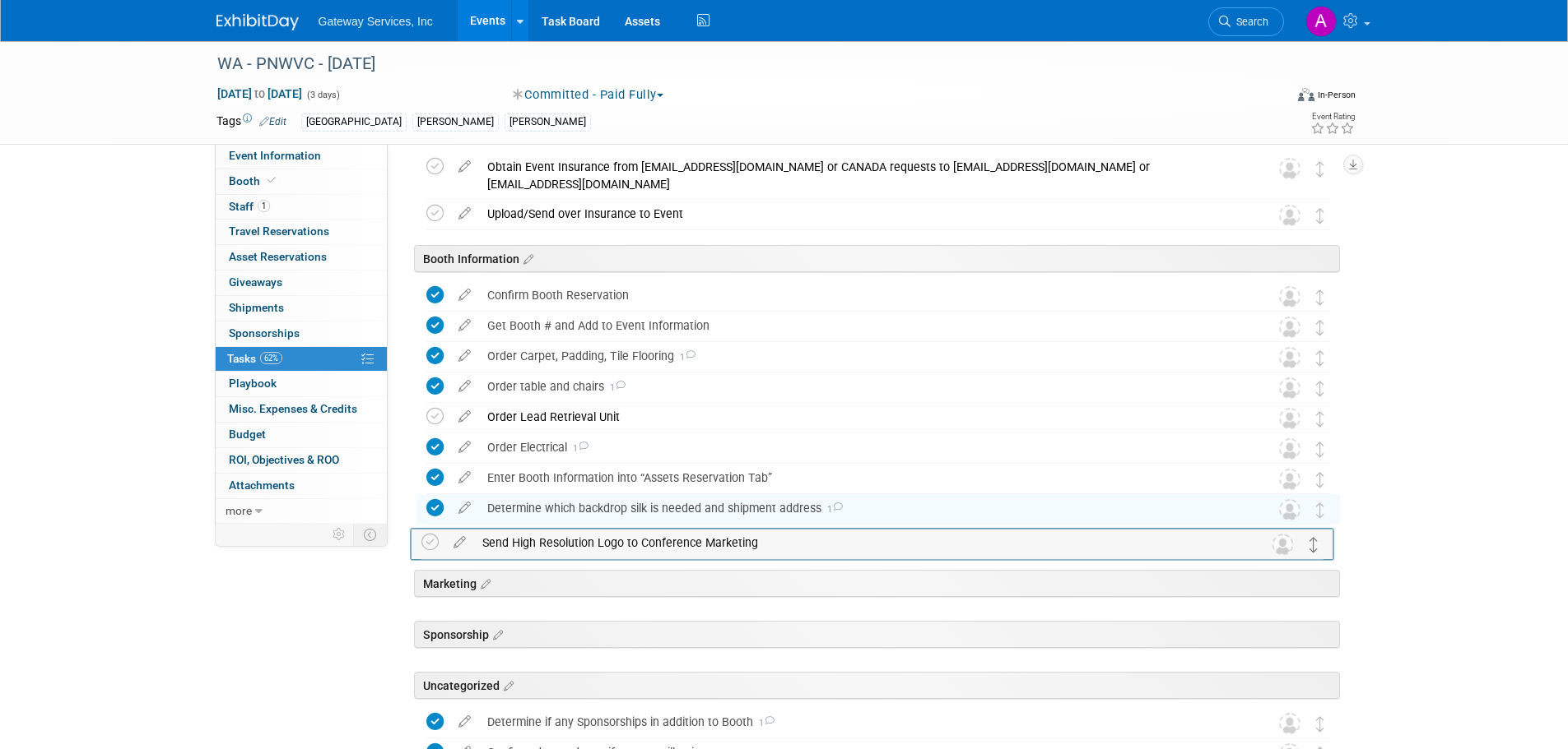
drag, startPoint x: 1316, startPoint y: 688, endPoint x: 1310, endPoint y: 543, distance: 145.1
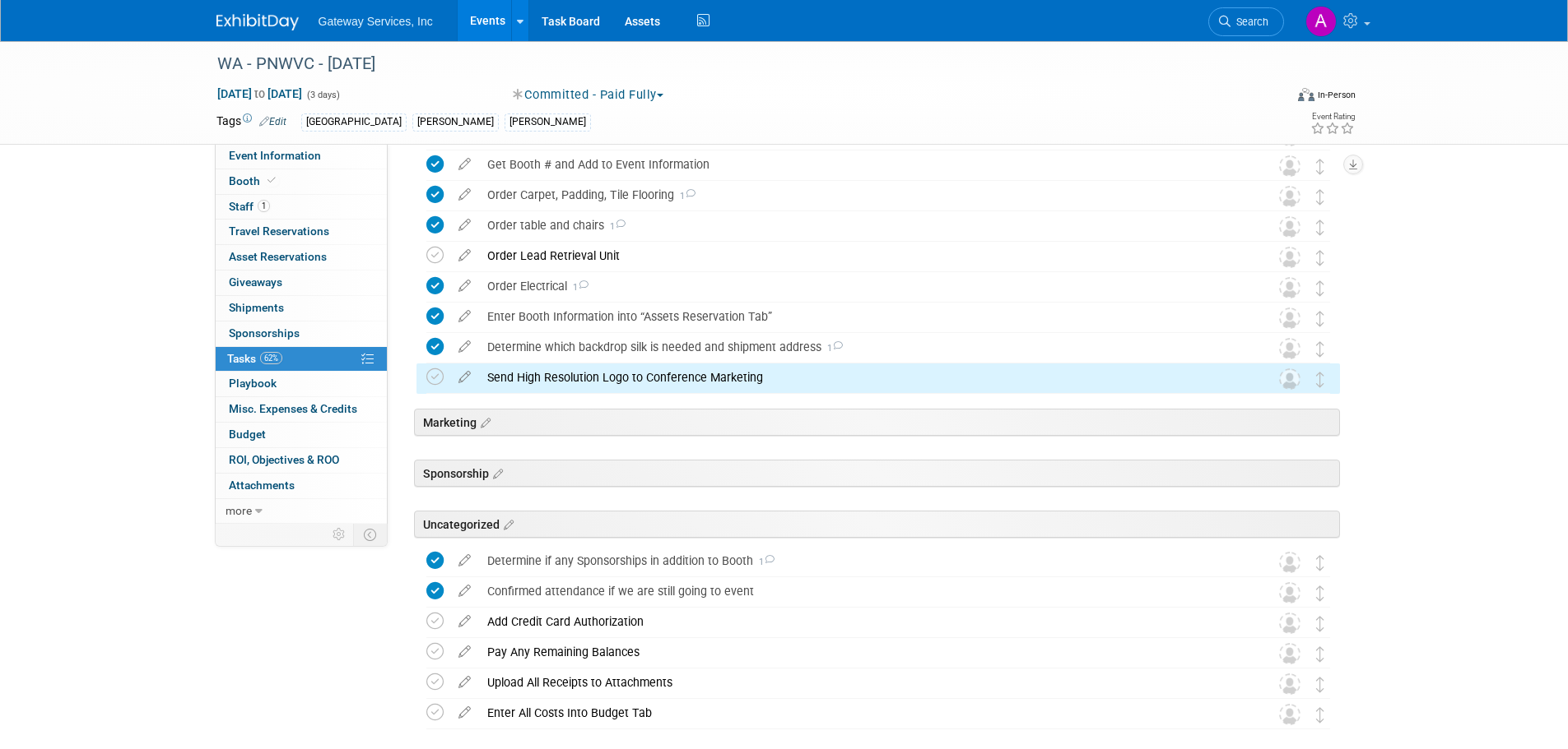
scroll to position [576, 0]
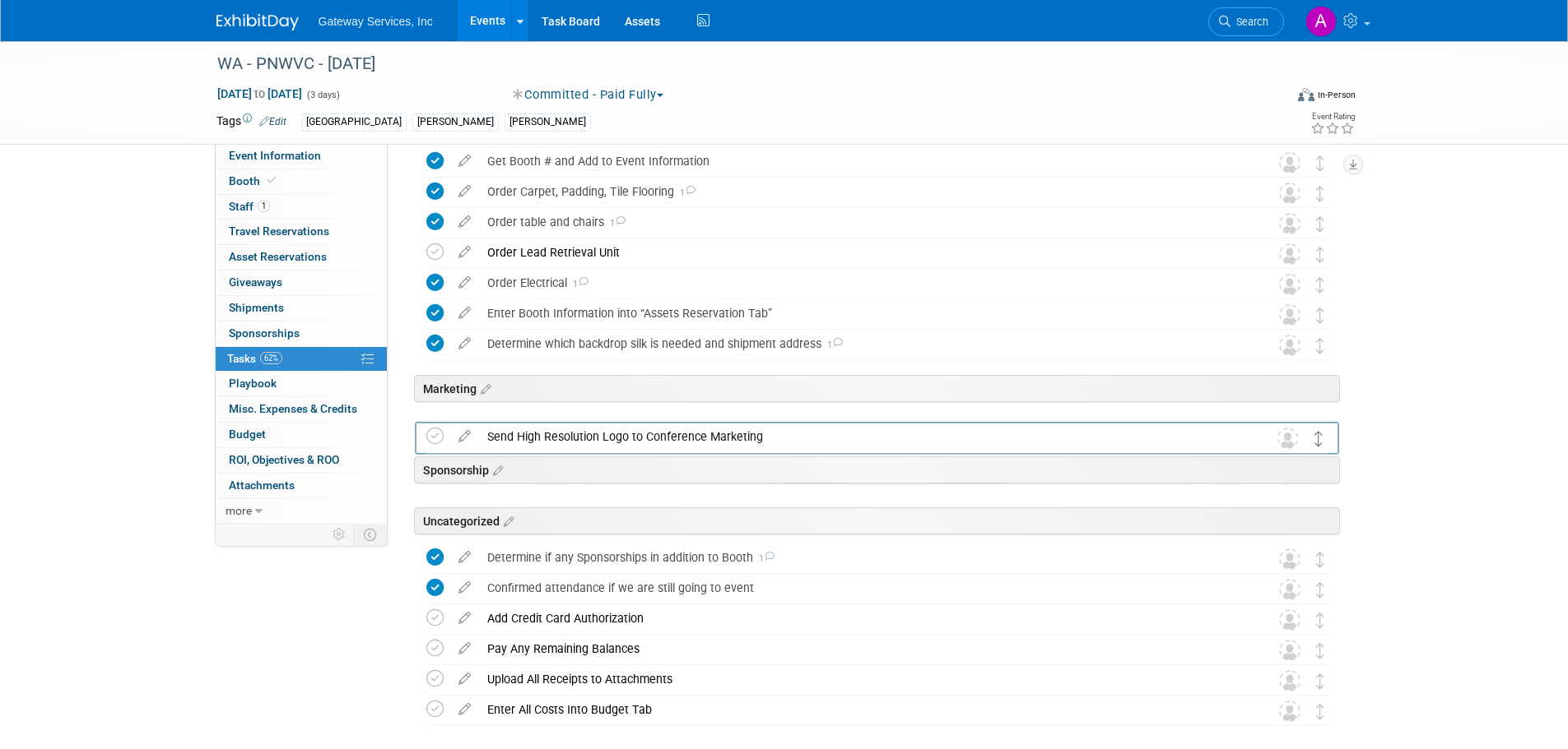
drag, startPoint x: 1319, startPoint y: 381, endPoint x: 1318, endPoint y: 442, distance: 61.0
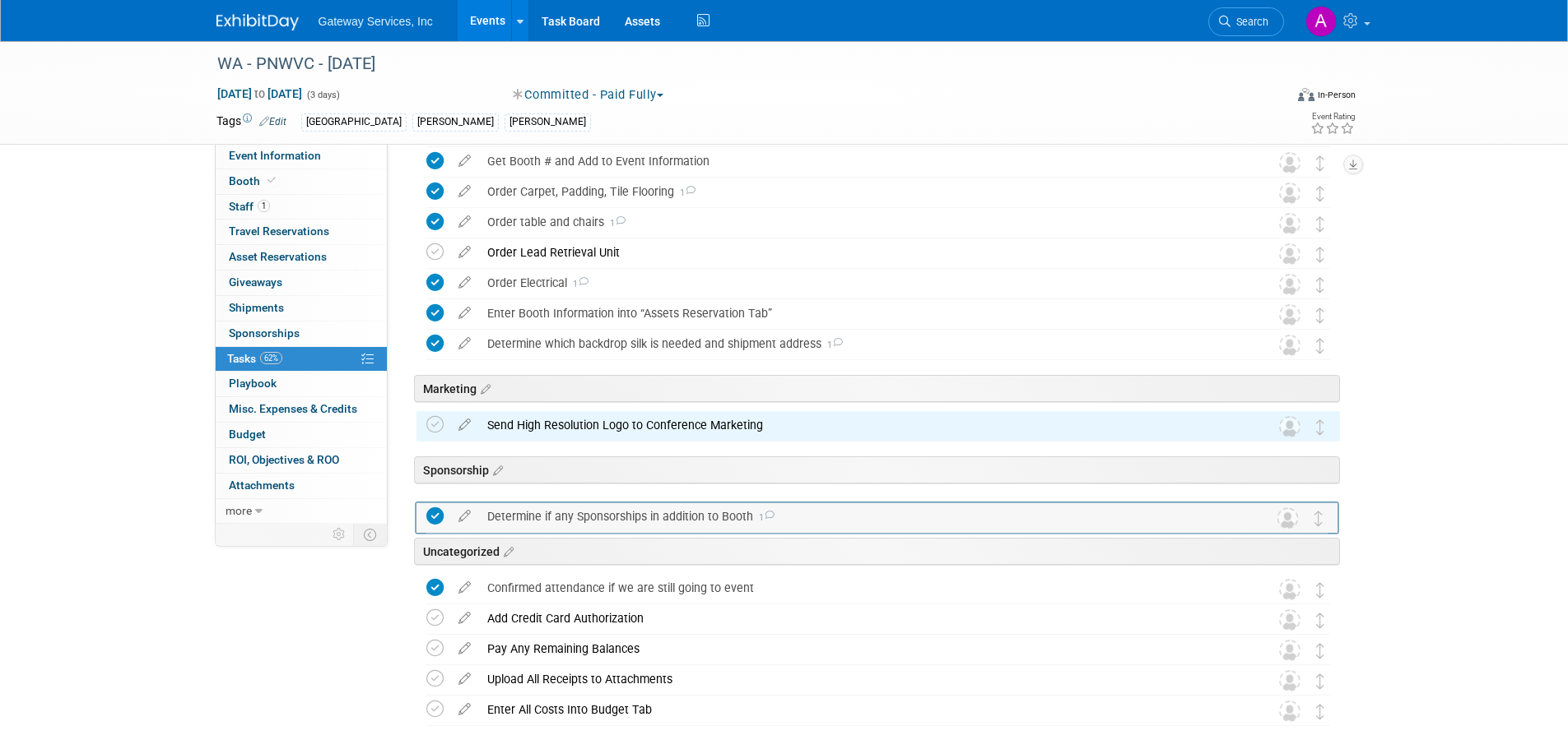
drag, startPoint x: 1325, startPoint y: 551, endPoint x: 1325, endPoint y: 508, distance: 43.0
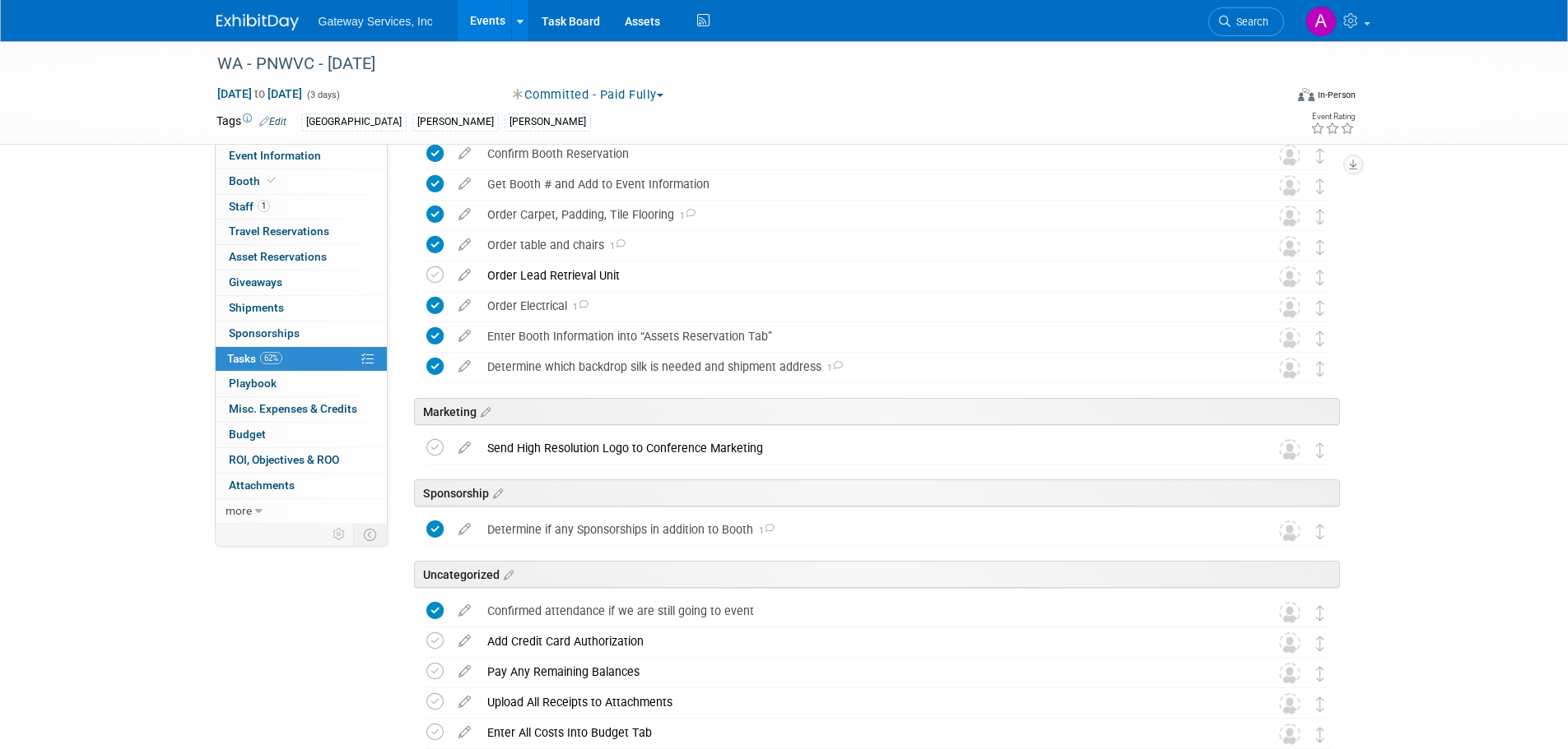
scroll to position [27, 0]
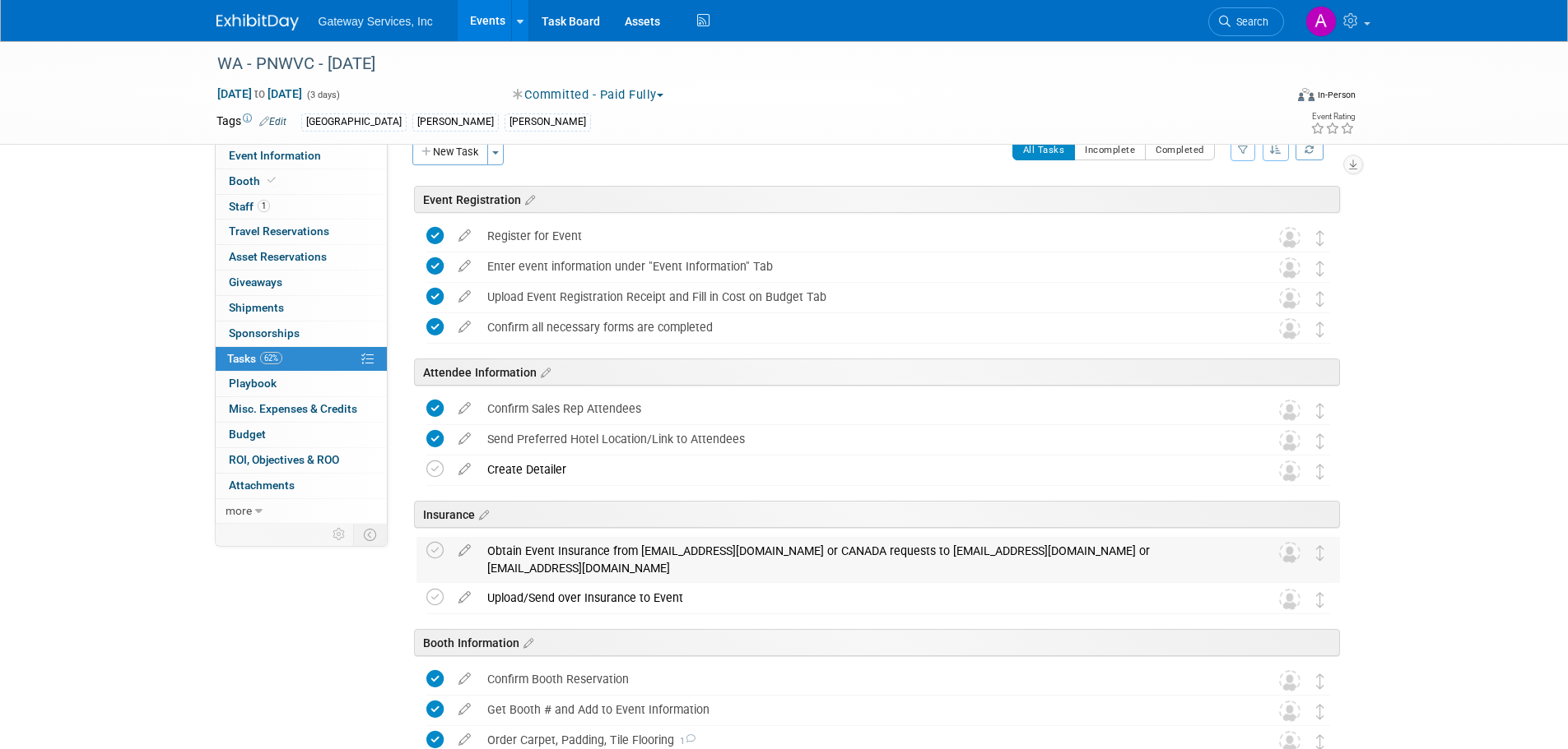
drag, startPoint x: 1323, startPoint y: 578, endPoint x: 1321, endPoint y: 537, distance: 41.0
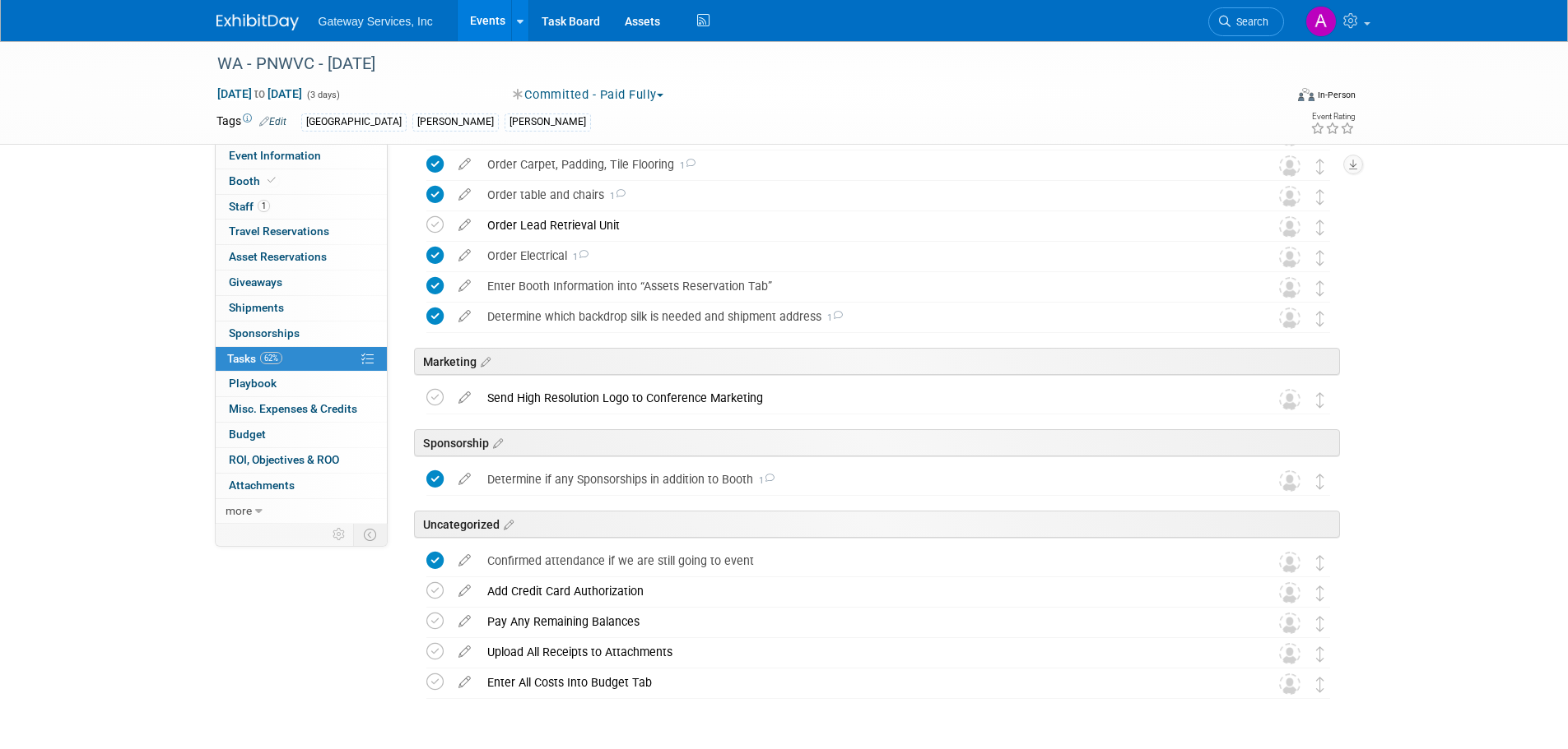
scroll to position [654, 0]
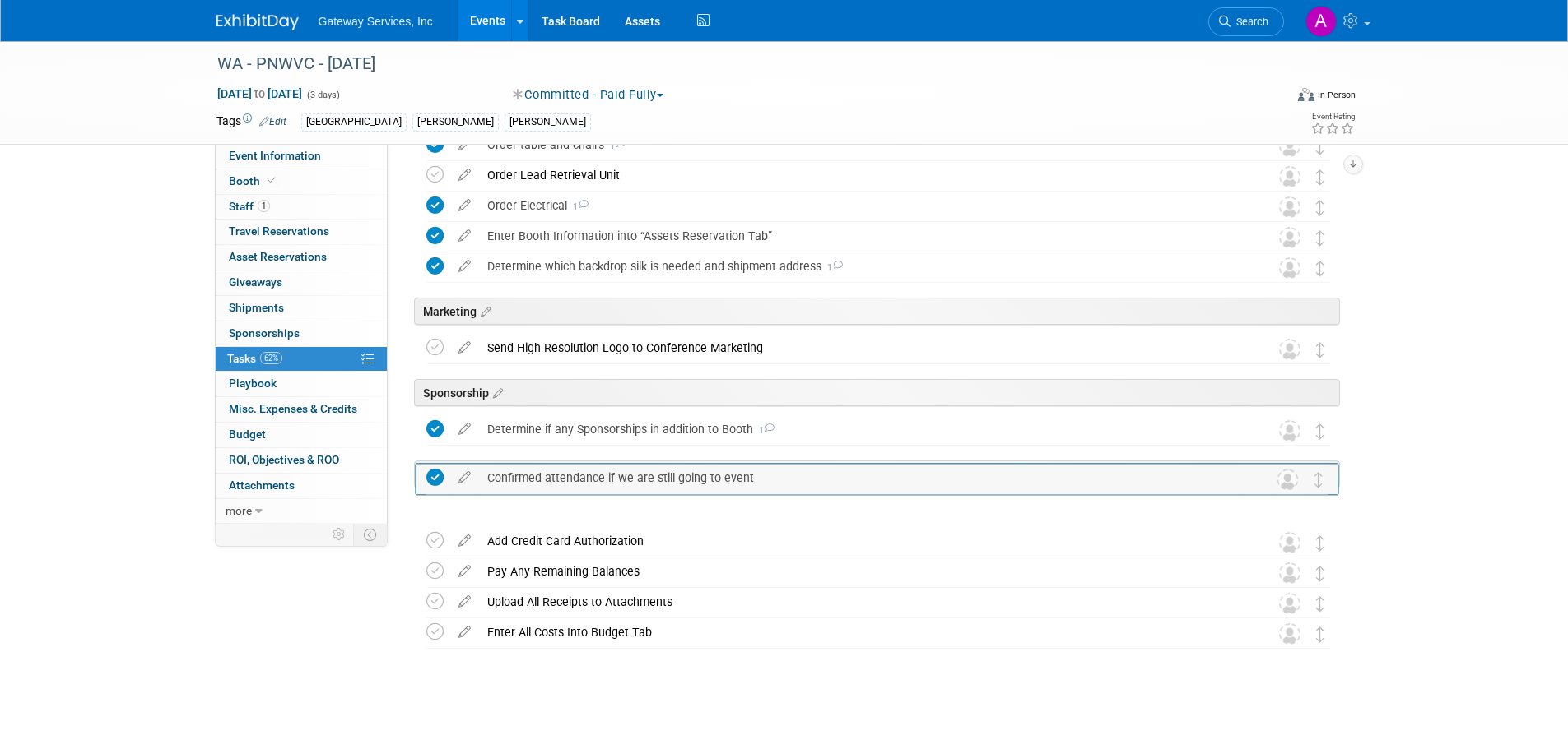
drag, startPoint x: 1325, startPoint y: 512, endPoint x: 1324, endPoint y: 473, distance: 39.0
